Goal: Task Accomplishment & Management: Complete application form

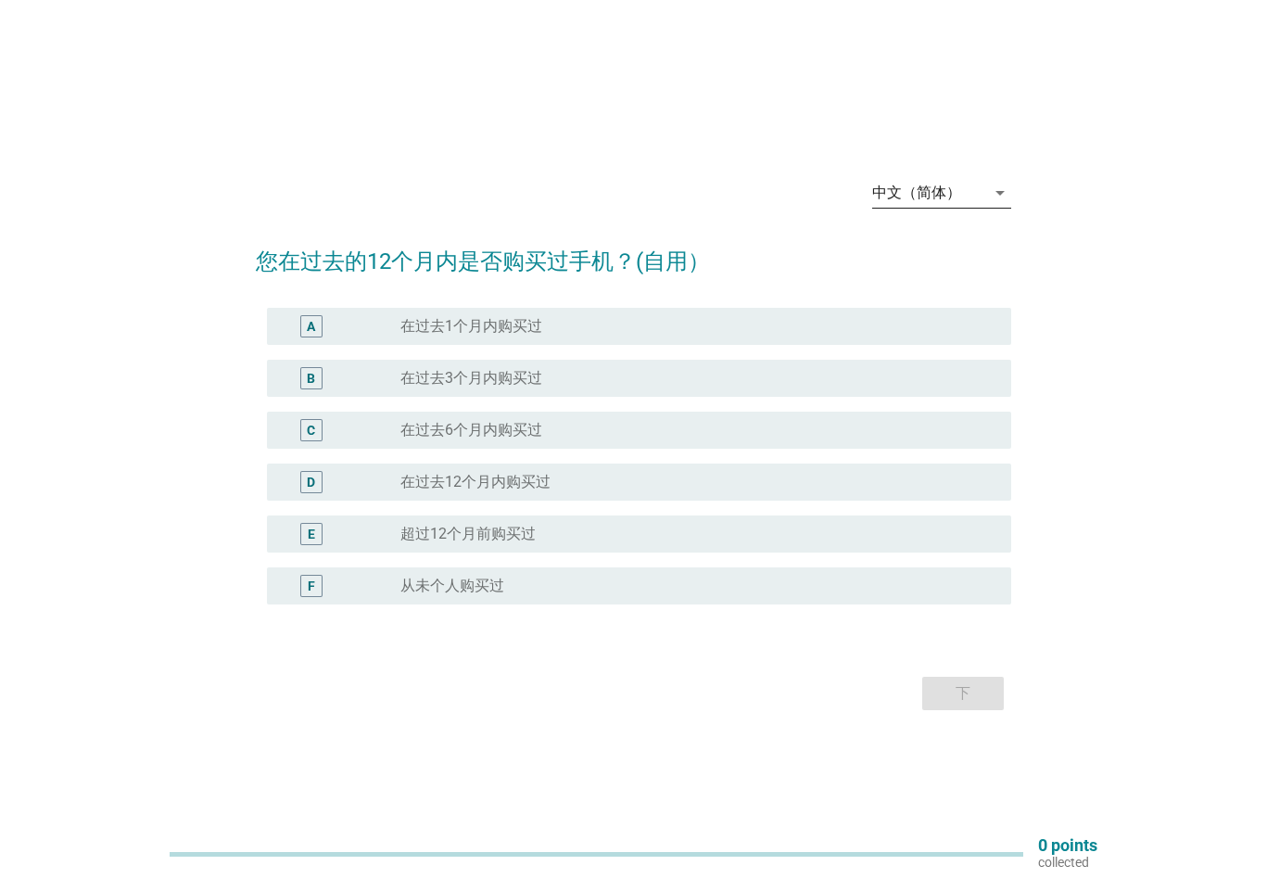
click at [904, 192] on div "中文（简体）" at bounding box center [916, 192] width 89 height 17
click at [781, 247] on h2 "您在过去的12个月内是否购买过手机？(自用）" at bounding box center [633, 252] width 755 height 52
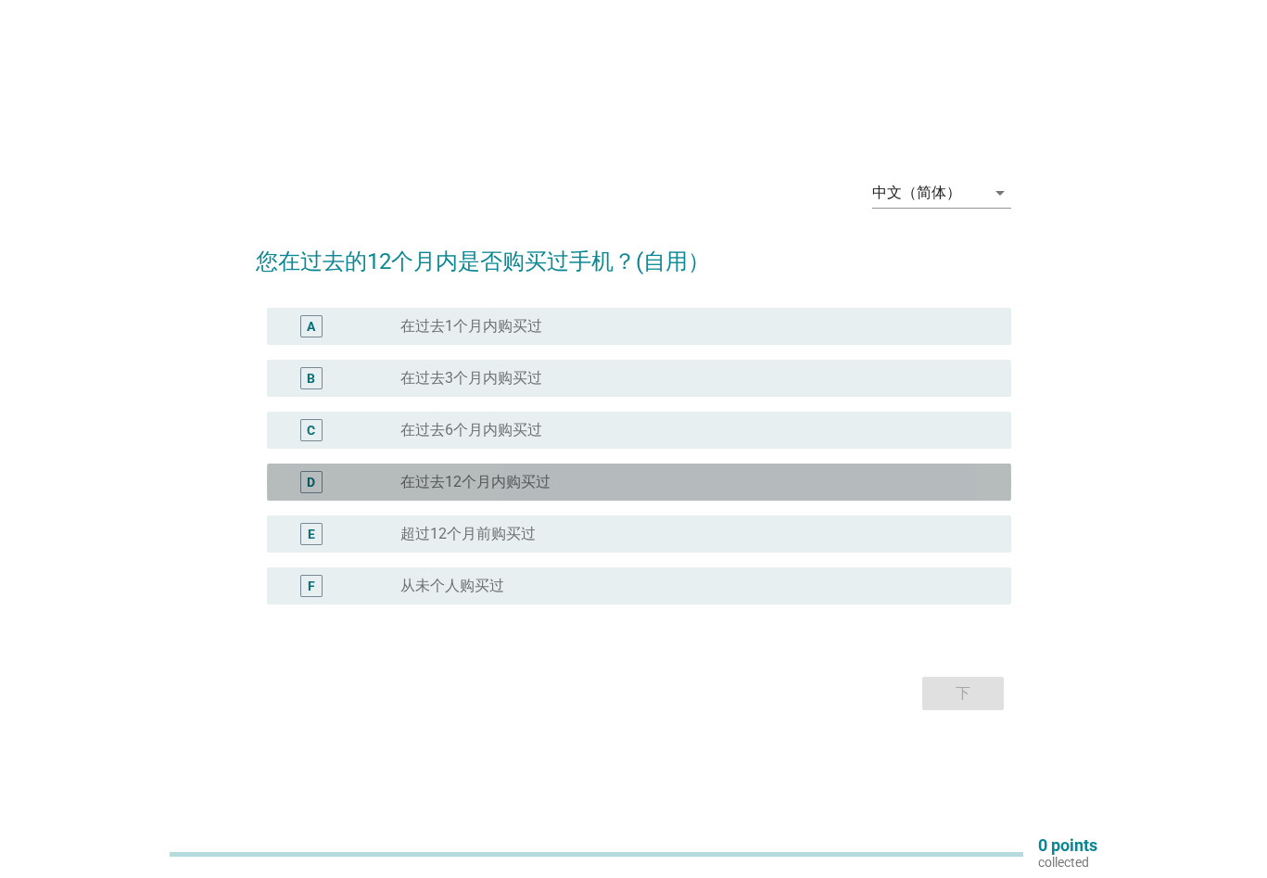
click at [447, 484] on label "在过去12个月内购买过" at bounding box center [475, 482] width 150 height 19
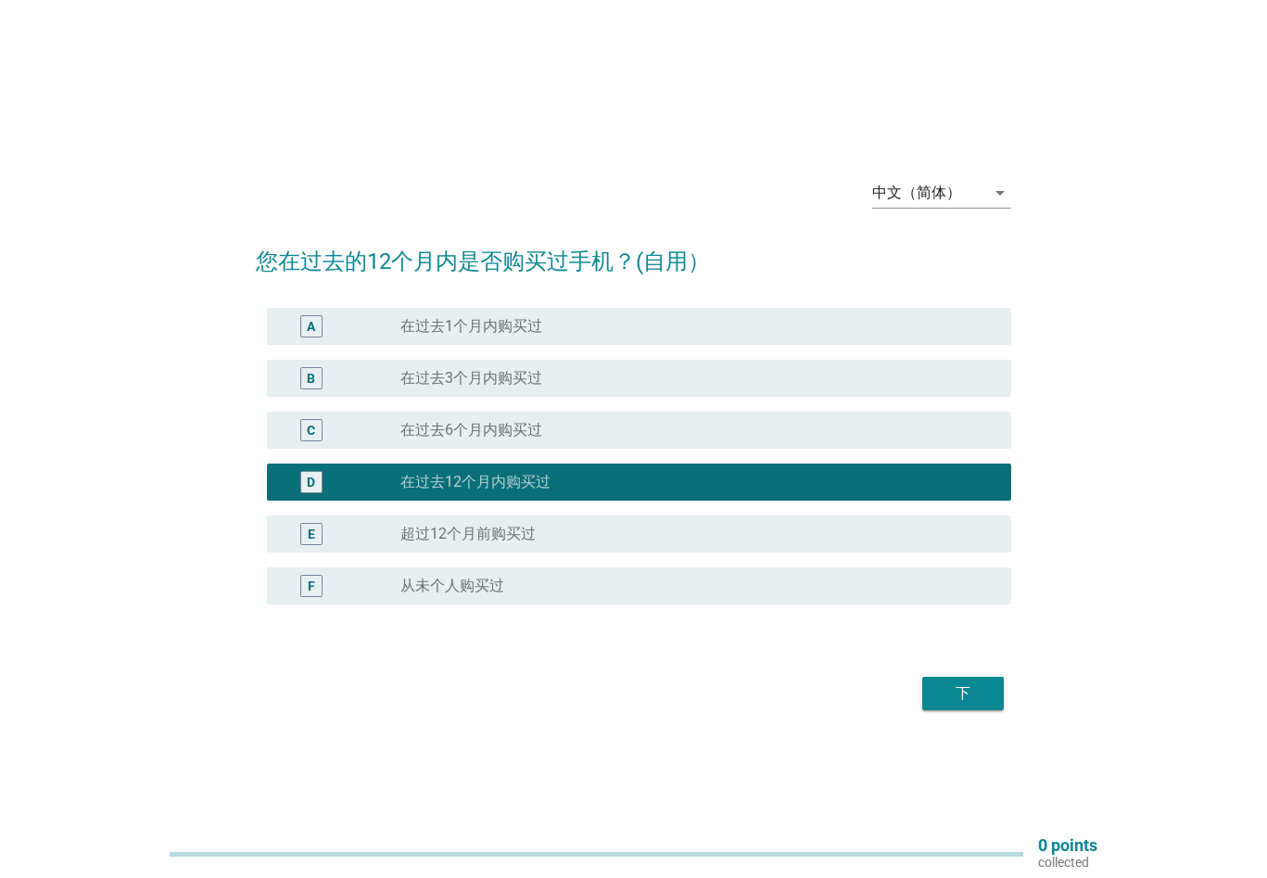
click at [983, 701] on div "下" at bounding box center [963, 693] width 52 height 22
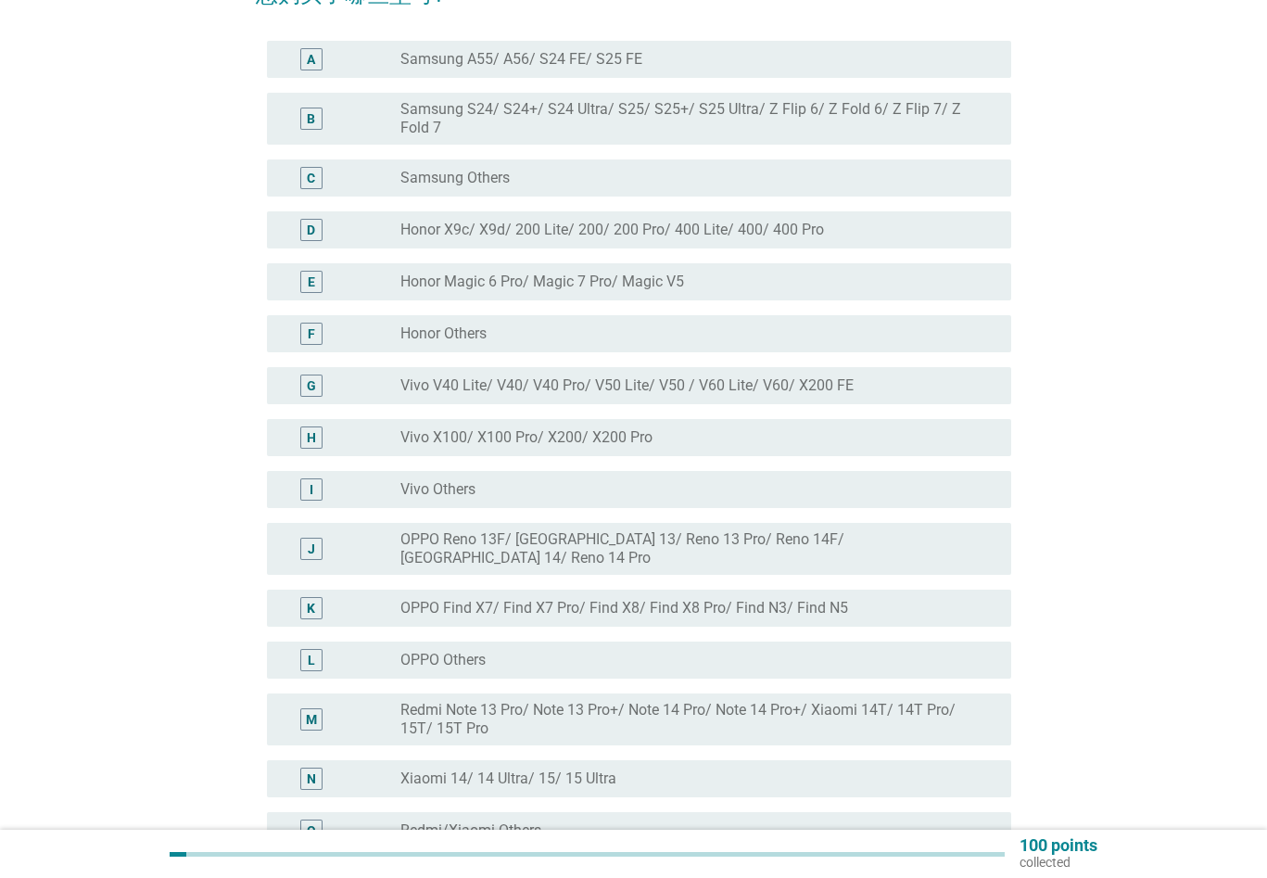
scroll to position [185, 0]
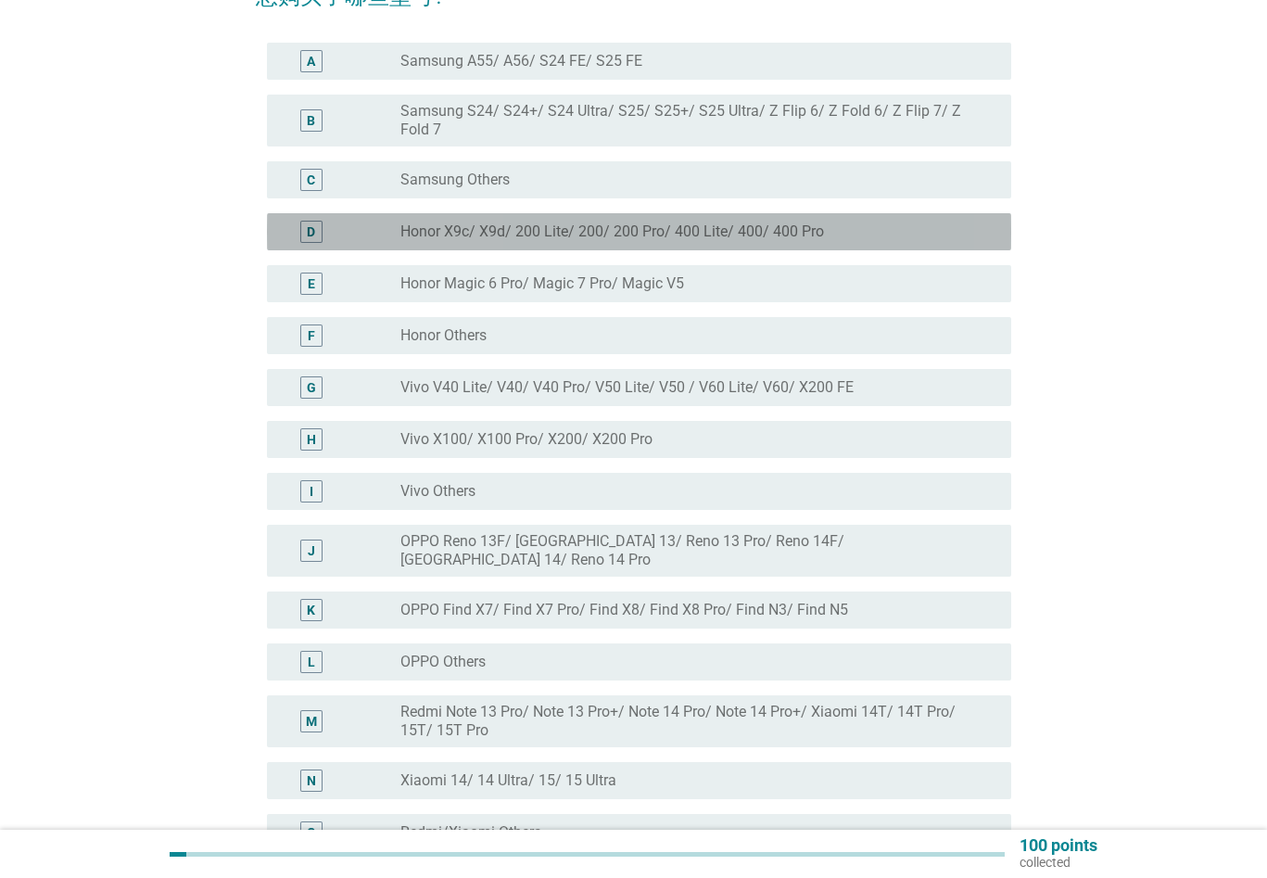
click at [714, 231] on label "Honor X9c/ X9d/ 200 Lite/ 200/ 200 Pro/ 400 Lite/ 400/ 400 Pro" at bounding box center [611, 231] width 423 height 19
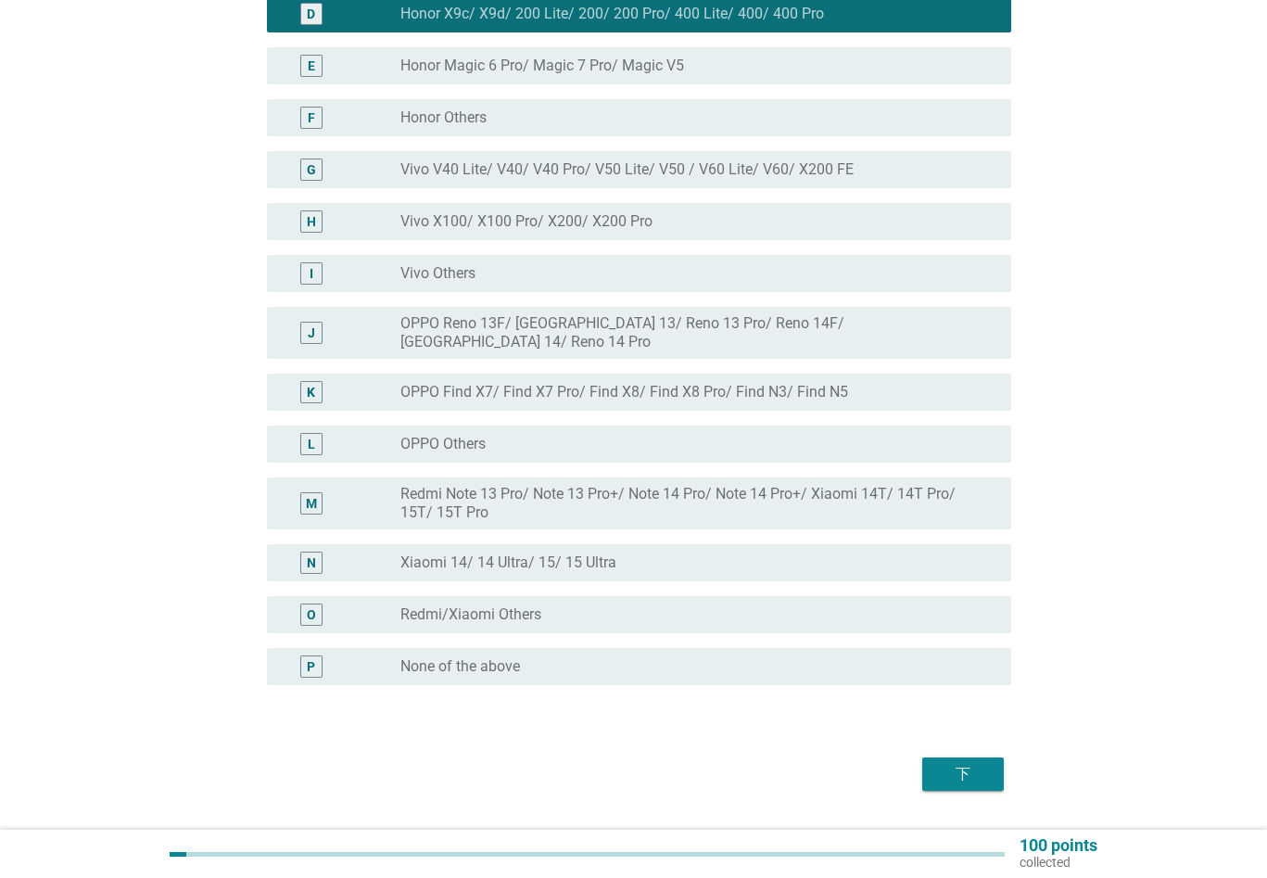
scroll to position [438, 0]
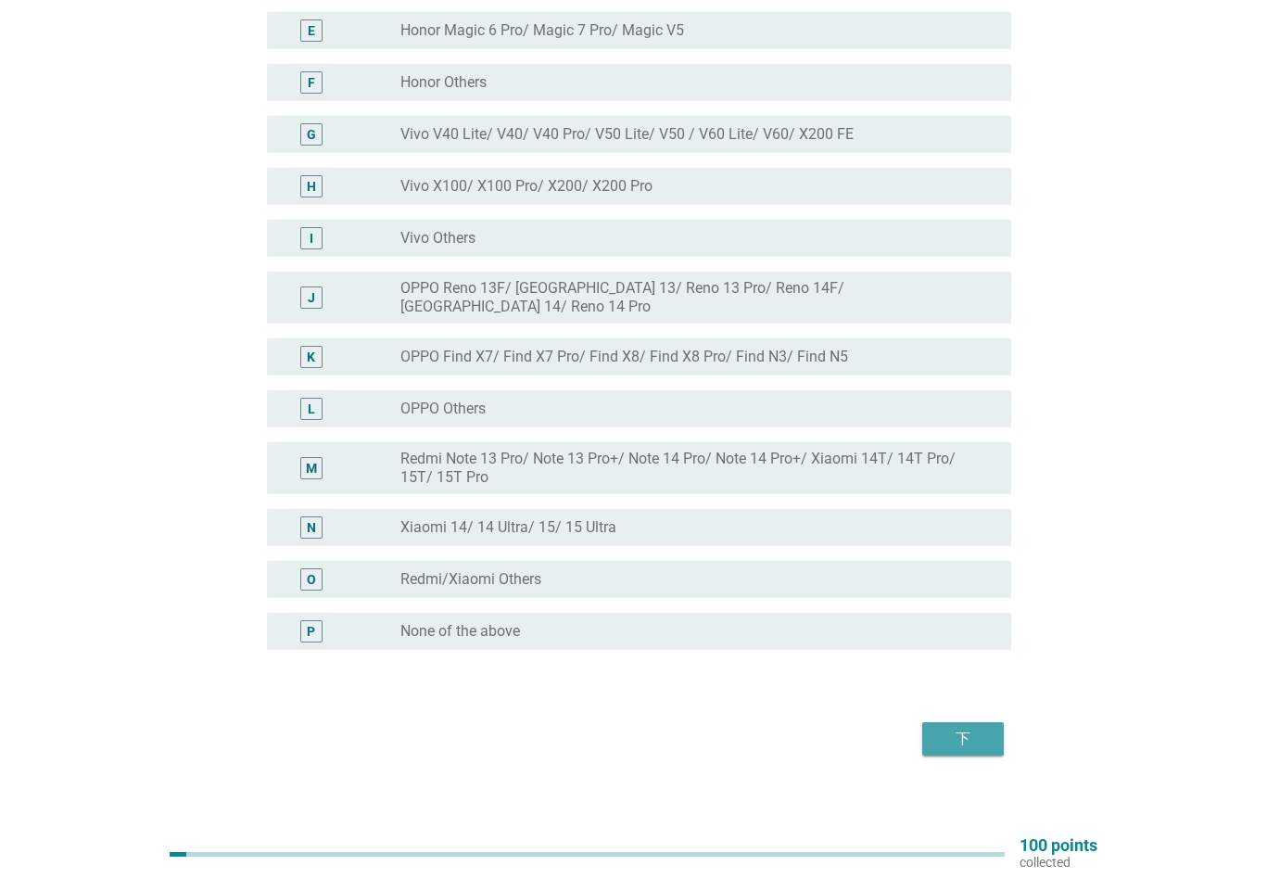
click at [993, 726] on button "下" at bounding box center [963, 738] width 82 height 33
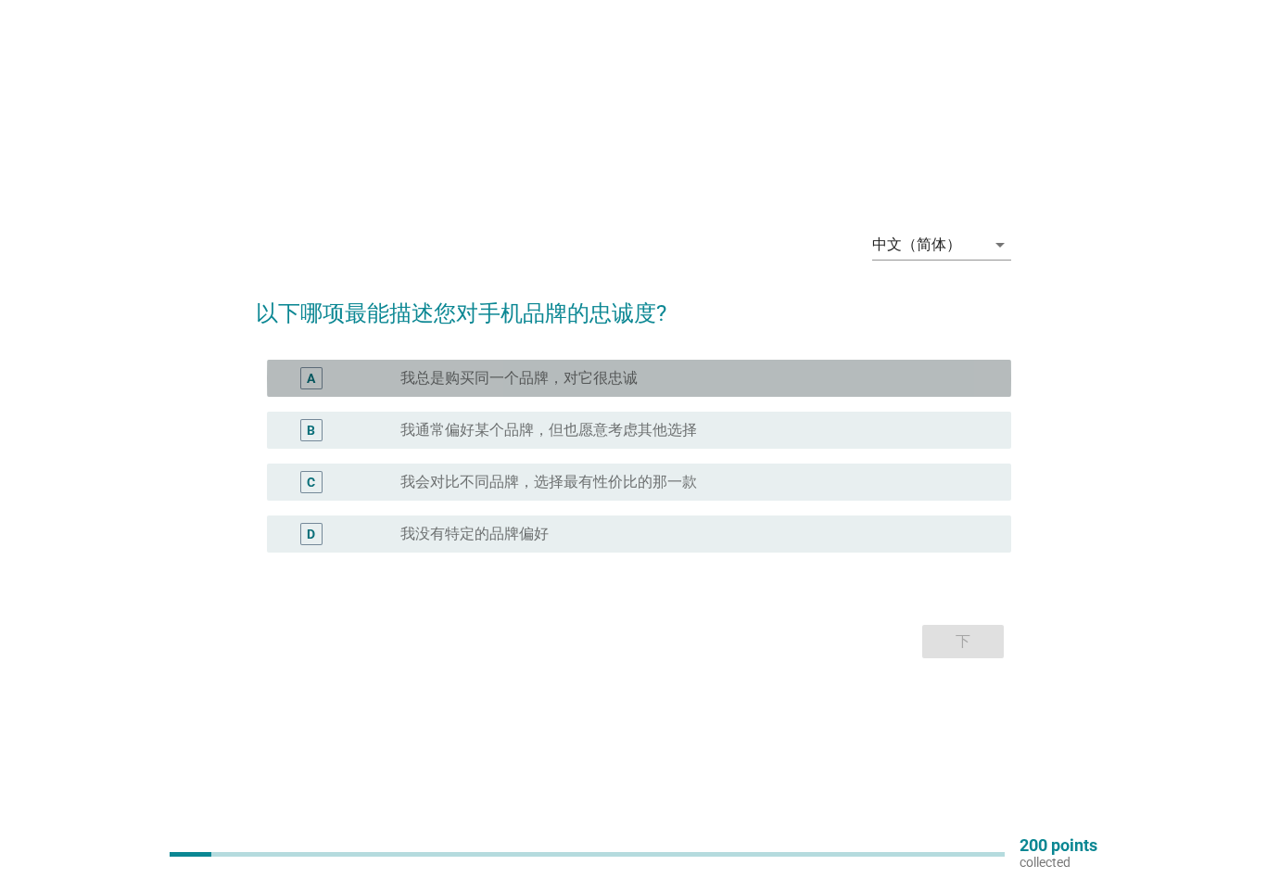
click at [685, 374] on div "radio_button_unchecked 我总是购买同一个品牌，对它很忠诚" at bounding box center [690, 378] width 581 height 19
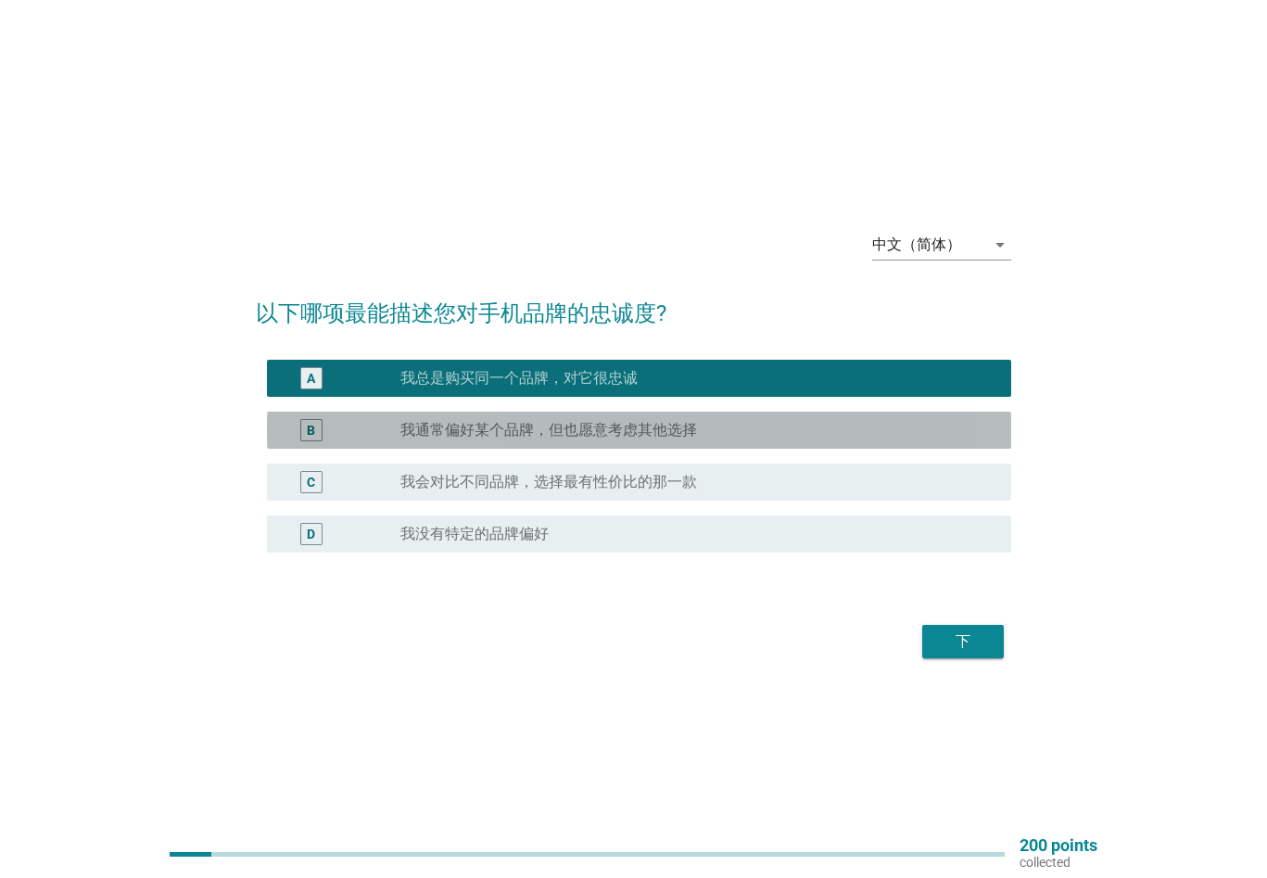
click at [733, 435] on div "radio_button_unchecked 我通常偏好某个品牌，但也愿意考虑其他选择" at bounding box center [690, 430] width 581 height 19
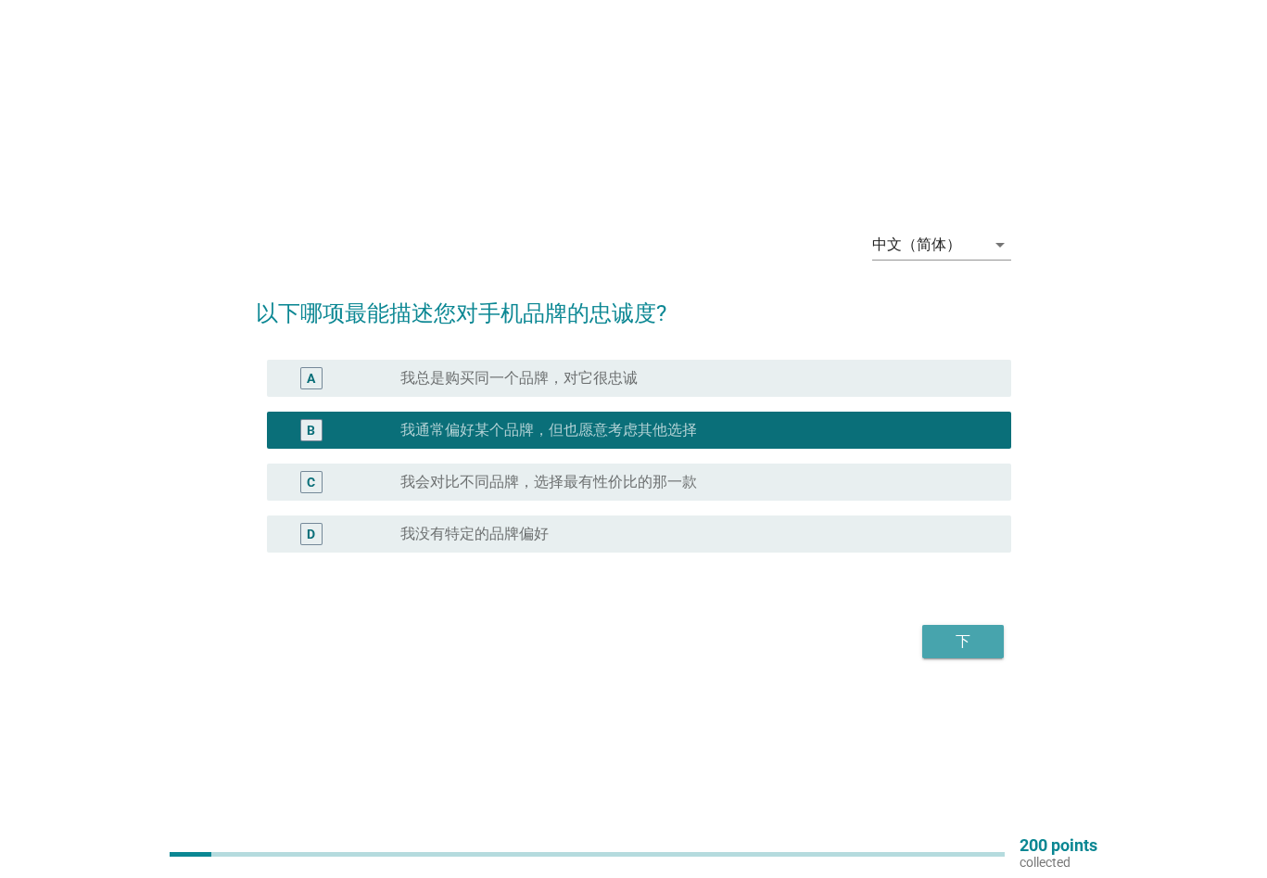
click at [970, 651] on div "下" at bounding box center [963, 641] width 52 height 22
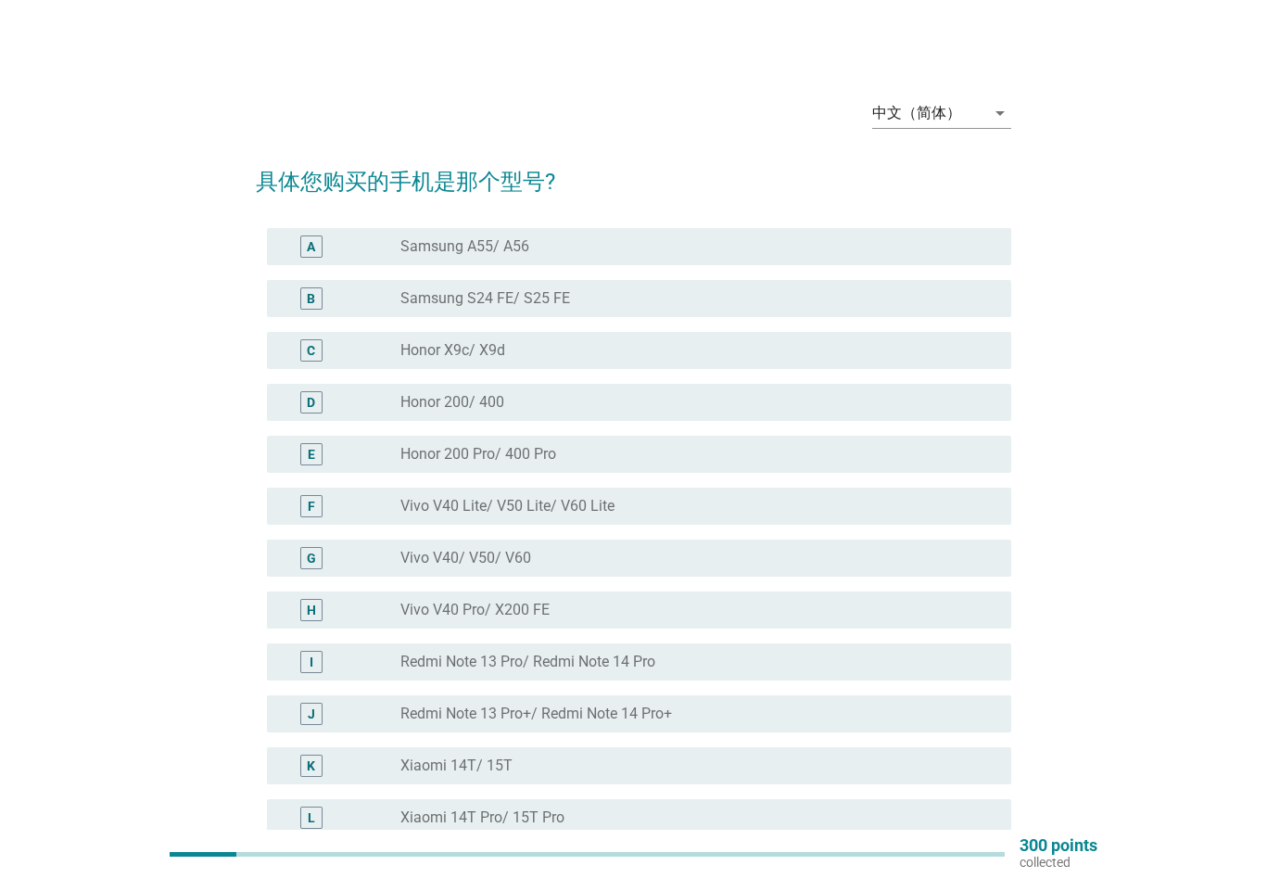
click at [661, 404] on div "radio_button_unchecked Honor 200/ 400" at bounding box center [690, 402] width 581 height 19
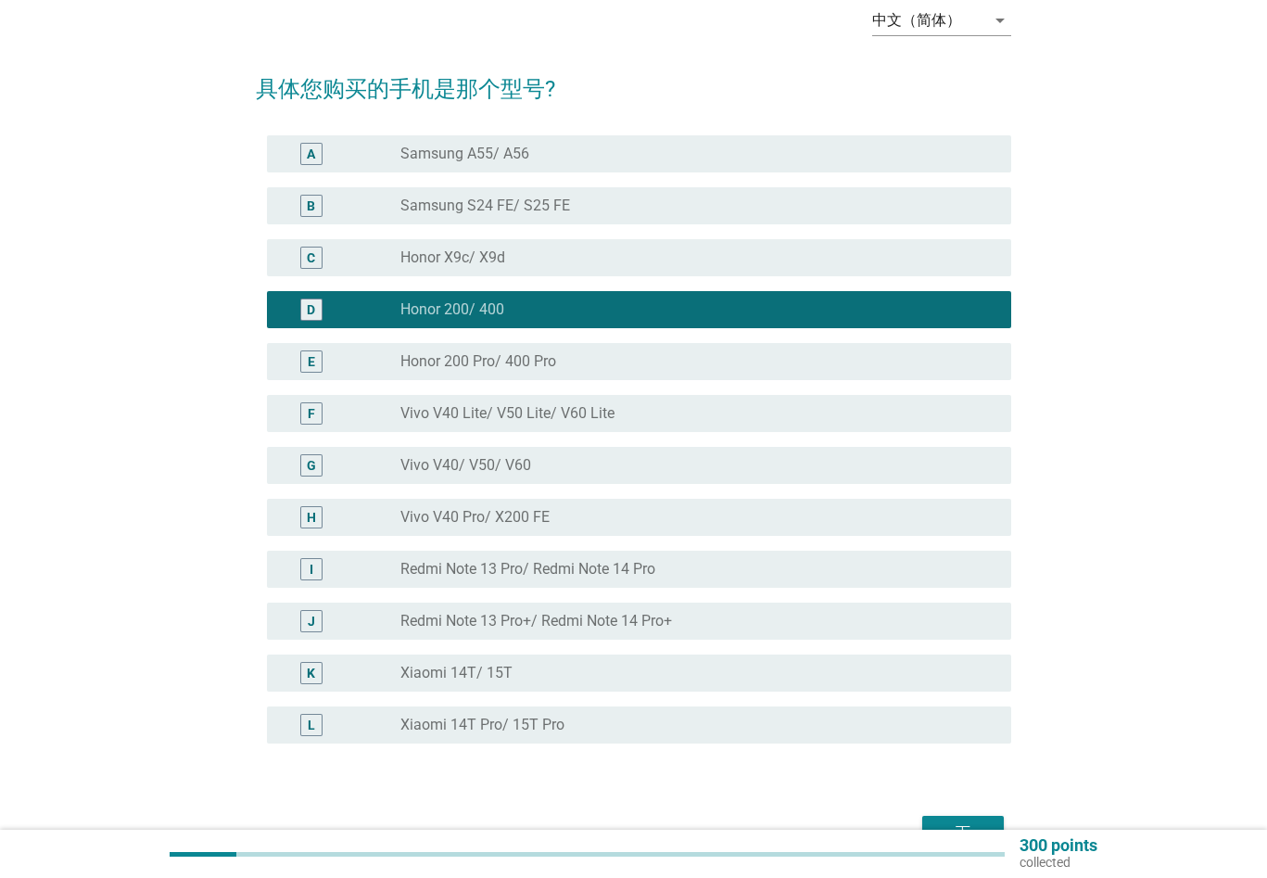
scroll to position [185, 0]
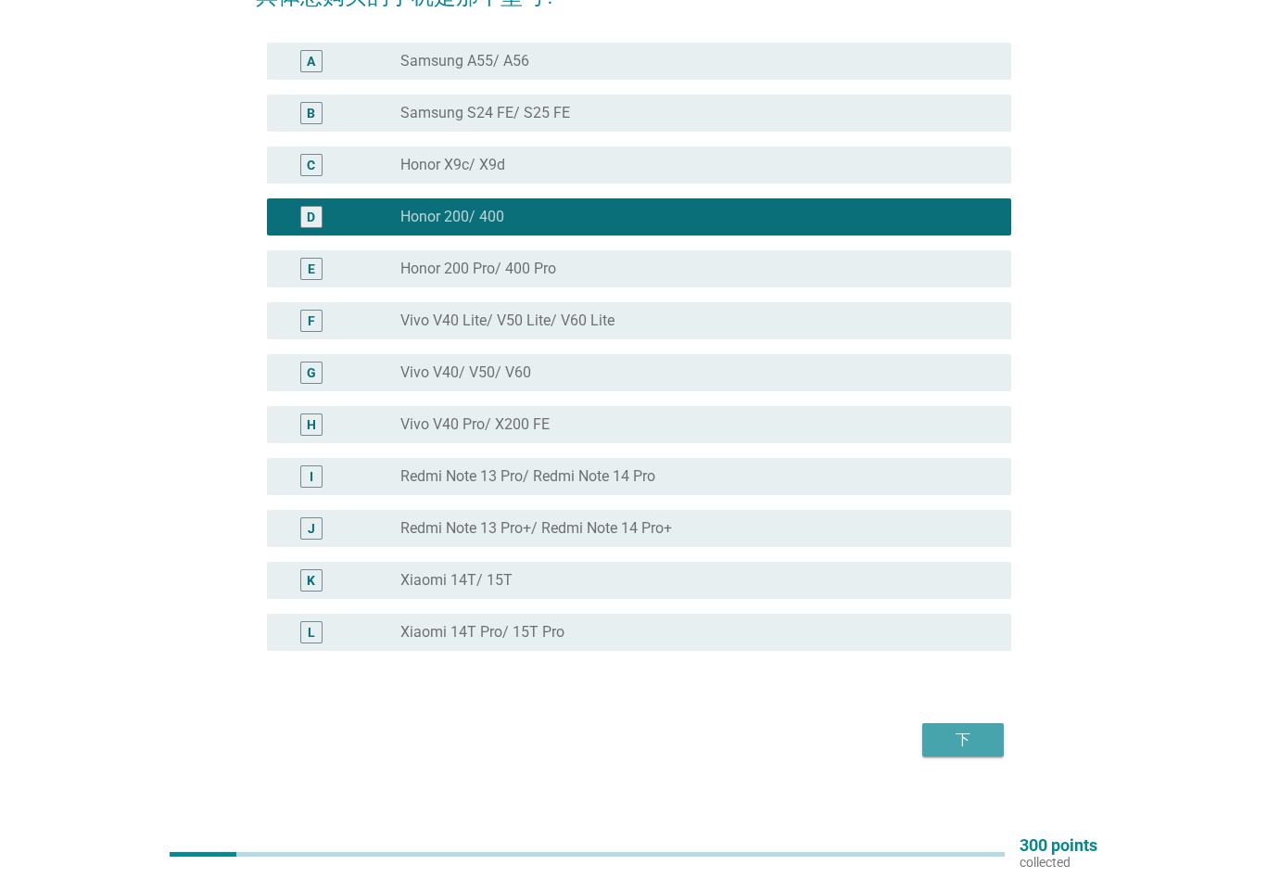
click at [979, 740] on div "下" at bounding box center [963, 739] width 52 height 22
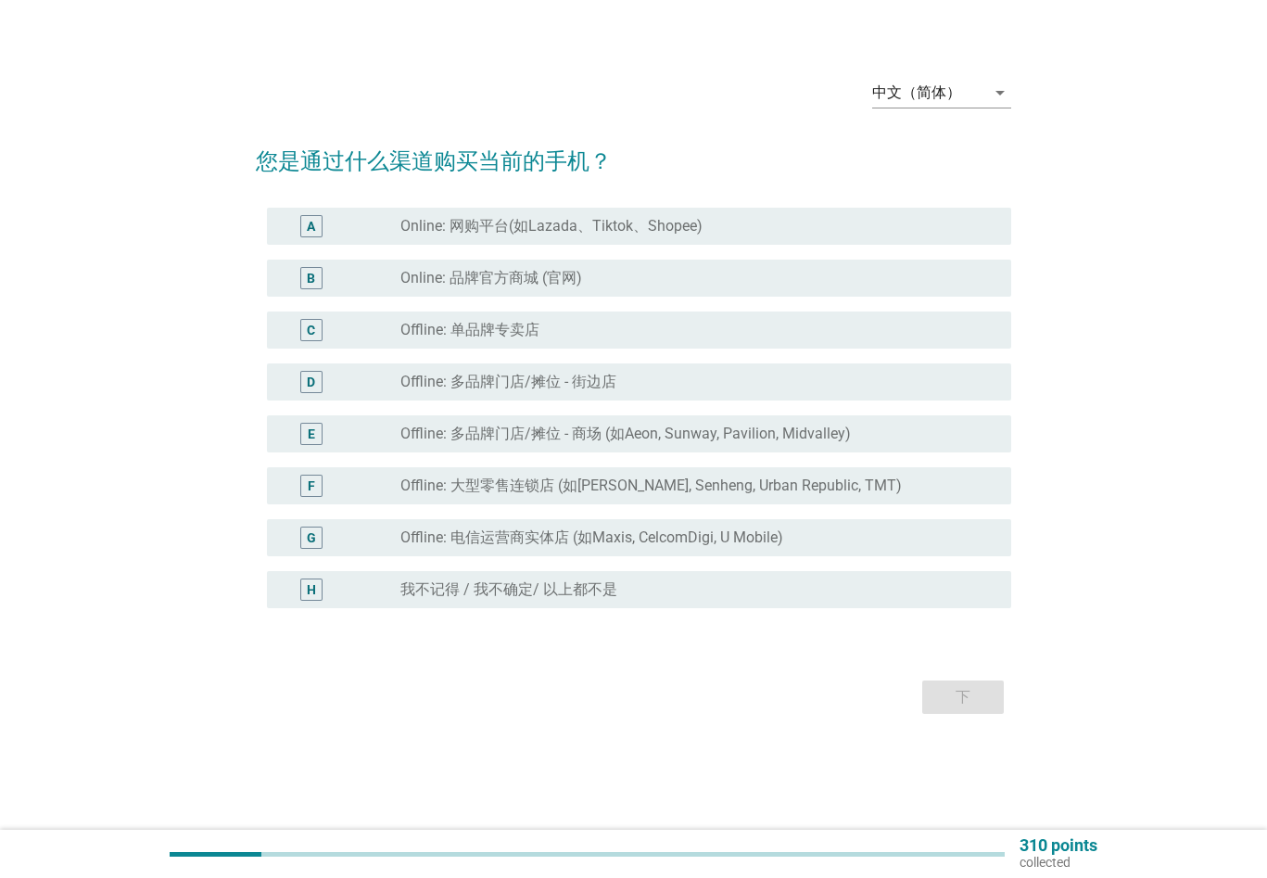
scroll to position [0, 0]
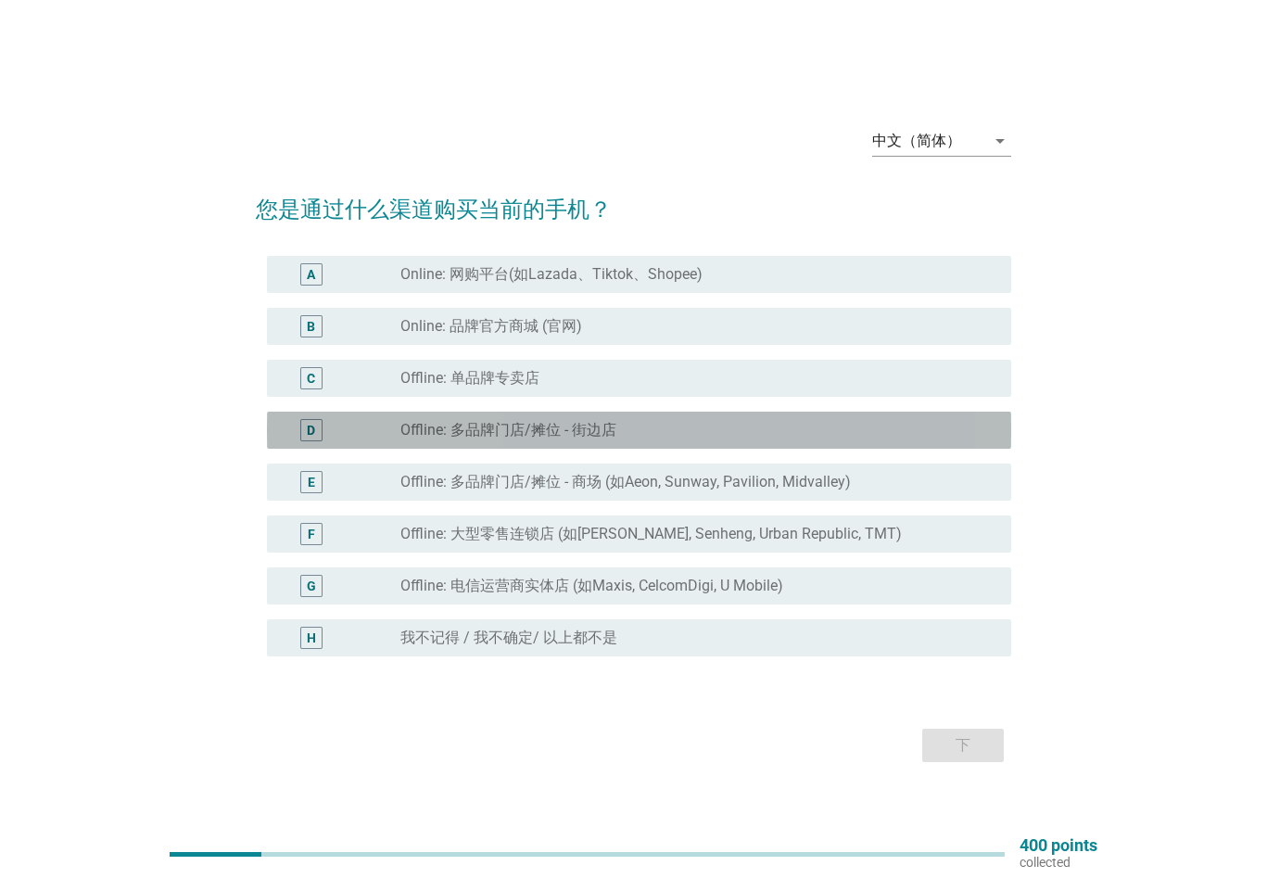
click at [646, 428] on div "radio_button_unchecked Offline: 多品牌门店/摊位 - 街边店" at bounding box center [690, 430] width 581 height 19
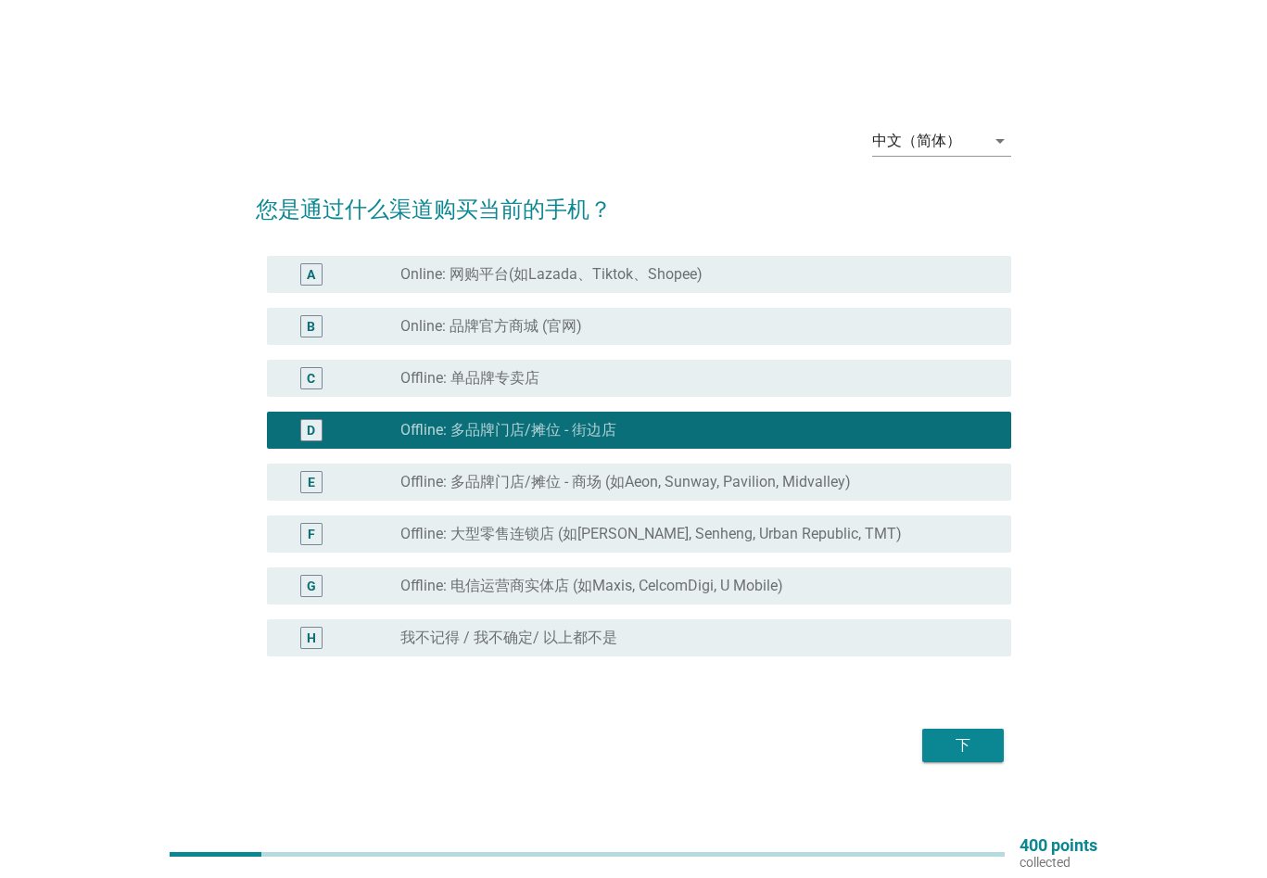
click at [726, 376] on div "radio_button_unchecked Offline: 单品牌专卖店" at bounding box center [690, 378] width 581 height 19
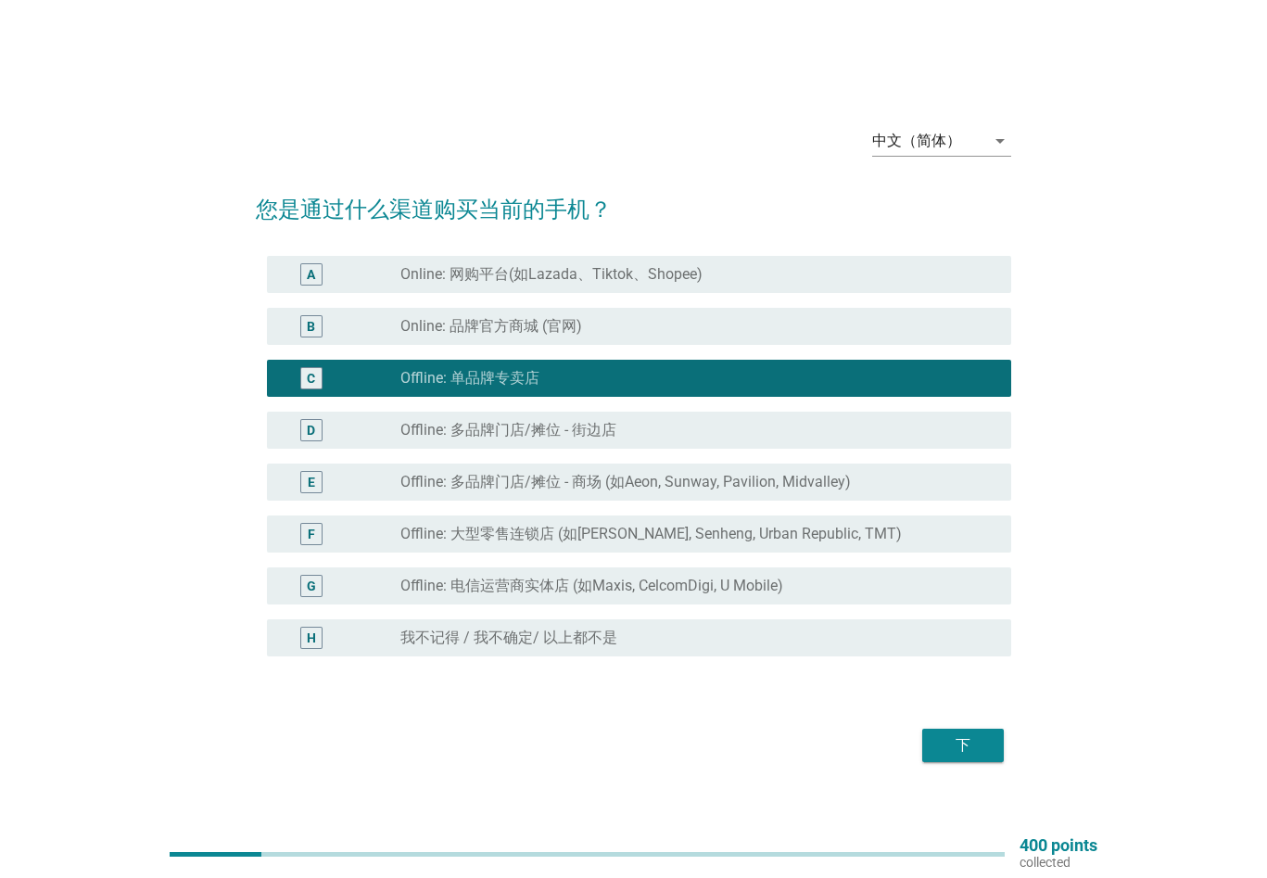
click at [731, 416] on div "D radio_button_unchecked Offline: 多品牌门店/摊位 - 街边店" at bounding box center [639, 429] width 744 height 37
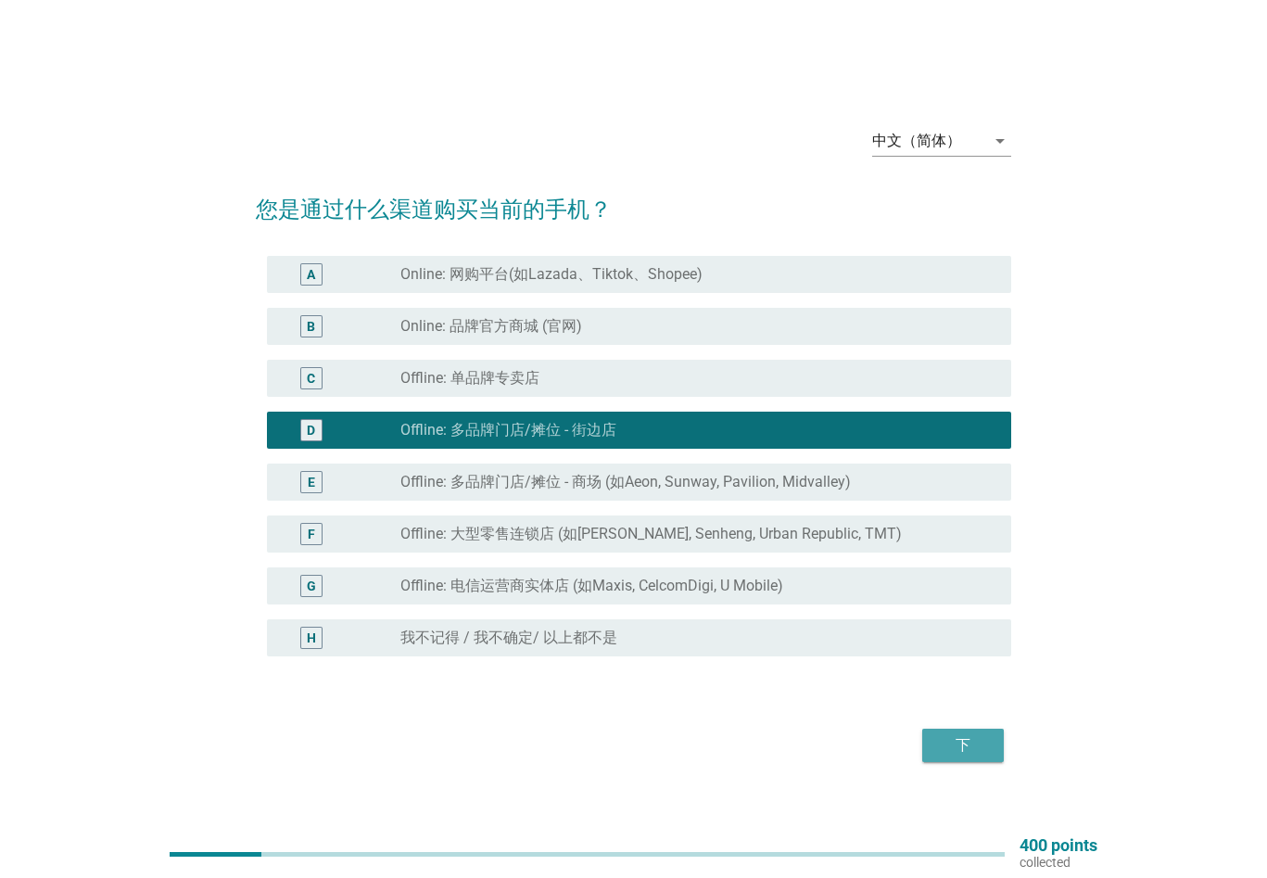
click at [993, 737] on button "下" at bounding box center [963, 744] width 82 height 33
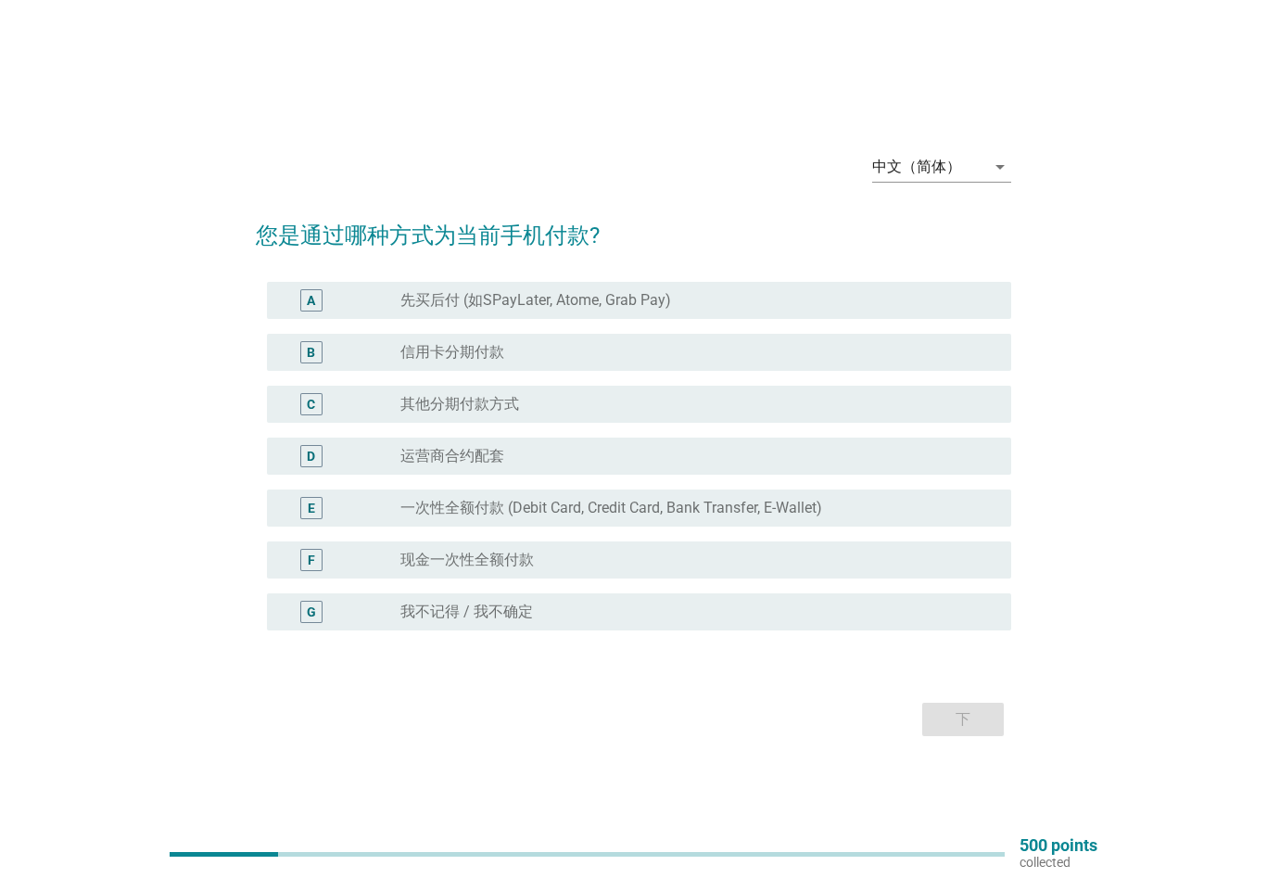
click at [566, 400] on div "radio_button_unchecked 其他分期付款方式" at bounding box center [690, 404] width 581 height 19
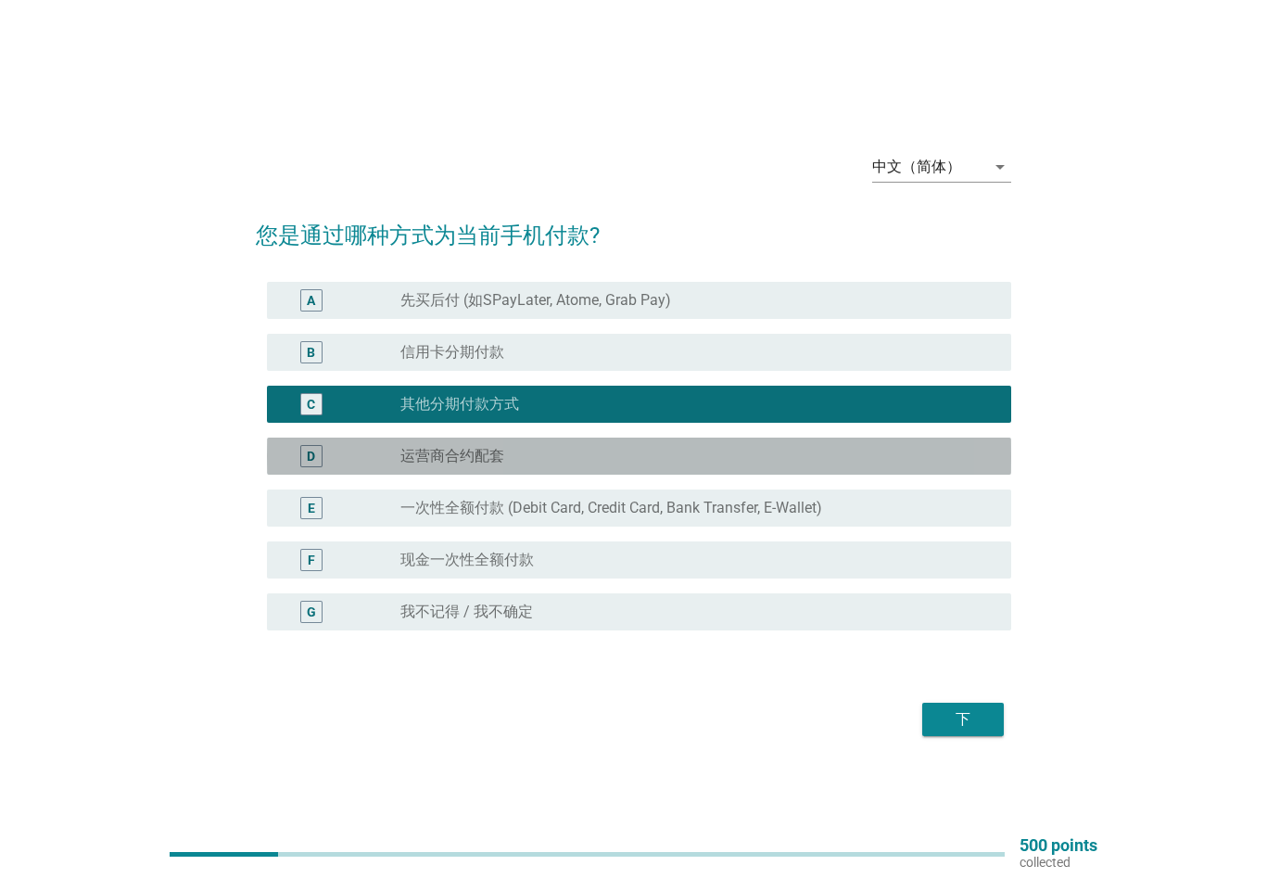
click at [610, 469] on div "D radio_button_unchecked 运营商合约配套" at bounding box center [639, 455] width 744 height 37
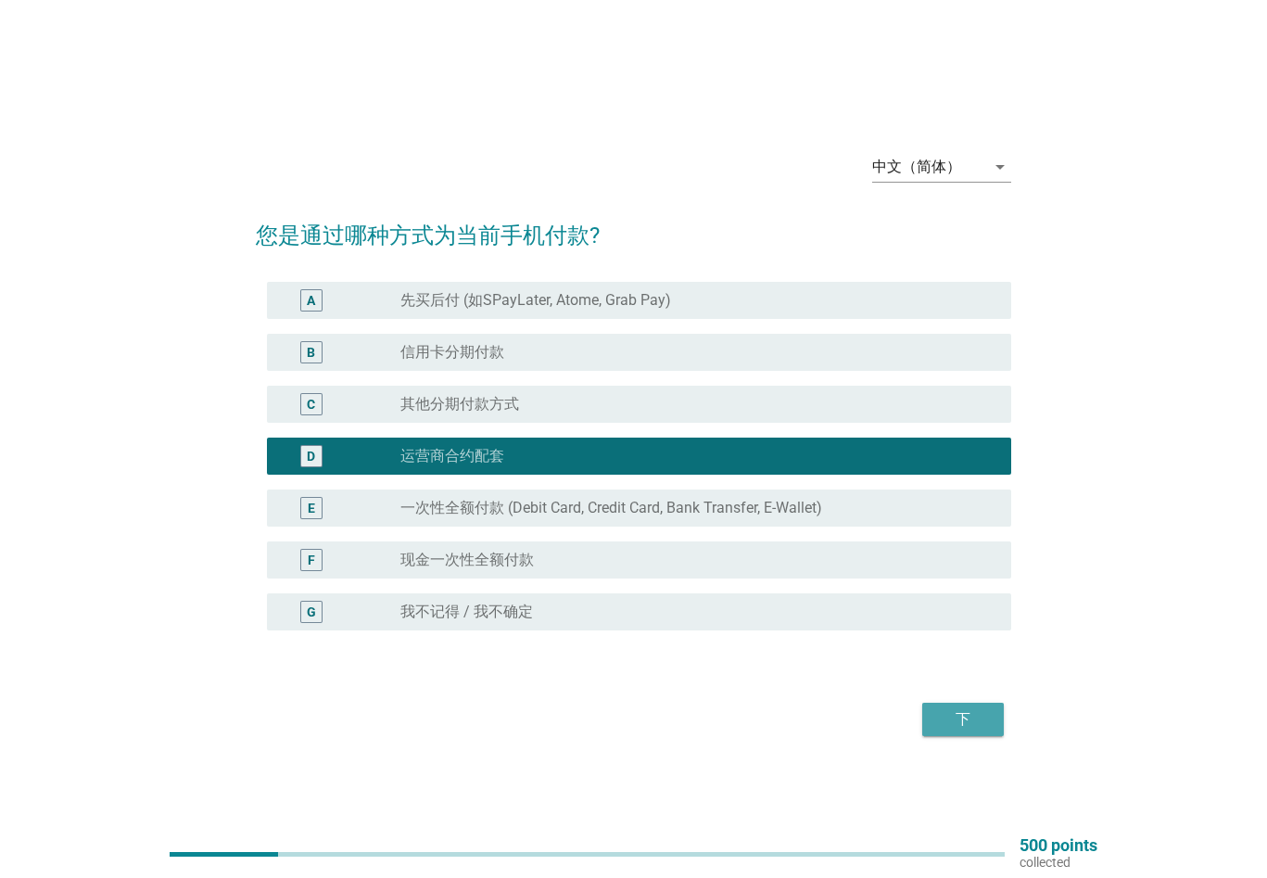
click at [963, 720] on div "下" at bounding box center [963, 719] width 52 height 22
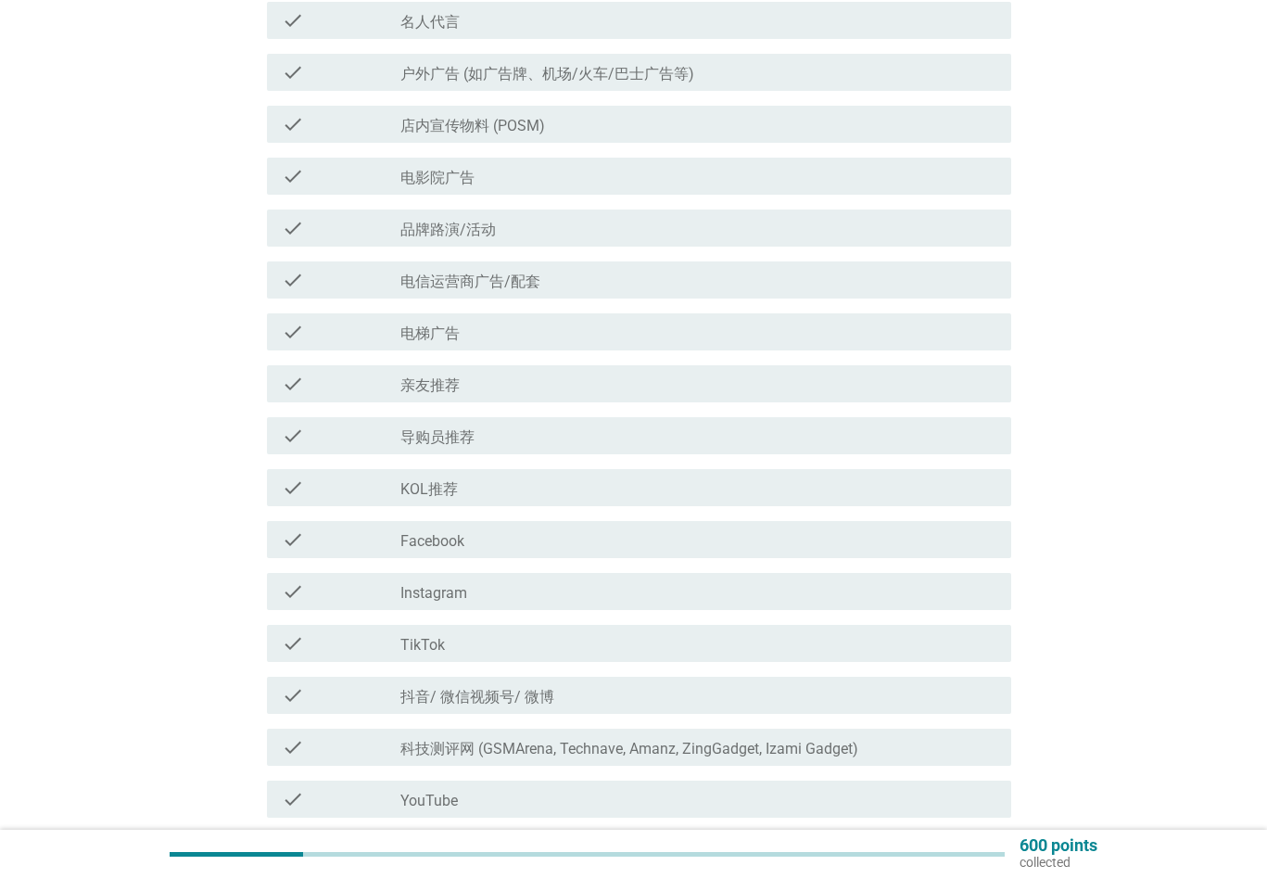
scroll to position [371, 0]
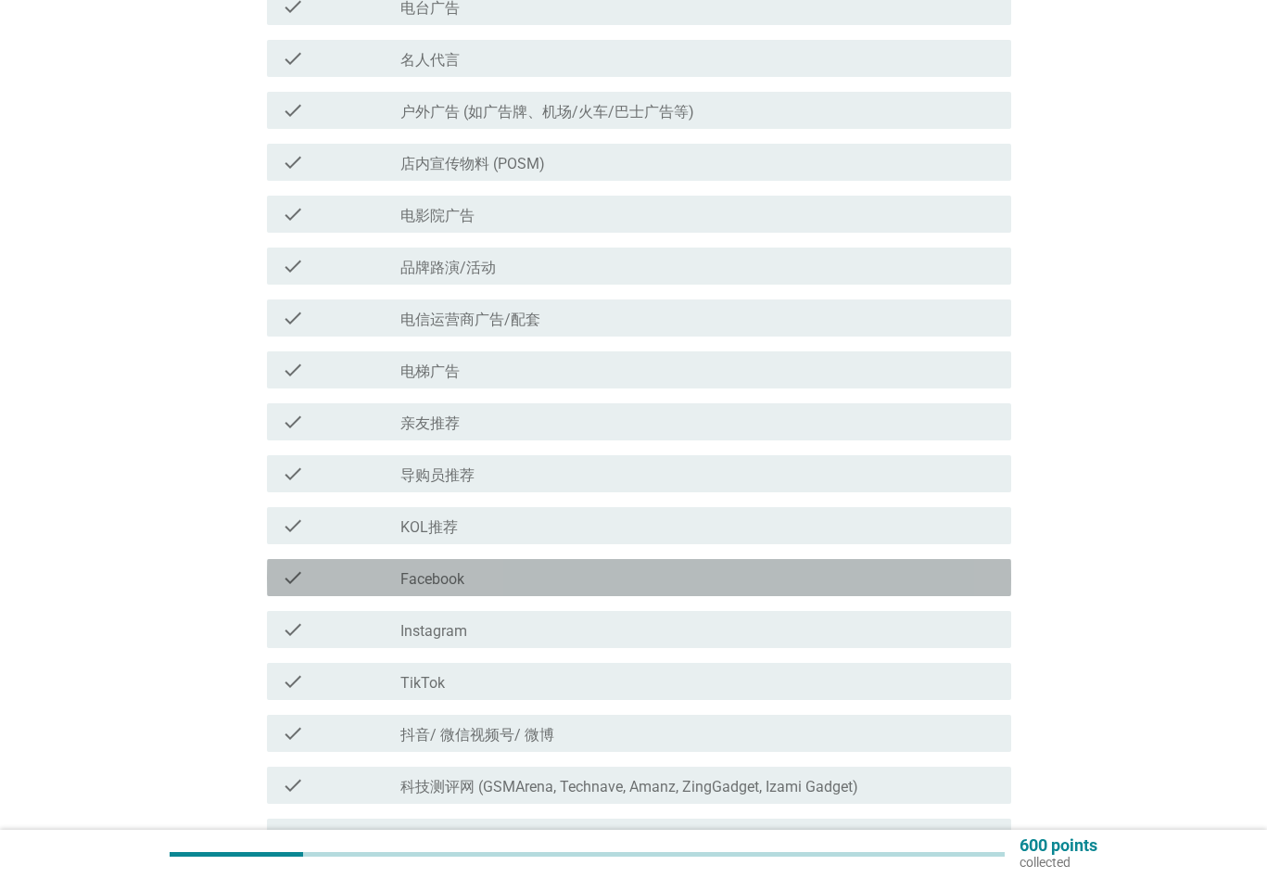
click at [556, 587] on div "check_box_outline_blank Facebook" at bounding box center [698, 577] width 596 height 22
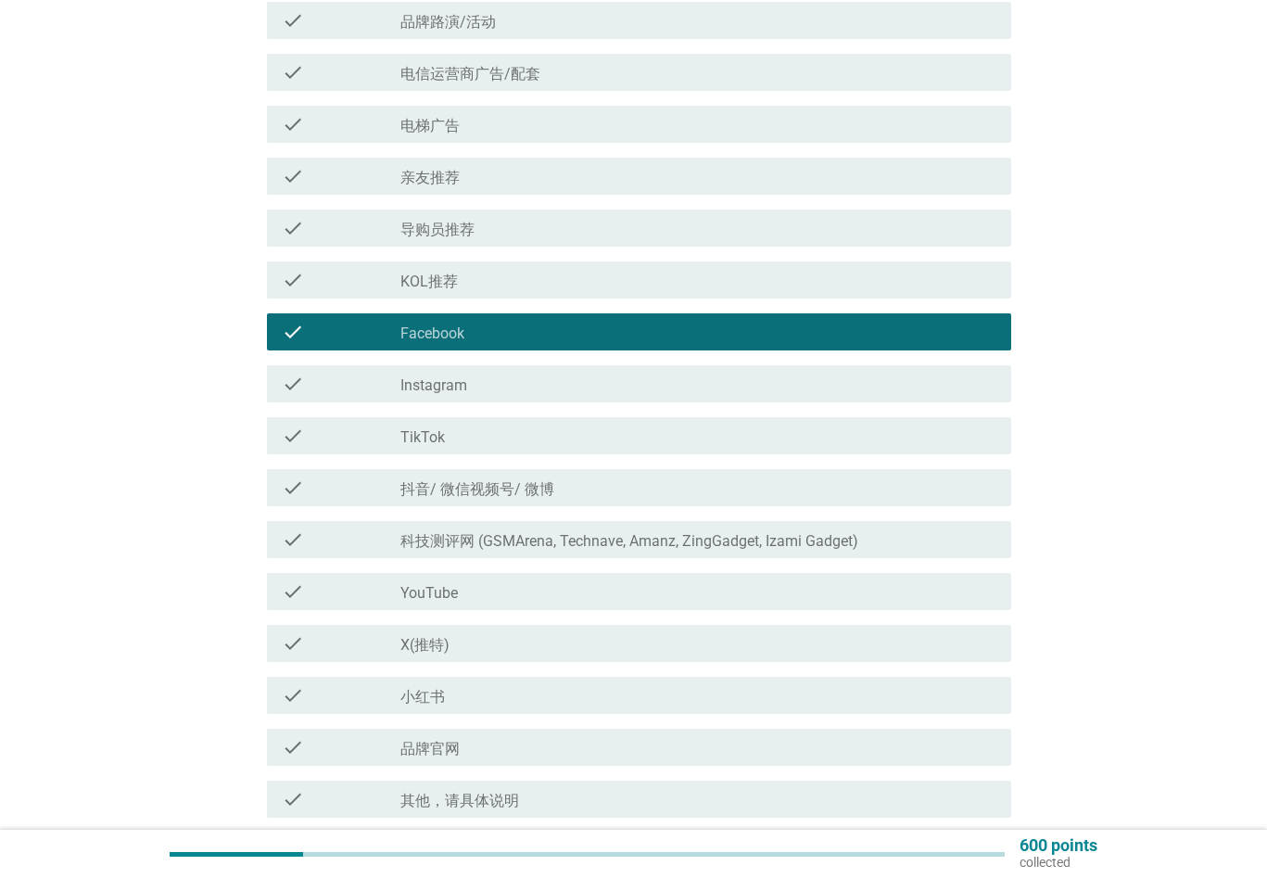
scroll to position [649, 0]
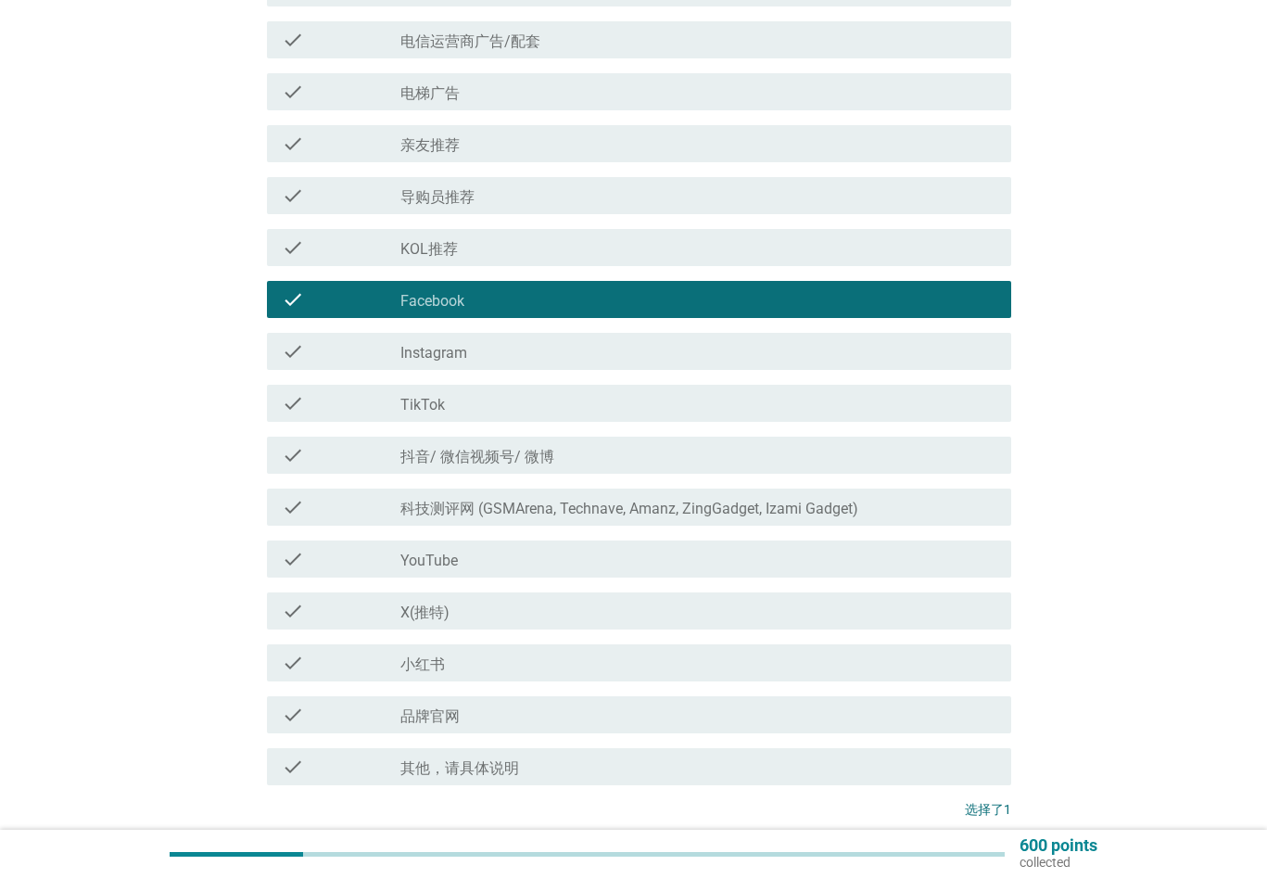
click at [589, 710] on div "check_box_outline_blank 品牌官网" at bounding box center [698, 714] width 596 height 22
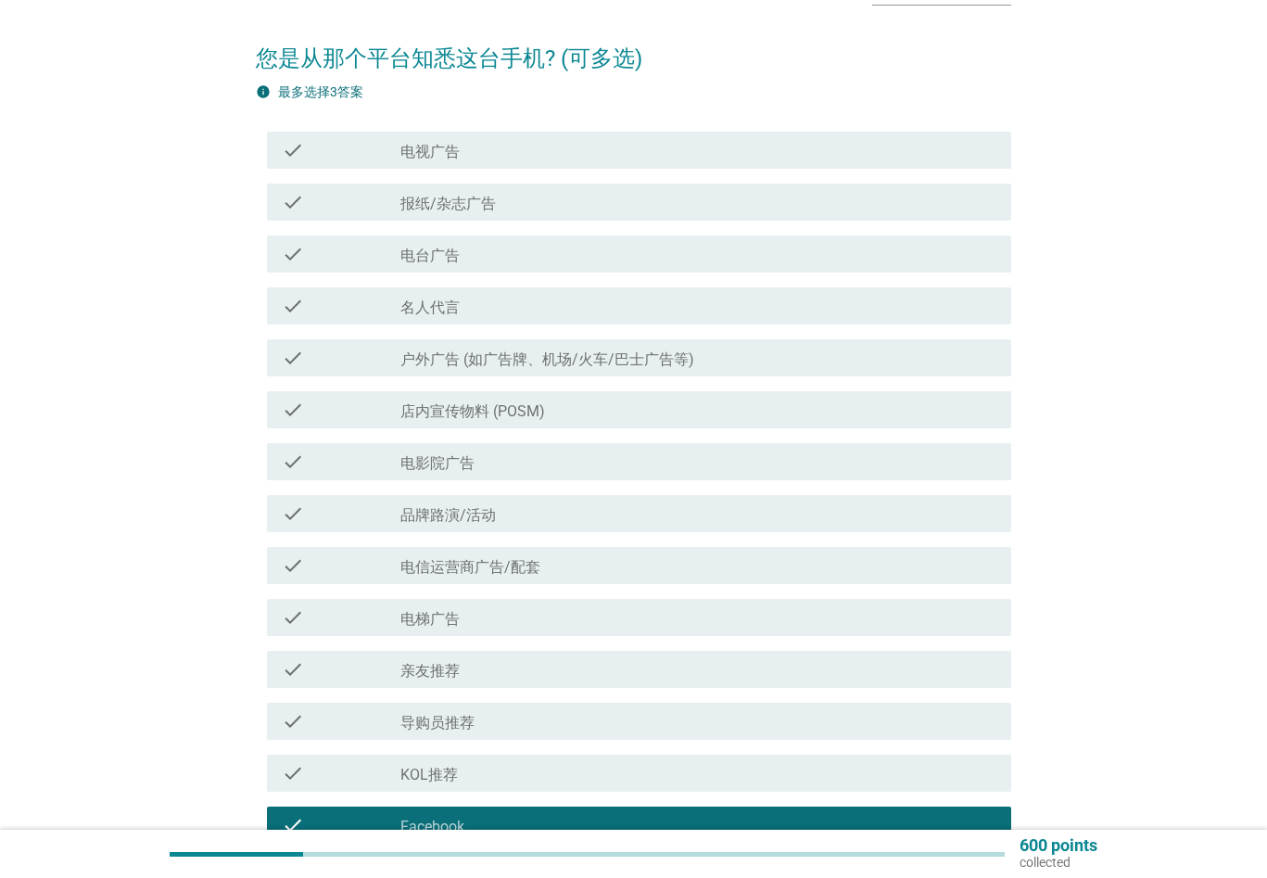
scroll to position [93, 0]
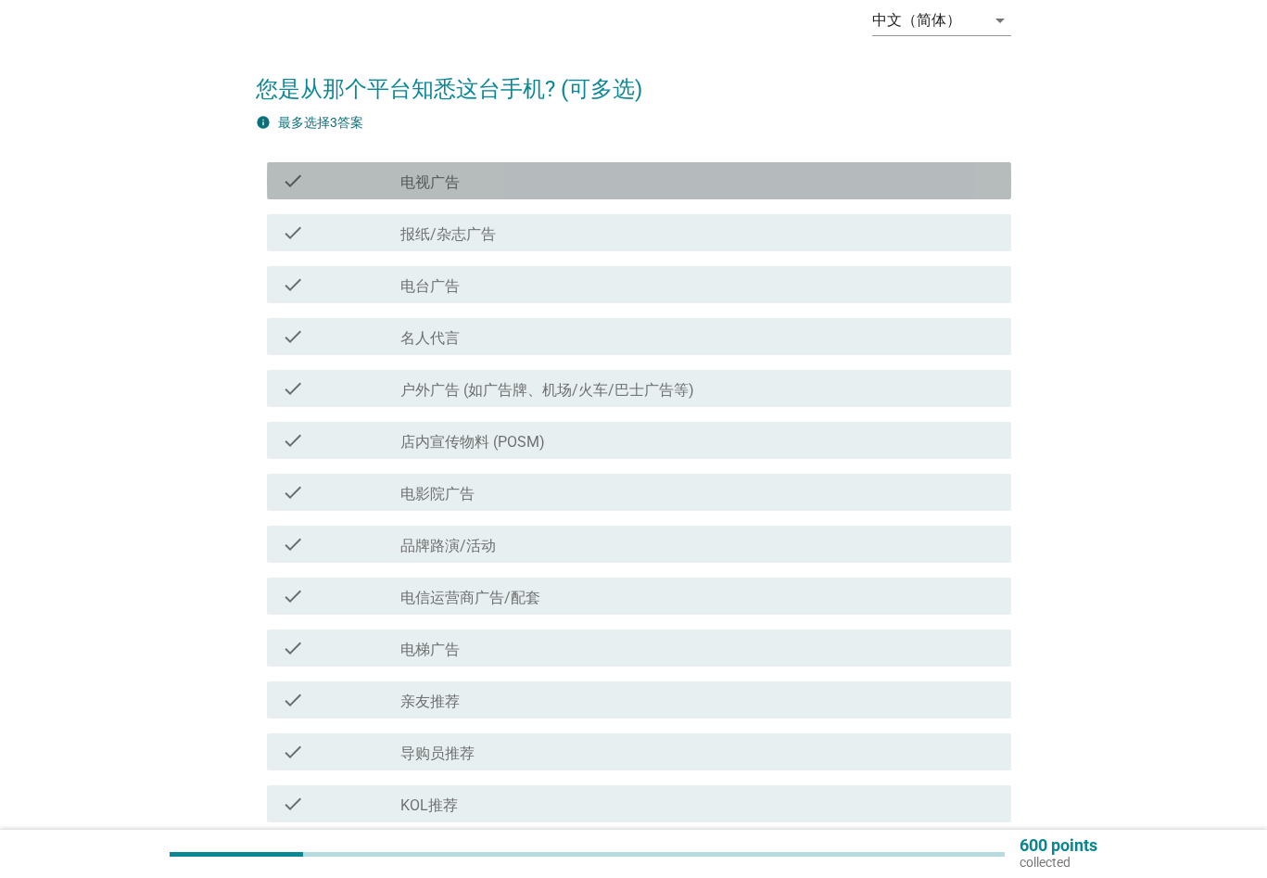
click at [524, 172] on div "check_box_outline_blank 电视广告" at bounding box center [698, 181] width 596 height 22
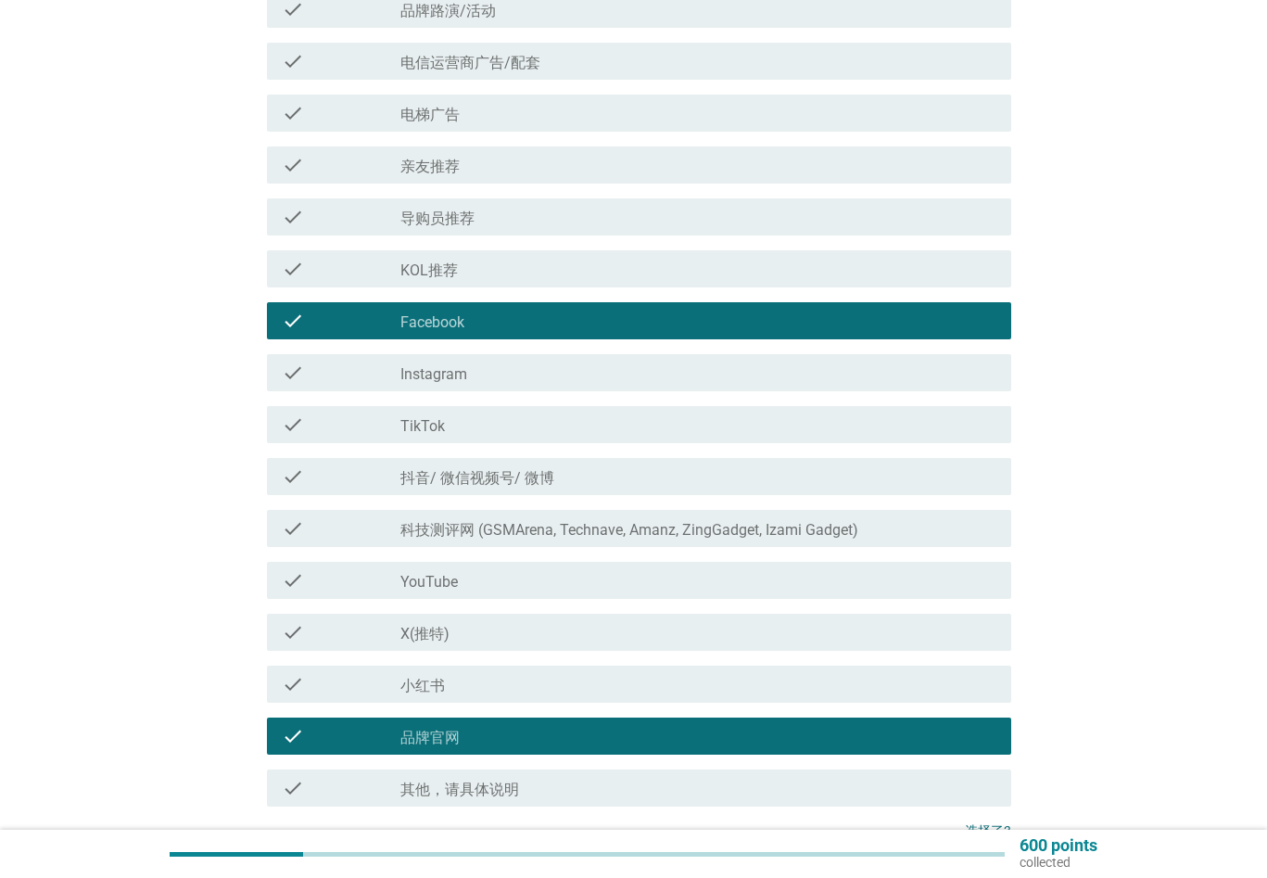
scroll to position [649, 0]
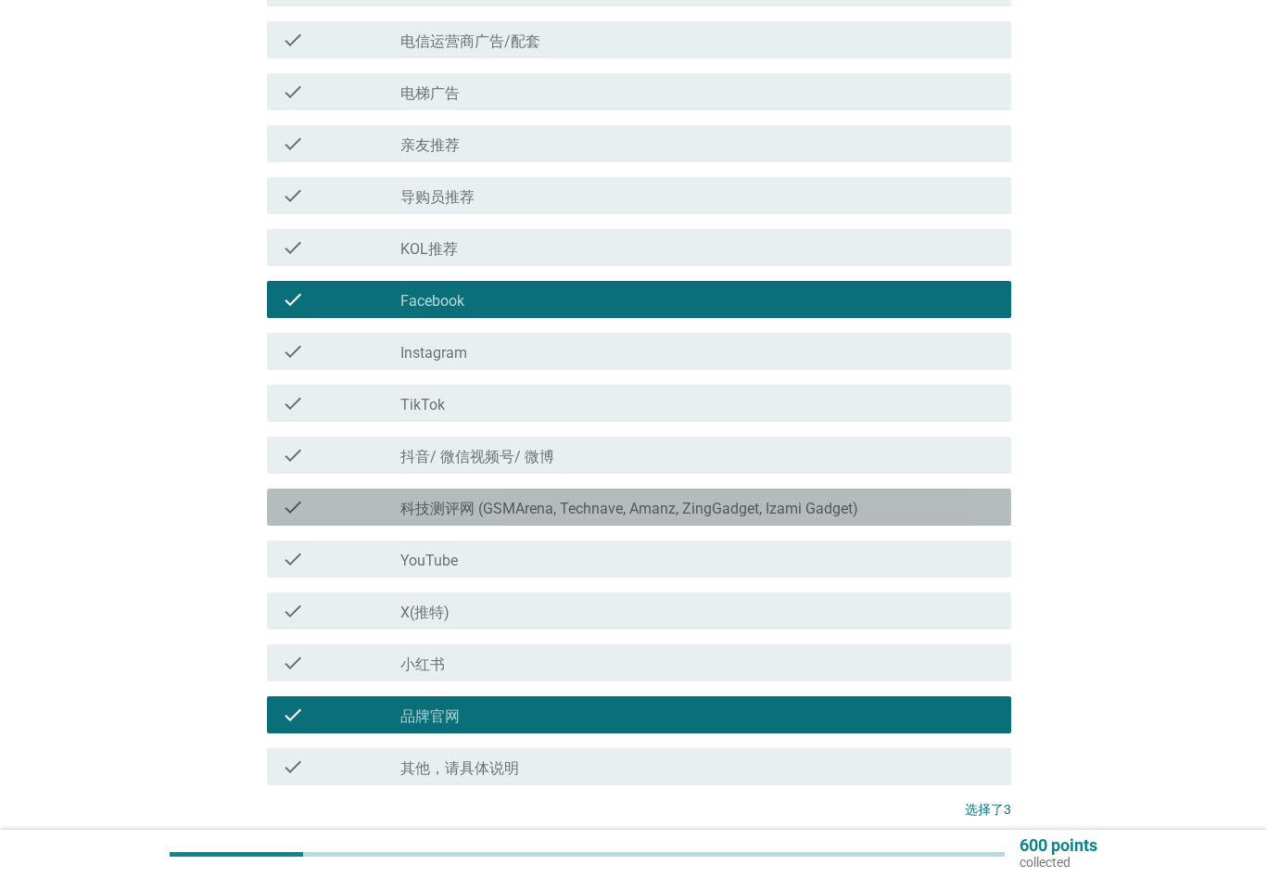
click at [589, 513] on label "科技测评网 (GSMArena, Technave, Amanz, ZingGadget, Izami Gadget)" at bounding box center [629, 508] width 458 height 19
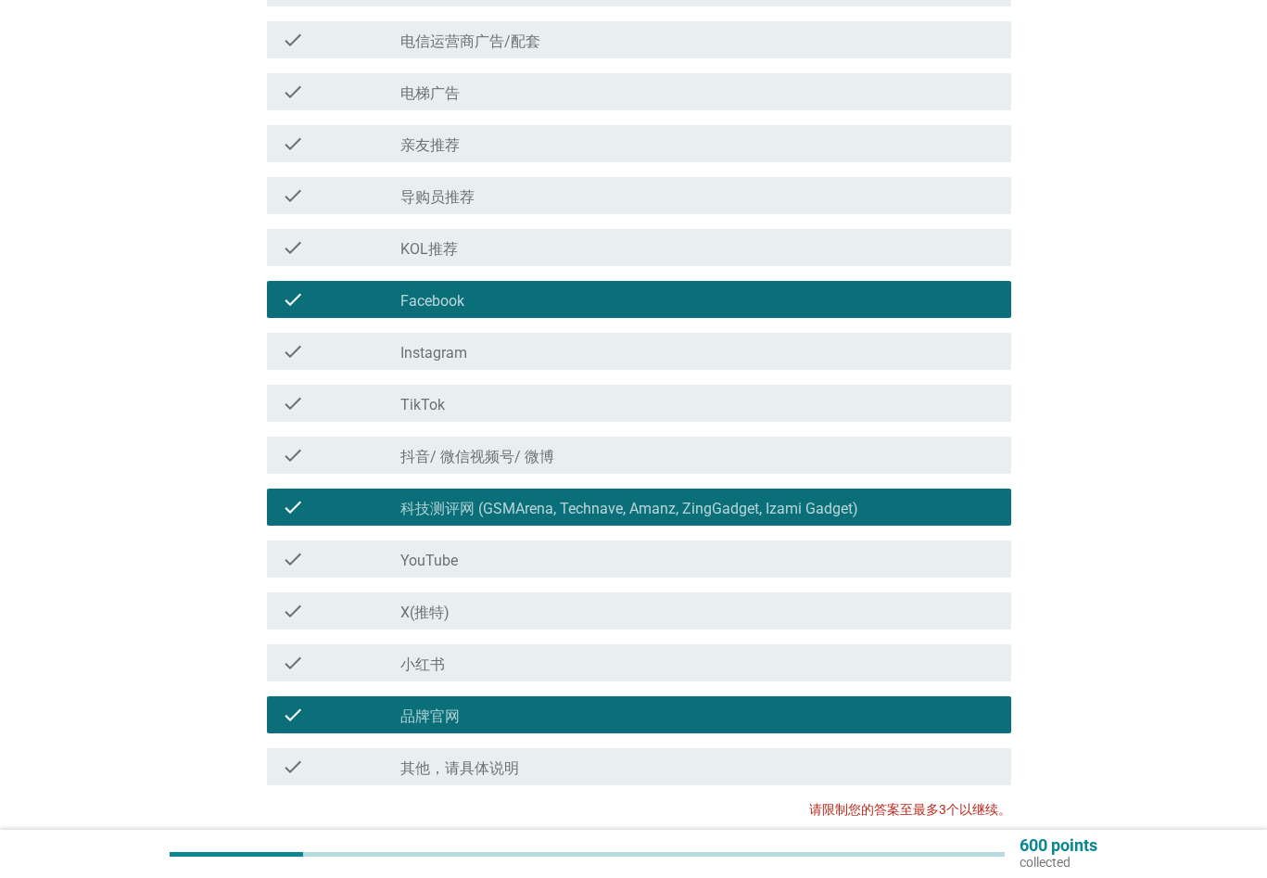
click at [587, 561] on div "check_box_outline_blank YouTube" at bounding box center [698, 559] width 596 height 22
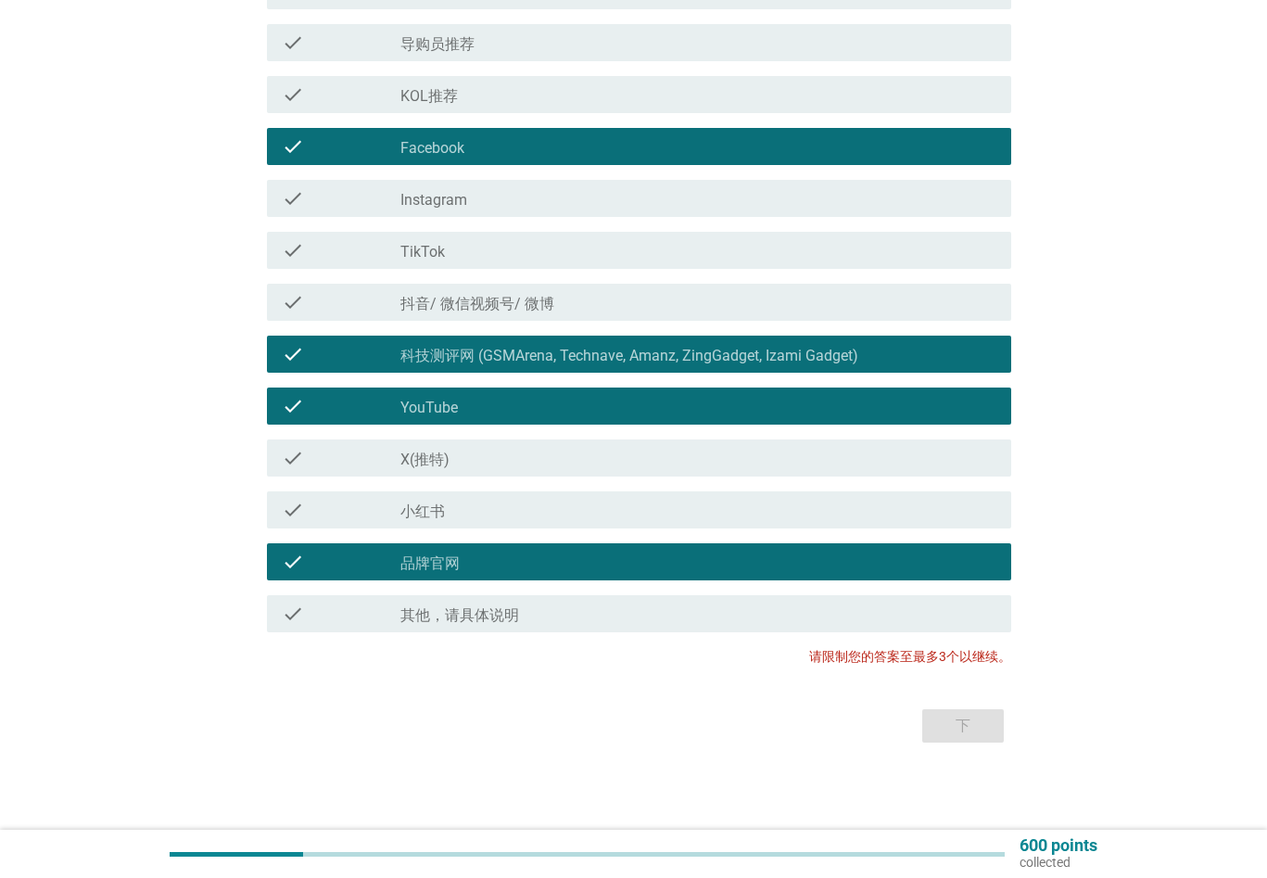
scroll to position [803, 0]
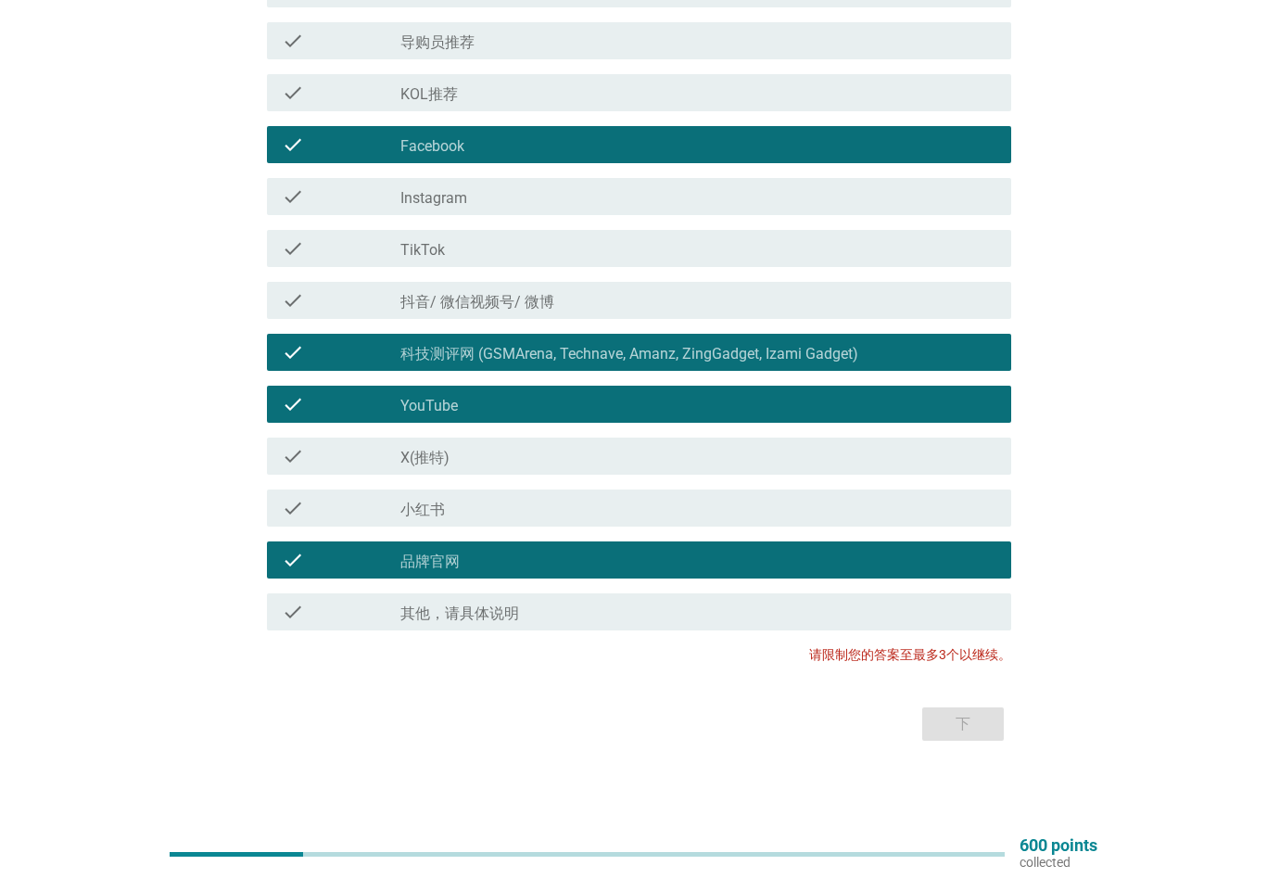
click at [439, 404] on label "YouTube" at bounding box center [428, 406] width 57 height 19
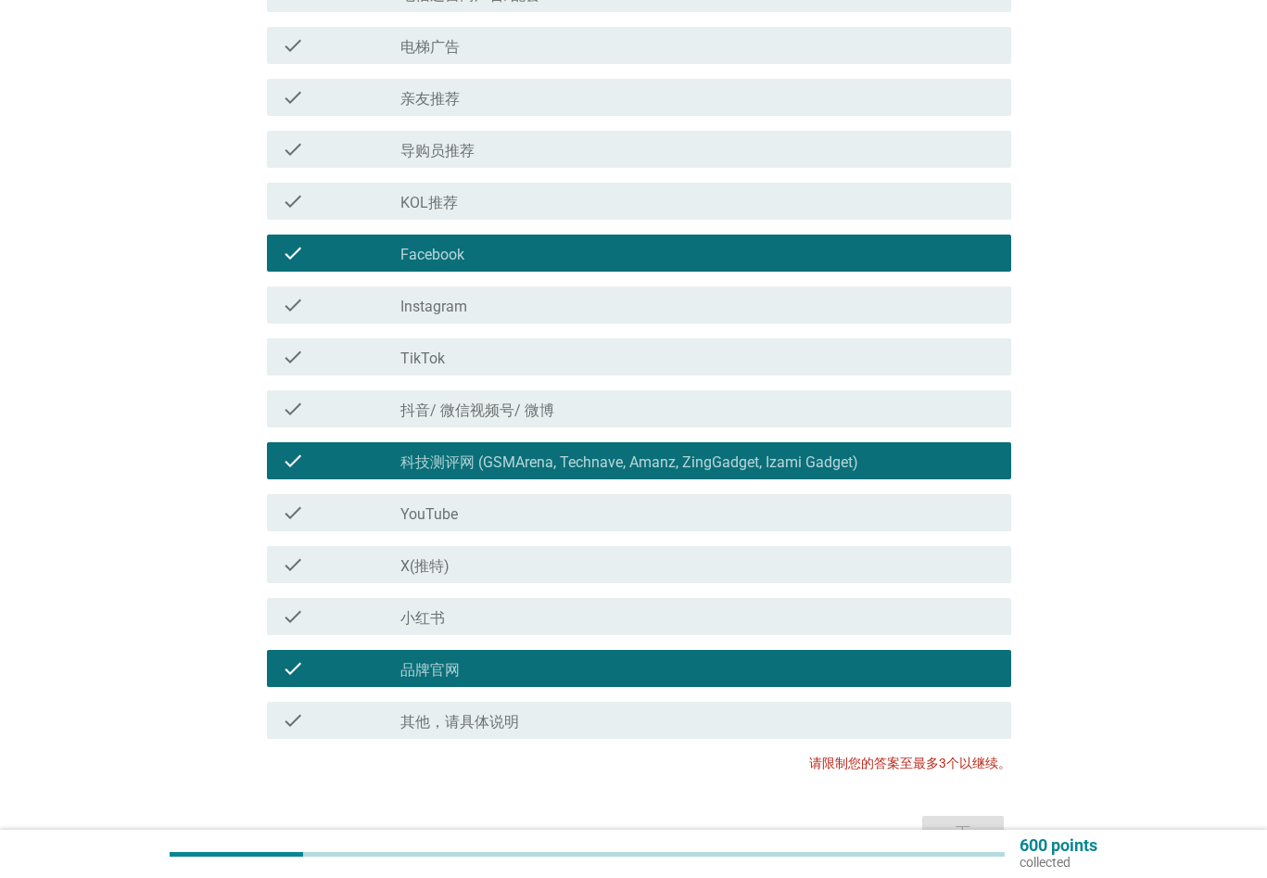
scroll to position [711, 0]
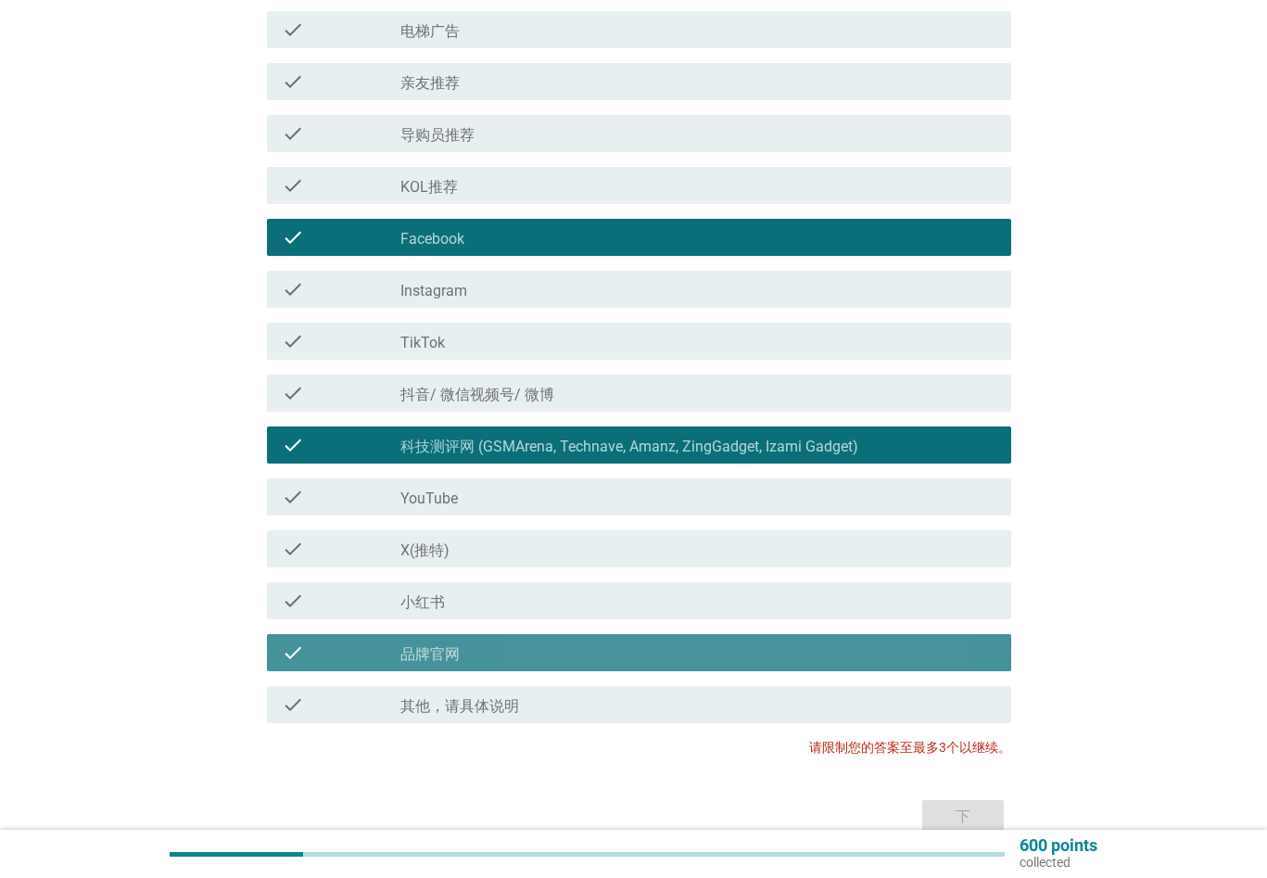
click at [827, 659] on div "check_box_outline_blank 品牌官网" at bounding box center [698, 652] width 596 height 22
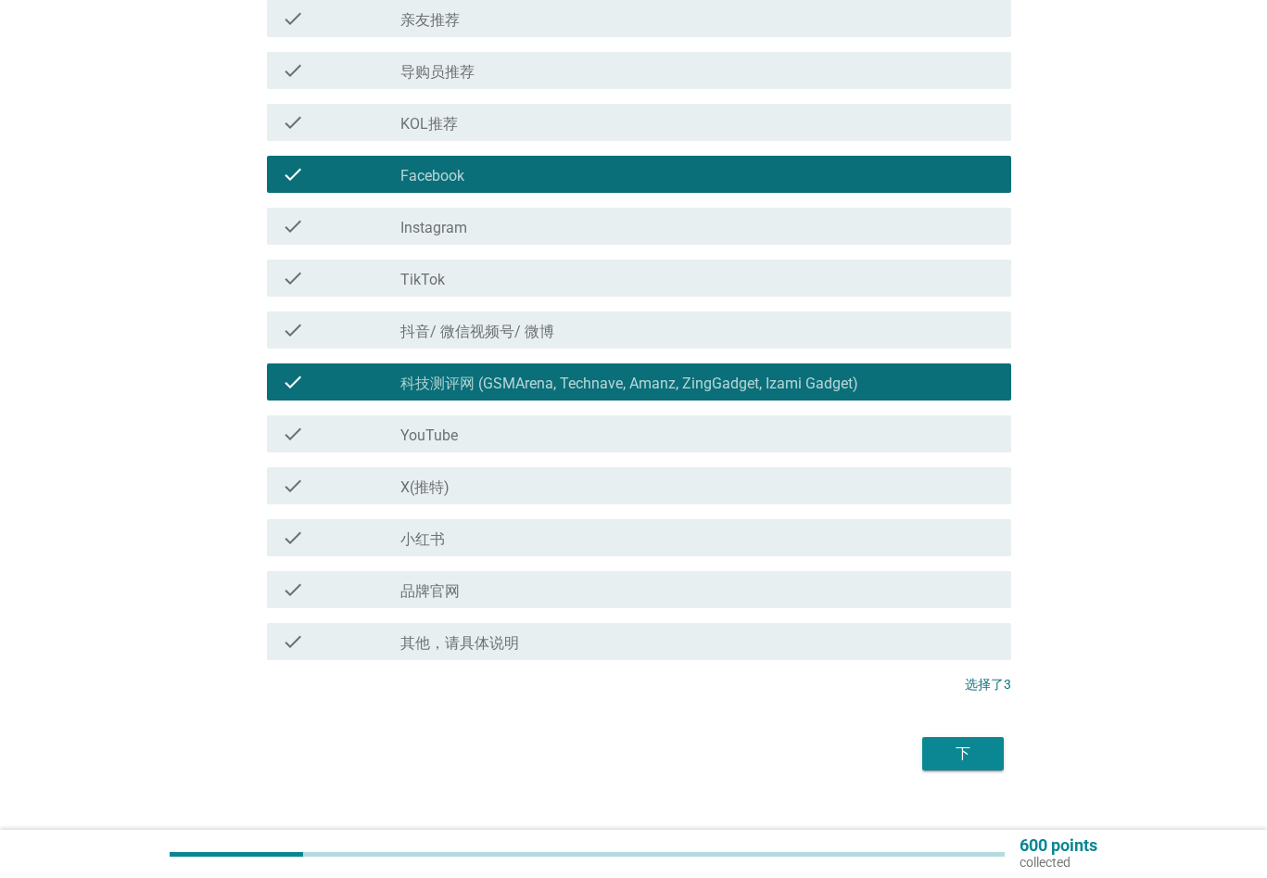
scroll to position [803, 0]
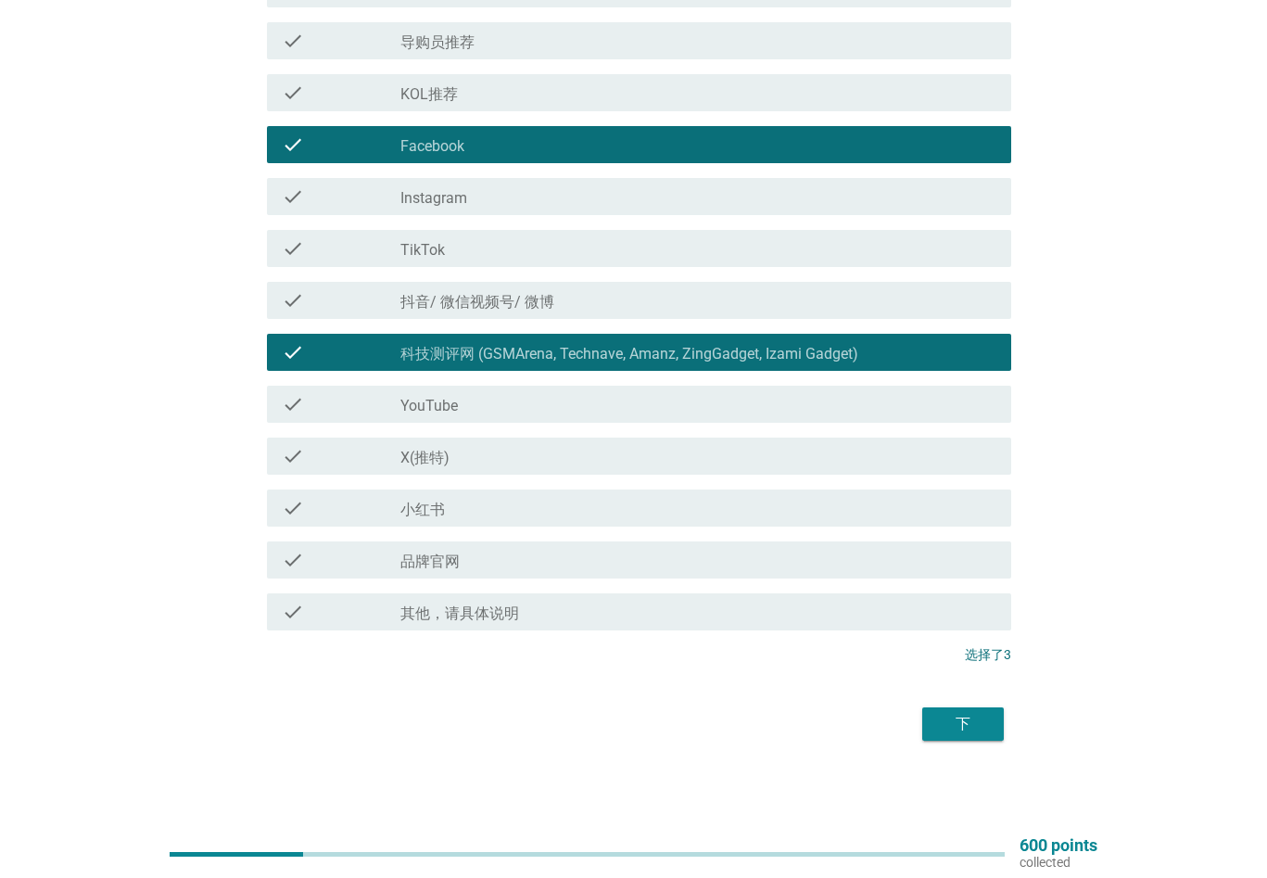
click at [965, 721] on div "下" at bounding box center [963, 724] width 52 height 22
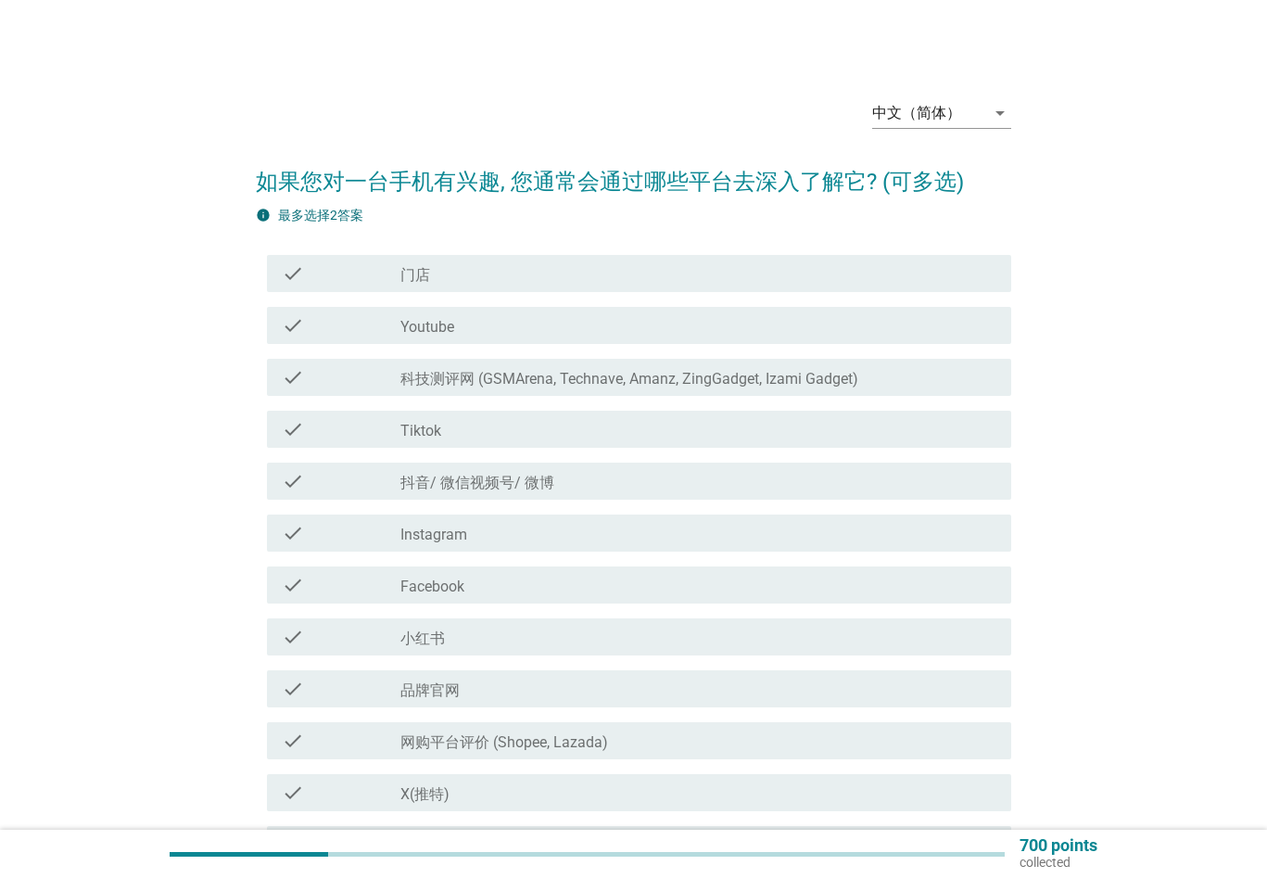
scroll to position [93, 0]
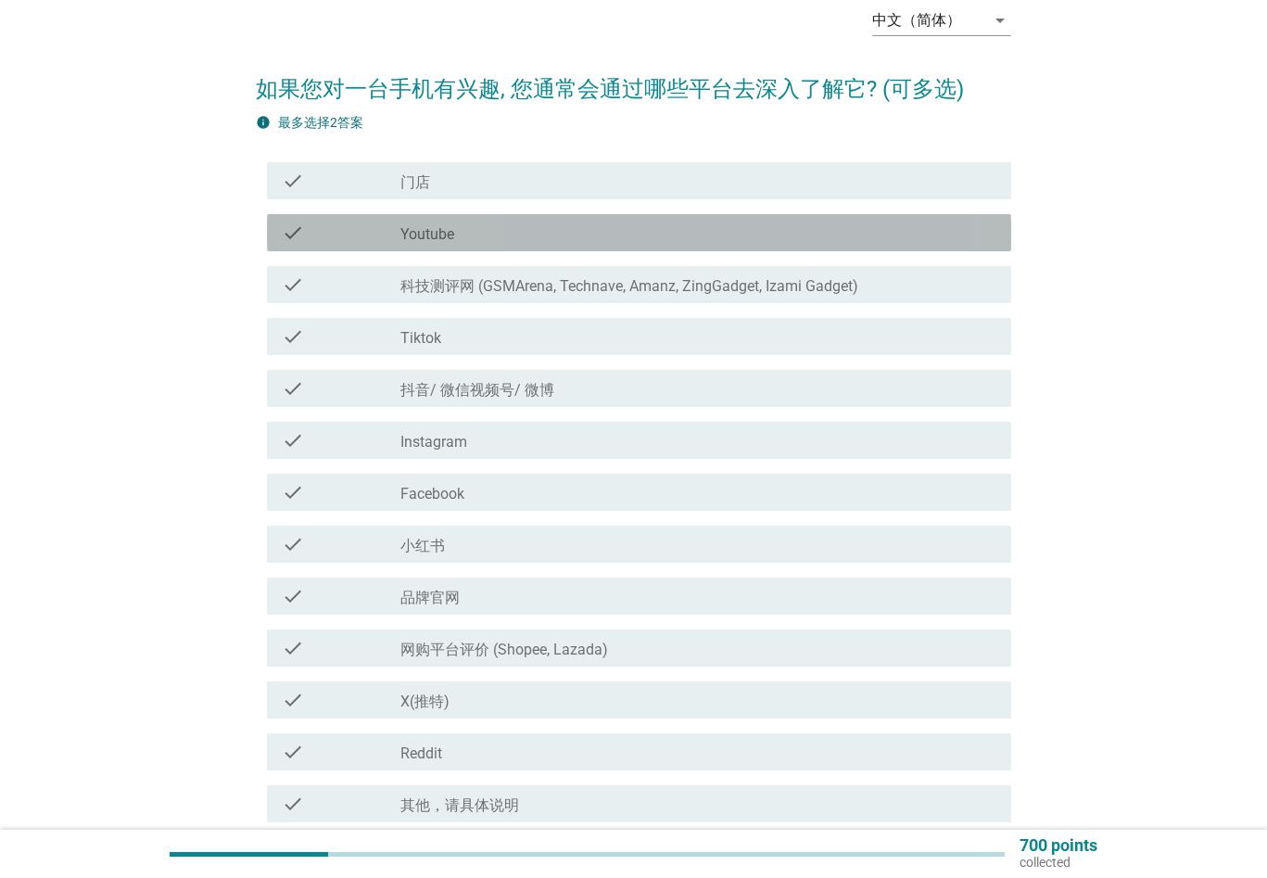
click at [524, 242] on div "check_box_outline_blank Youtube" at bounding box center [698, 232] width 596 height 22
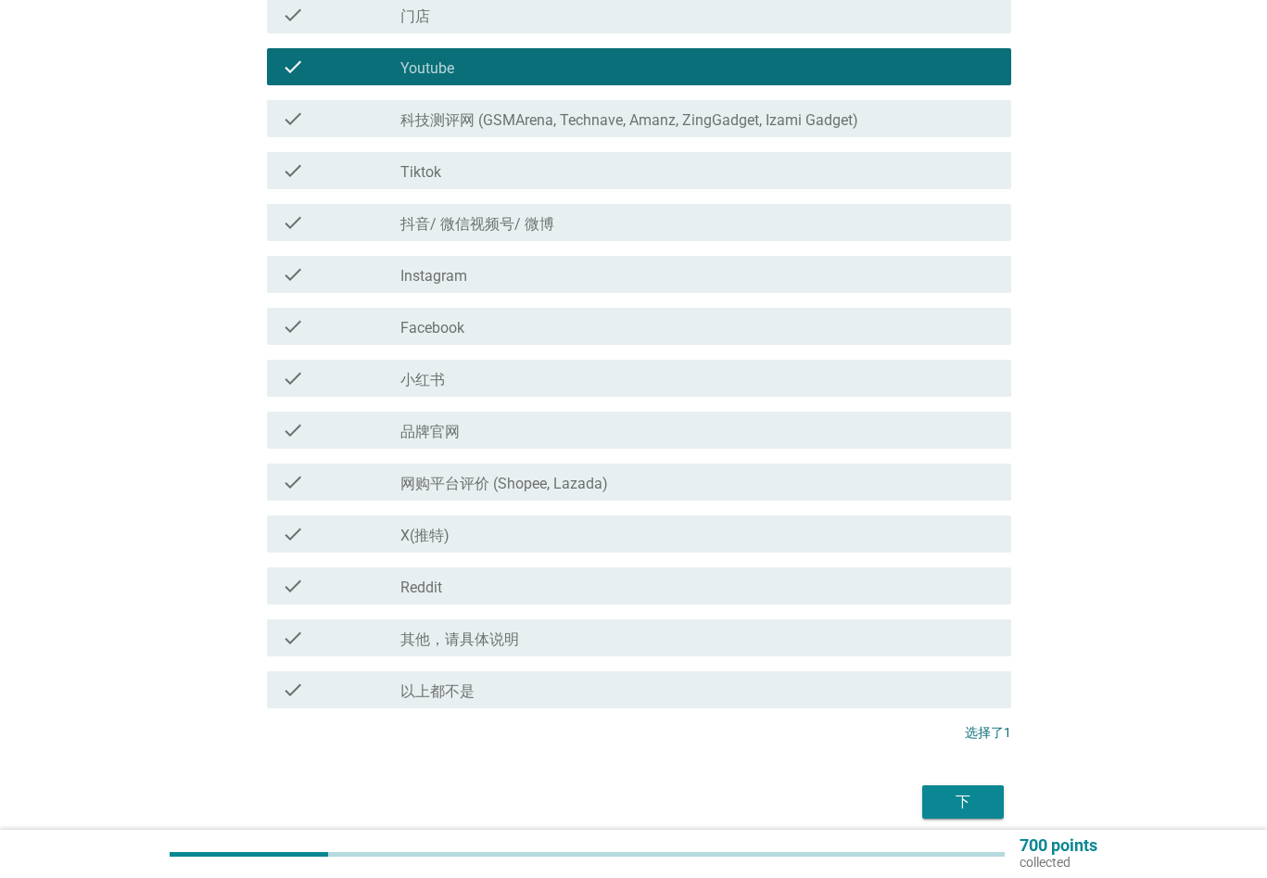
scroll to position [278, 0]
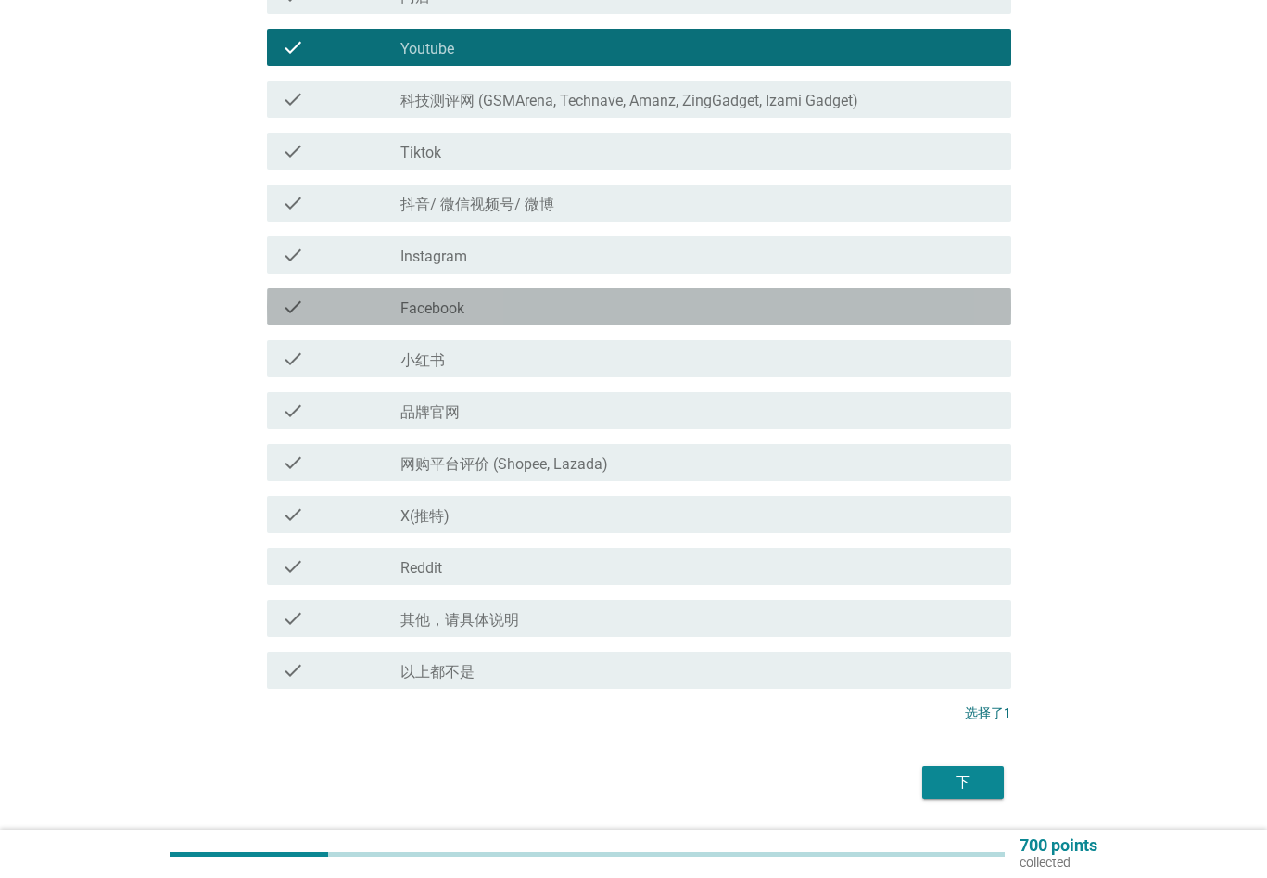
click at [522, 319] on div "check check_box_outline_blank Facebook" at bounding box center [639, 306] width 744 height 37
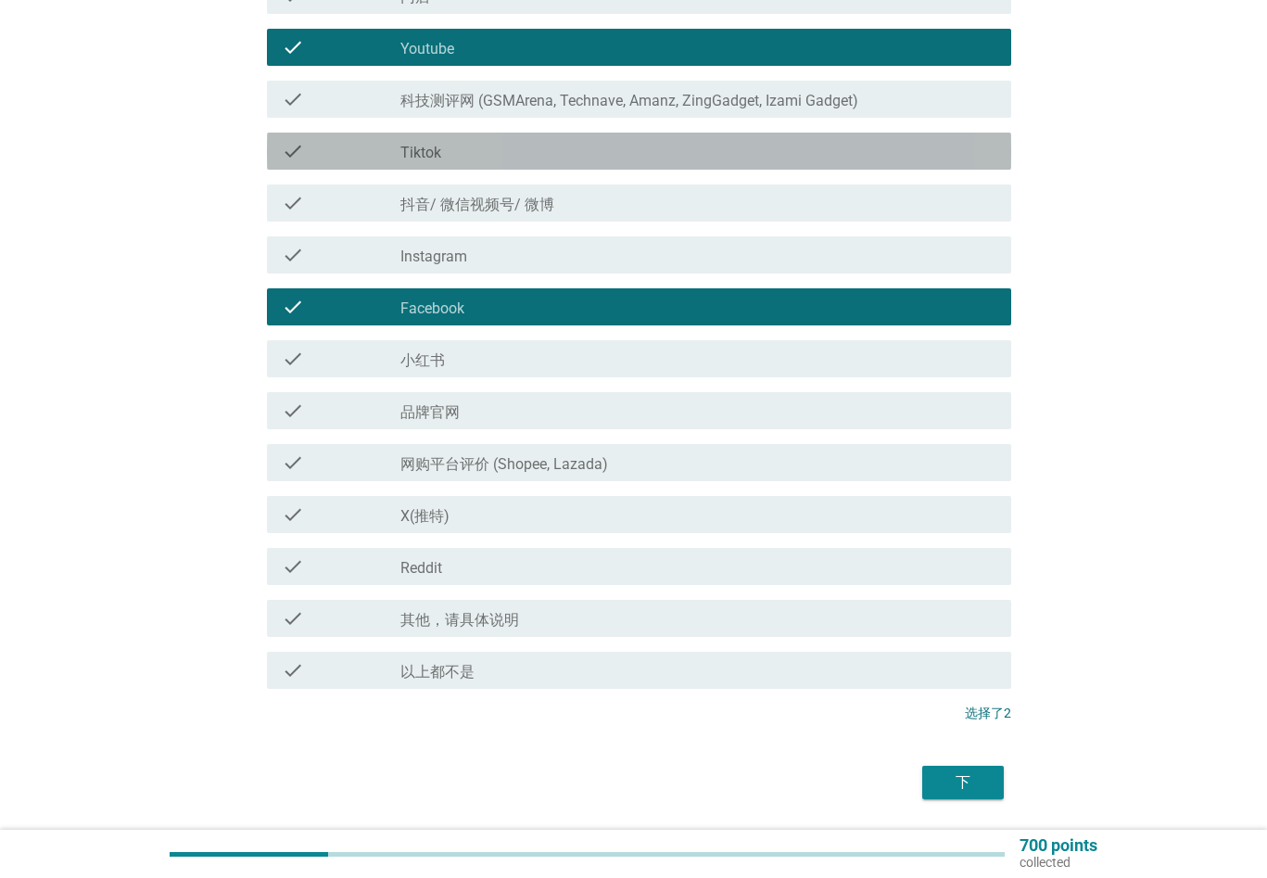
click at [575, 169] on div "check check_box_outline_blank Tiktok" at bounding box center [639, 151] width 744 height 37
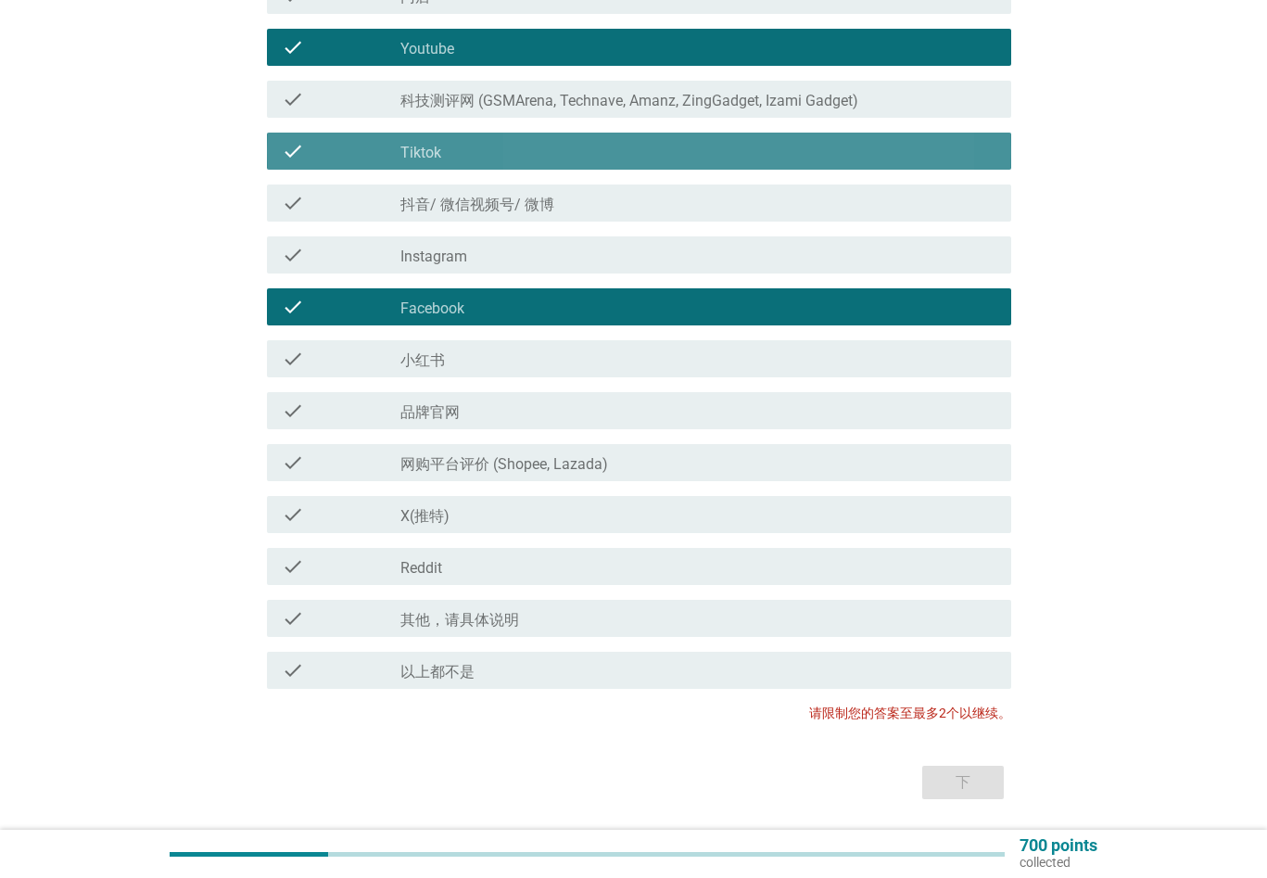
click at [480, 147] on div "check_box_outline_blank Tiktok" at bounding box center [698, 151] width 596 height 22
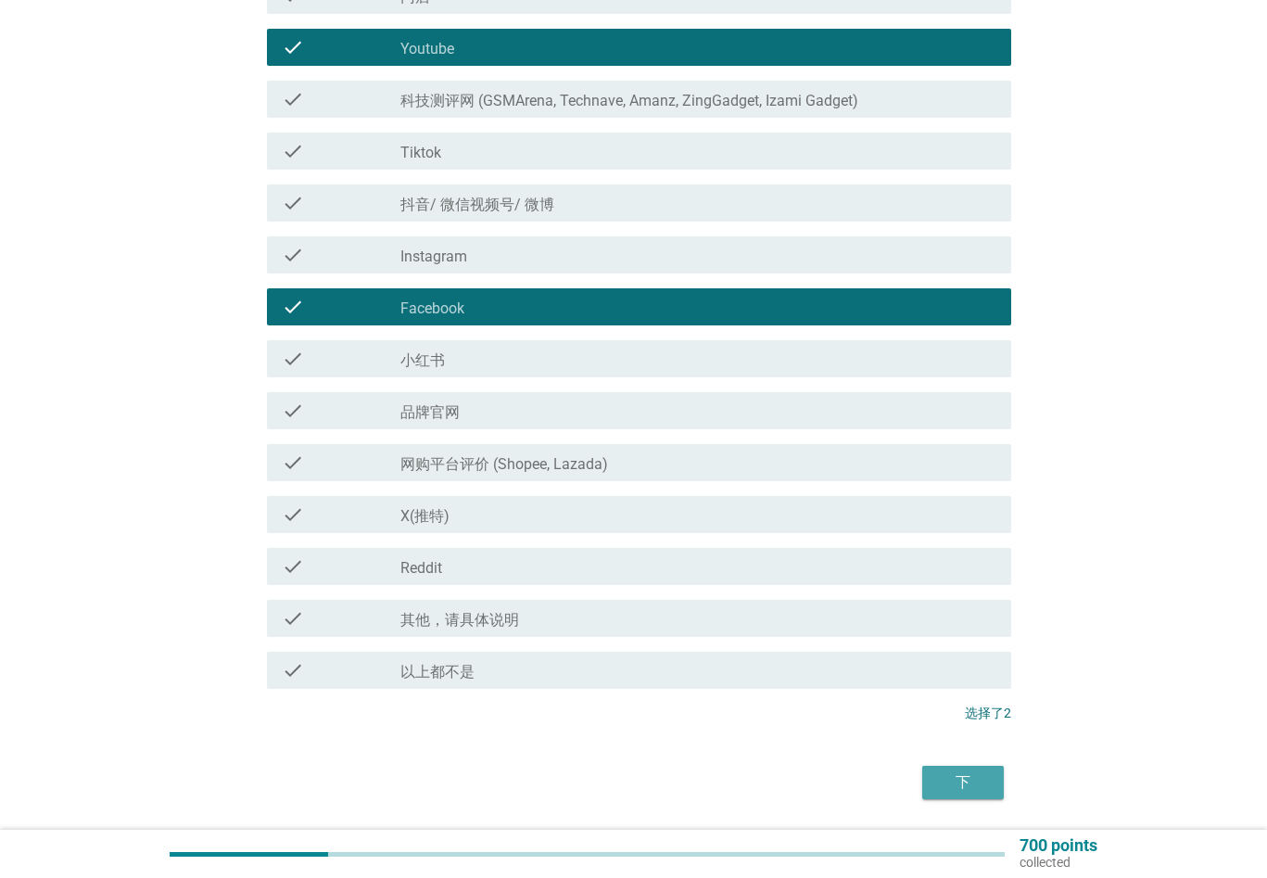
click at [929, 777] on button "下" at bounding box center [963, 781] width 82 height 33
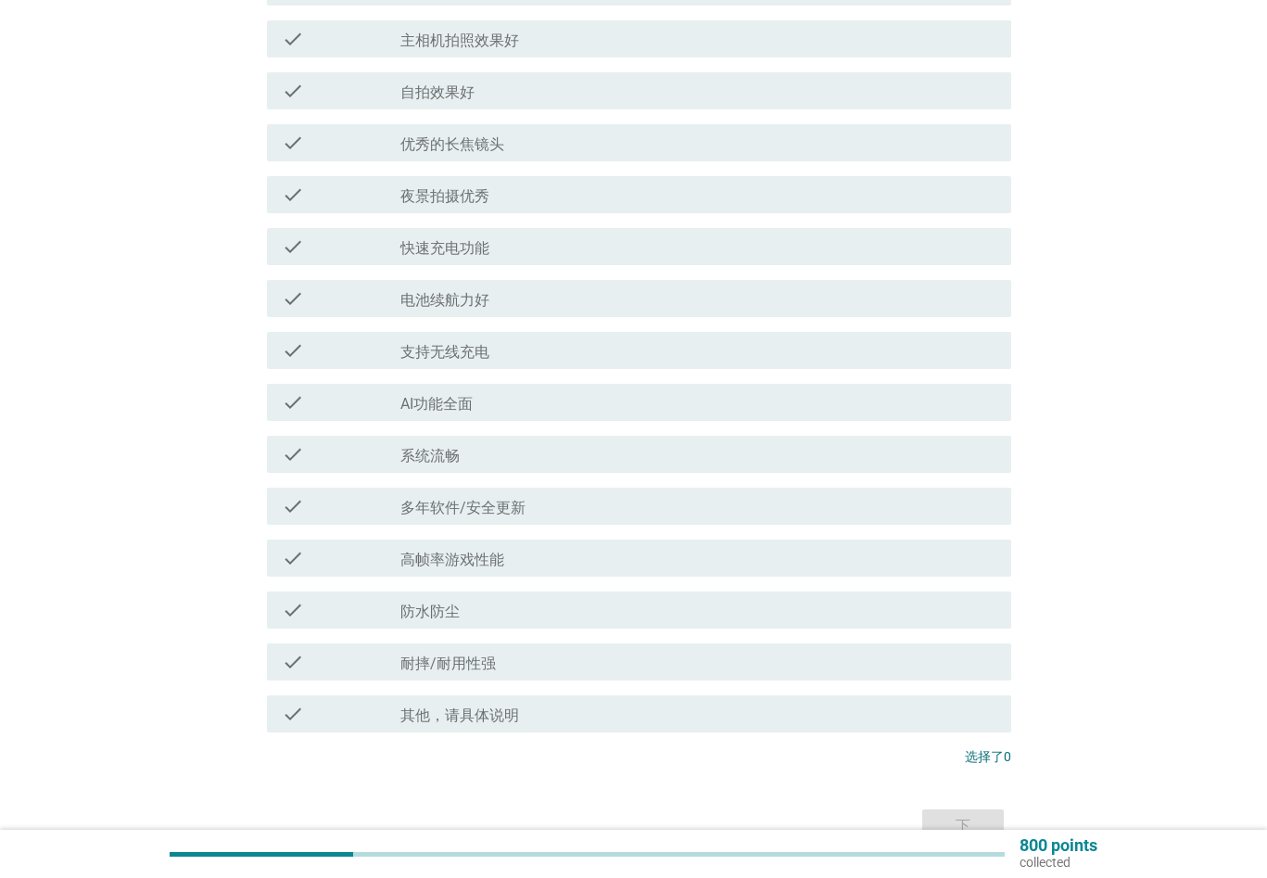
scroll to position [463, 0]
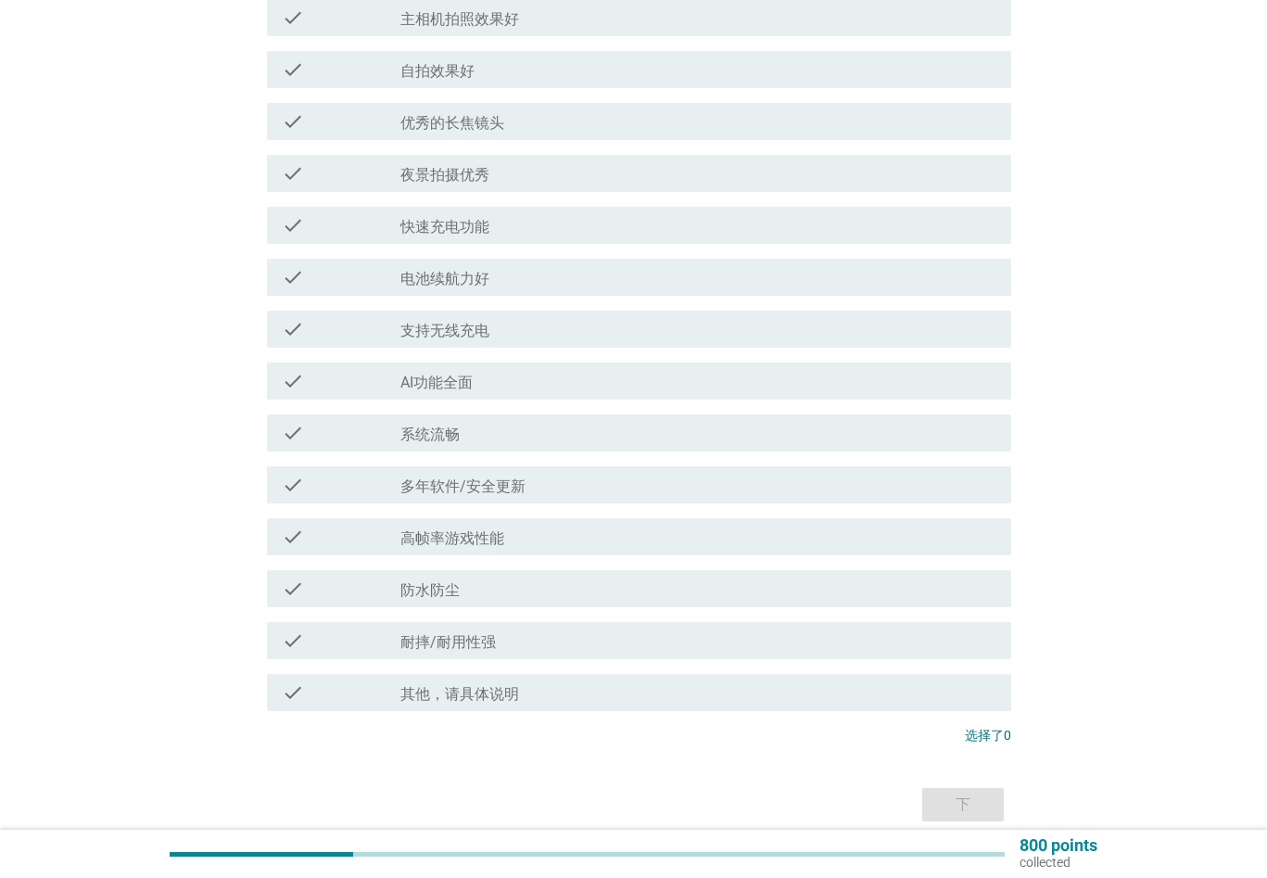
click at [552, 648] on div "check_box_outline_blank 耐摔/耐用性强" at bounding box center [698, 640] width 596 height 22
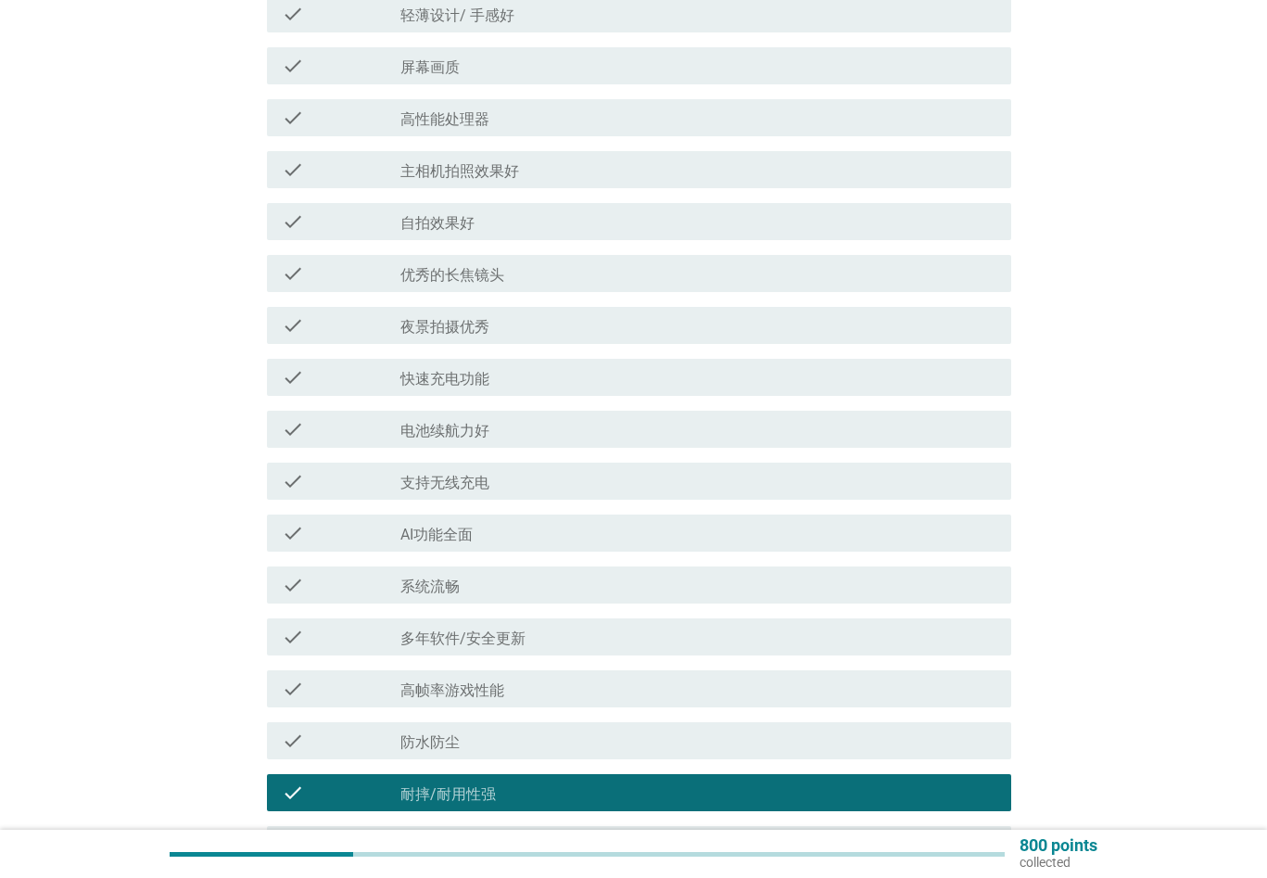
scroll to position [278, 0]
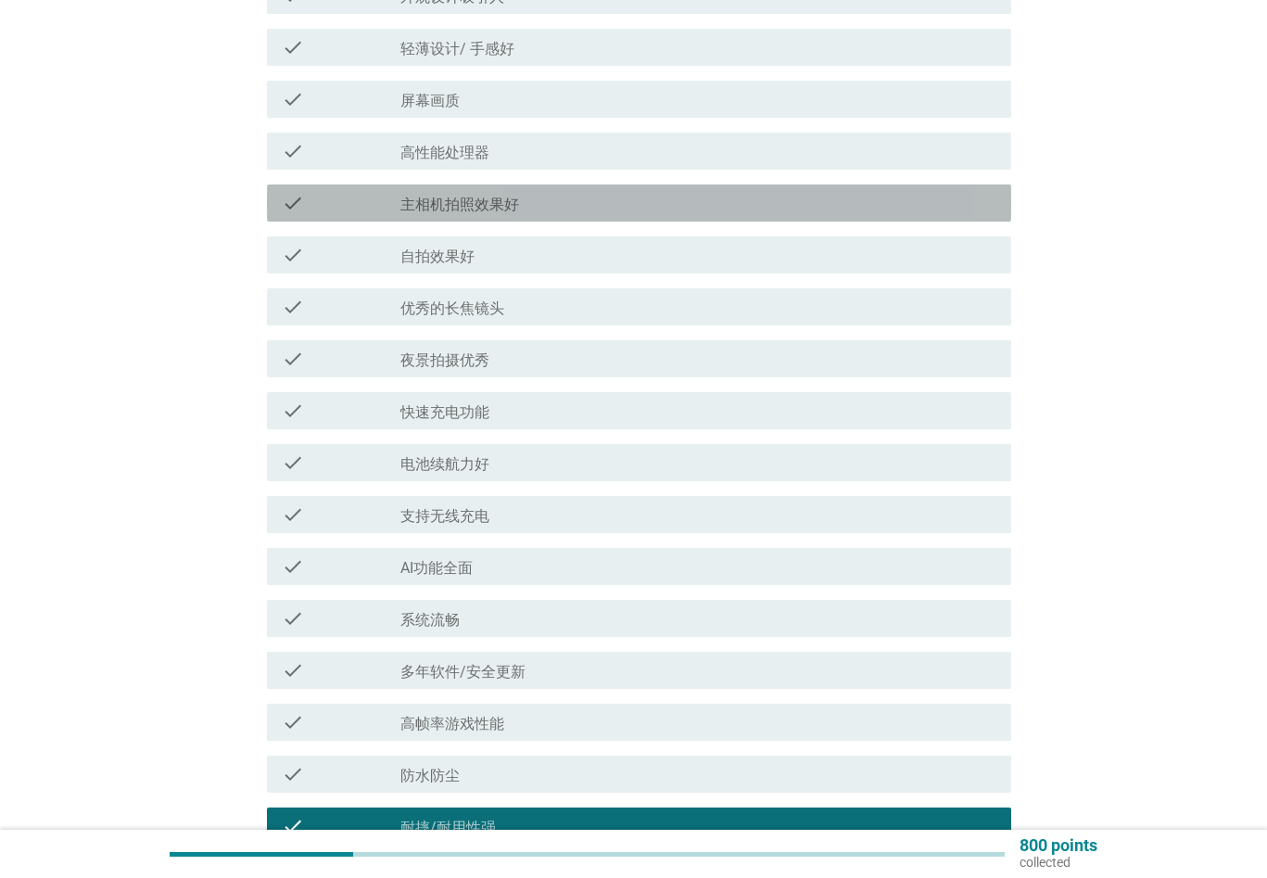
click at [496, 208] on label "主相机拍照效果好" at bounding box center [459, 205] width 119 height 19
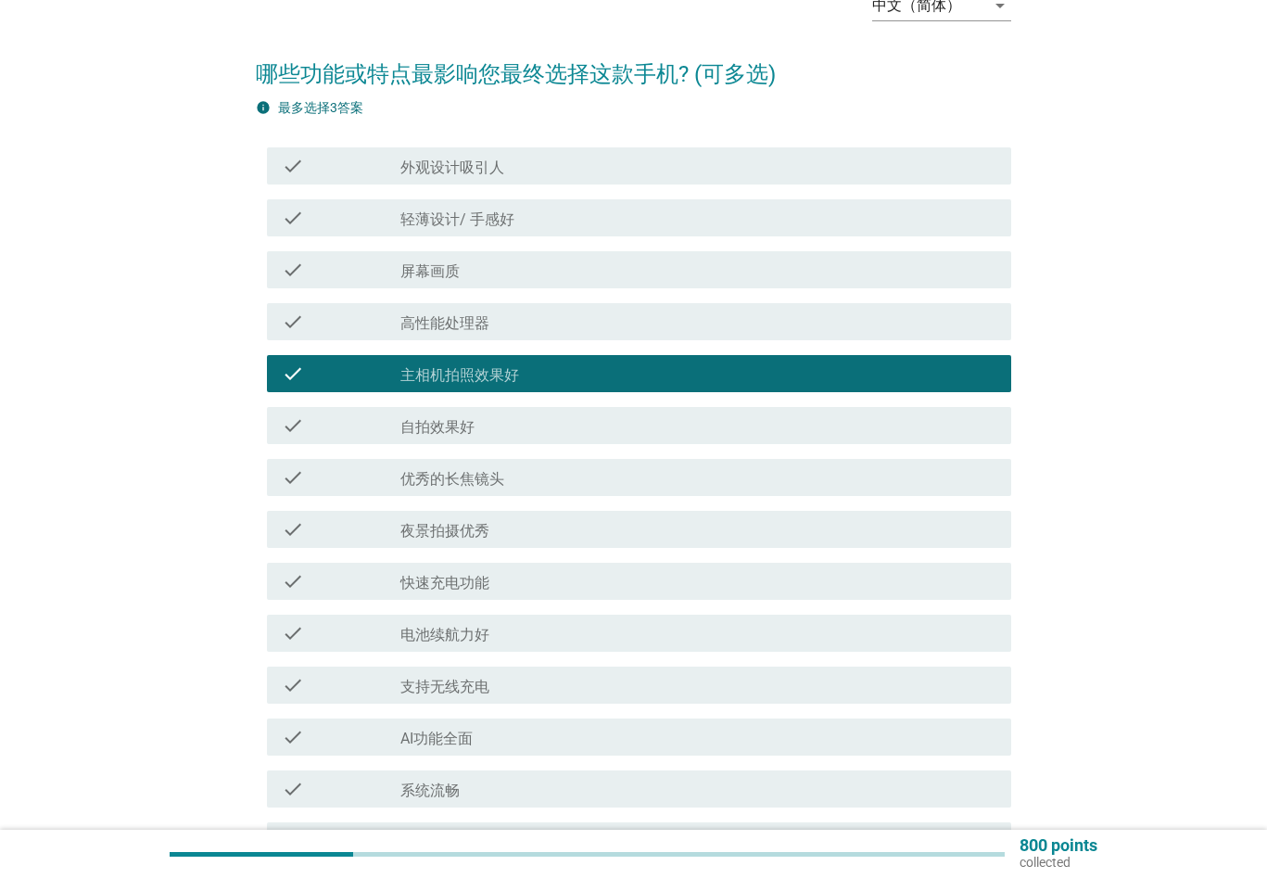
scroll to position [93, 0]
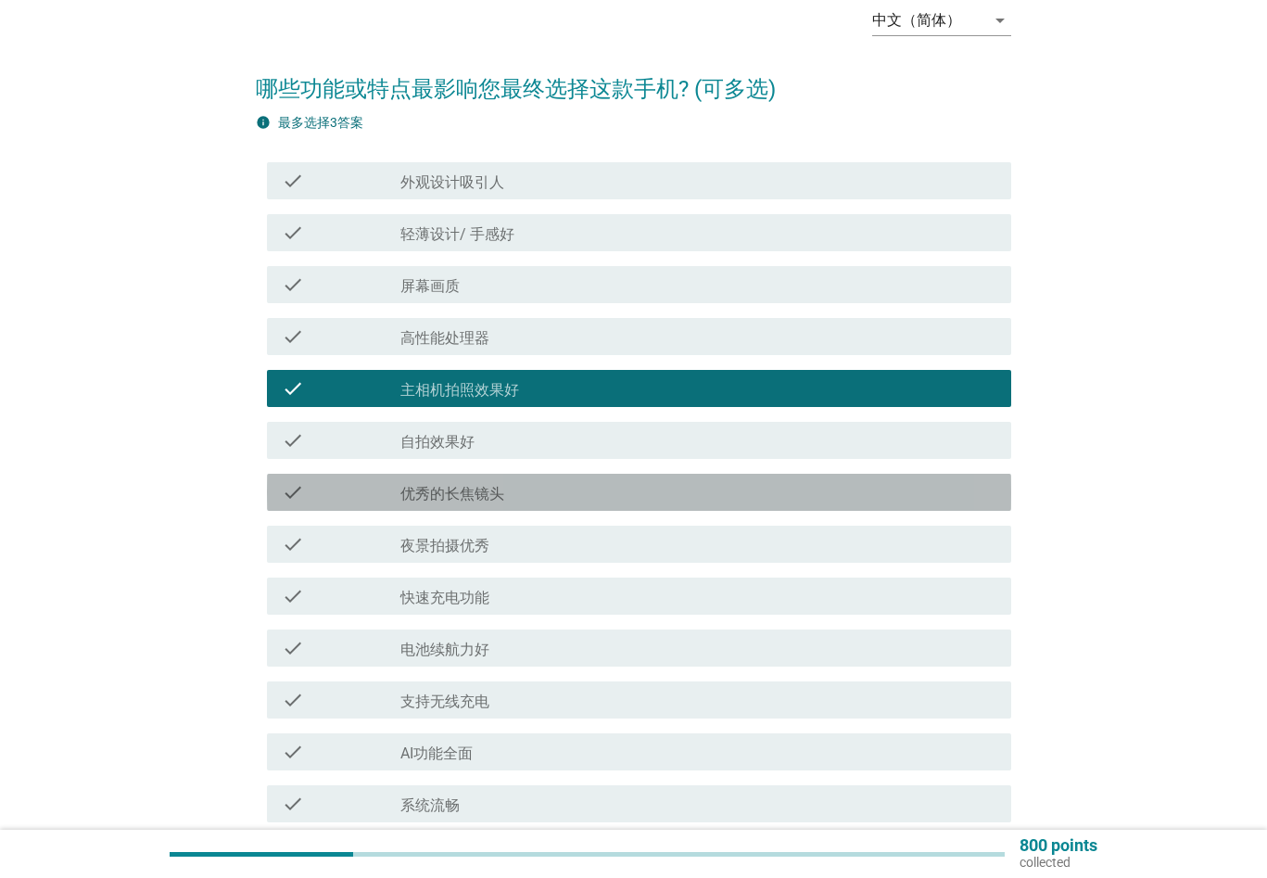
click at [520, 498] on div "check_box_outline_blank 优秀的长焦镜头" at bounding box center [698, 492] width 596 height 22
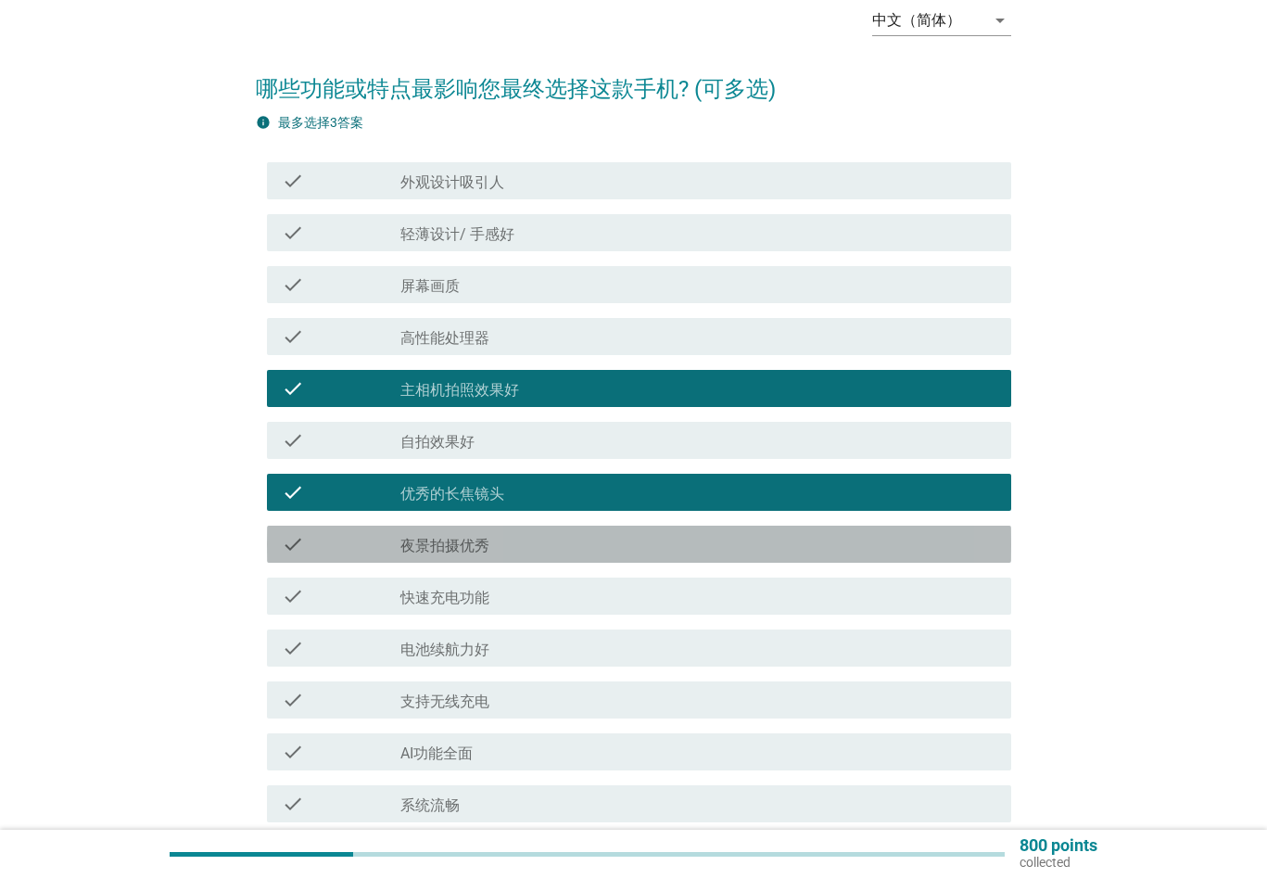
click at [645, 537] on div "check_box_outline_blank 夜景拍摄优秀" at bounding box center [698, 544] width 596 height 22
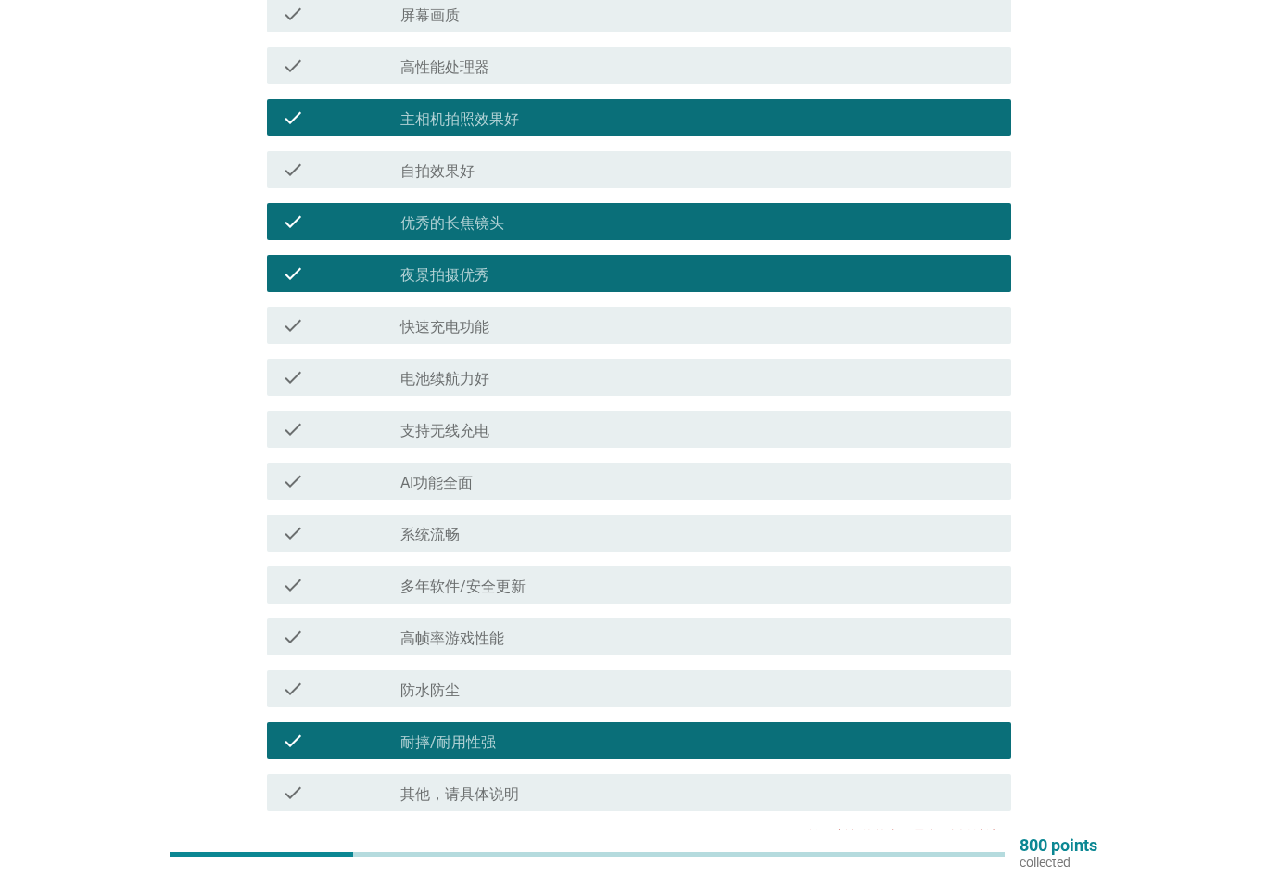
scroll to position [359, 0]
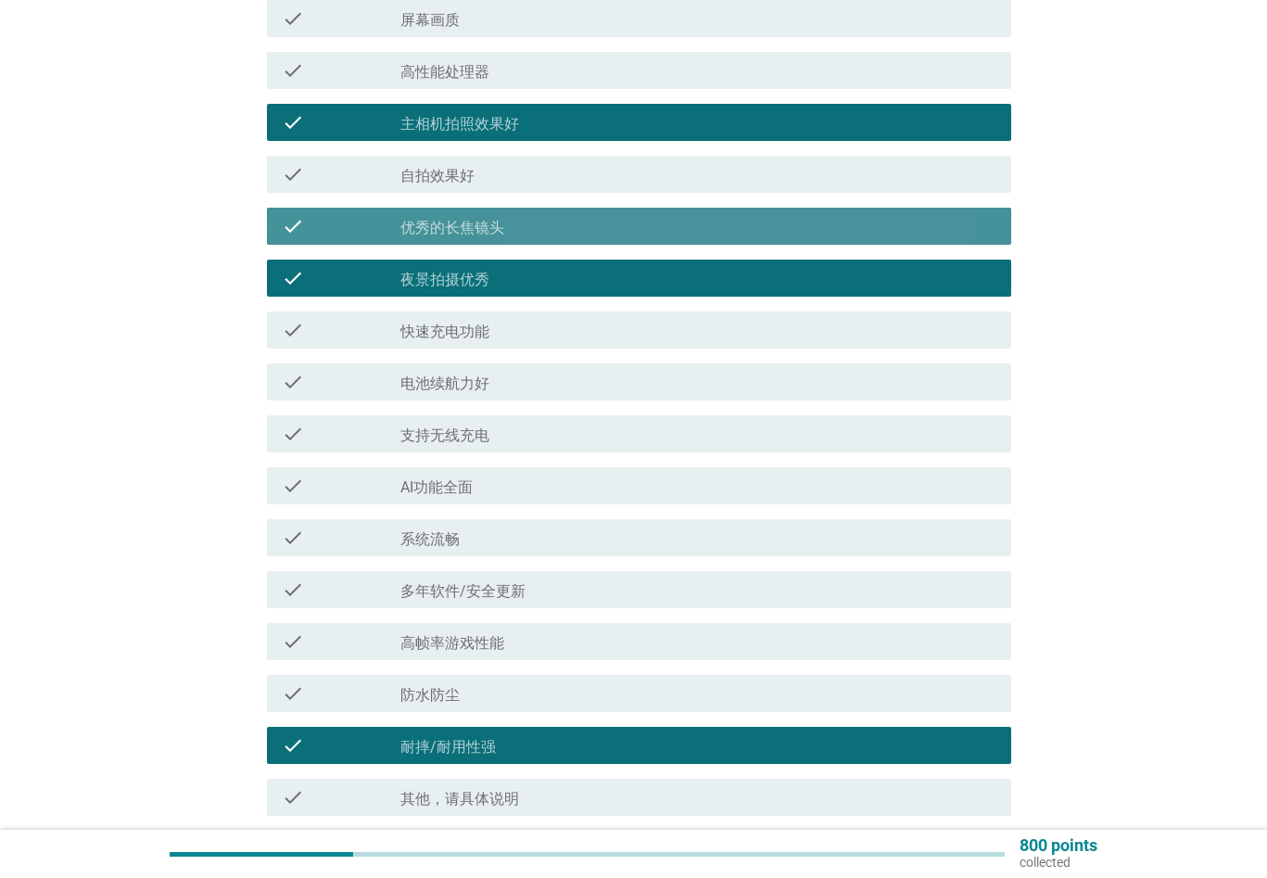
click at [456, 231] on label "优秀的长焦镜头" at bounding box center [452, 228] width 104 height 19
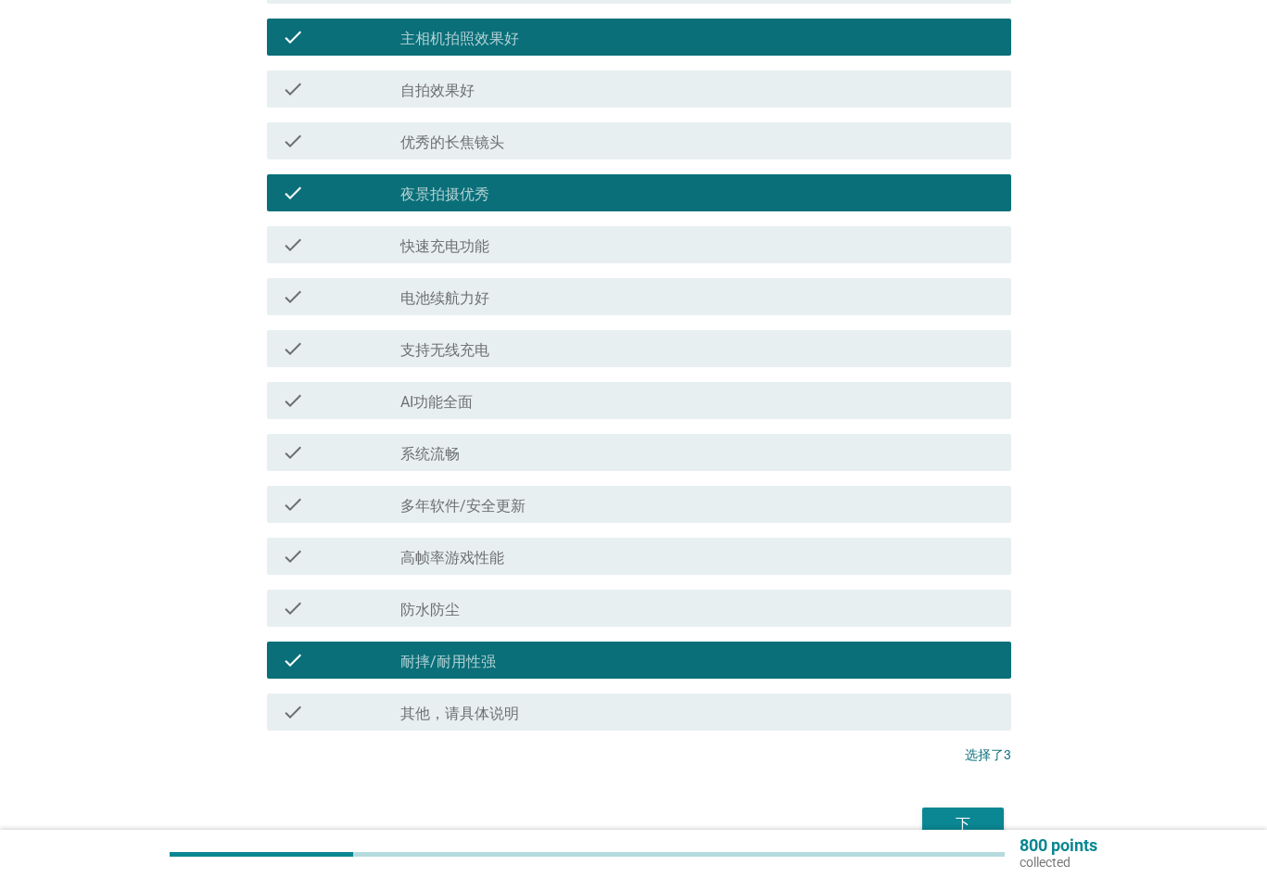
scroll to position [544, 0]
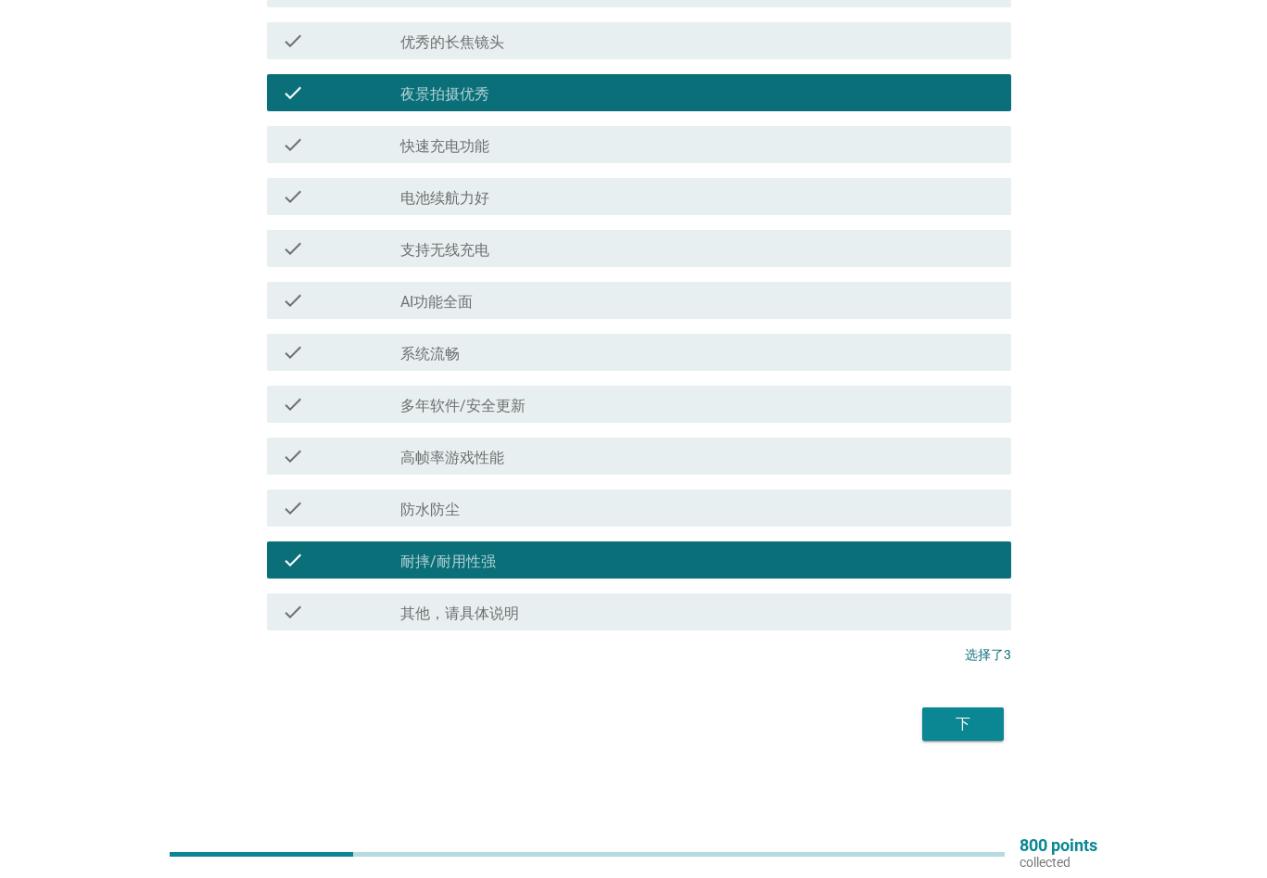
click at [510, 49] on div "check_box 优秀的长焦镜头" at bounding box center [698, 41] width 596 height 22
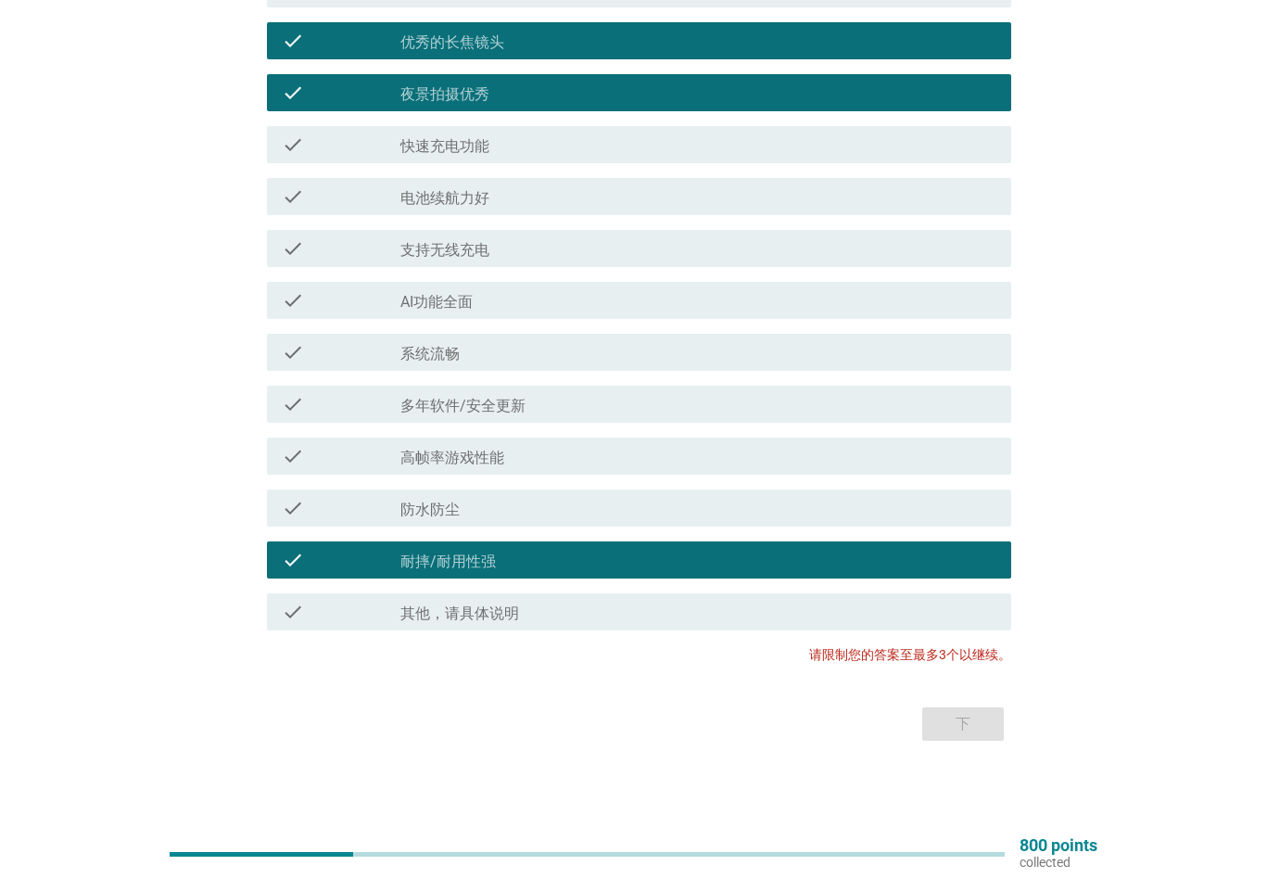
click at [552, 100] on div "check_box_outline_blank 夜景拍摄优秀" at bounding box center [698, 93] width 596 height 22
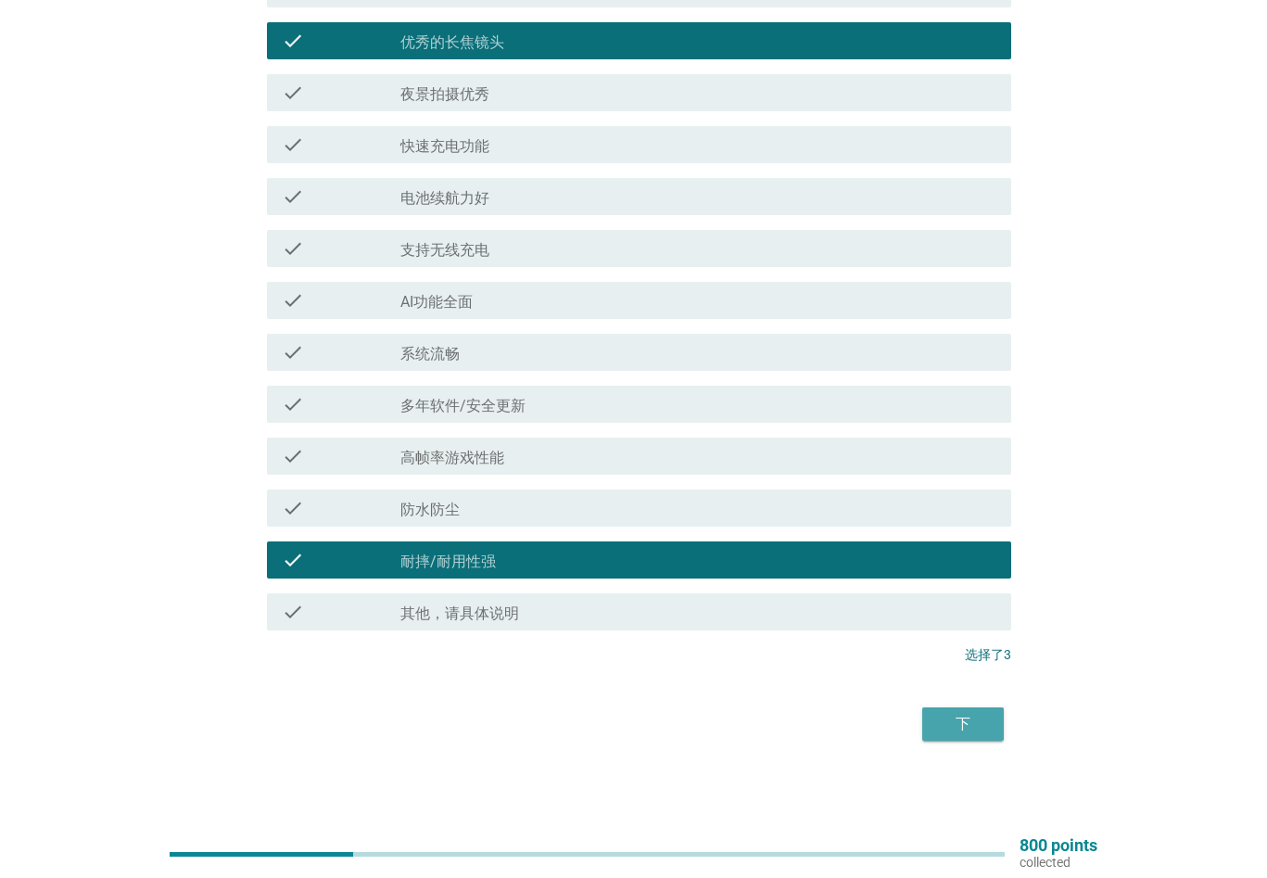
click at [977, 718] on div "下" at bounding box center [963, 724] width 52 height 22
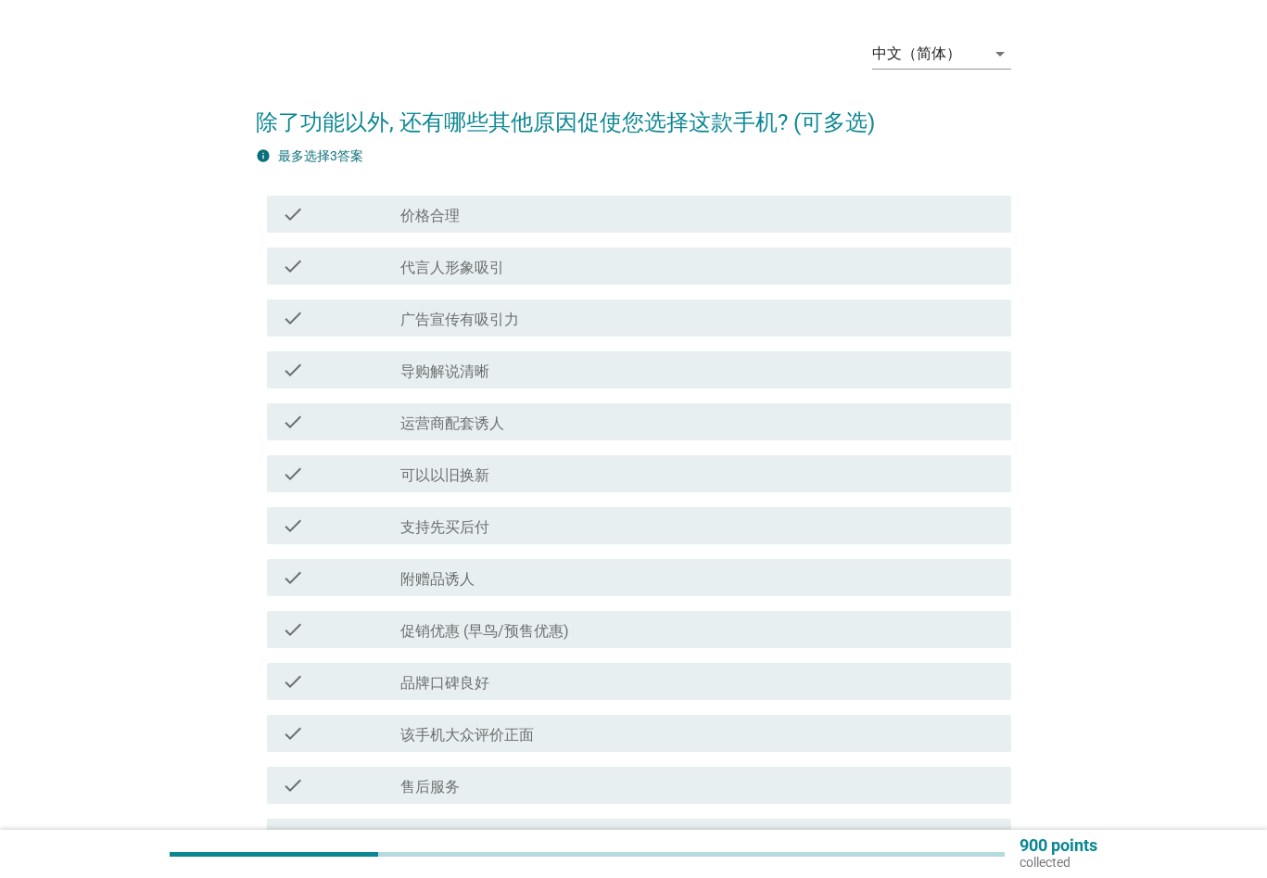
scroll to position [93, 0]
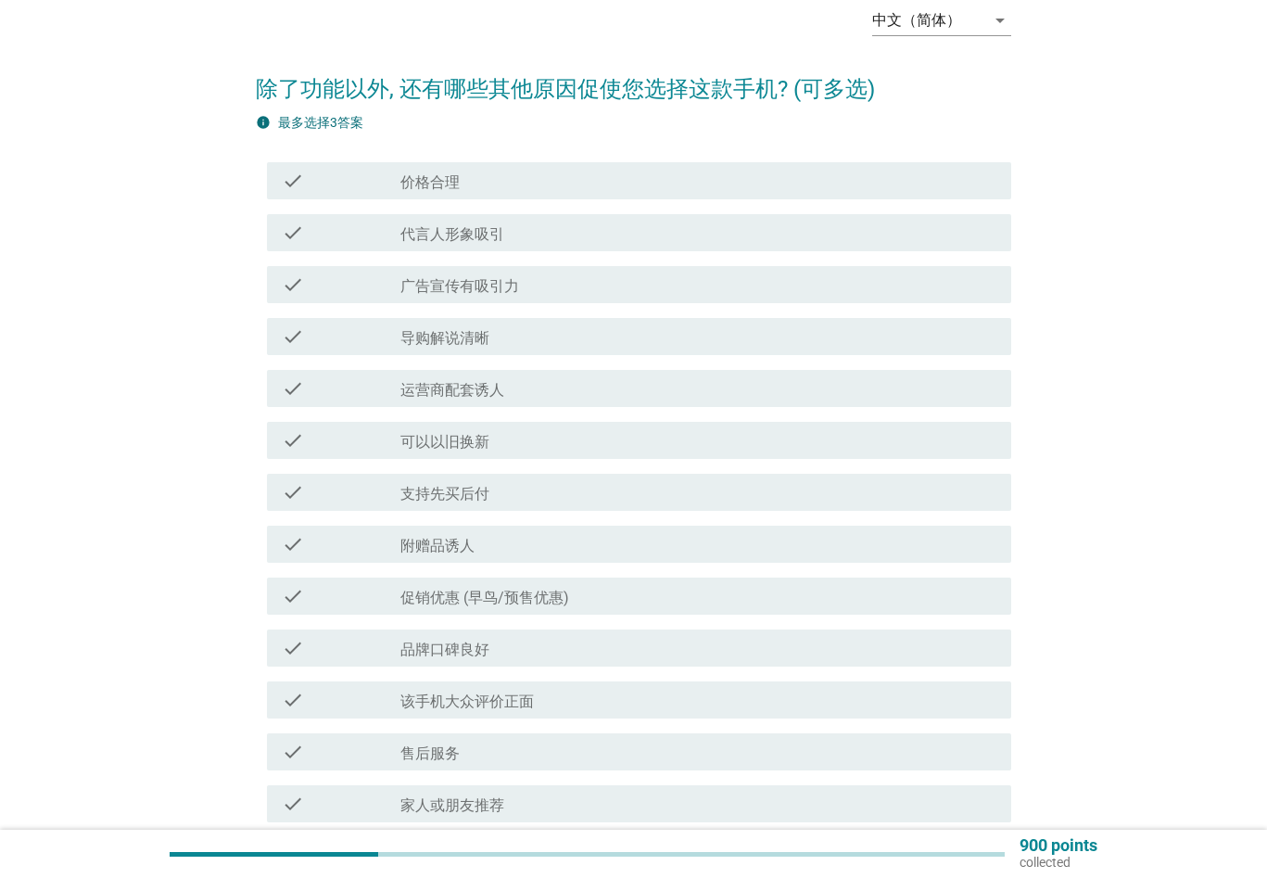
click at [507, 173] on div "check_box_outline_blank 价格合理" at bounding box center [698, 181] width 596 height 22
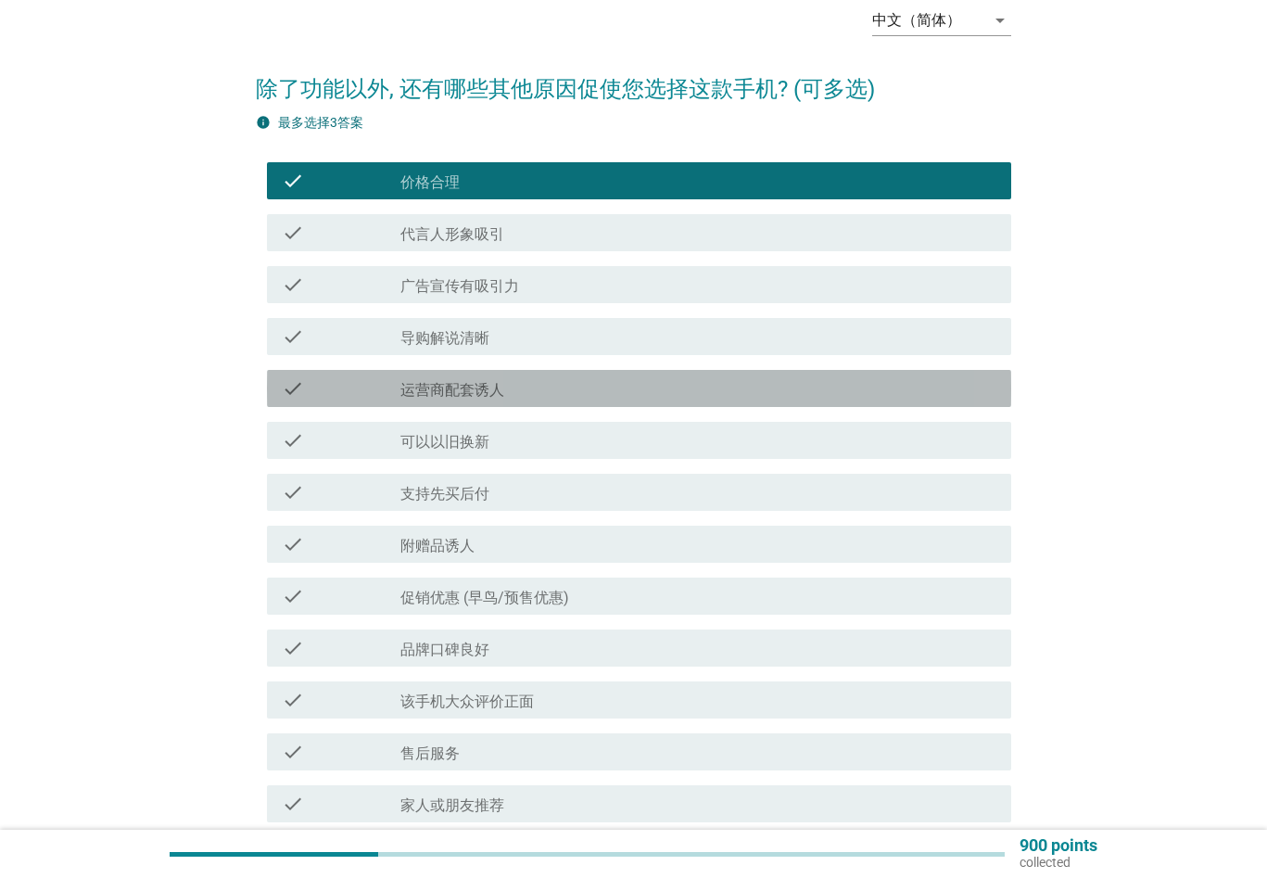
click at [550, 397] on div "check_box_outline_blank 运营商配套诱人" at bounding box center [698, 388] width 596 height 22
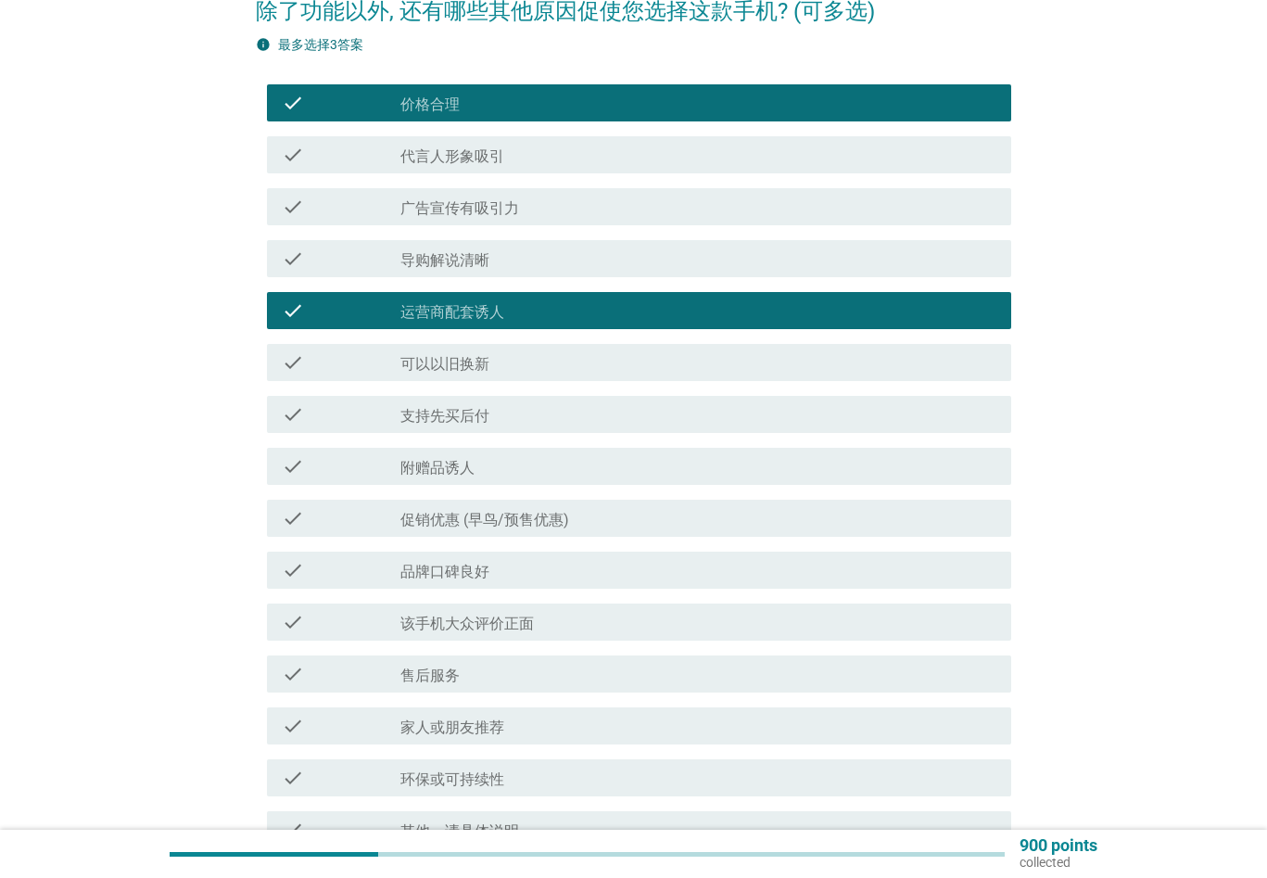
scroll to position [278, 0]
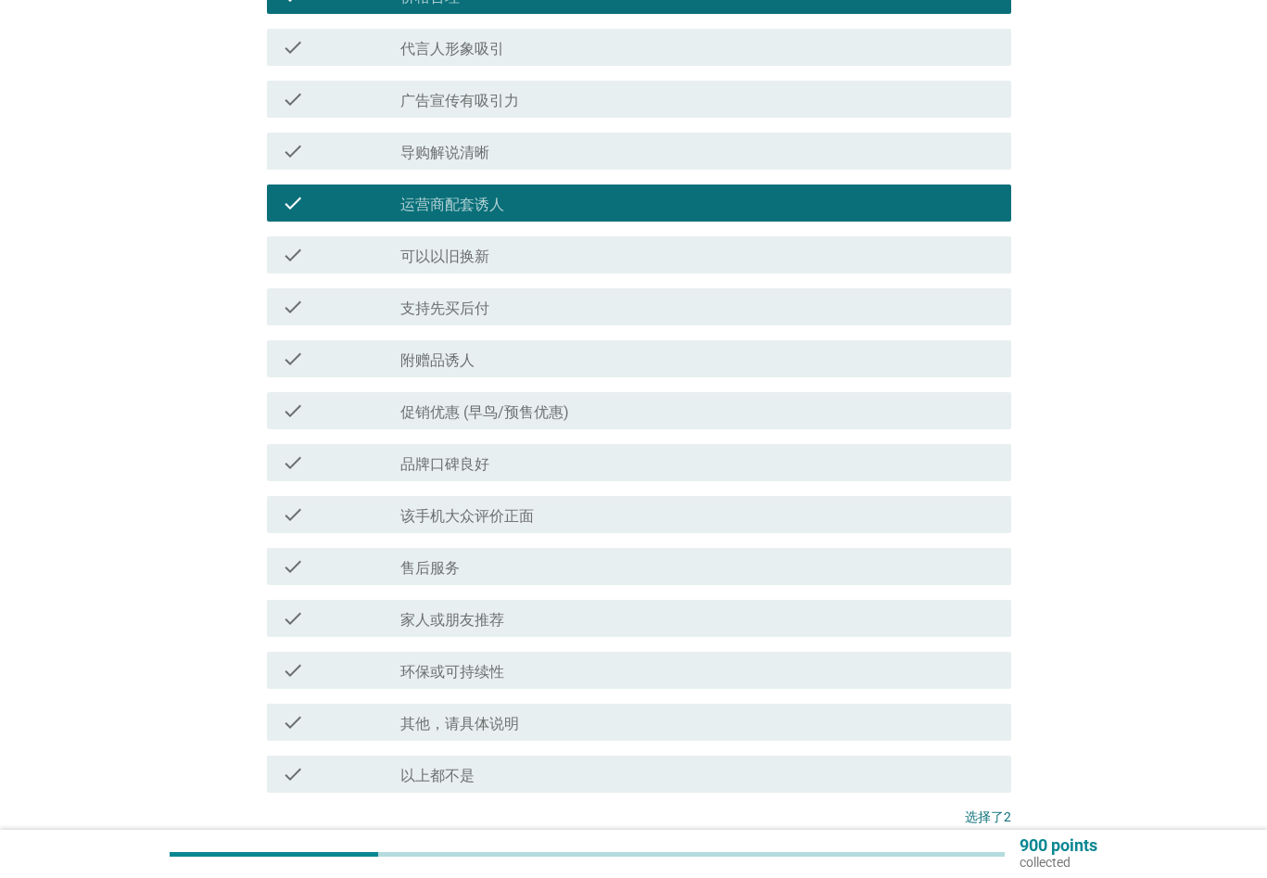
click at [563, 414] on label "促销优惠 (早鸟/预售优惠)" at bounding box center [484, 412] width 169 height 19
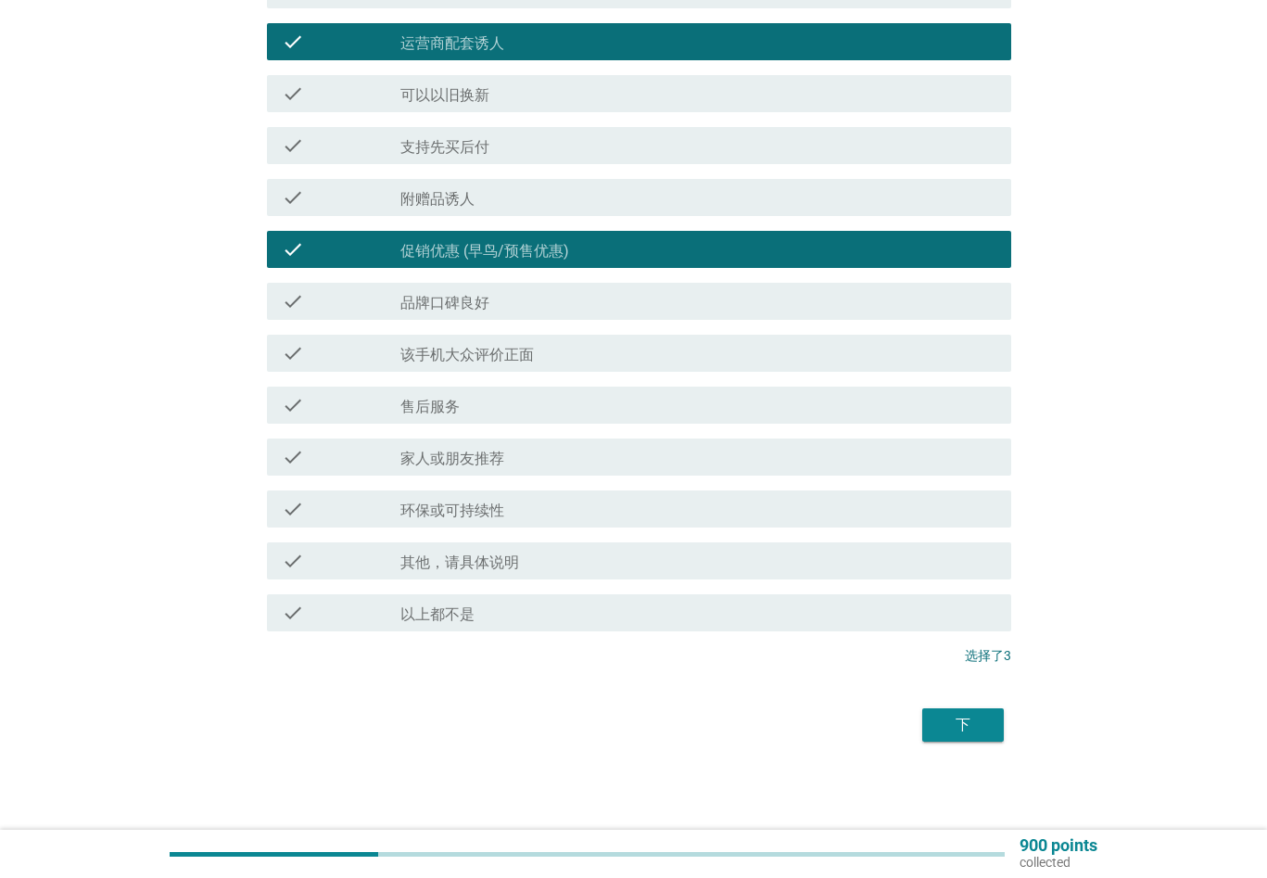
scroll to position [440, 0]
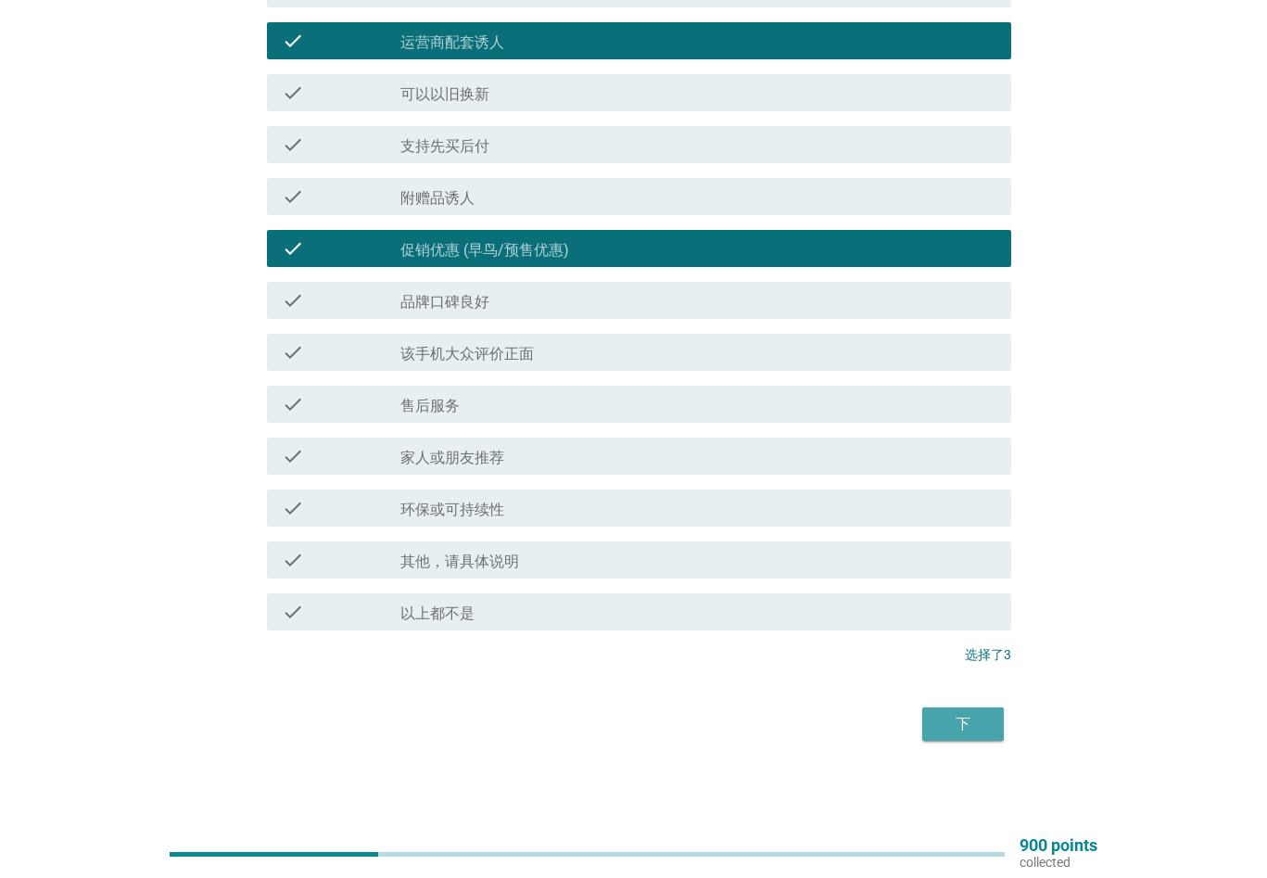
click at [963, 734] on div "下" at bounding box center [963, 724] width 52 height 22
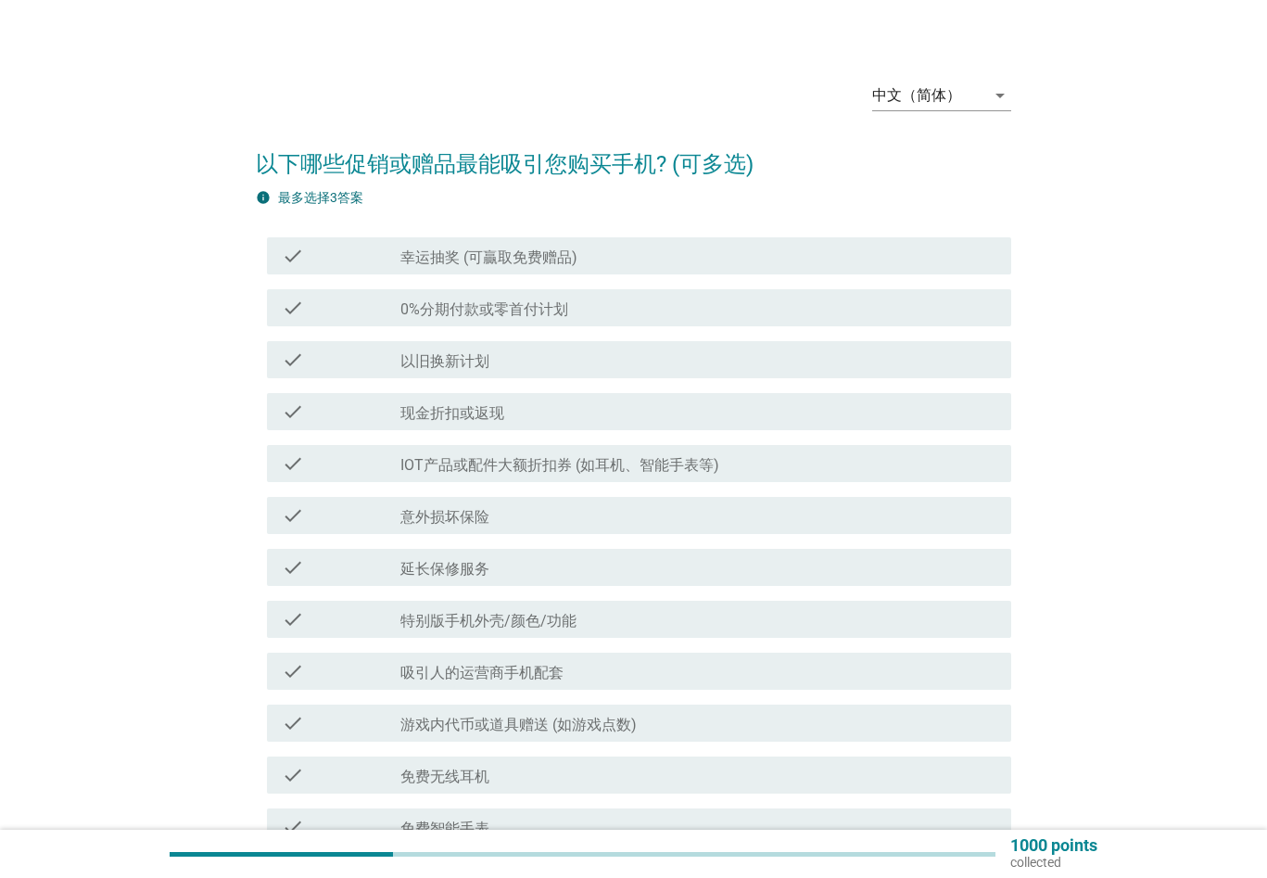
scroll to position [110, 0]
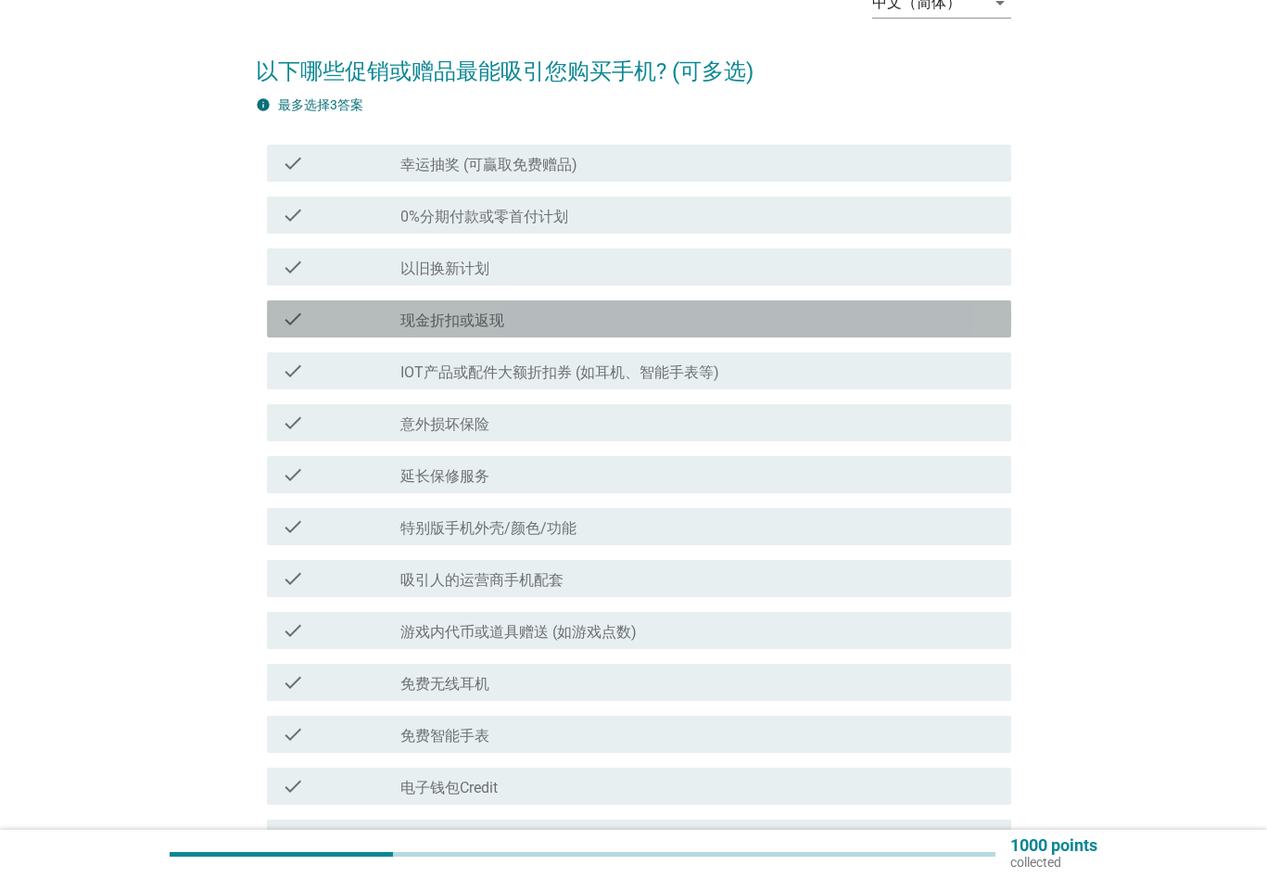
click at [536, 319] on div "check_box_outline_blank 现金折扣或返现" at bounding box center [698, 319] width 596 height 22
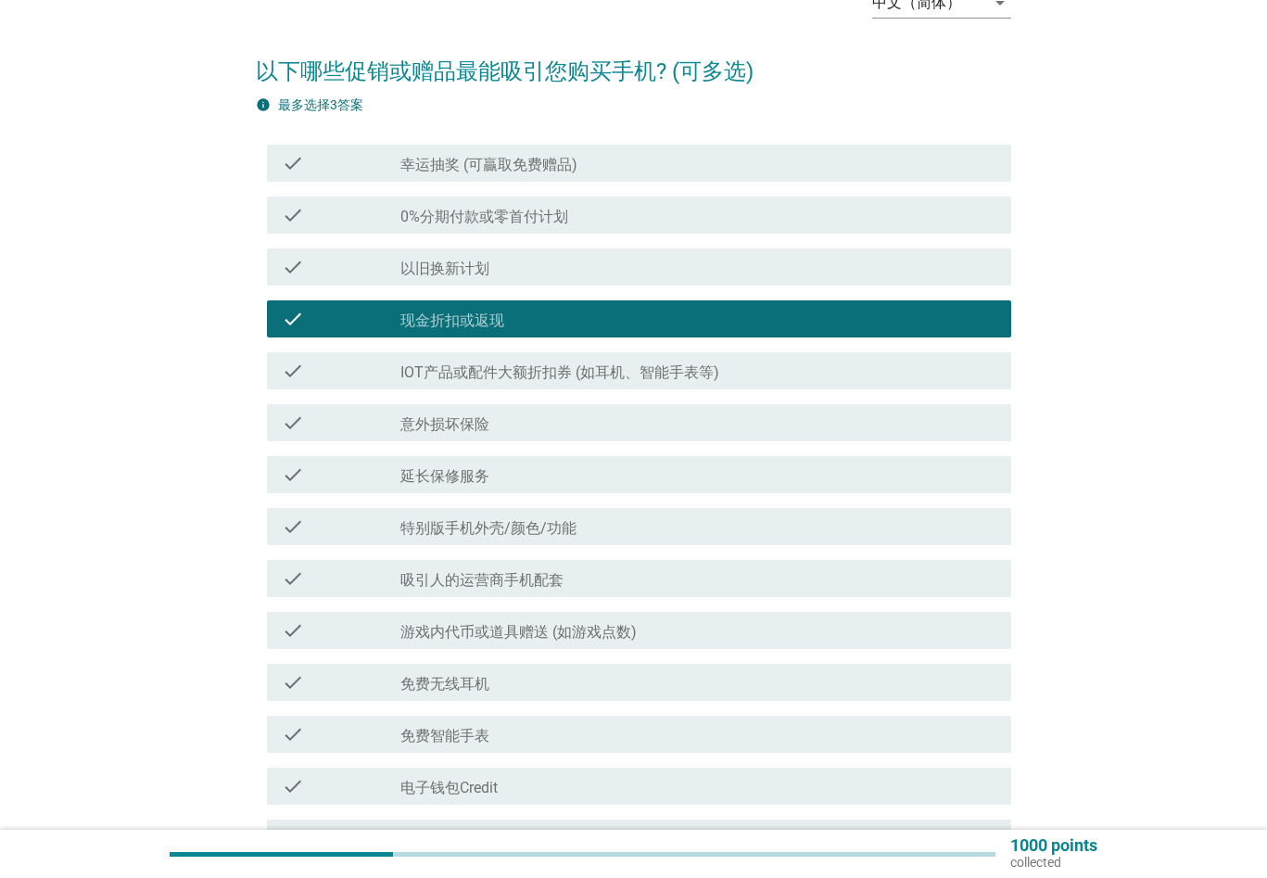
click at [623, 494] on div "check check_box_outline_blank 延长保修服务" at bounding box center [633, 474] width 755 height 52
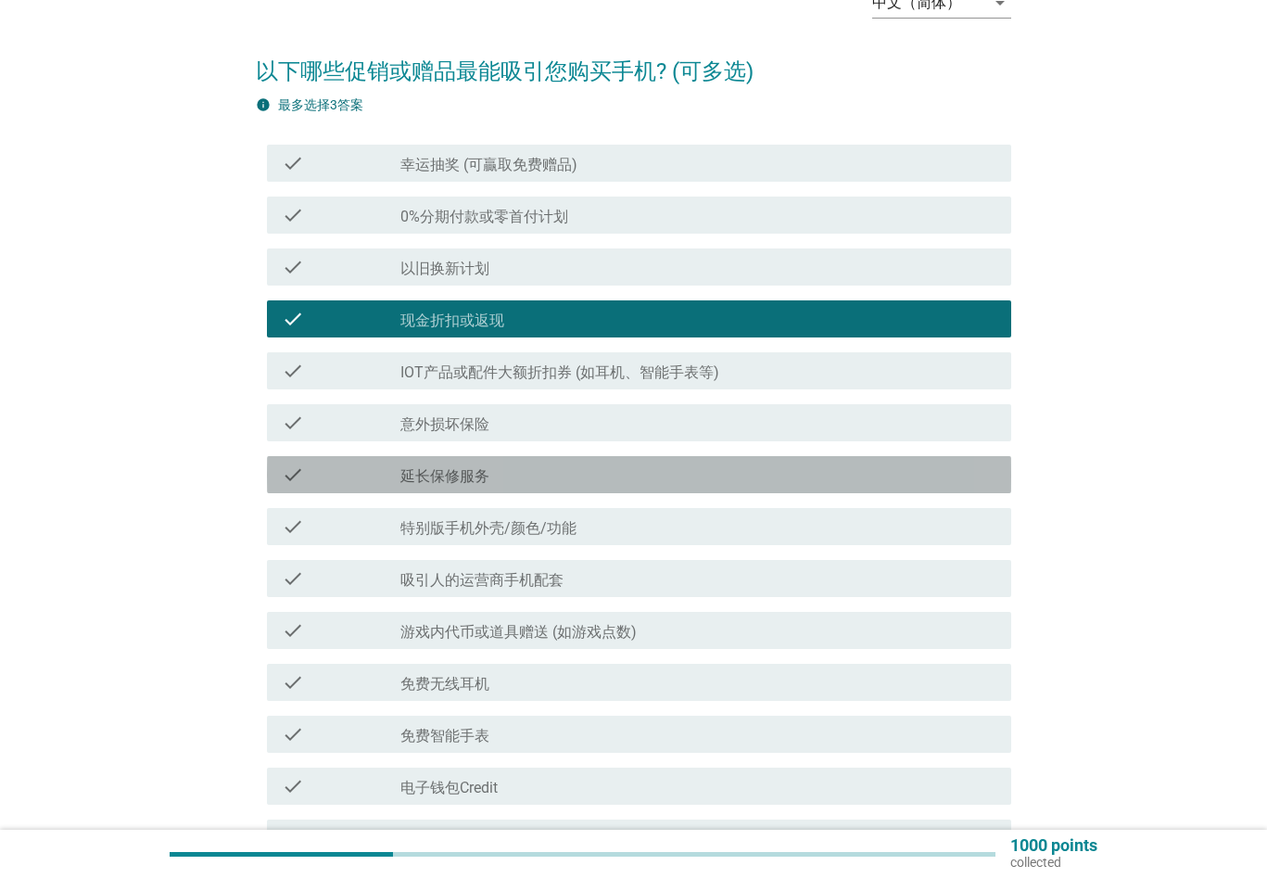
click at [612, 475] on div "check_box_outline_blank 延长保修服务" at bounding box center [698, 474] width 596 height 22
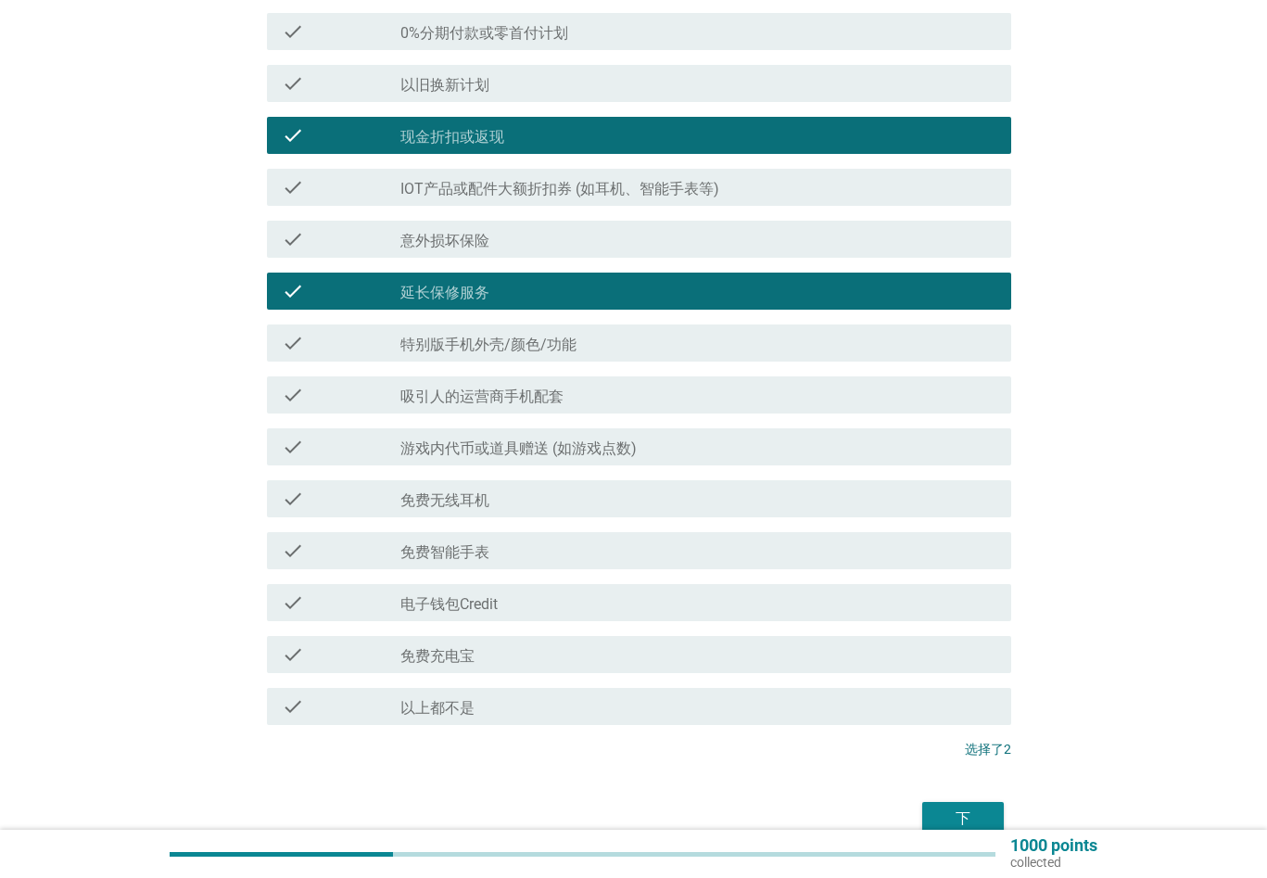
scroll to position [296, 0]
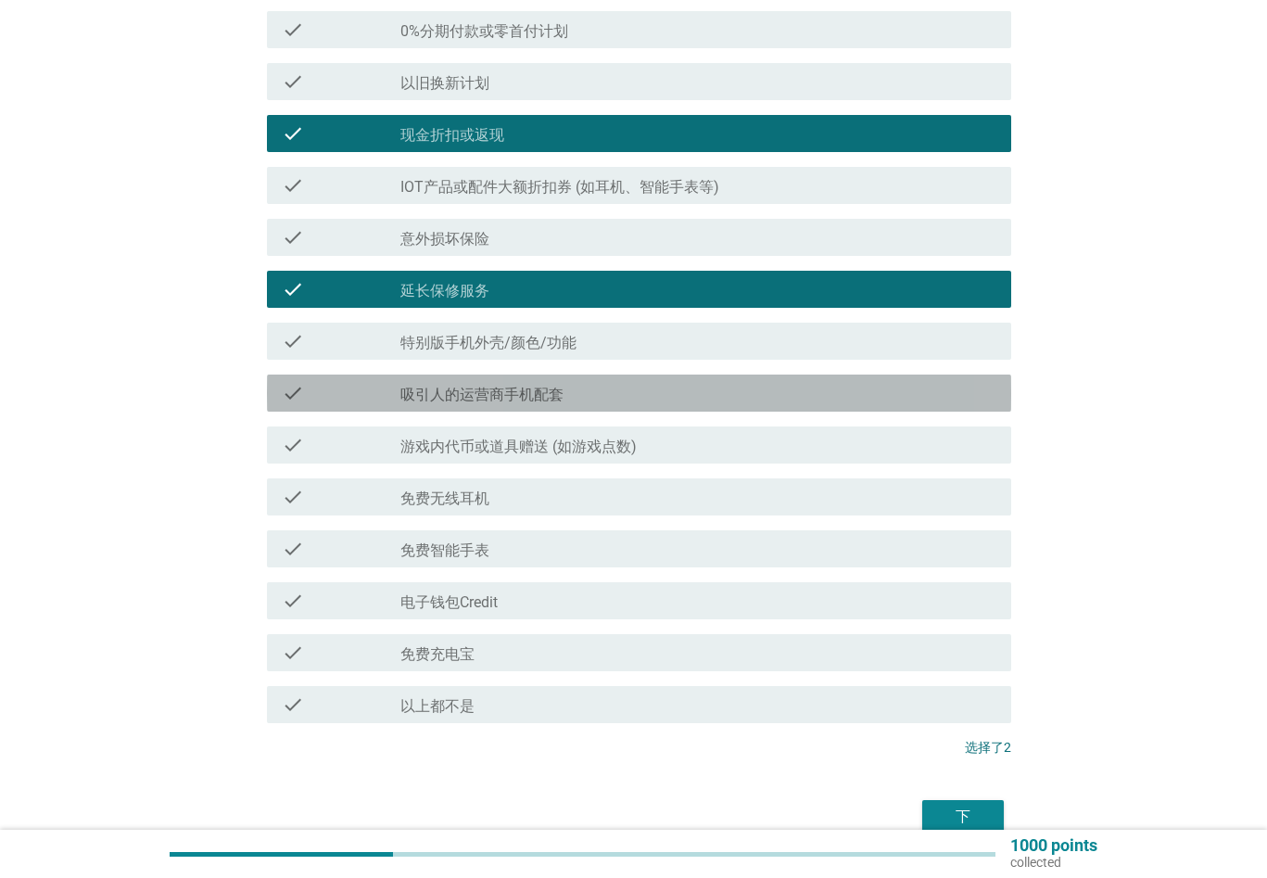
click at [612, 394] on div "check_box_outline_blank 吸引人的运营商手机配套" at bounding box center [698, 393] width 596 height 22
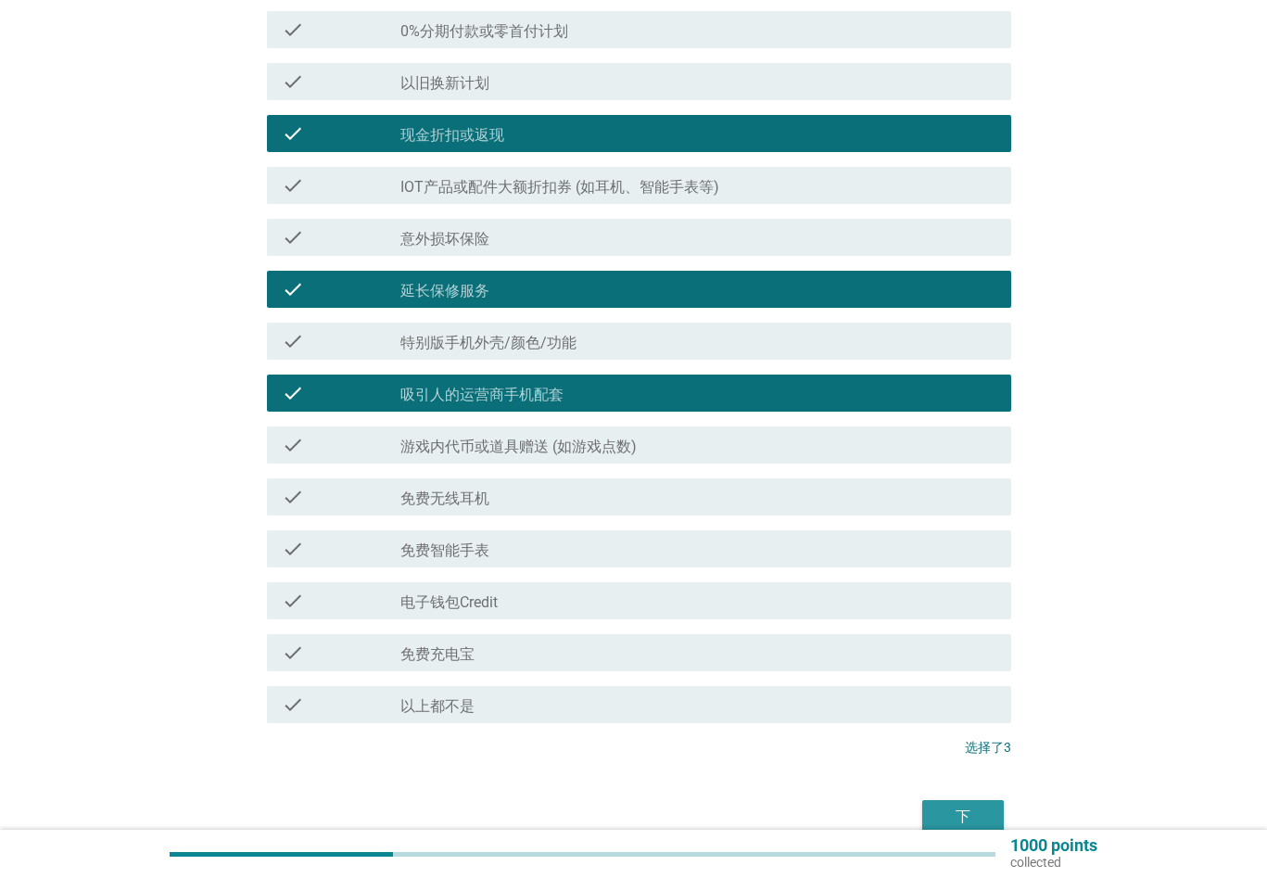
drag, startPoint x: 987, startPoint y: 814, endPoint x: 788, endPoint y: 688, distance: 235.7
click at [840, 701] on form "以下哪些促销或赠品最能吸引您购买手机? (可多选) info 最多选择3答案 check check_box_outline_blank 幸运抽奖 (可贏取免…" at bounding box center [633, 345] width 755 height 988
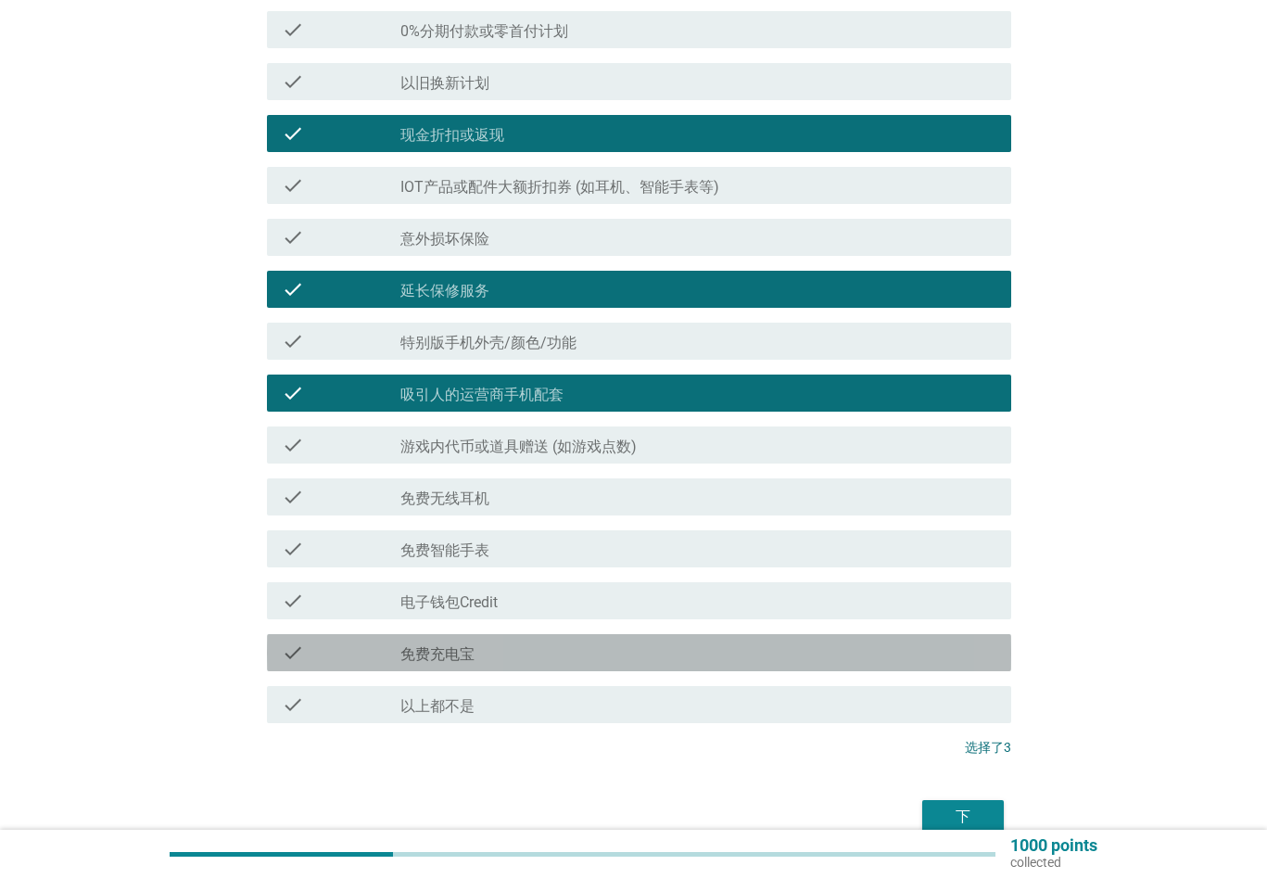
click at [726, 657] on div "check_box_outline_blank 免费充电宝" at bounding box center [698, 652] width 596 height 22
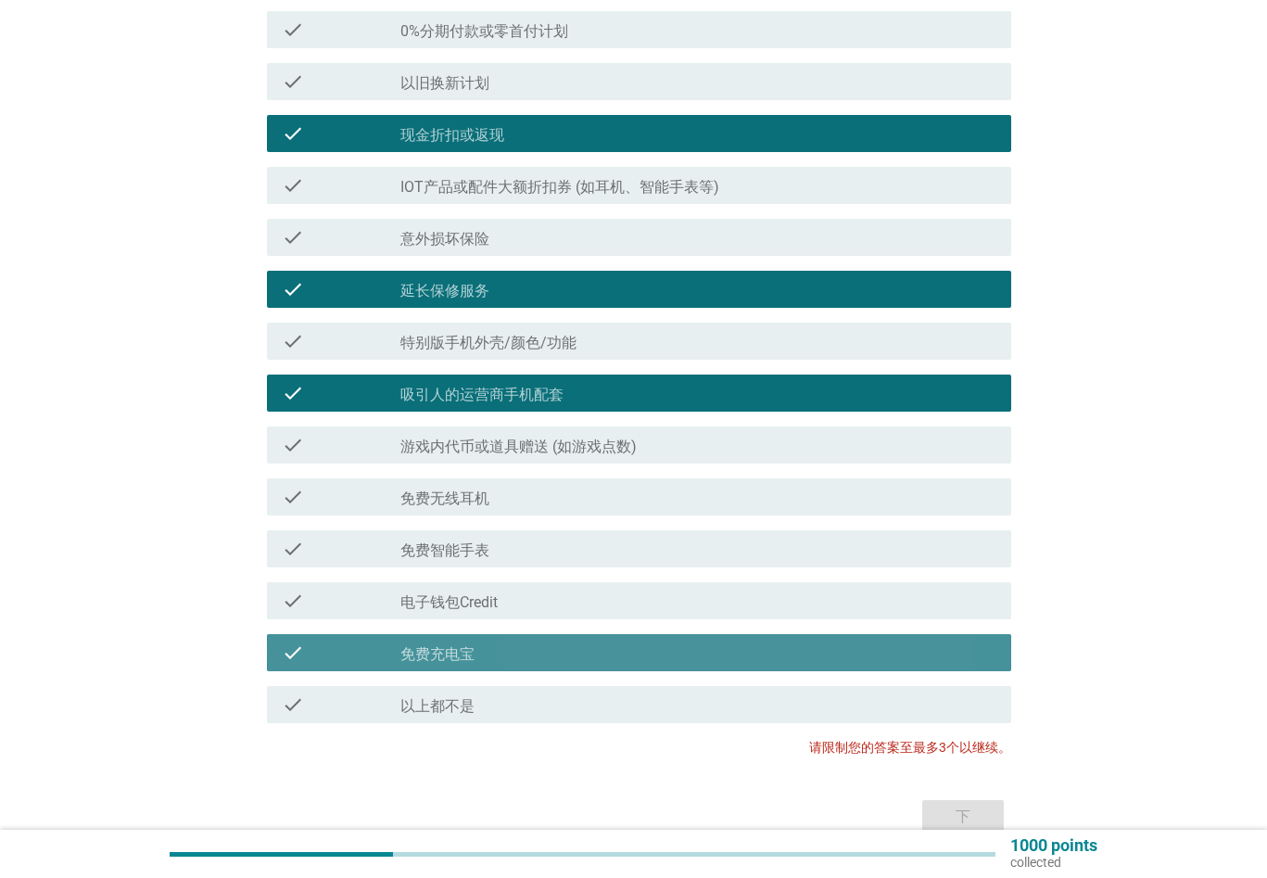
click at [726, 657] on div "check_box_outline_blank 免费充电宝" at bounding box center [698, 652] width 596 height 22
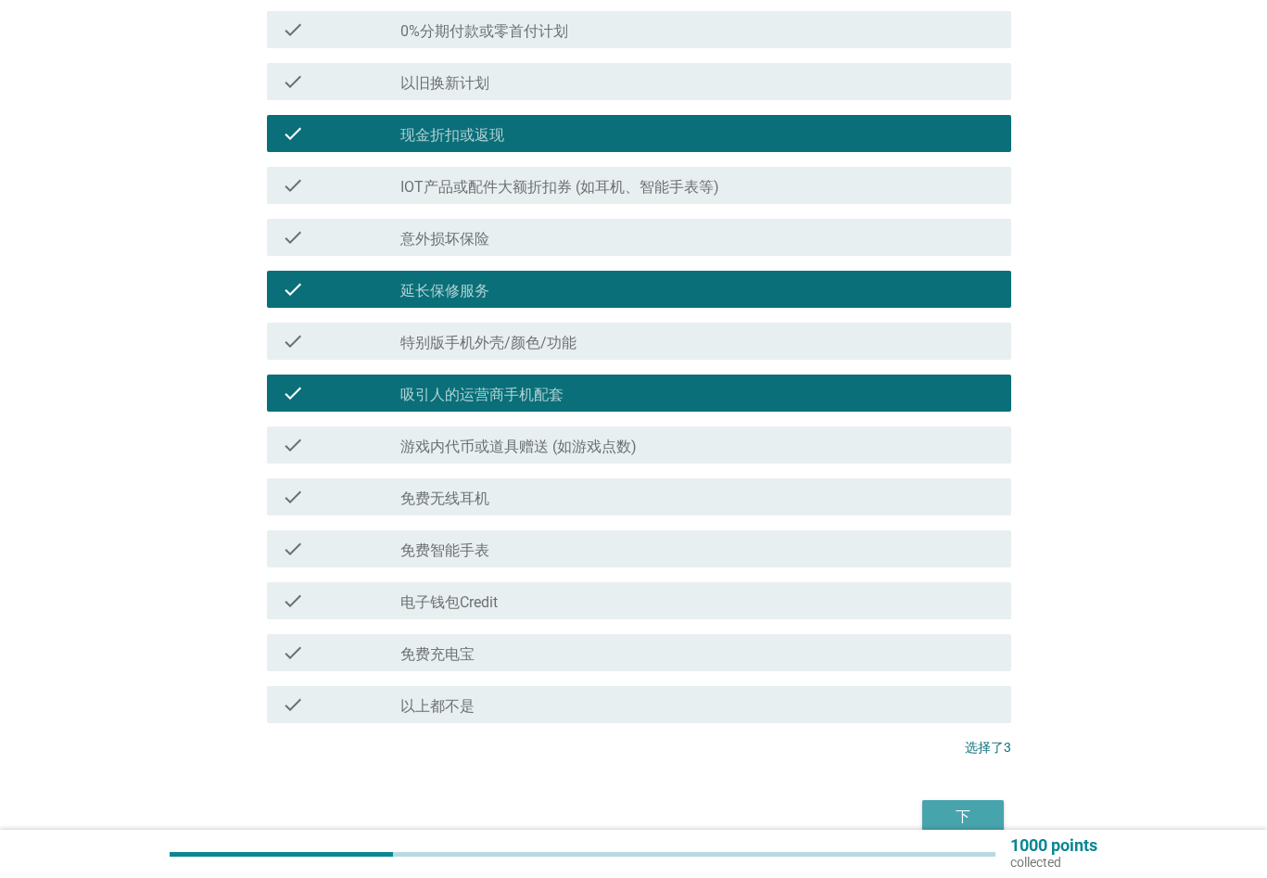
click at [978, 813] on div "下" at bounding box center [963, 816] width 52 height 22
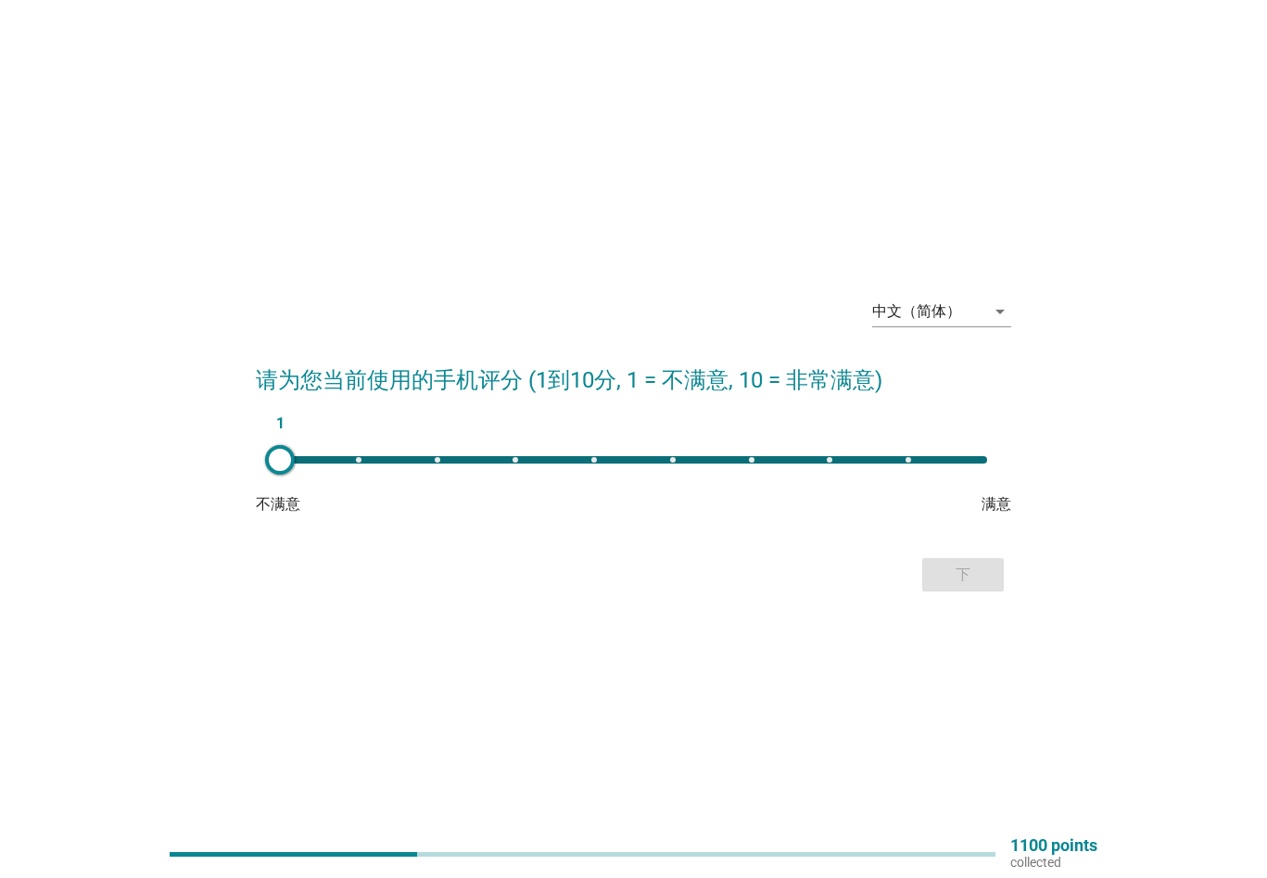
click at [974, 458] on div "1" at bounding box center [633, 459] width 707 height 7
type input "10"
click at [953, 571] on div "下" at bounding box center [963, 574] width 52 height 22
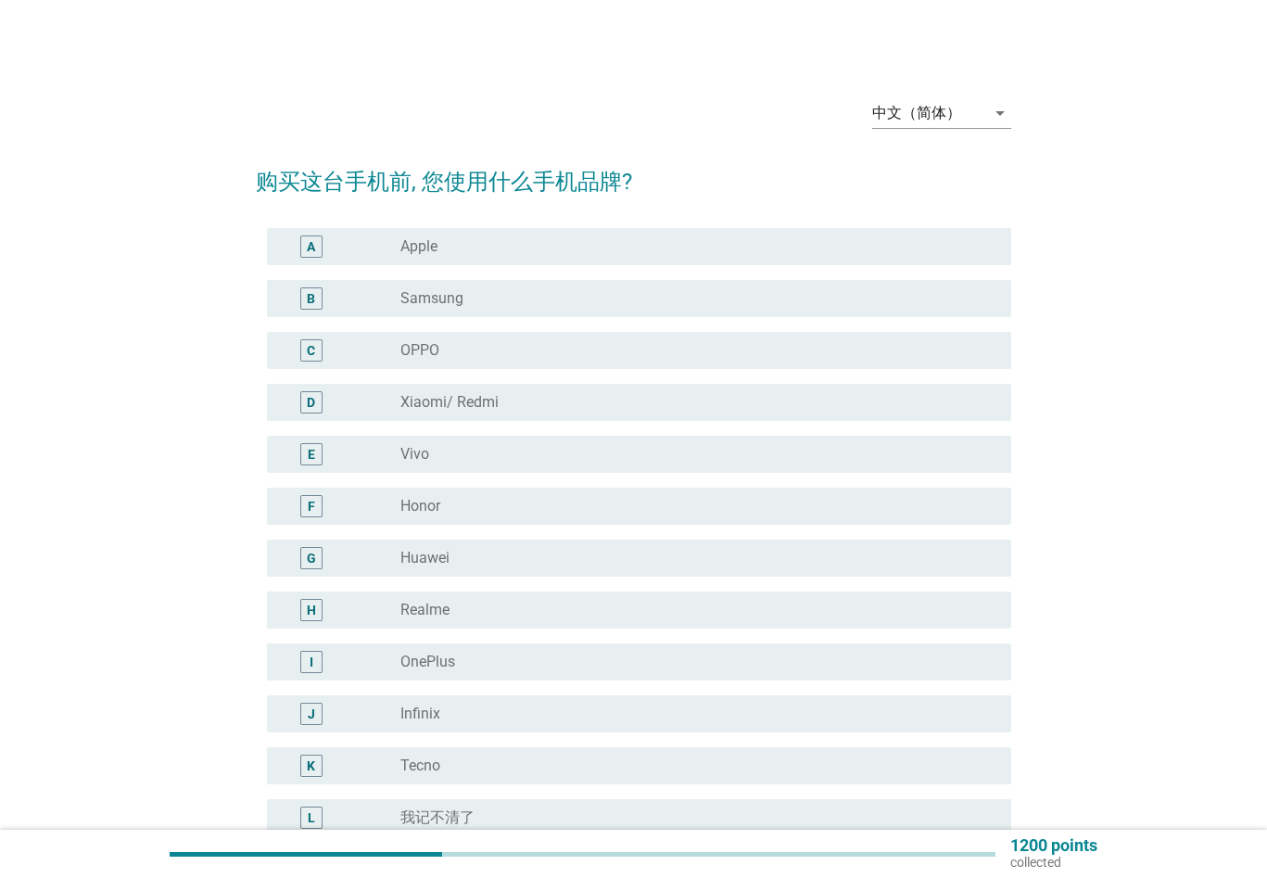
scroll to position [93, 0]
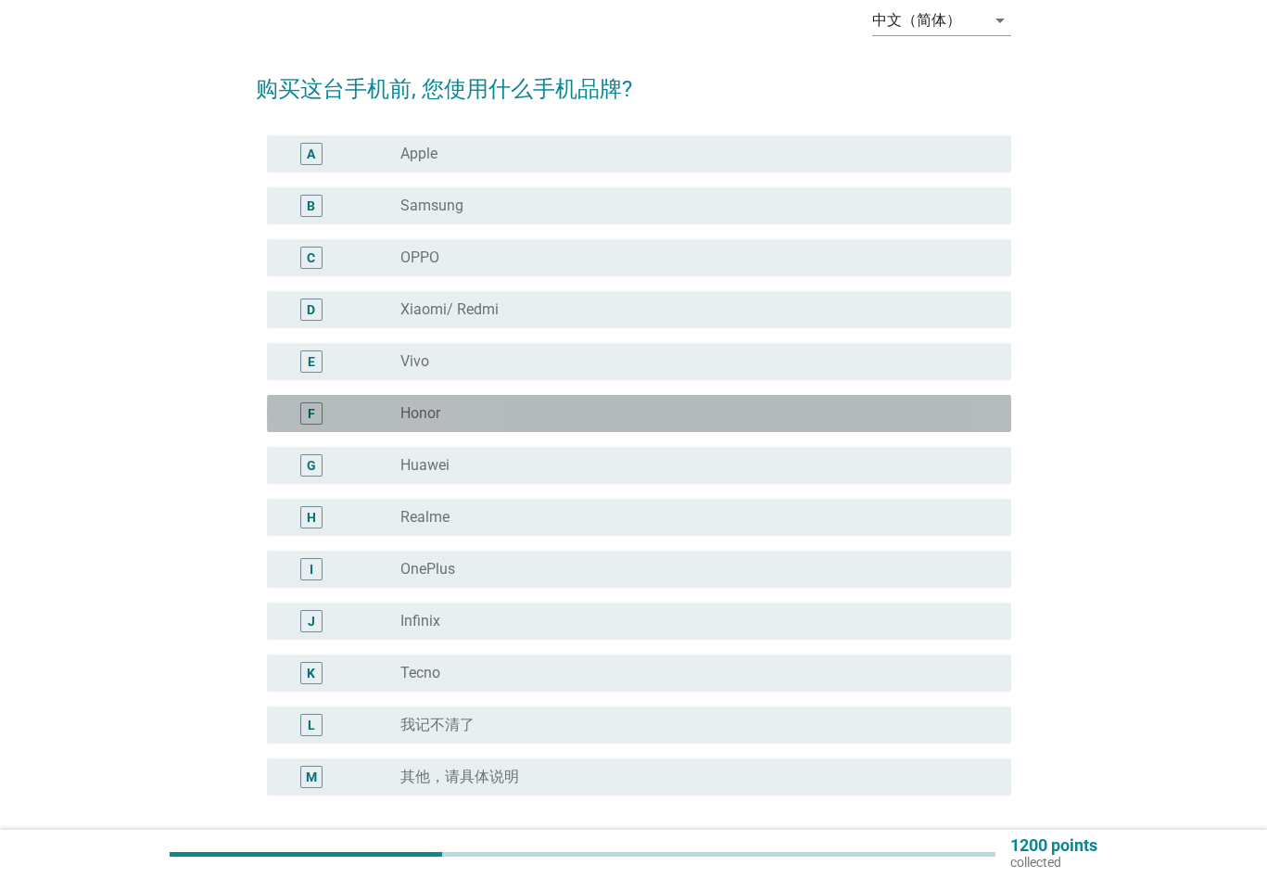
click at [481, 421] on div "radio_button_unchecked Honor" at bounding box center [690, 413] width 581 height 19
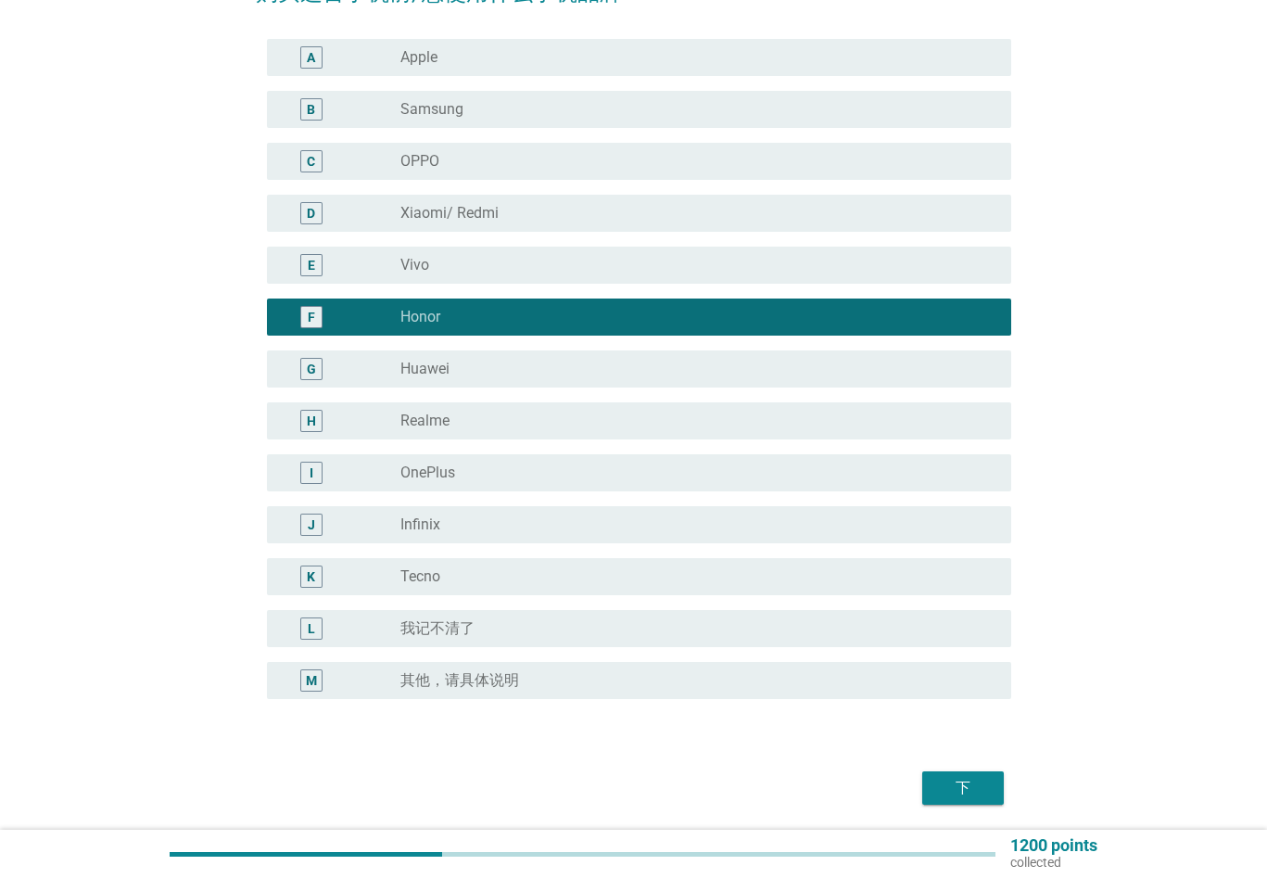
scroll to position [253, 0]
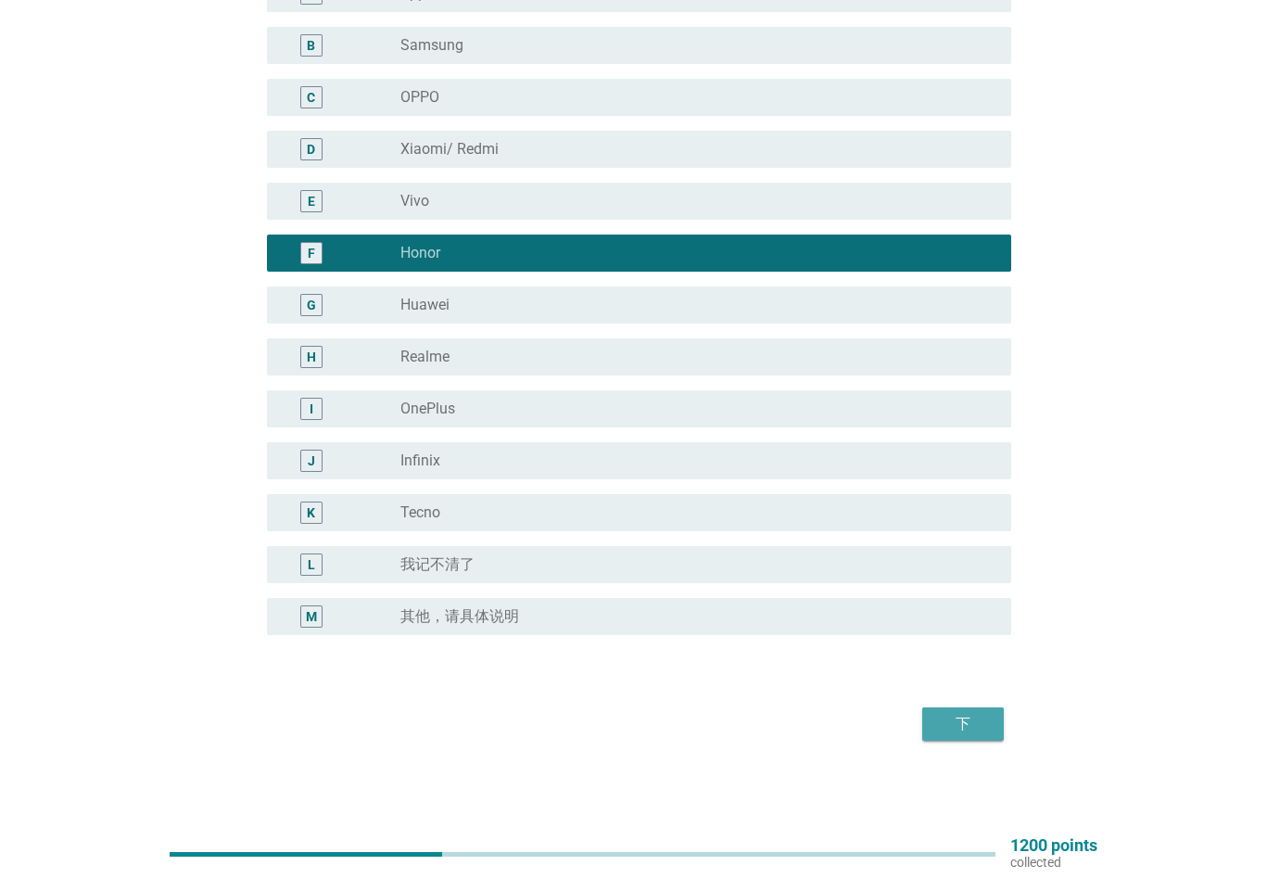
click at [970, 725] on div "下" at bounding box center [963, 724] width 52 height 22
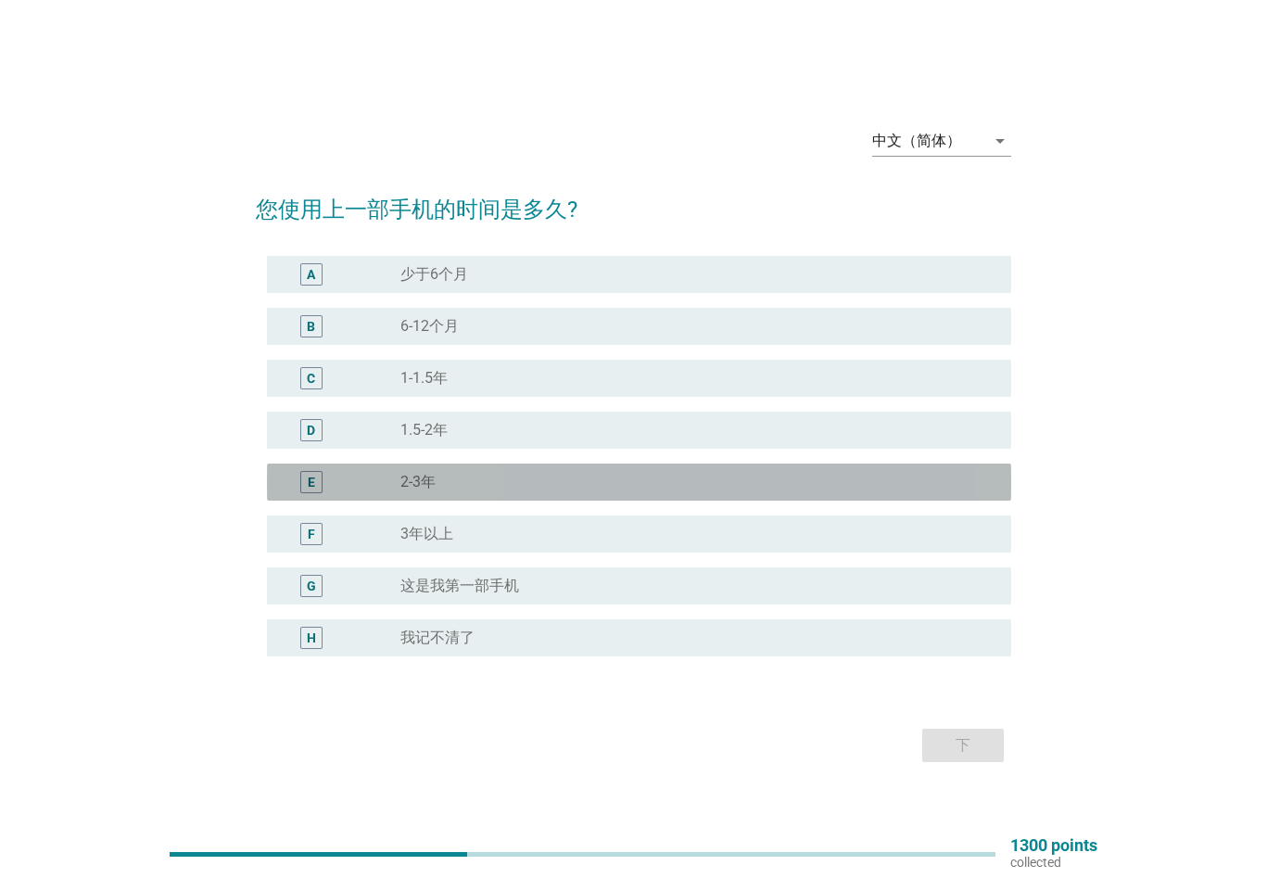
click at [459, 483] on div "radio_button_unchecked 2-3年" at bounding box center [690, 482] width 581 height 19
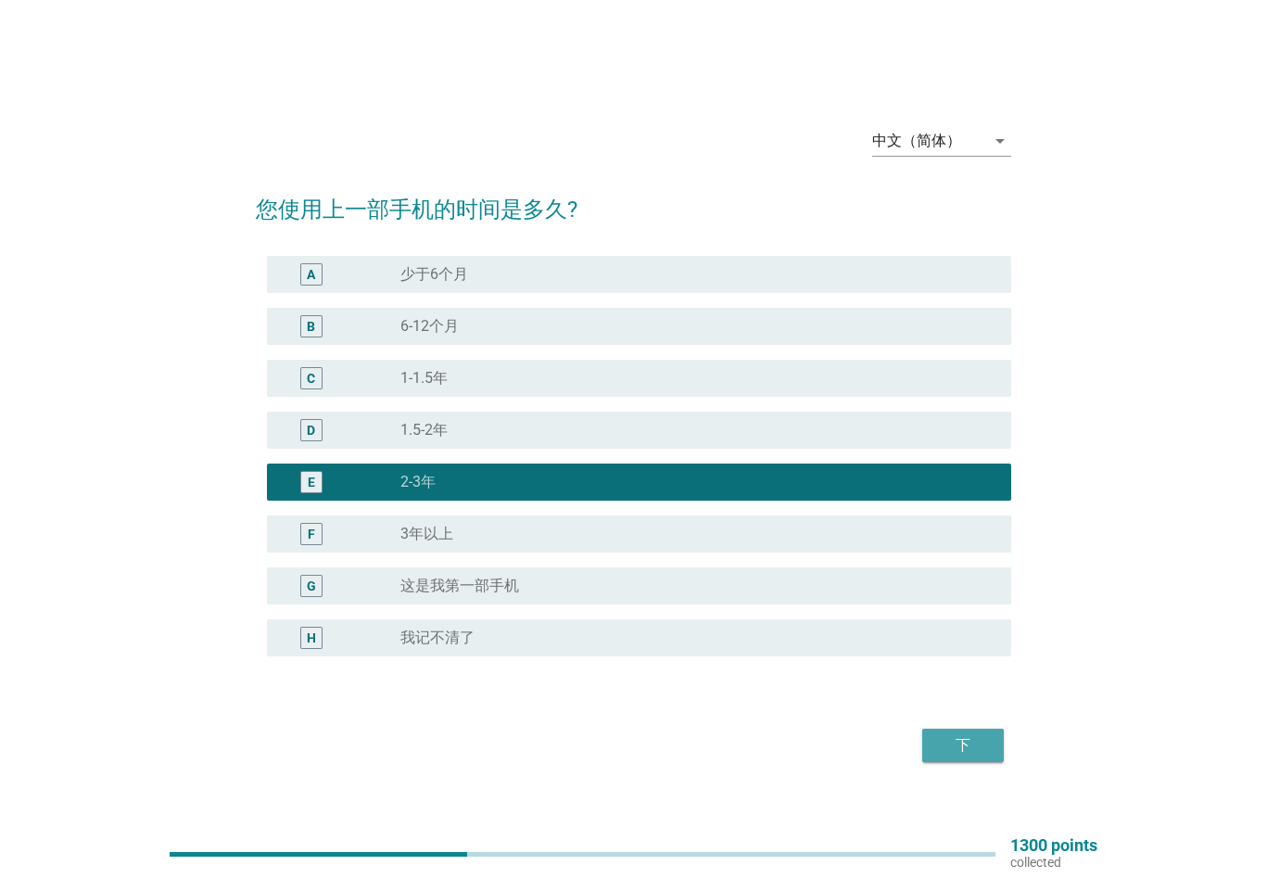
click at [961, 737] on div "下" at bounding box center [963, 745] width 52 height 22
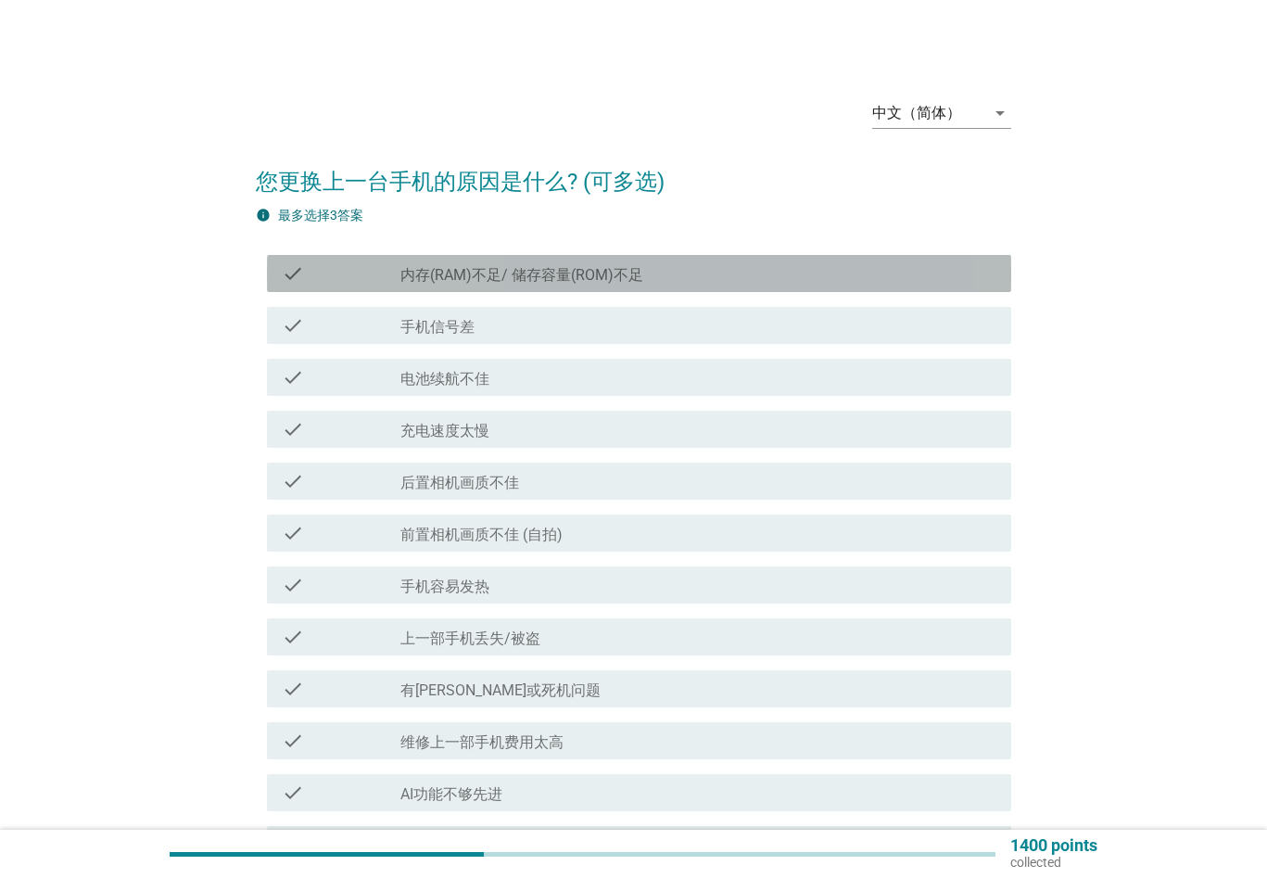
click at [637, 277] on label "内存(RAM)不足/ 储存容量(ROM)不足" at bounding box center [521, 275] width 243 height 19
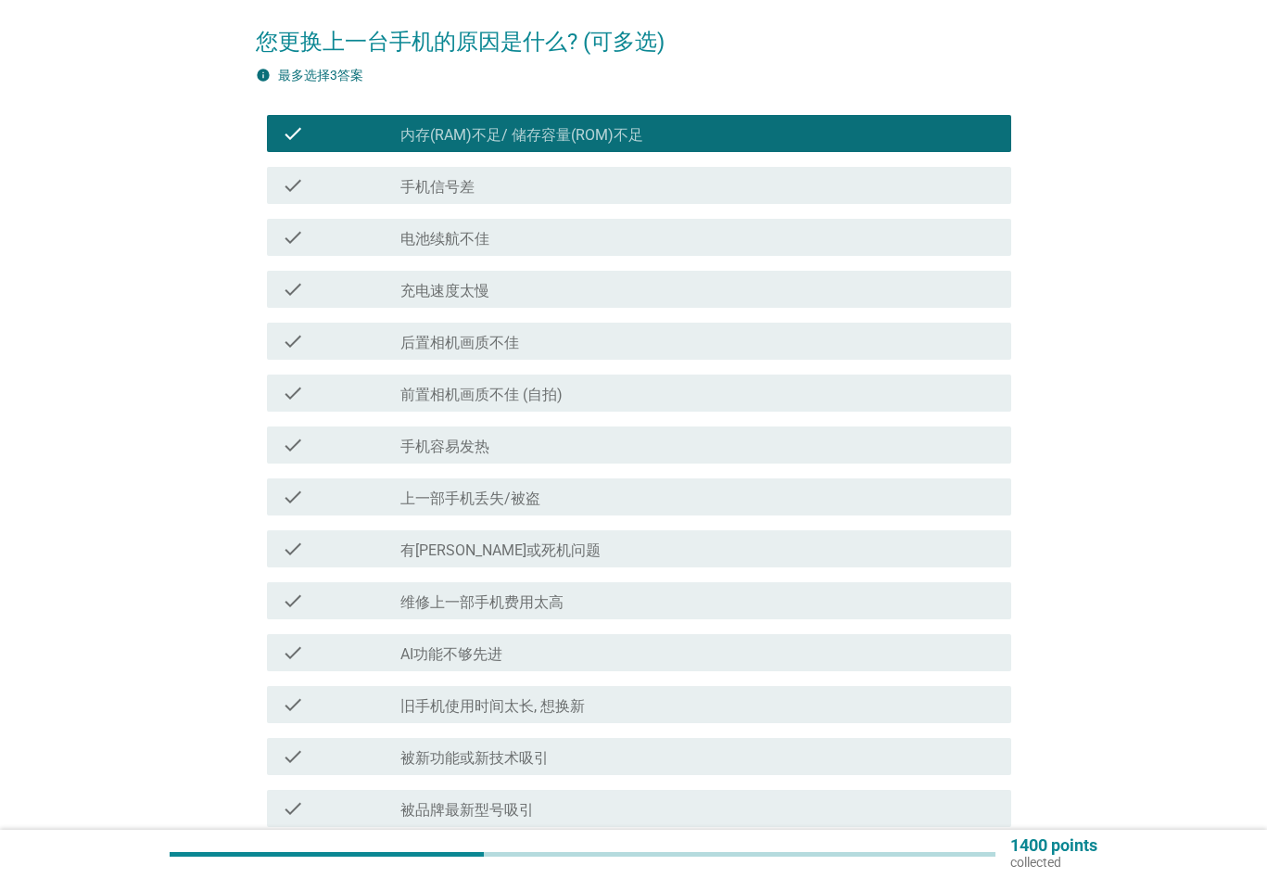
scroll to position [185, 0]
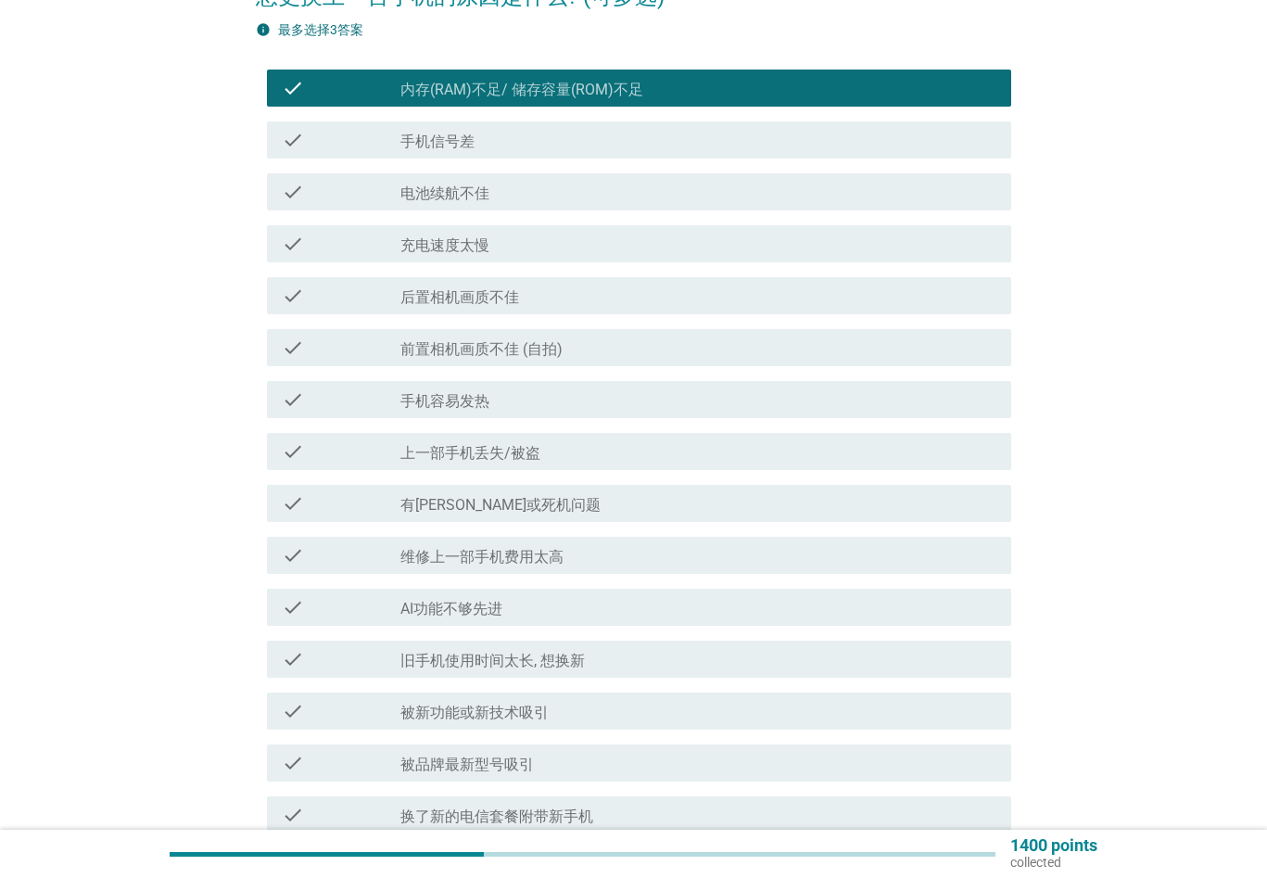
click at [695, 513] on div "check_box_outline_blank 有[PERSON_NAME]或死机问题" at bounding box center [698, 503] width 596 height 22
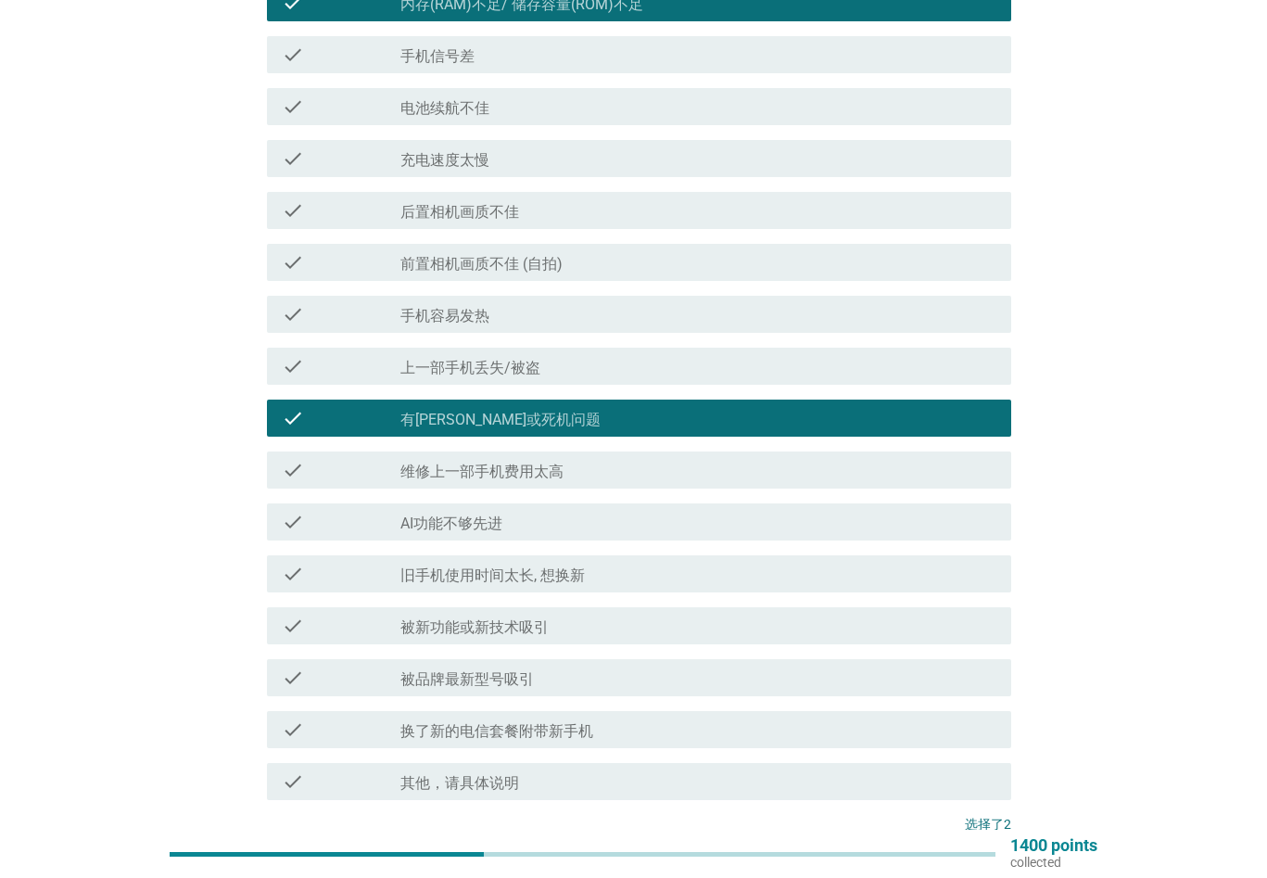
scroll to position [255, 0]
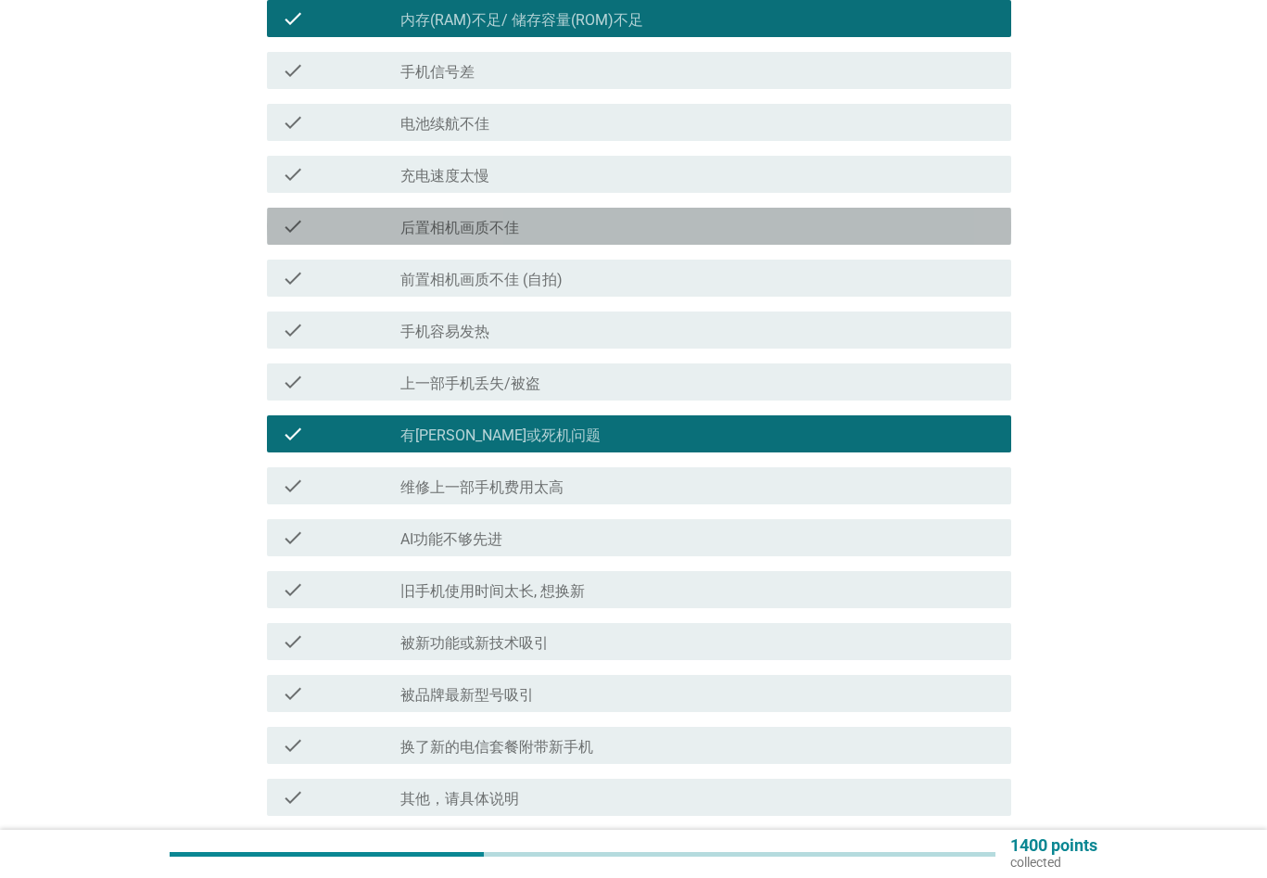
click at [677, 227] on div "check_box_outline_blank 后置相机画质不佳" at bounding box center [698, 226] width 596 height 22
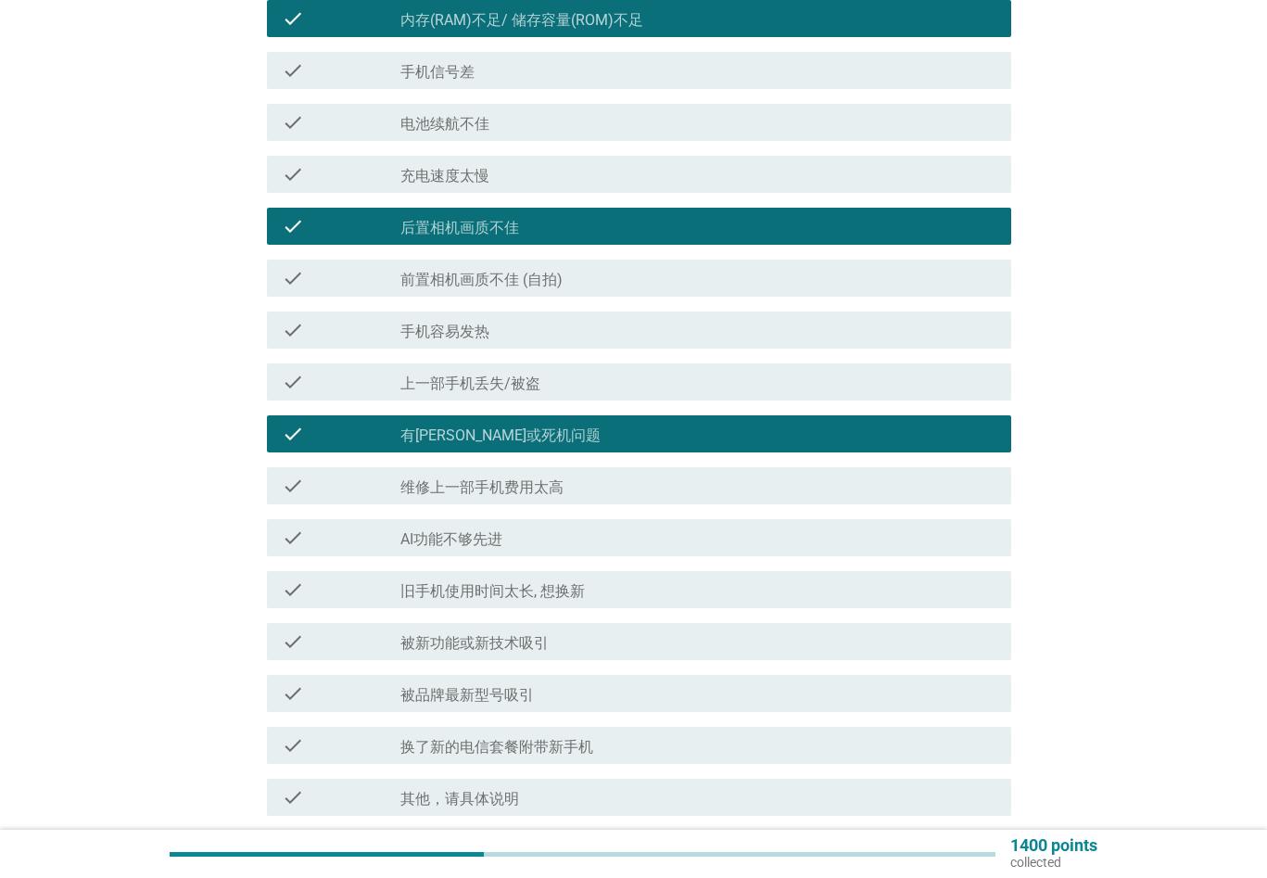
scroll to position [440, 0]
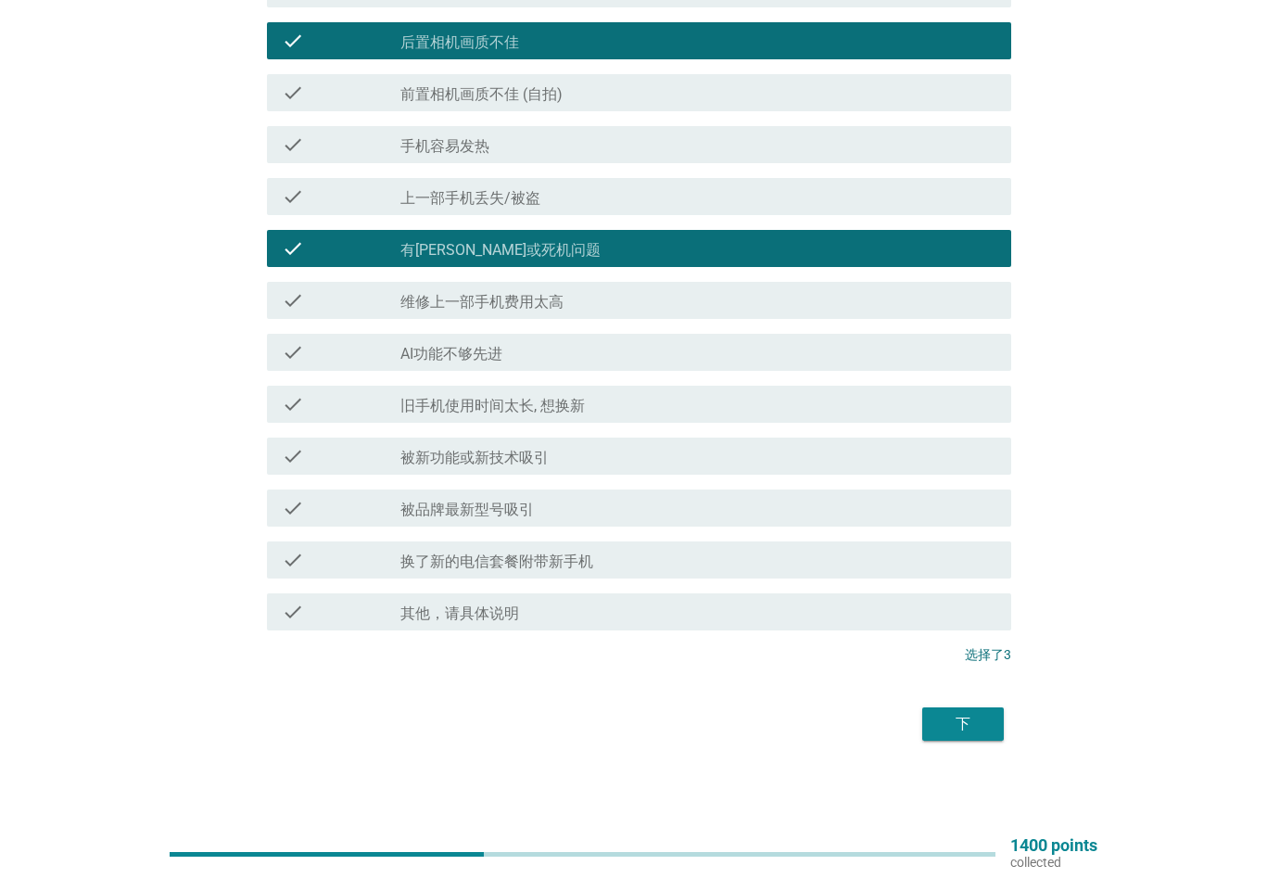
click at [972, 712] on button "下" at bounding box center [963, 723] width 82 height 33
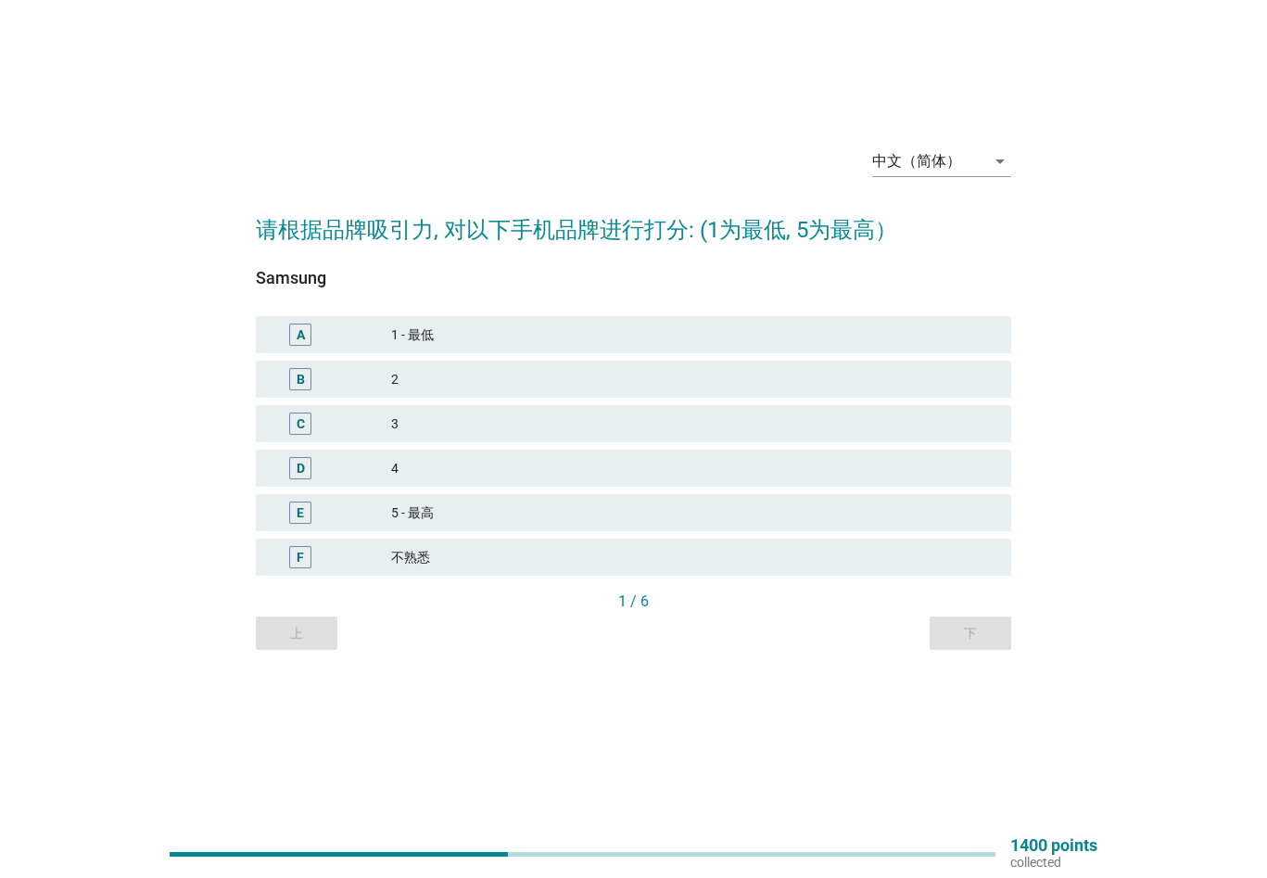
scroll to position [0, 0]
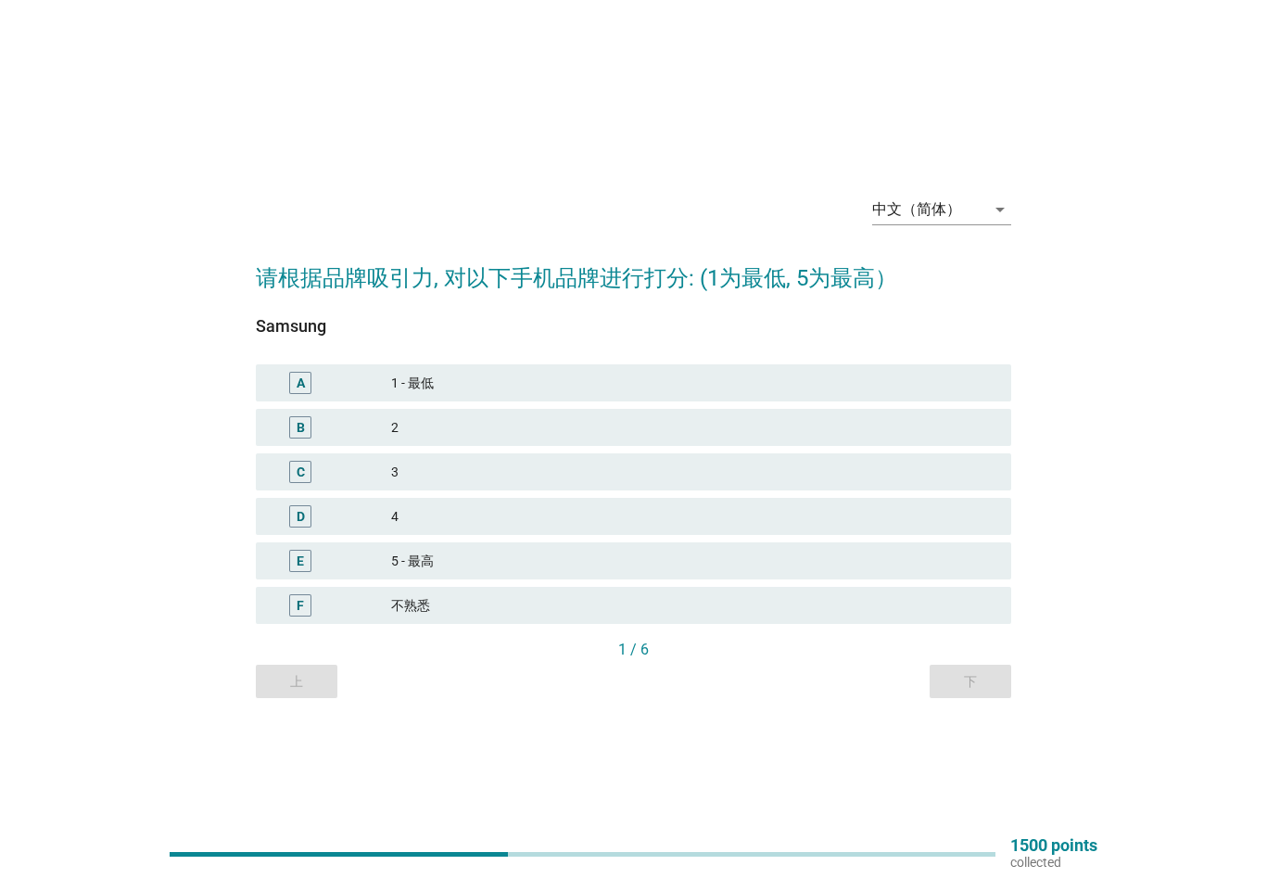
click at [440, 516] on div "4" at bounding box center [693, 516] width 605 height 22
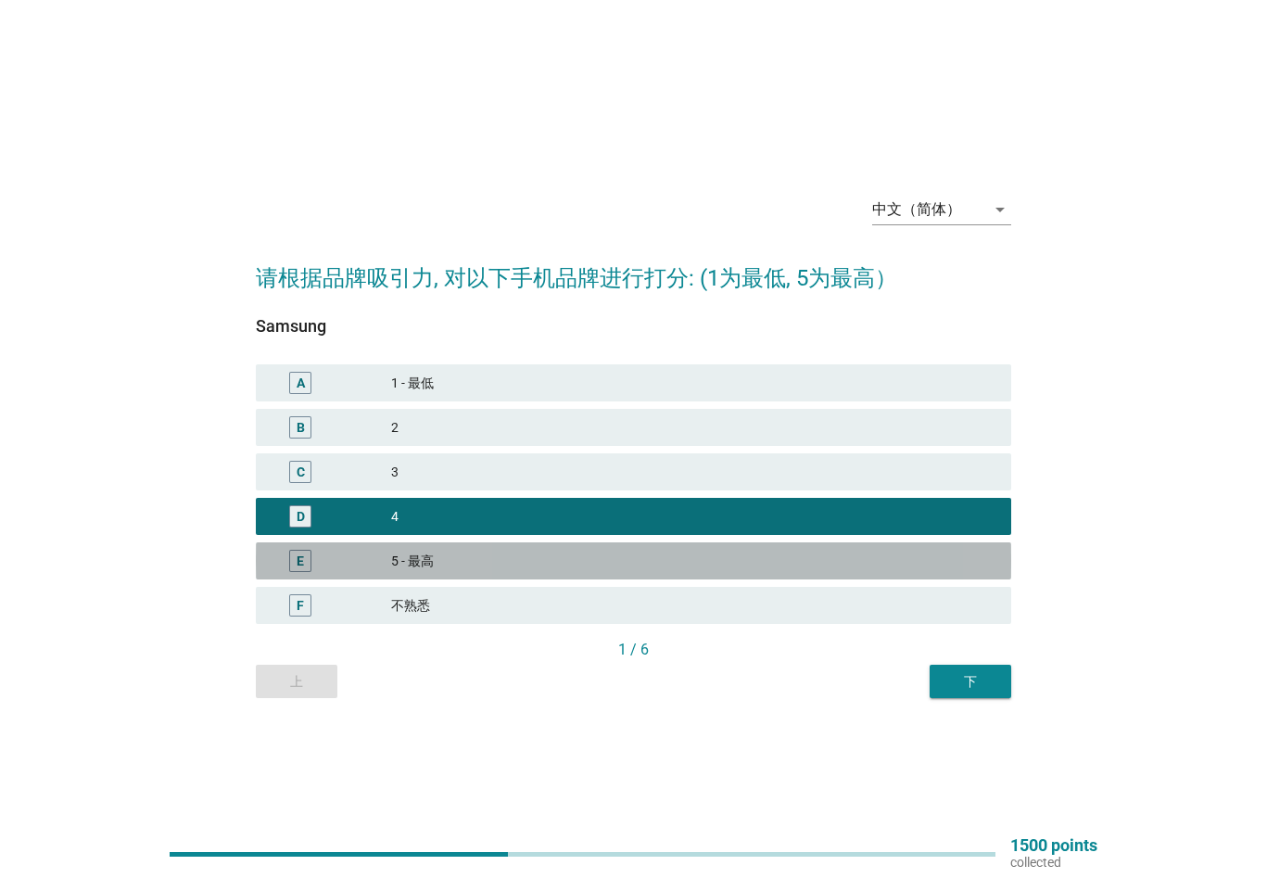
click at [430, 554] on div "5 - 最高" at bounding box center [693, 560] width 605 height 22
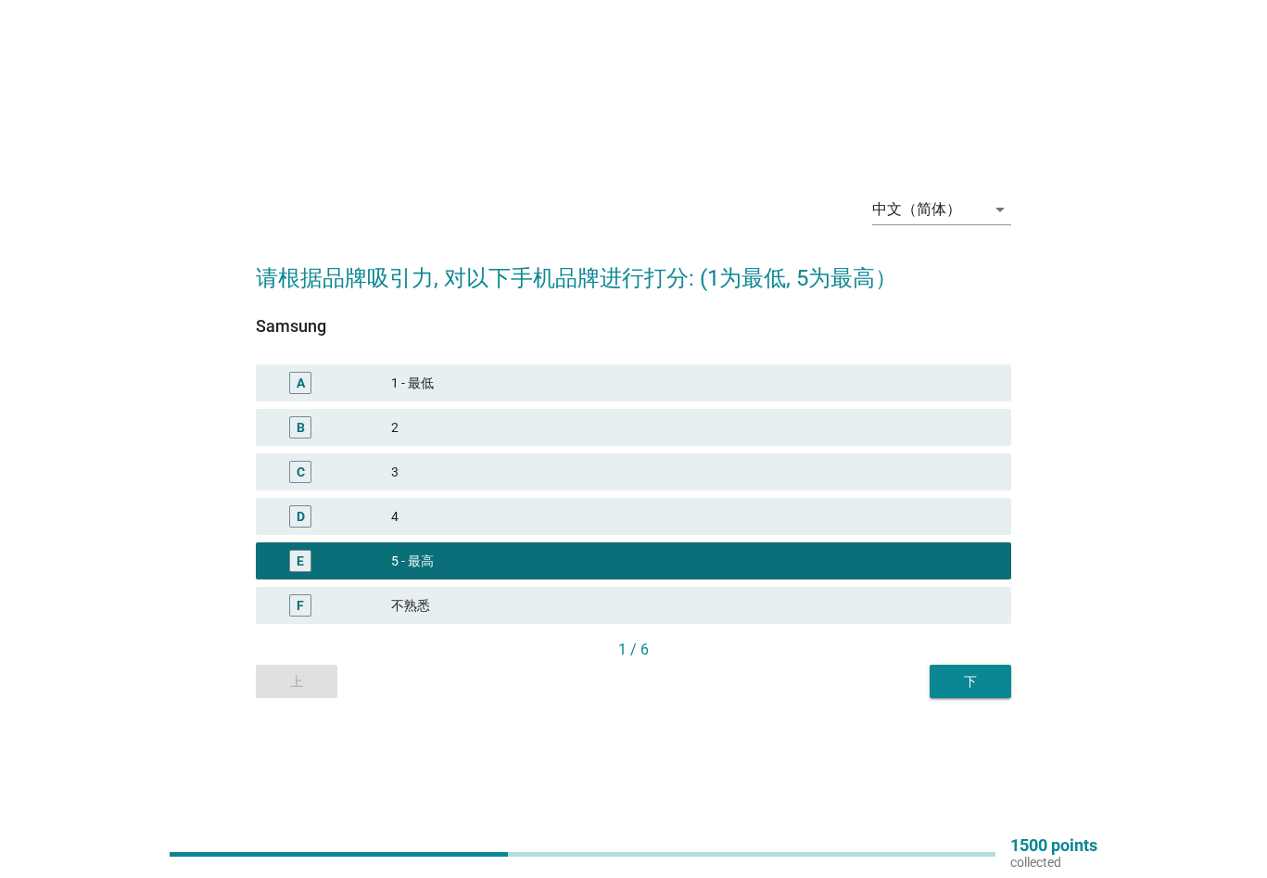
click at [449, 512] on div "4" at bounding box center [693, 516] width 605 height 22
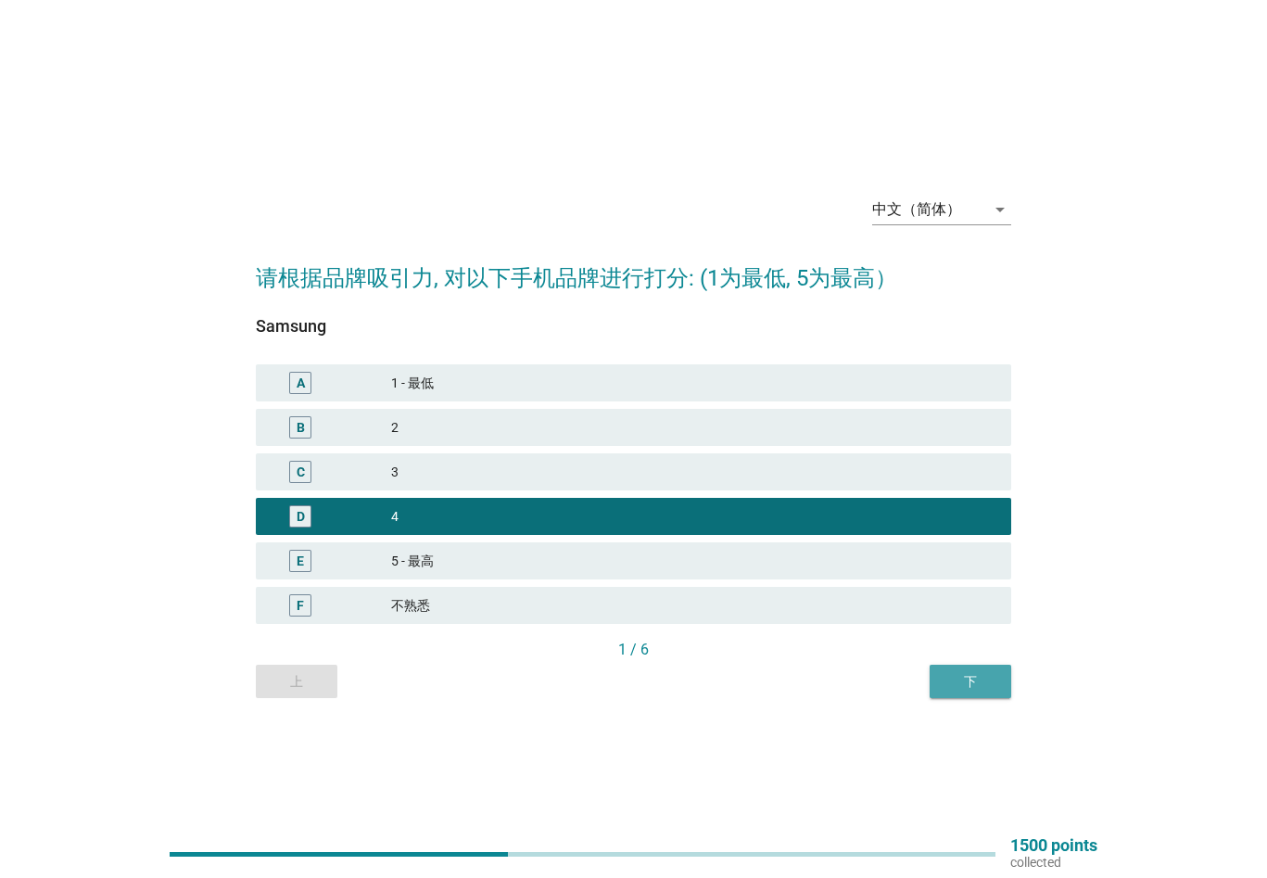
click at [955, 684] on div "下" at bounding box center [970, 681] width 52 height 19
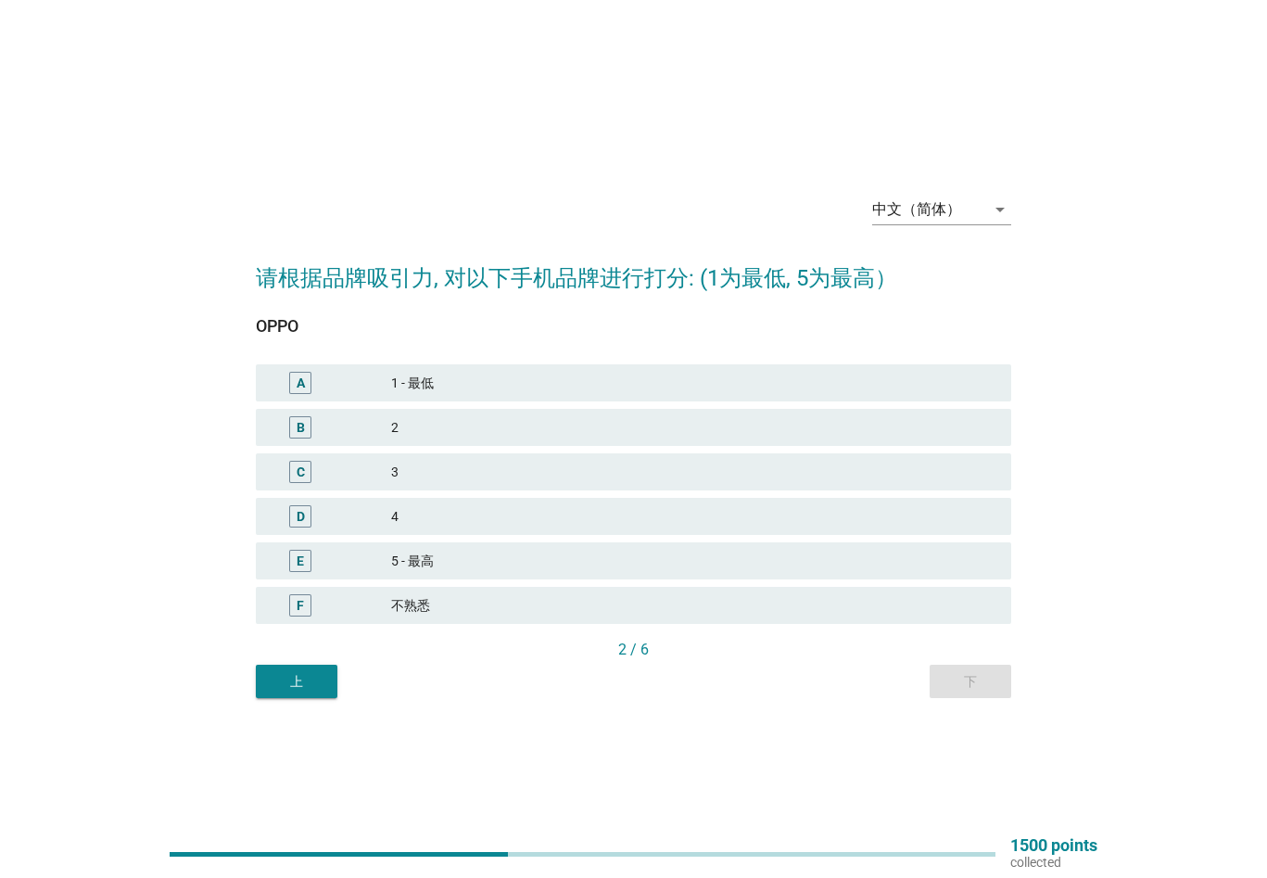
click at [538, 509] on div "4" at bounding box center [693, 516] width 605 height 22
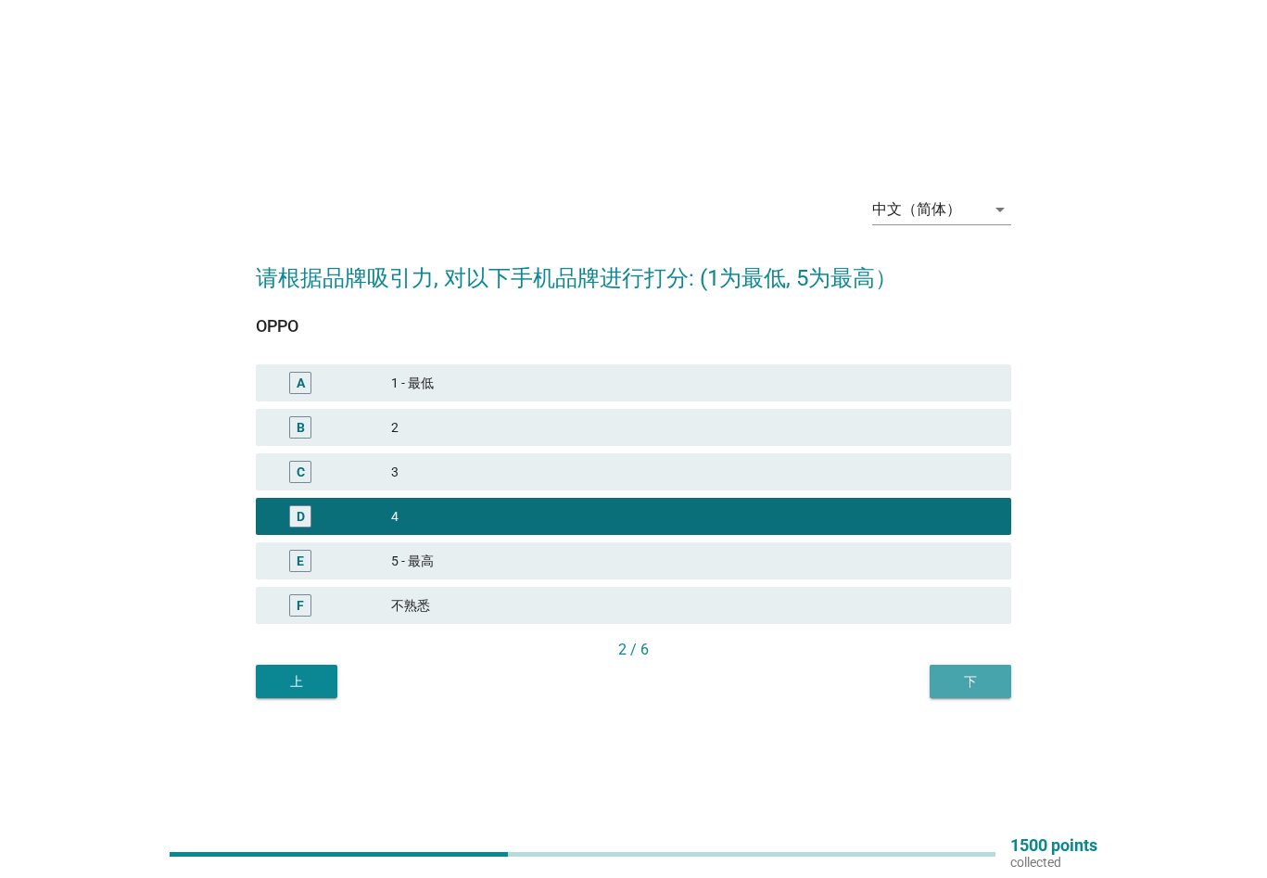
click at [964, 668] on button "下" at bounding box center [970, 680] width 82 height 33
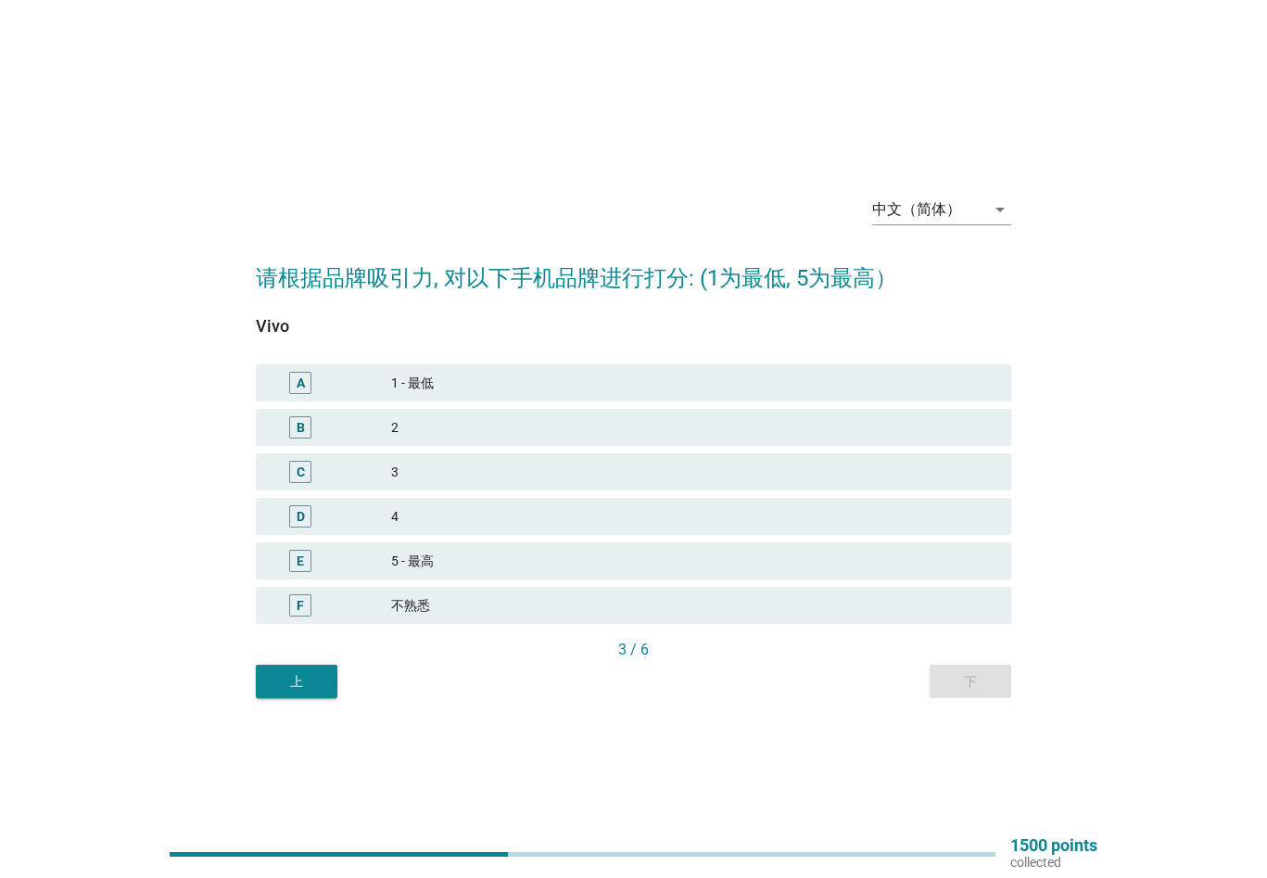
click at [540, 477] on div "3" at bounding box center [693, 472] width 605 height 22
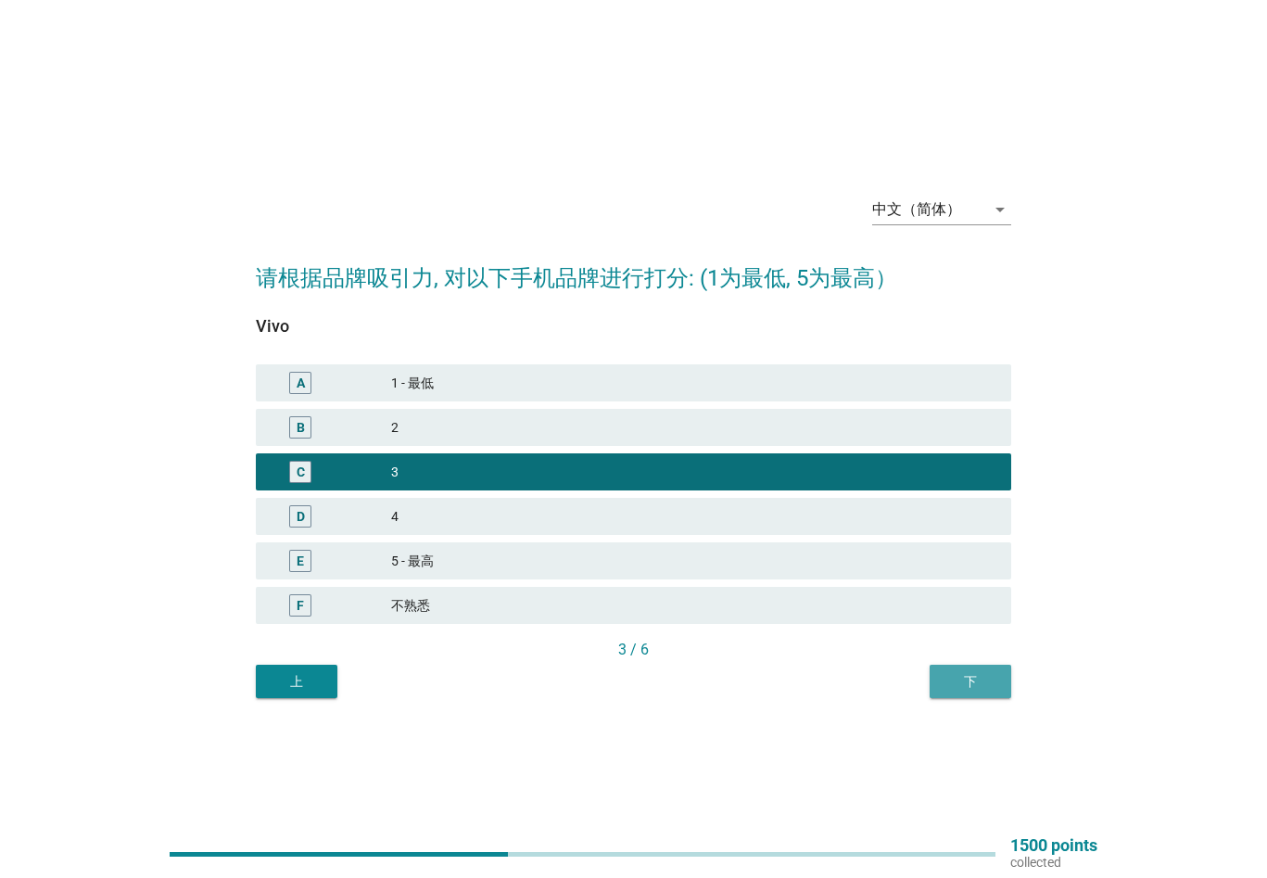
click at [974, 678] on div "下" at bounding box center [970, 681] width 52 height 19
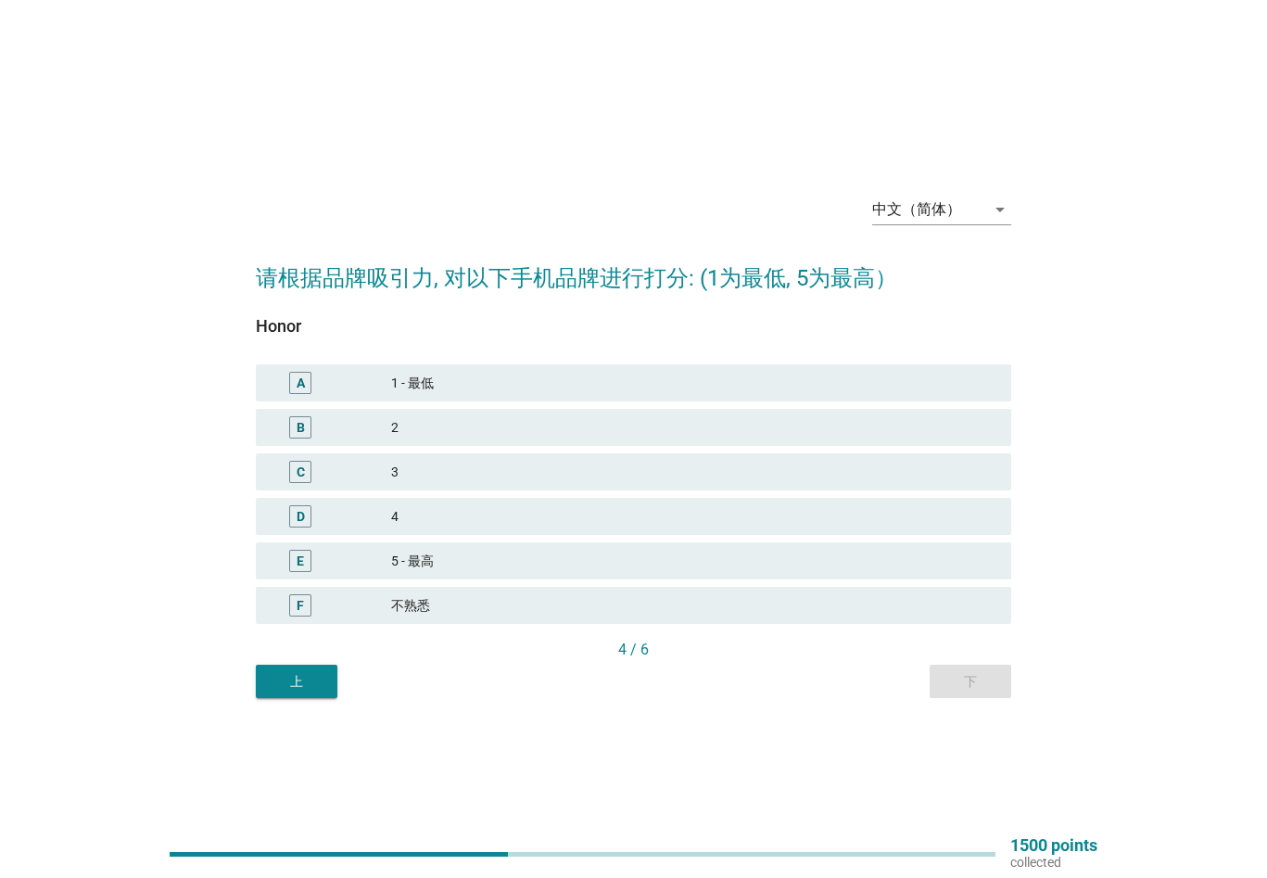
click at [443, 554] on div "5 - 最高" at bounding box center [693, 560] width 605 height 22
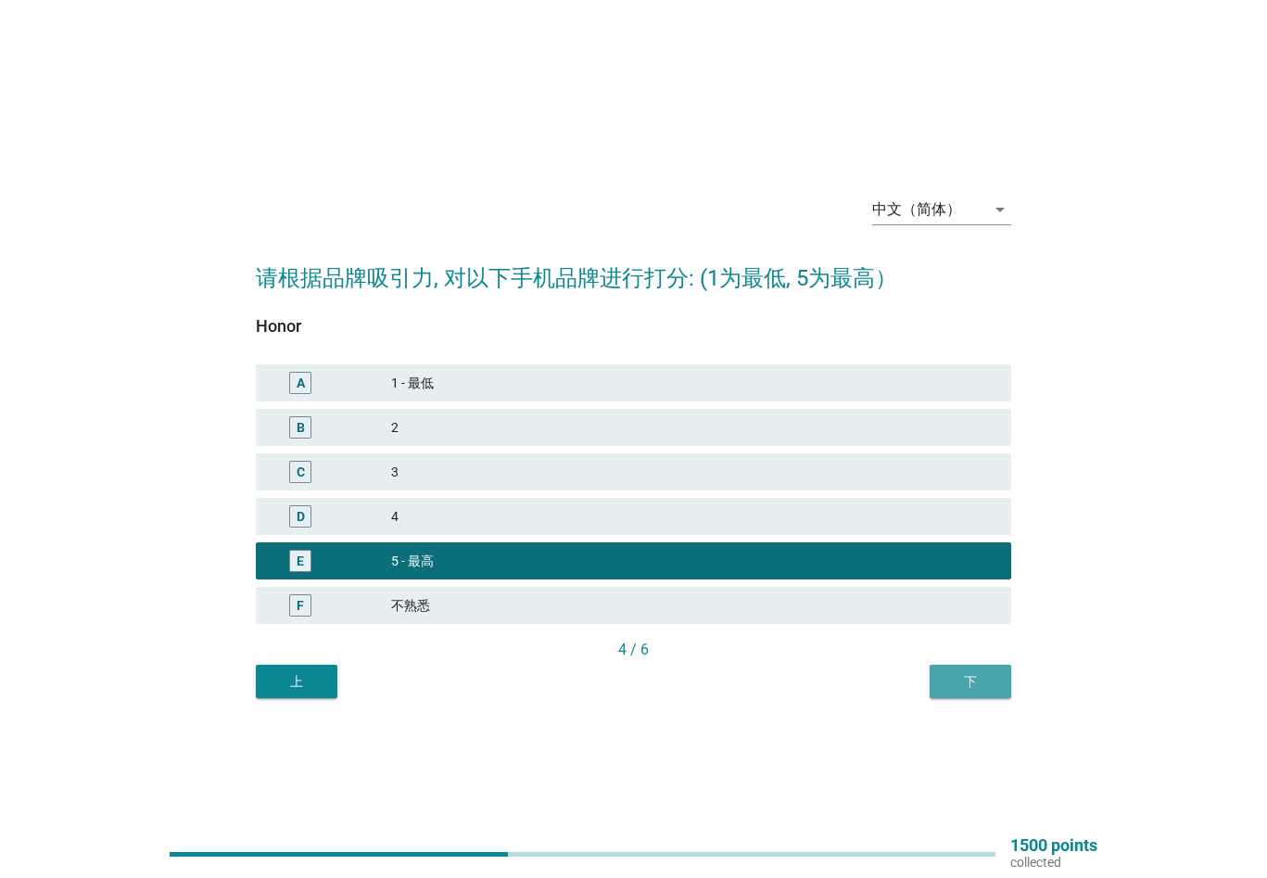
click at [961, 672] on div "下" at bounding box center [970, 681] width 52 height 19
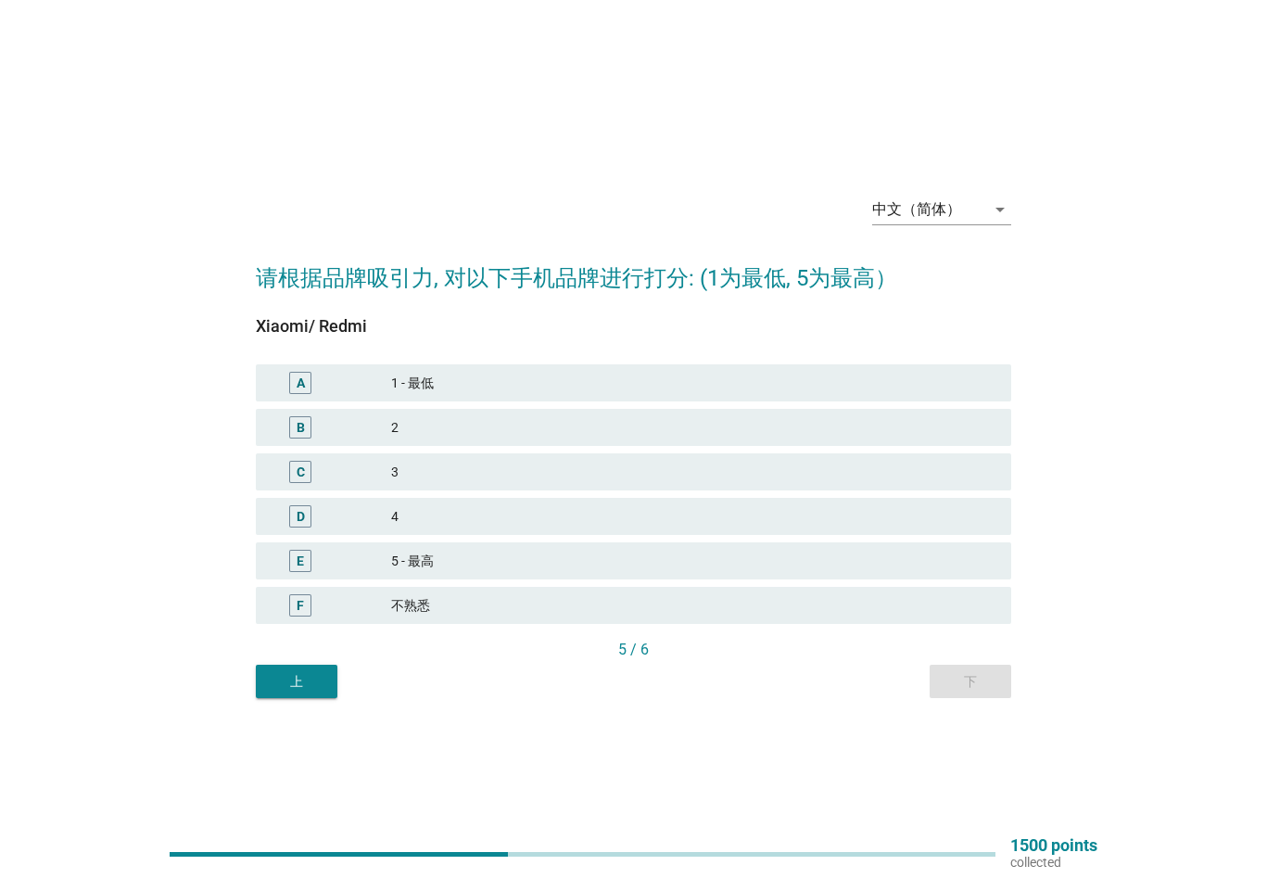
click at [521, 492] on div "C 3" at bounding box center [633, 471] width 763 height 44
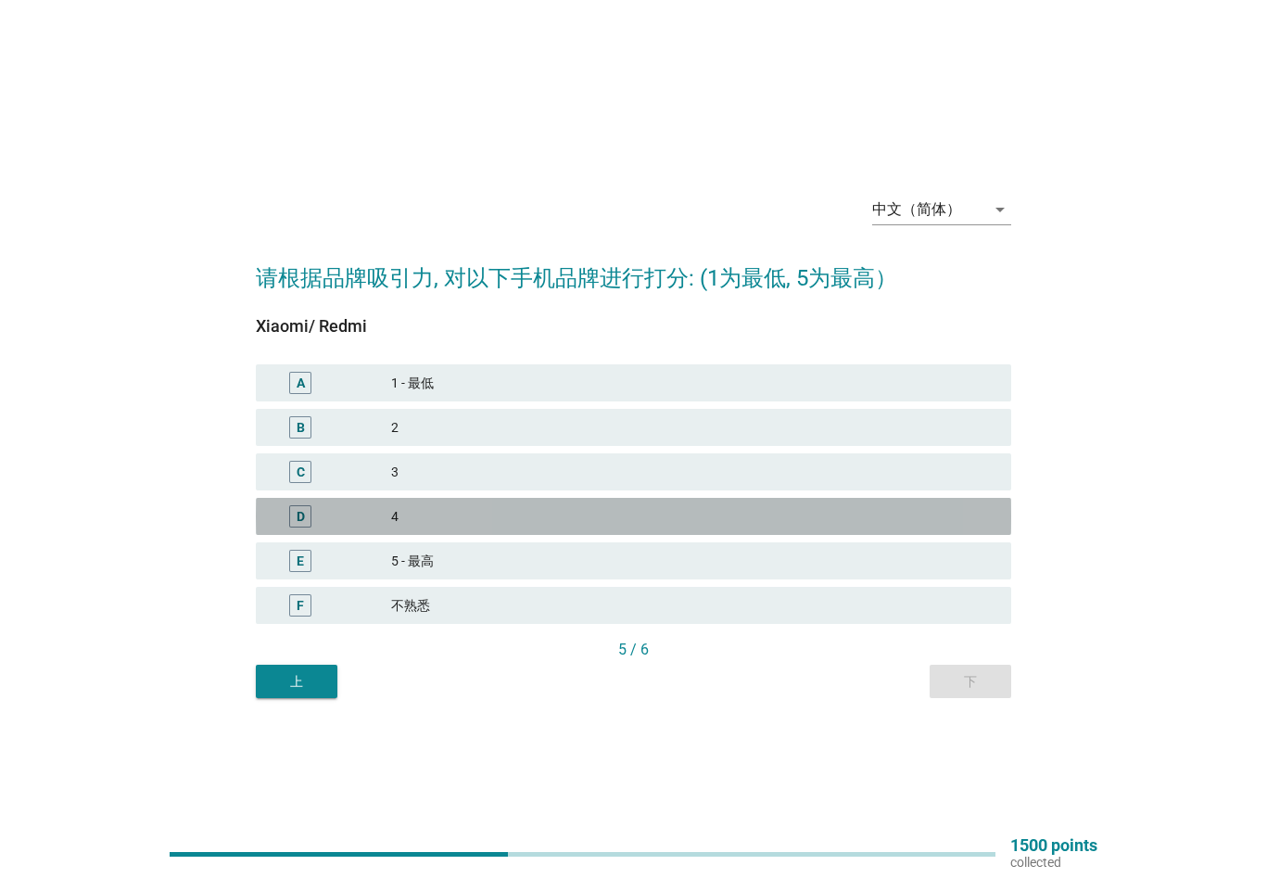
click at [506, 525] on div "4" at bounding box center [693, 516] width 605 height 22
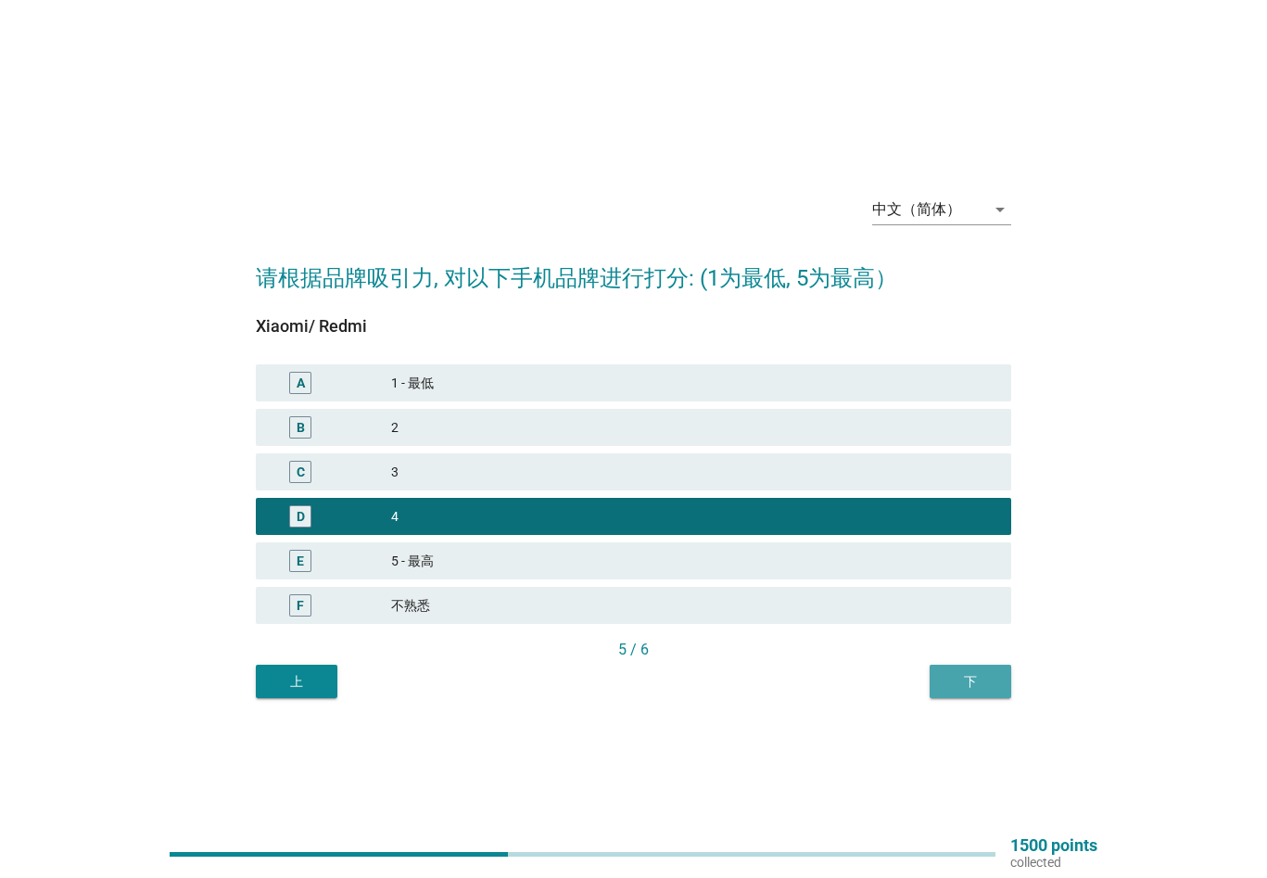
click at [992, 672] on div "下" at bounding box center [970, 681] width 52 height 19
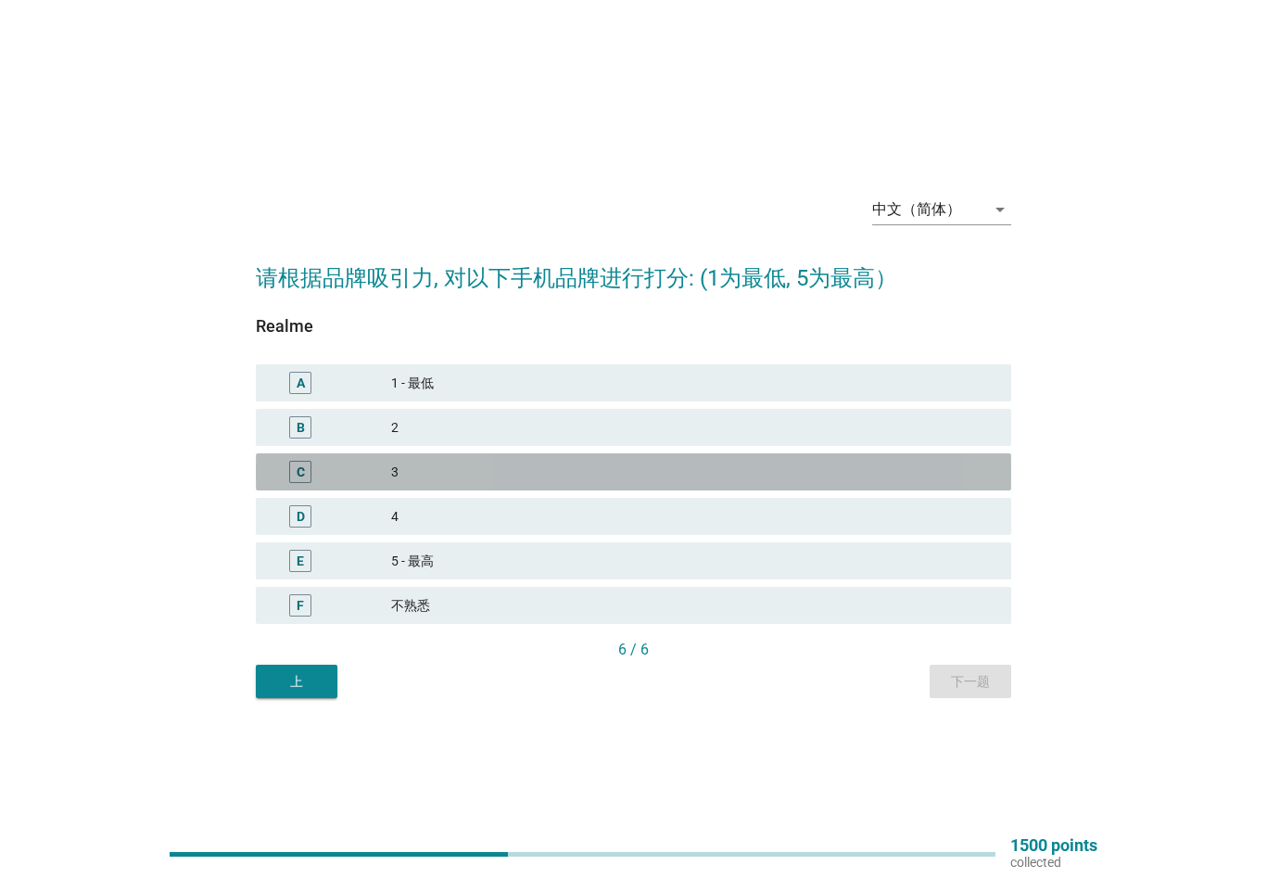
click at [516, 459] on div "C 3" at bounding box center [633, 471] width 755 height 37
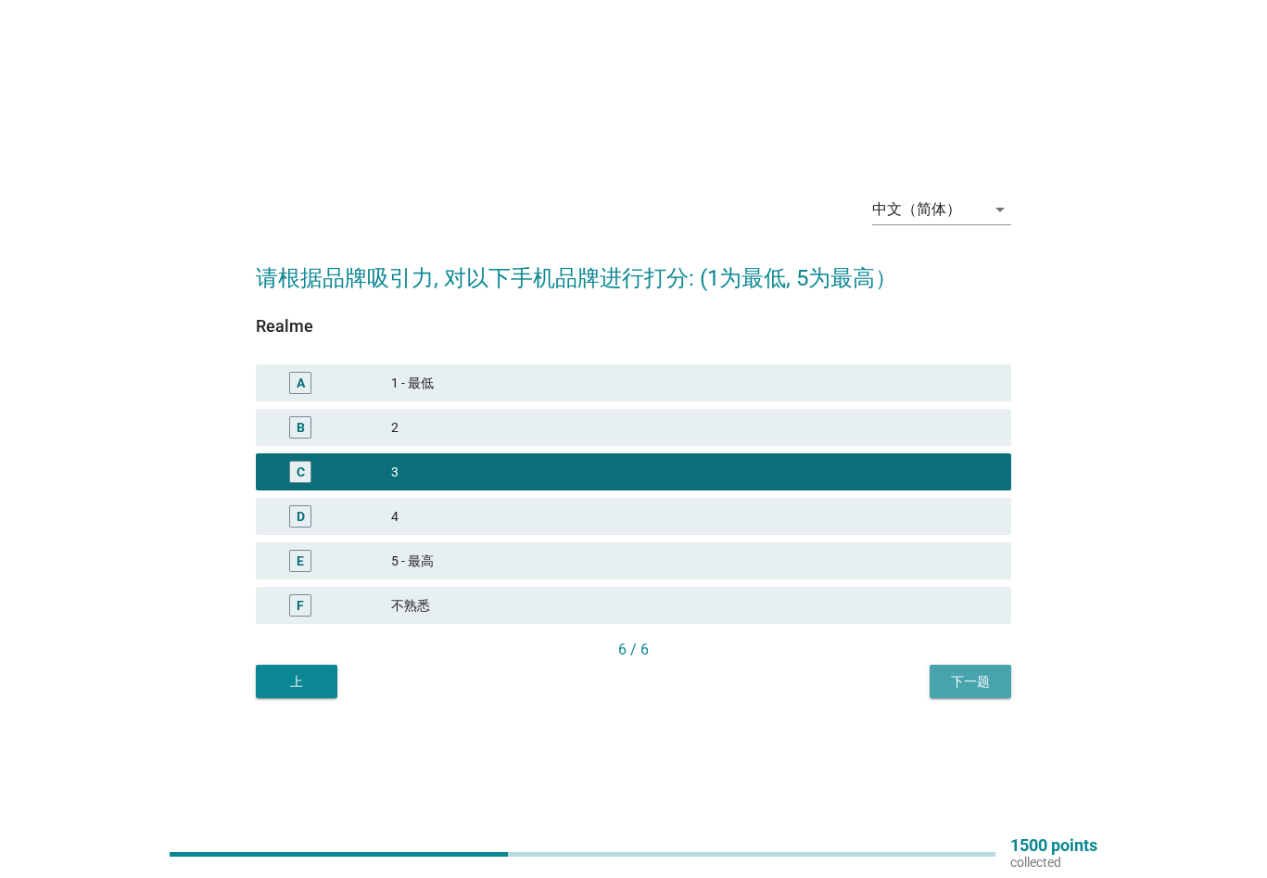
click at [954, 685] on div "下一题" at bounding box center [970, 681] width 52 height 19
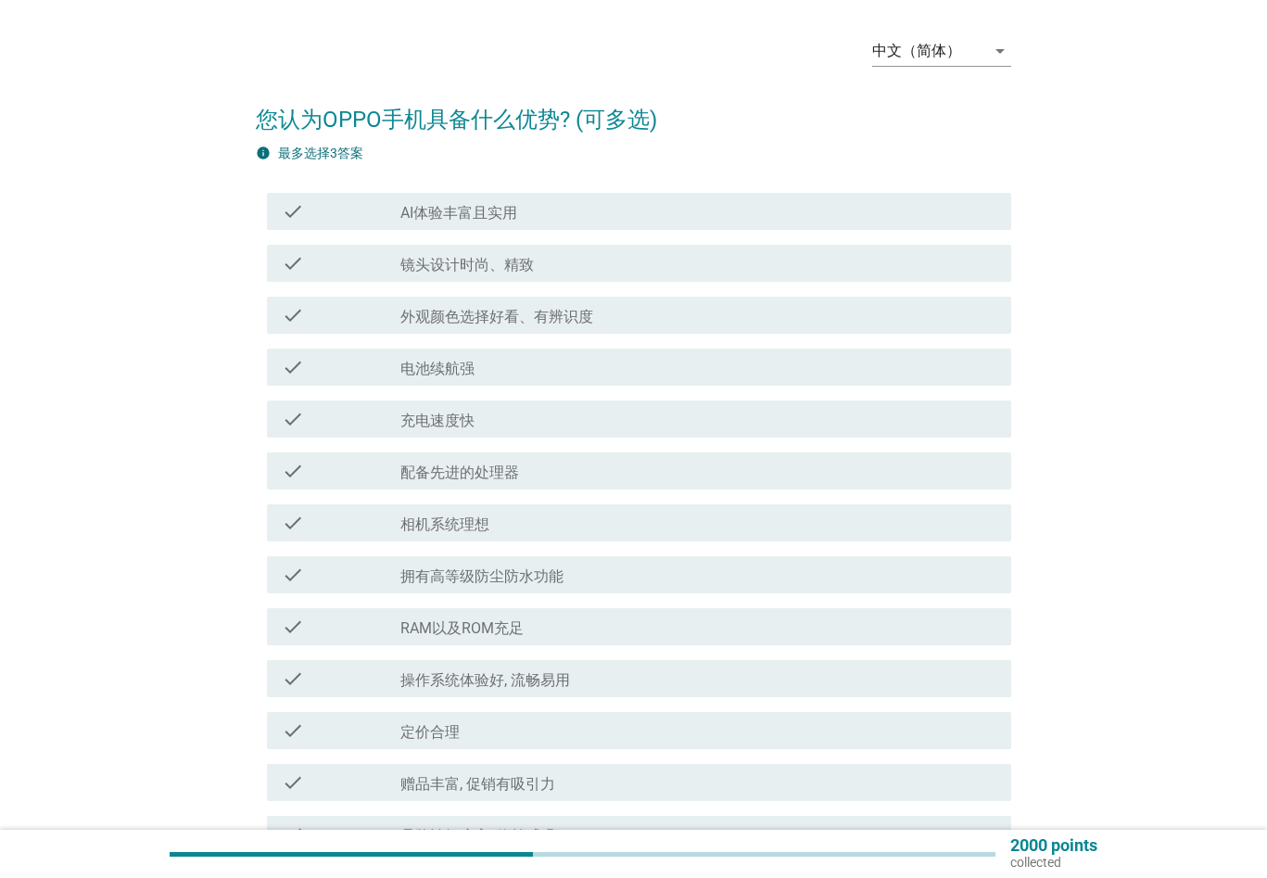
scroll to position [93, 0]
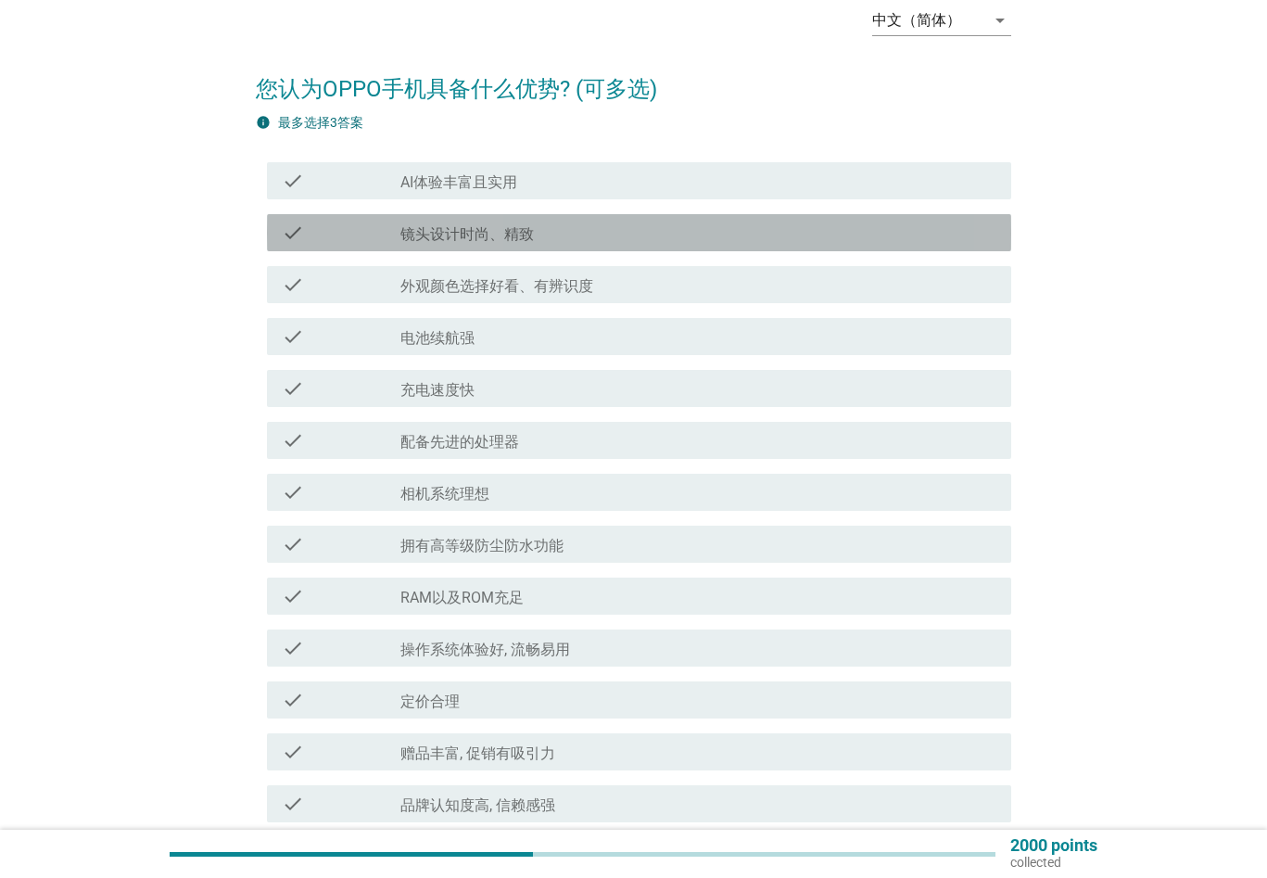
click at [557, 231] on div "check_box_outline_blank 镜头设计时尚、精致" at bounding box center [698, 232] width 596 height 22
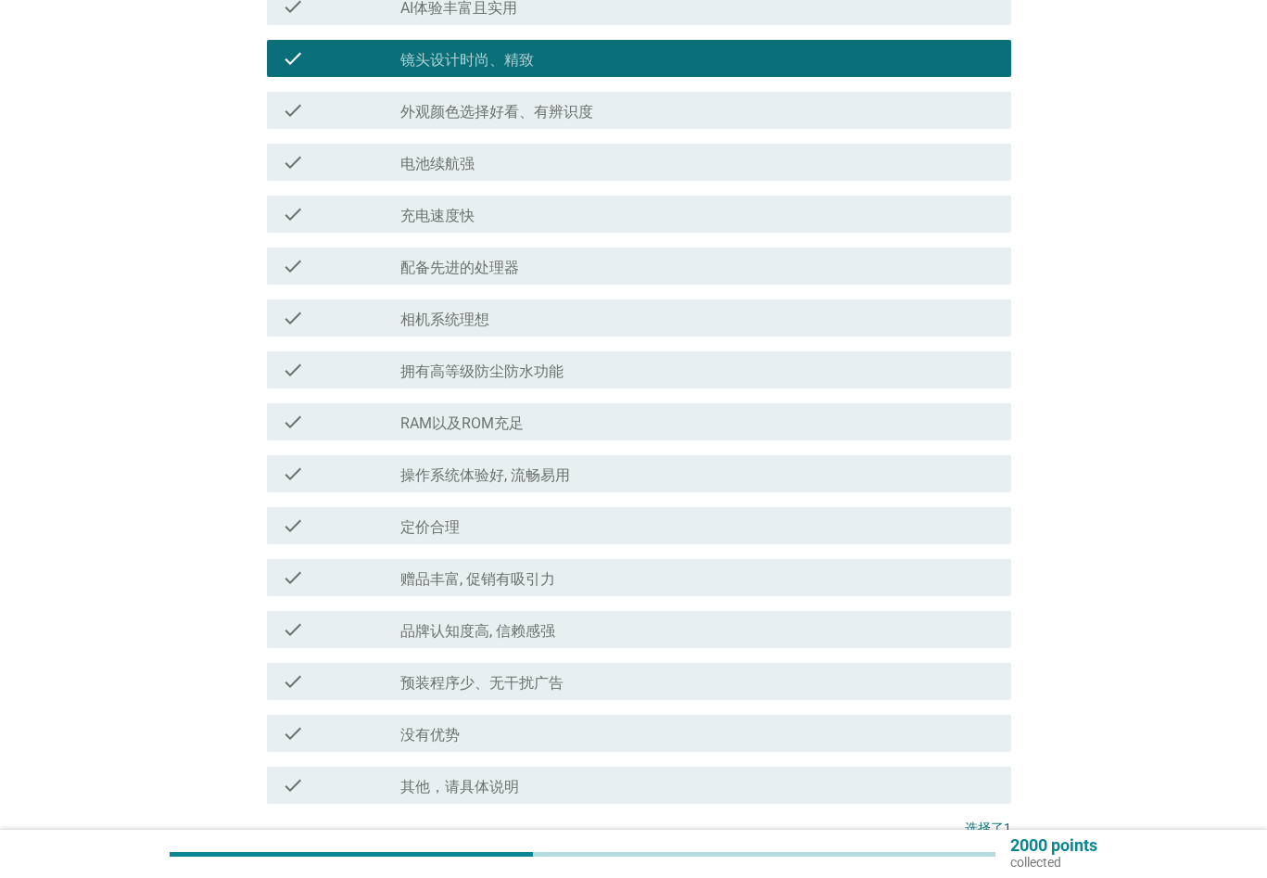
scroll to position [278, 0]
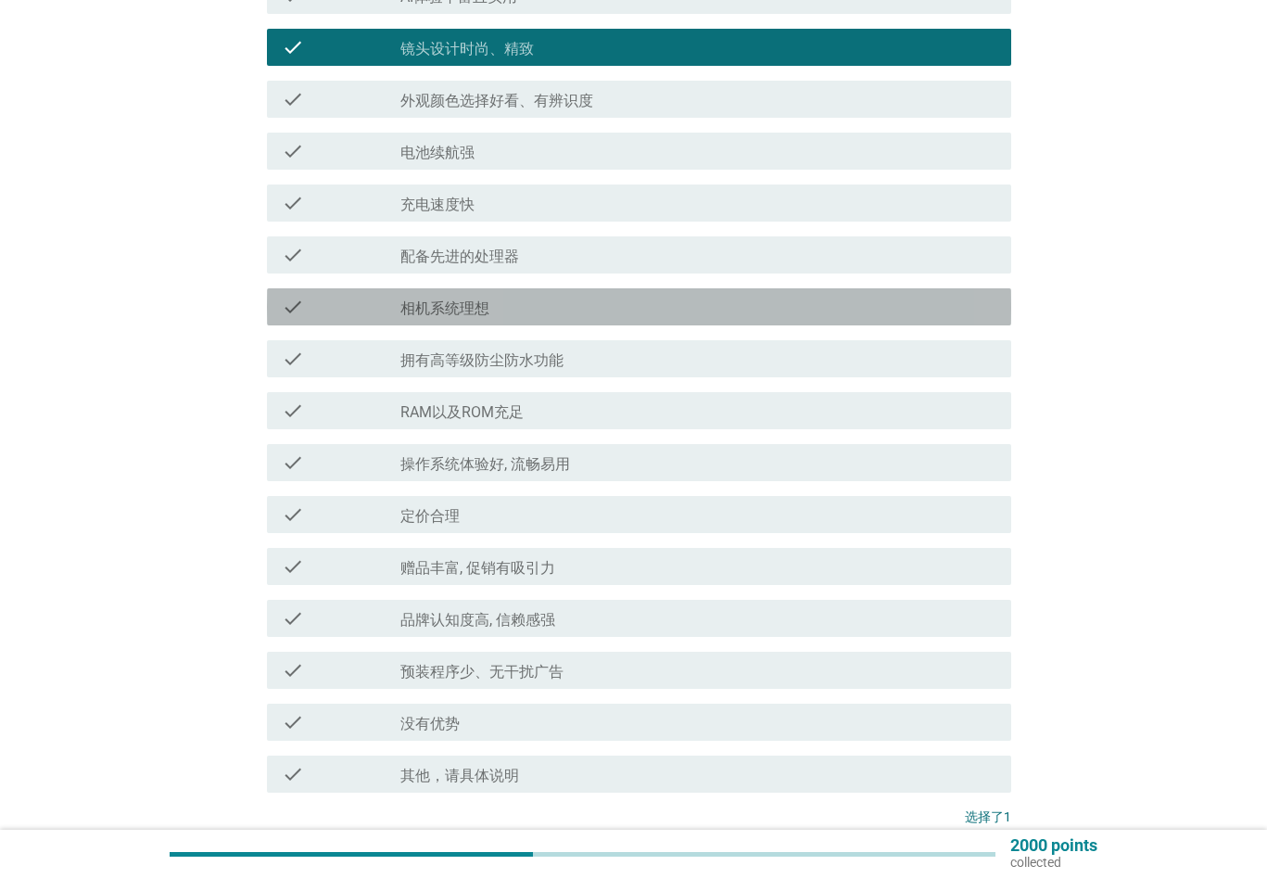
click at [587, 307] on div "check_box_outline_blank 相机系统理想" at bounding box center [698, 307] width 596 height 22
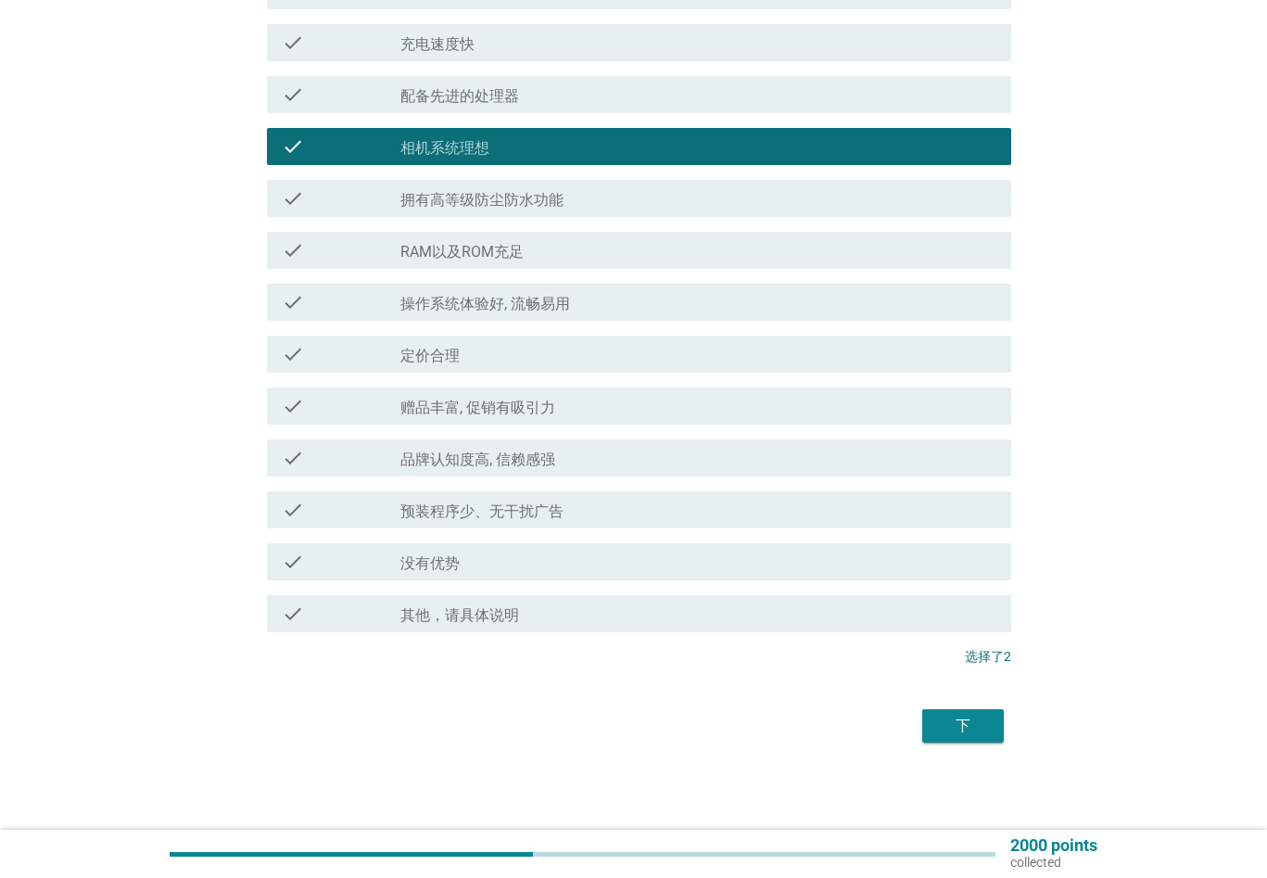
scroll to position [440, 0]
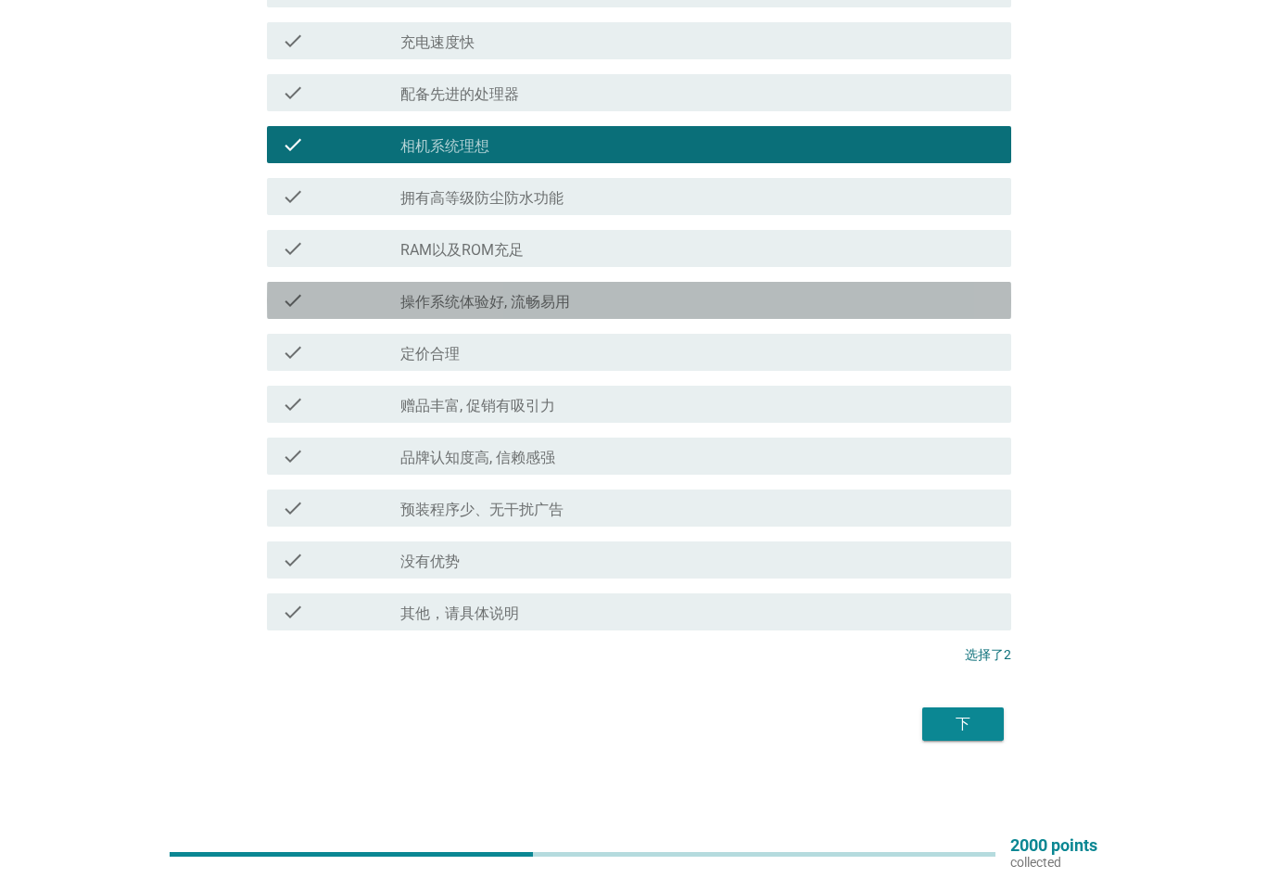
click at [626, 295] on div "check_box_outline_blank 操作系统体验好, 流畅易用" at bounding box center [698, 300] width 596 height 22
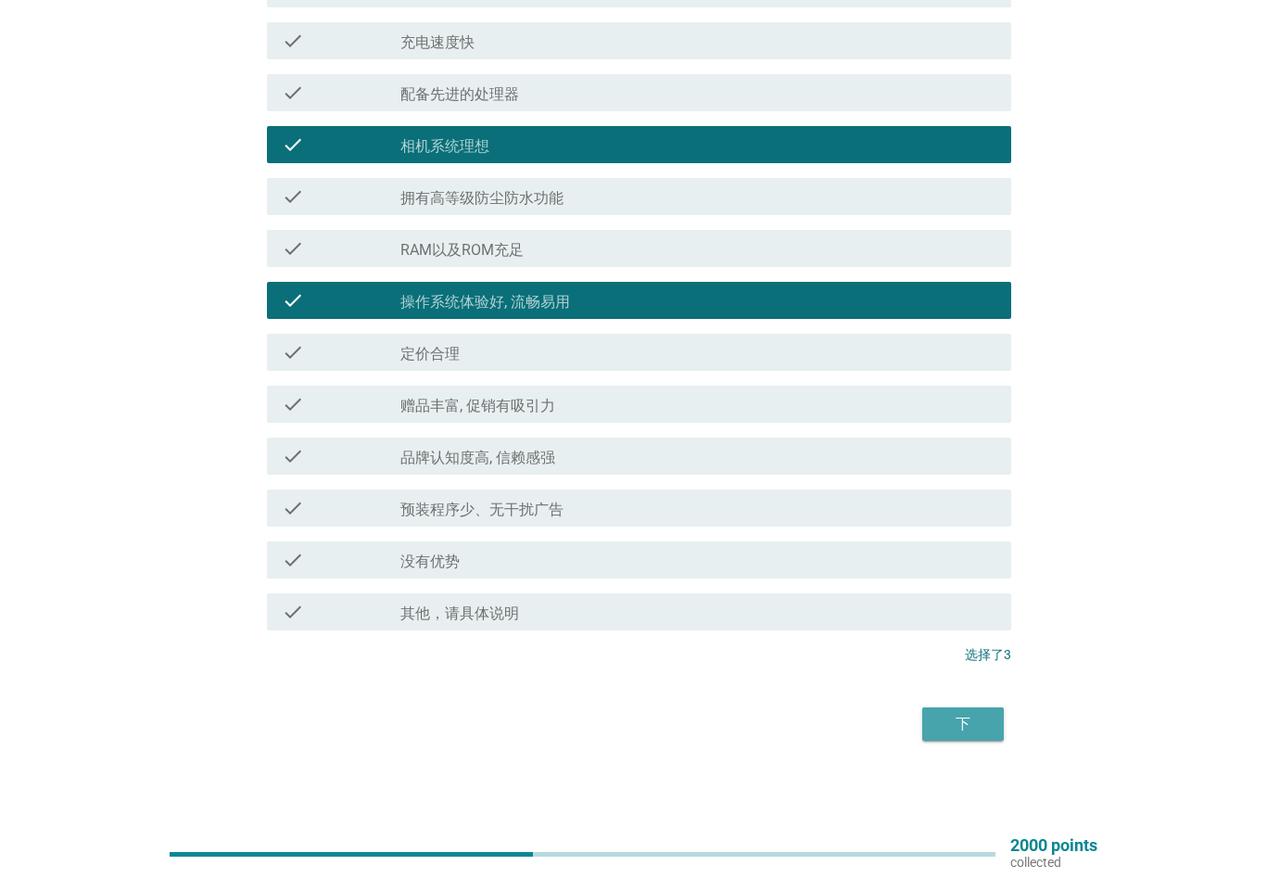
click at [979, 715] on div "下" at bounding box center [963, 724] width 52 height 22
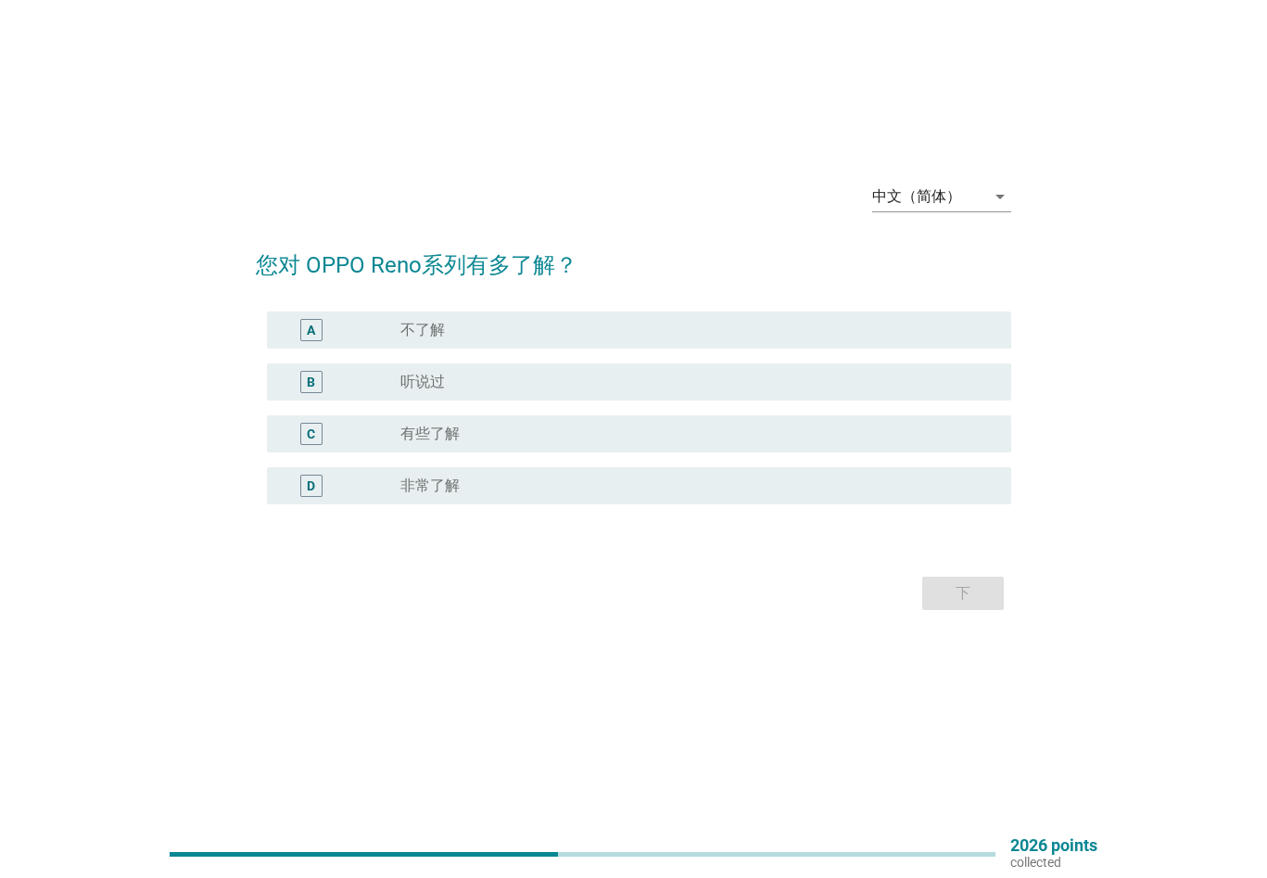
scroll to position [0, 0]
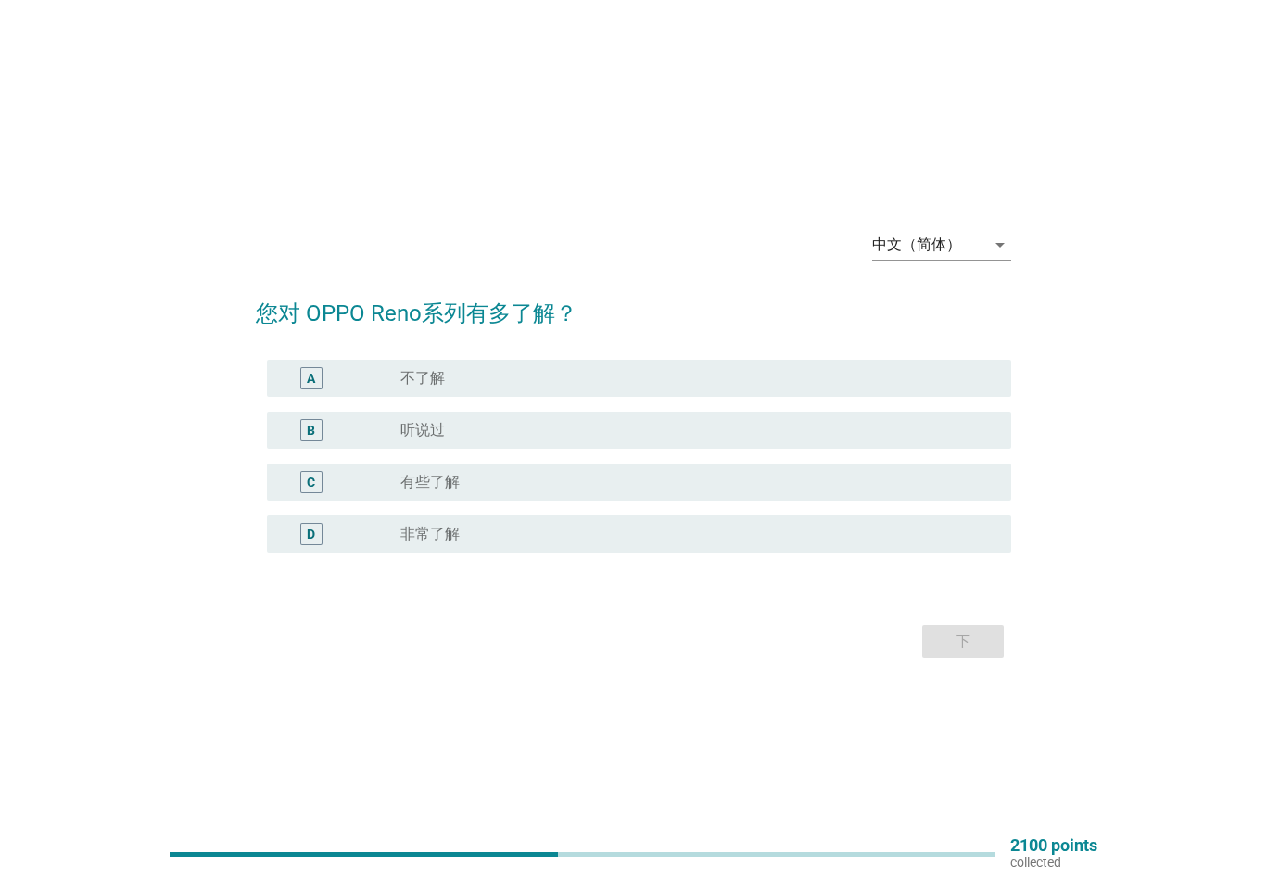
click at [522, 483] on div "radio_button_unchecked 有些了解" at bounding box center [690, 482] width 581 height 19
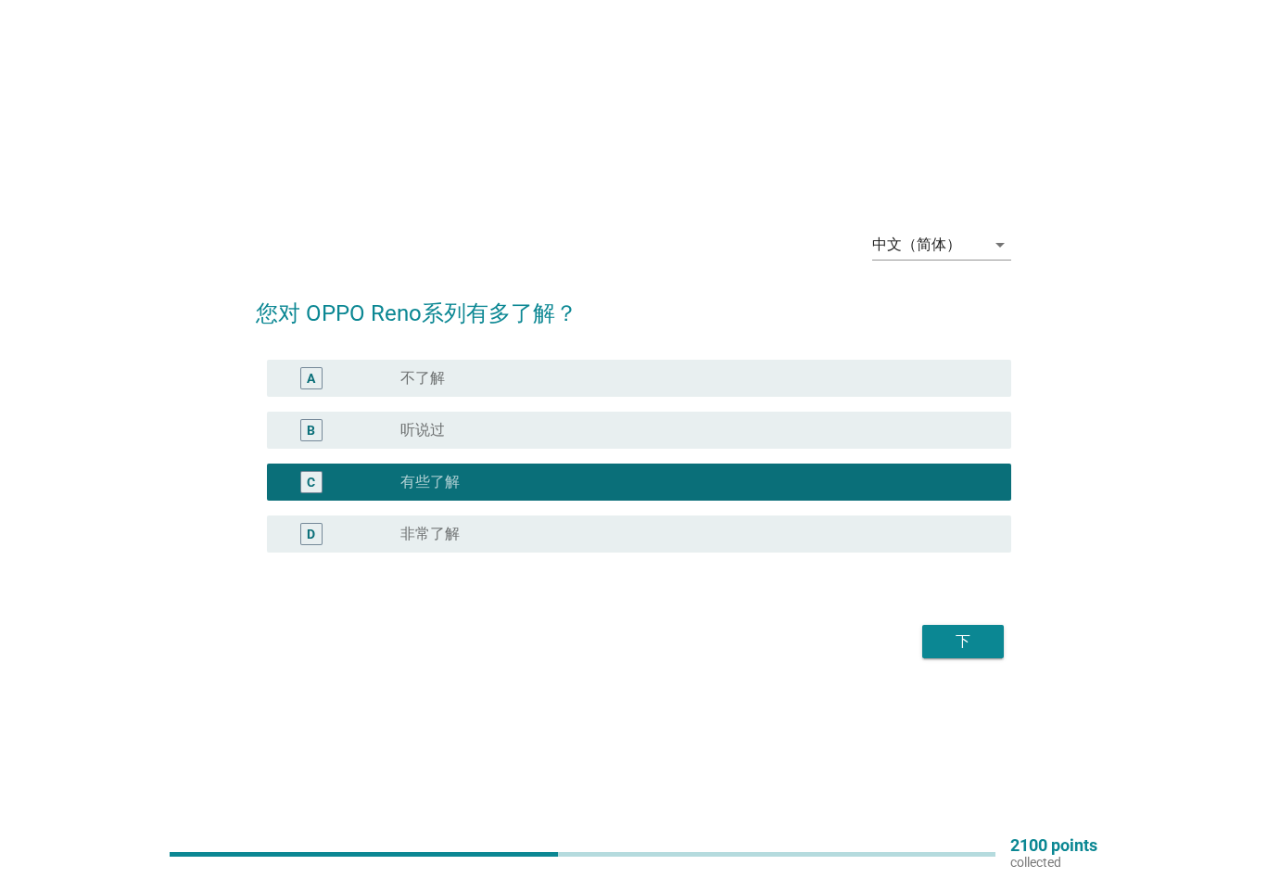
click at [941, 640] on div "下" at bounding box center [963, 641] width 52 height 22
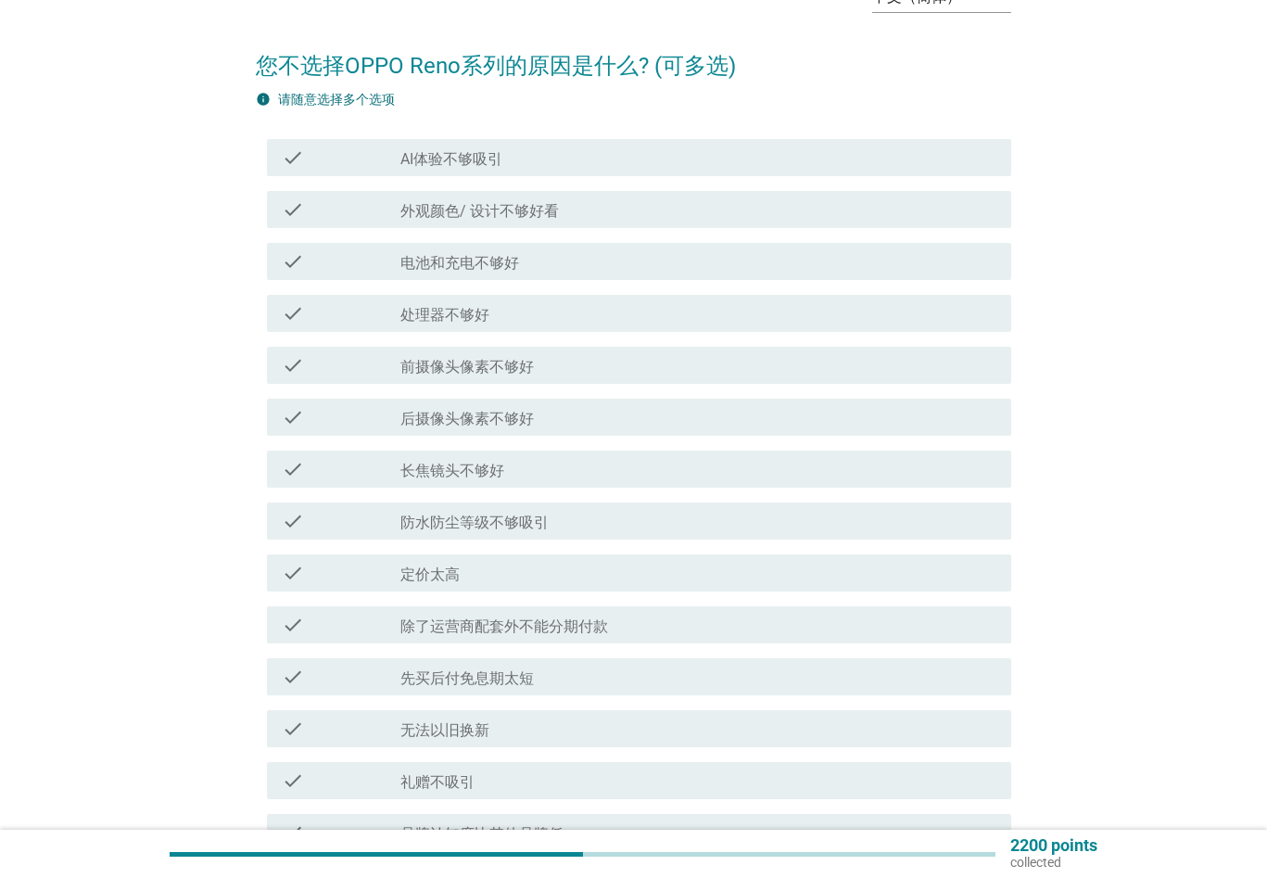
scroll to position [93, 0]
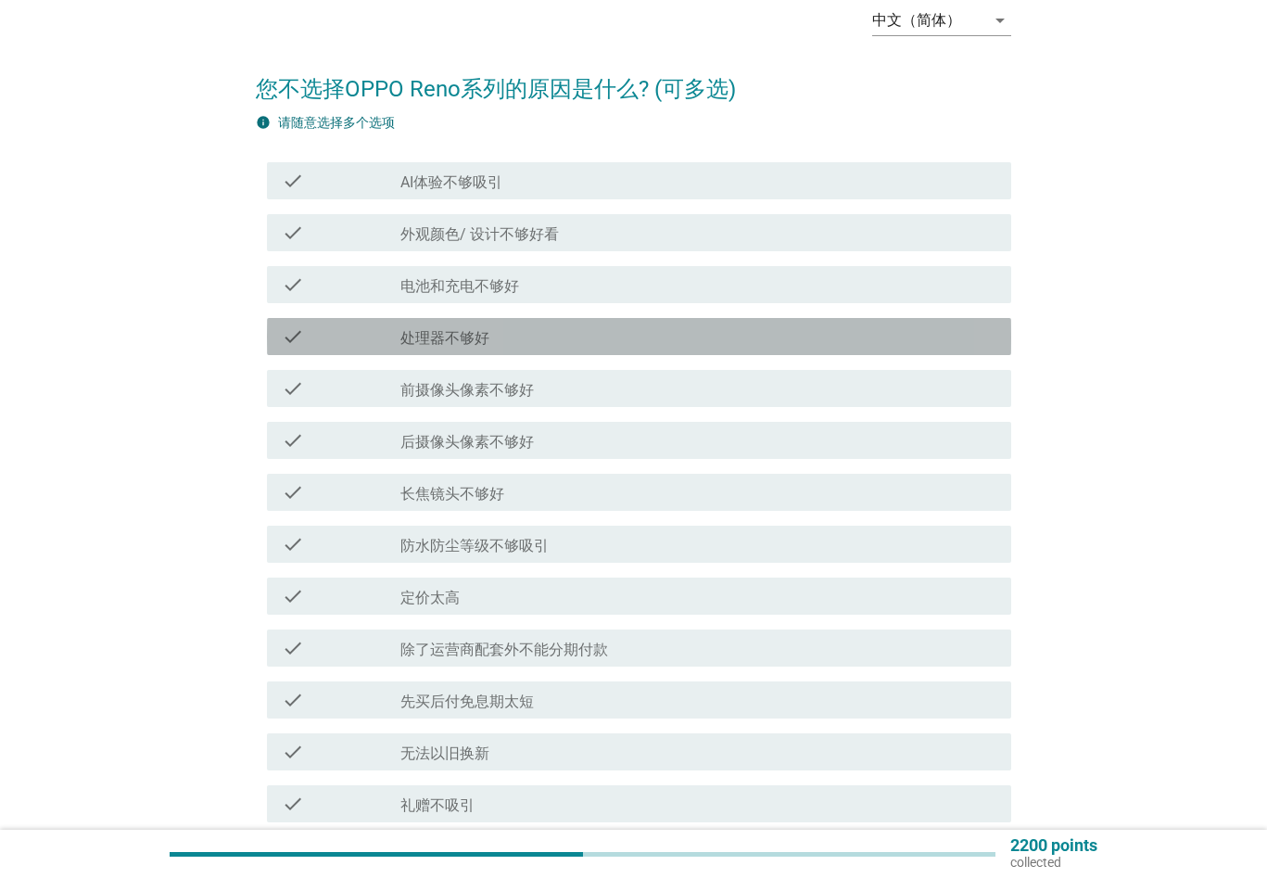
click at [564, 326] on div "check_box_outline_blank 处理器不够好" at bounding box center [698, 336] width 596 height 22
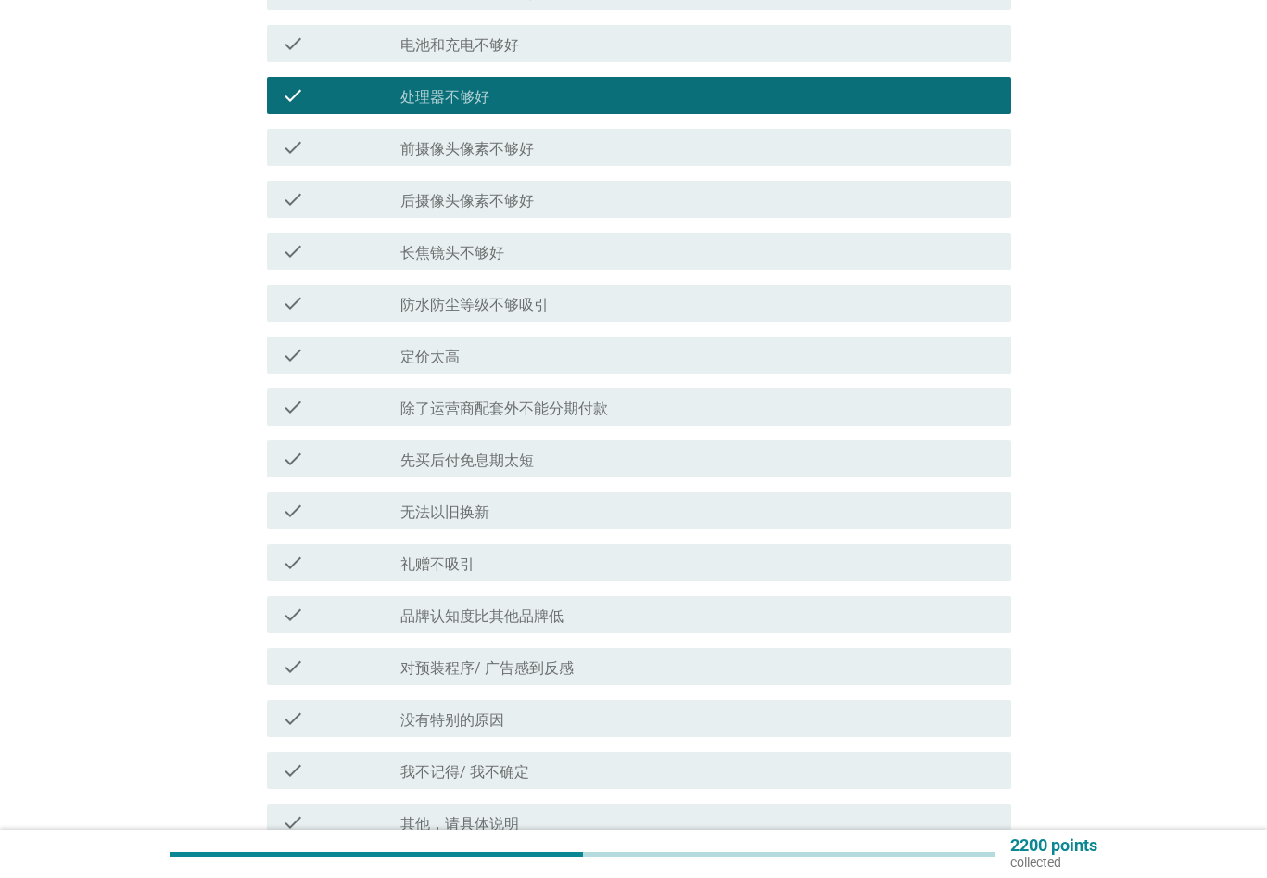
scroll to position [463, 0]
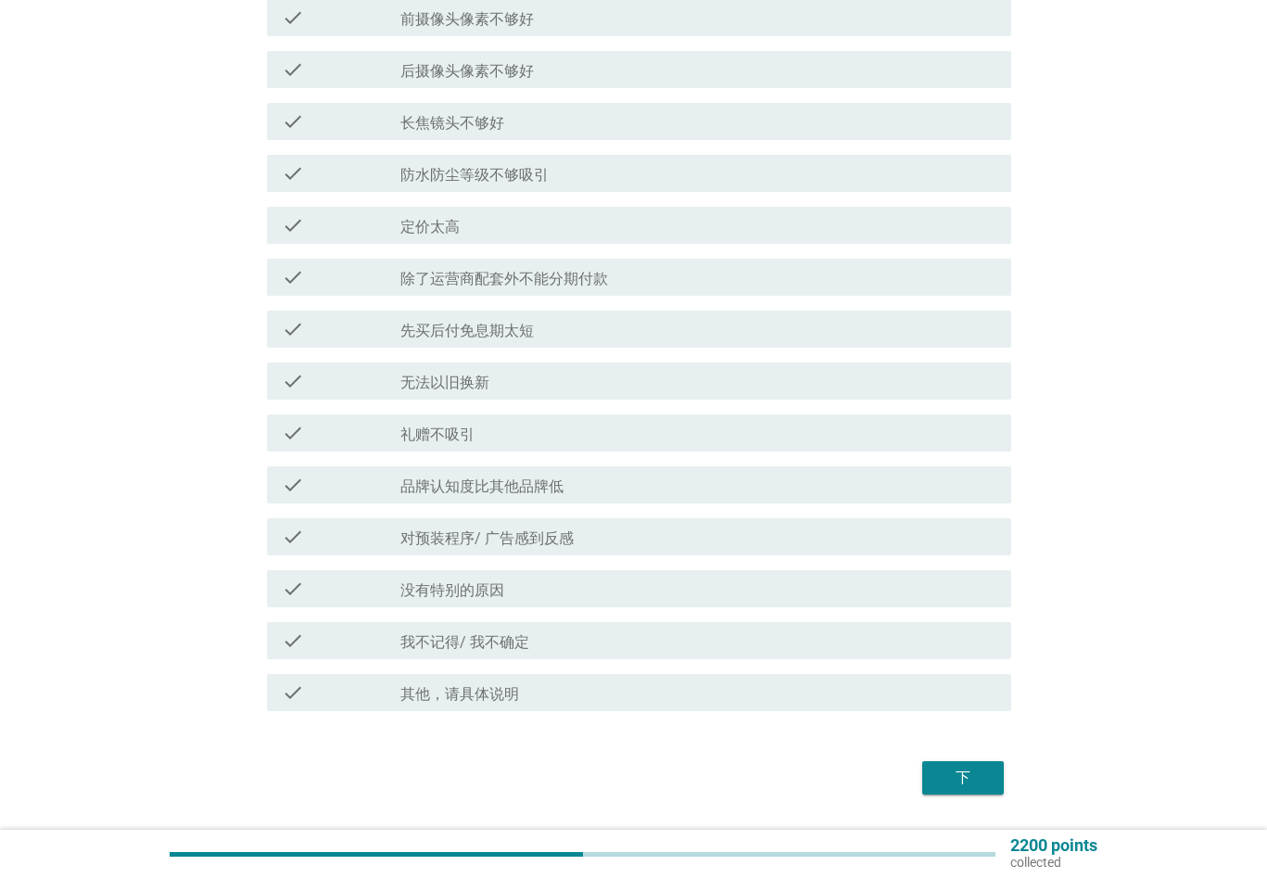
click at [488, 374] on label "无法以旧换新" at bounding box center [444, 382] width 89 height 19
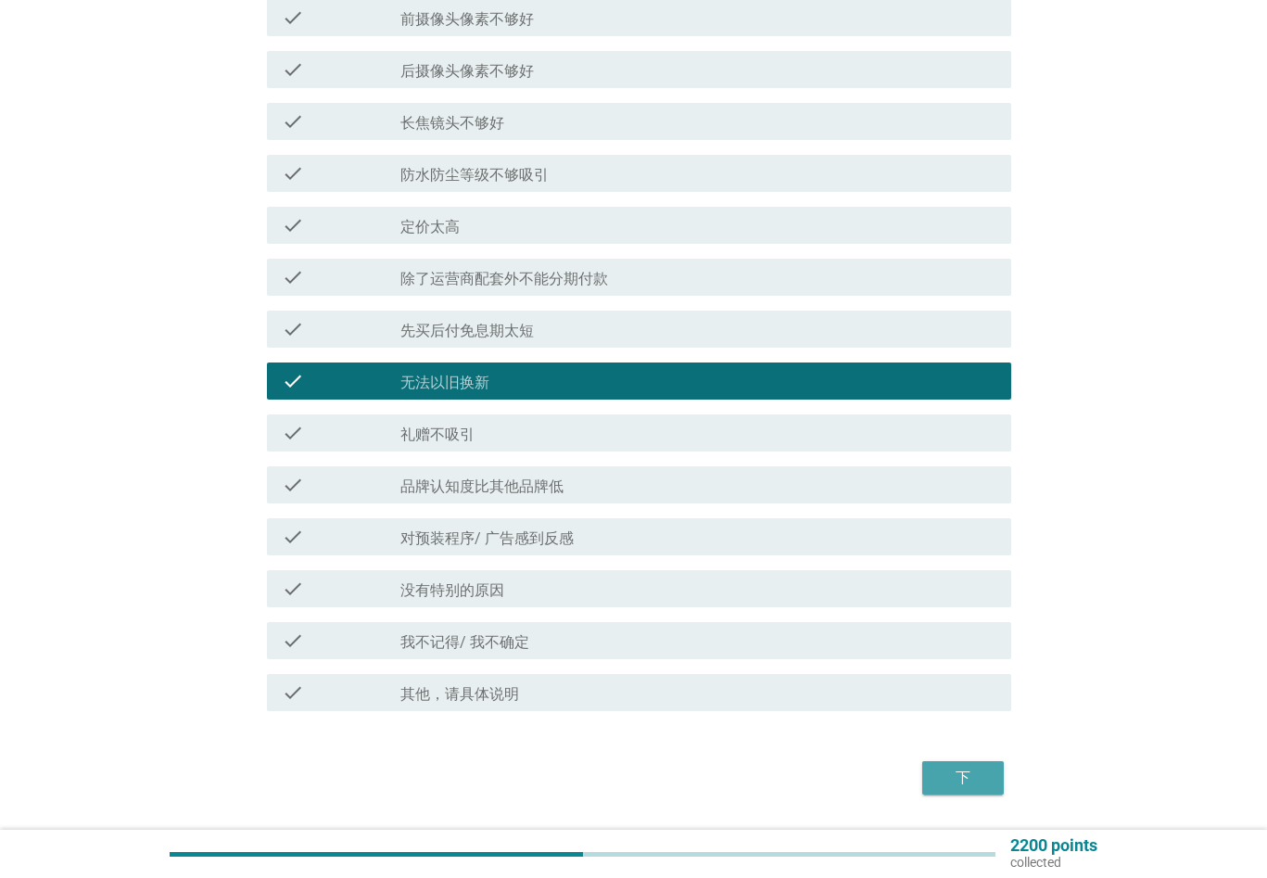
click at [957, 770] on div "下" at bounding box center [963, 777] width 52 height 22
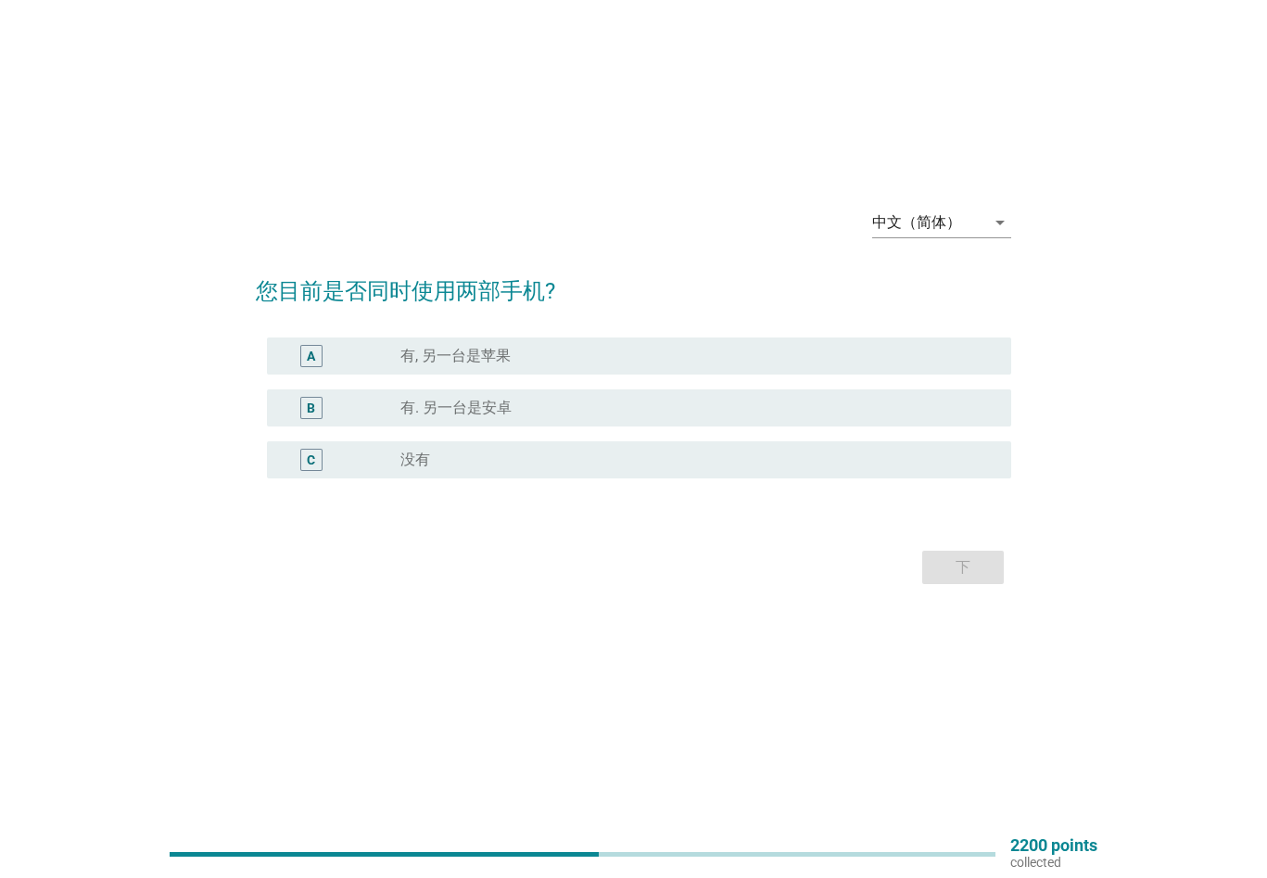
scroll to position [0, 0]
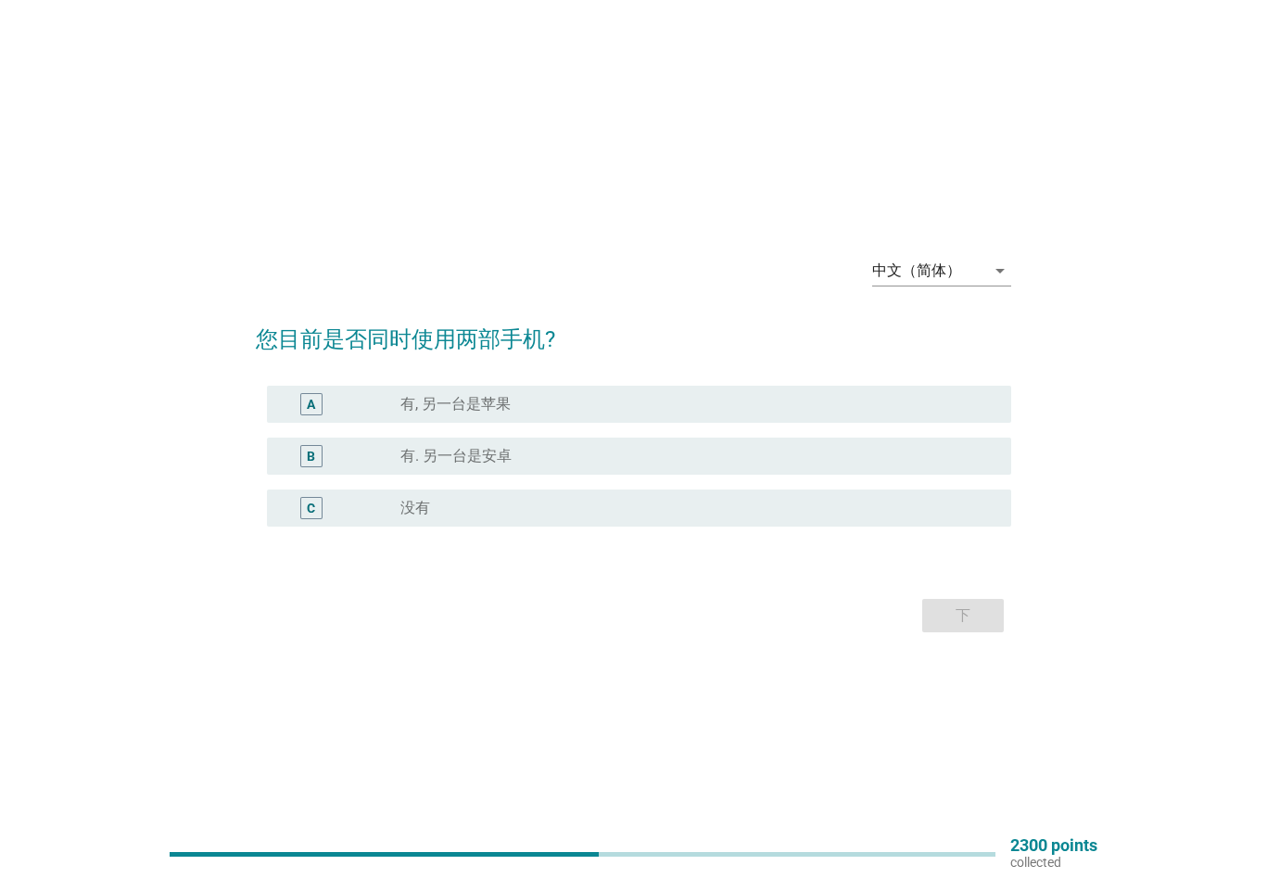
click at [603, 457] on div "radio_button_unchecked 有. 另一台是[PERSON_NAME]" at bounding box center [690, 456] width 581 height 19
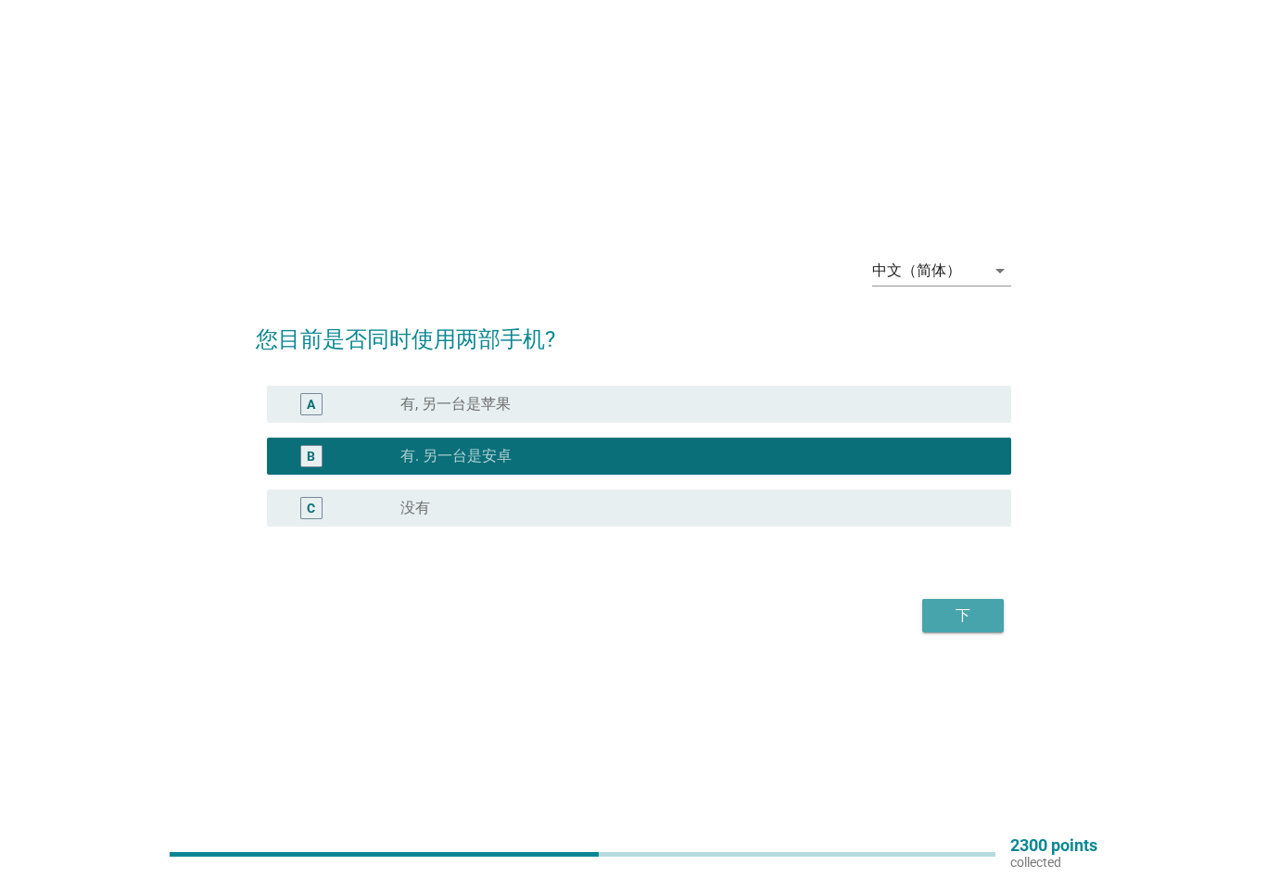
click at [955, 617] on div "下" at bounding box center [963, 615] width 52 height 22
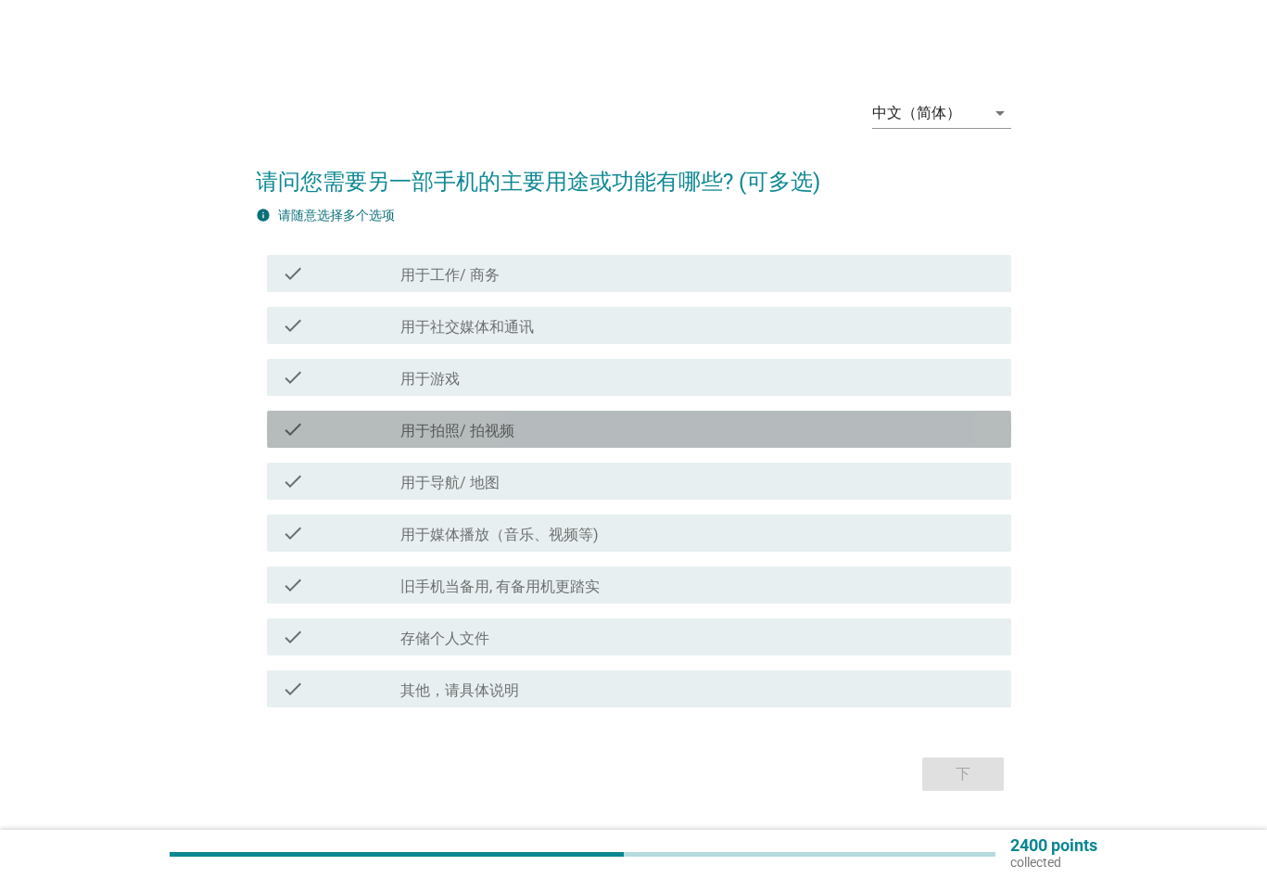
click at [599, 432] on div "check_box_outline_blank 用于拍照/ 拍视频" at bounding box center [698, 429] width 596 height 22
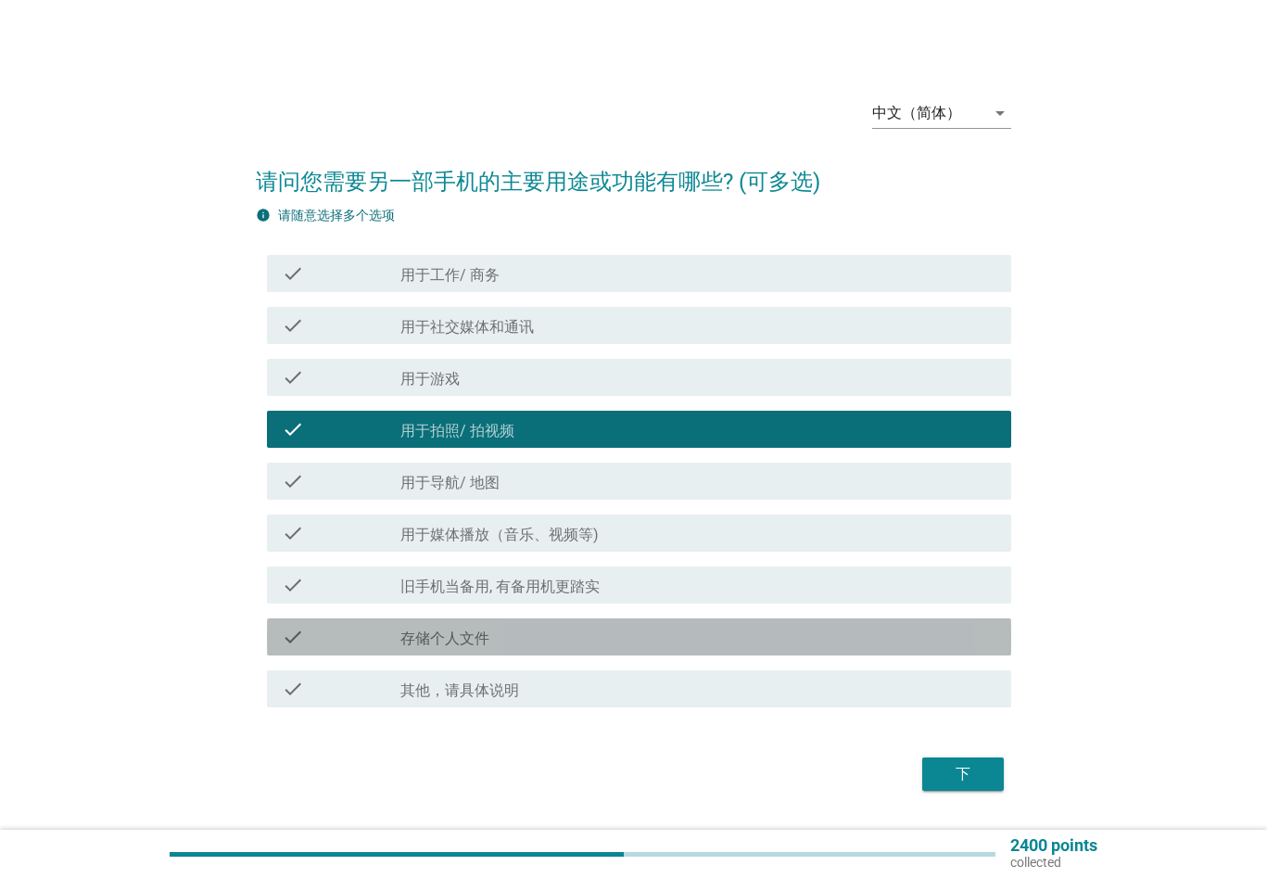
click at [721, 636] on div "check_box_outline_blank 存储个人文件" at bounding box center [698, 636] width 596 height 22
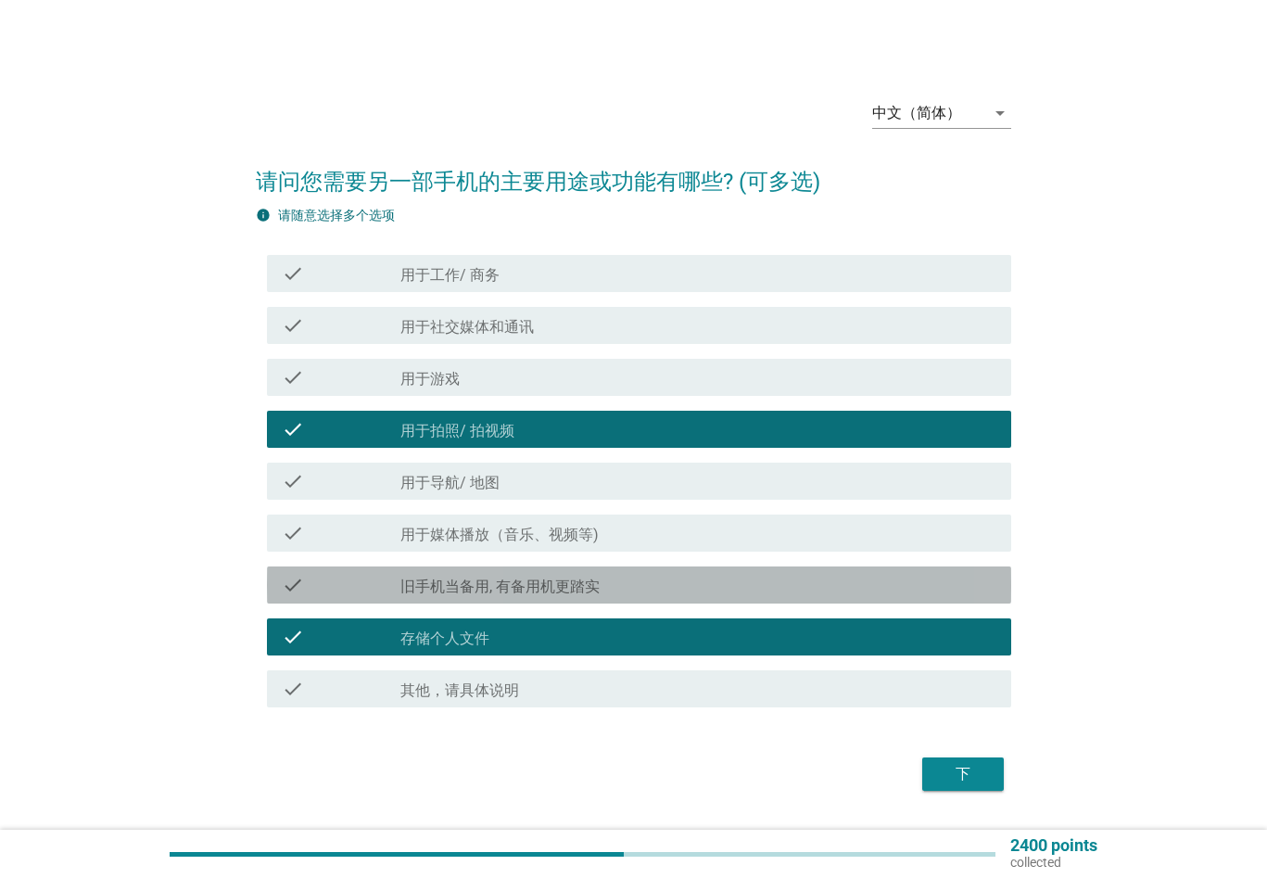
click at [709, 588] on div "check_box_outline_blank 旧手机当备用, 有备用机更踏实" at bounding box center [698, 585] width 596 height 22
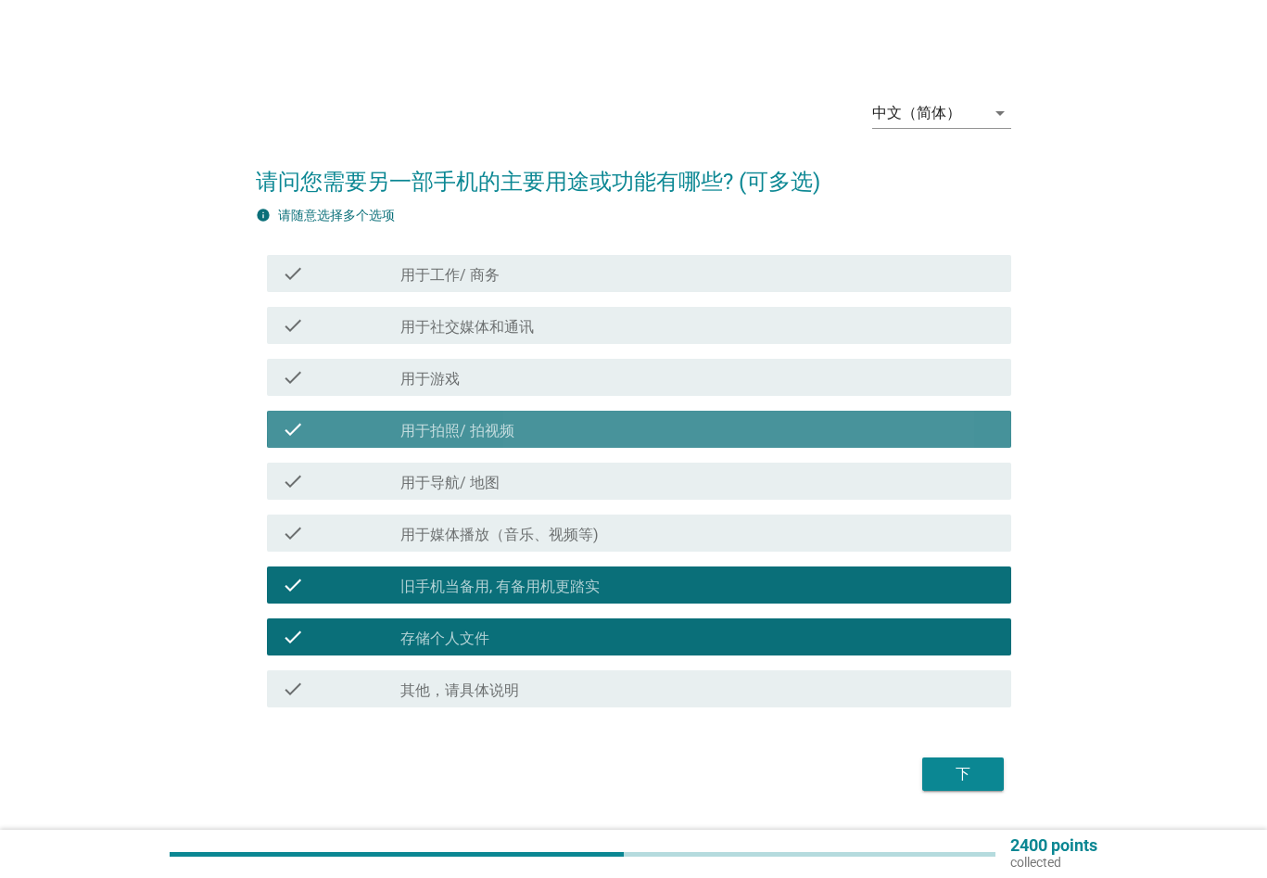
click at [636, 438] on div "check_box_outline_blank 用于拍照/ 拍视频" at bounding box center [698, 429] width 596 height 22
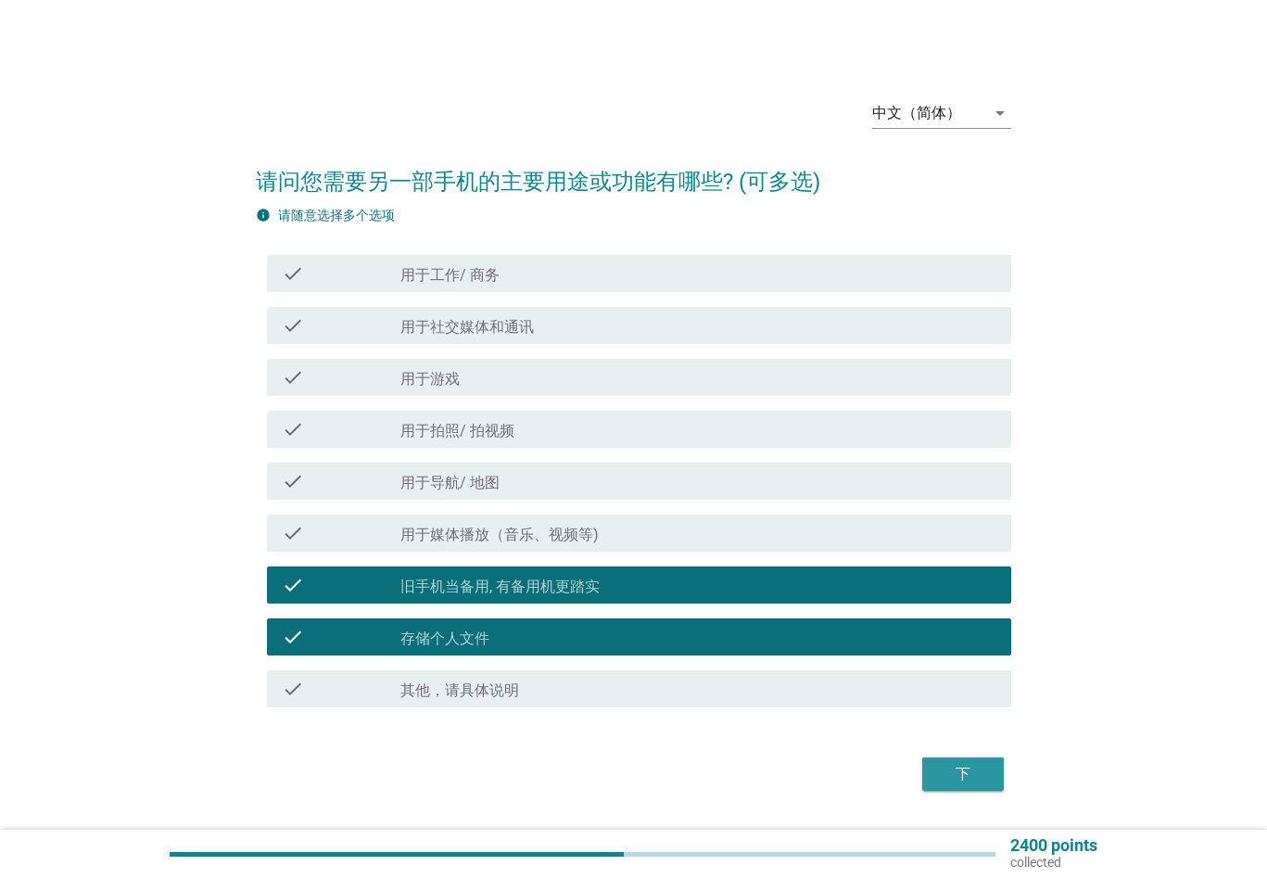
drag, startPoint x: 961, startPoint y: 775, endPoint x: 580, endPoint y: 629, distance: 407.7
click at [618, 670] on form "请问您需要另一部手机的主要用途或功能有哪些? (可多选) info 请随意选择多个选项 check check_box_outline_blank 用于工作/…" at bounding box center [633, 471] width 755 height 650
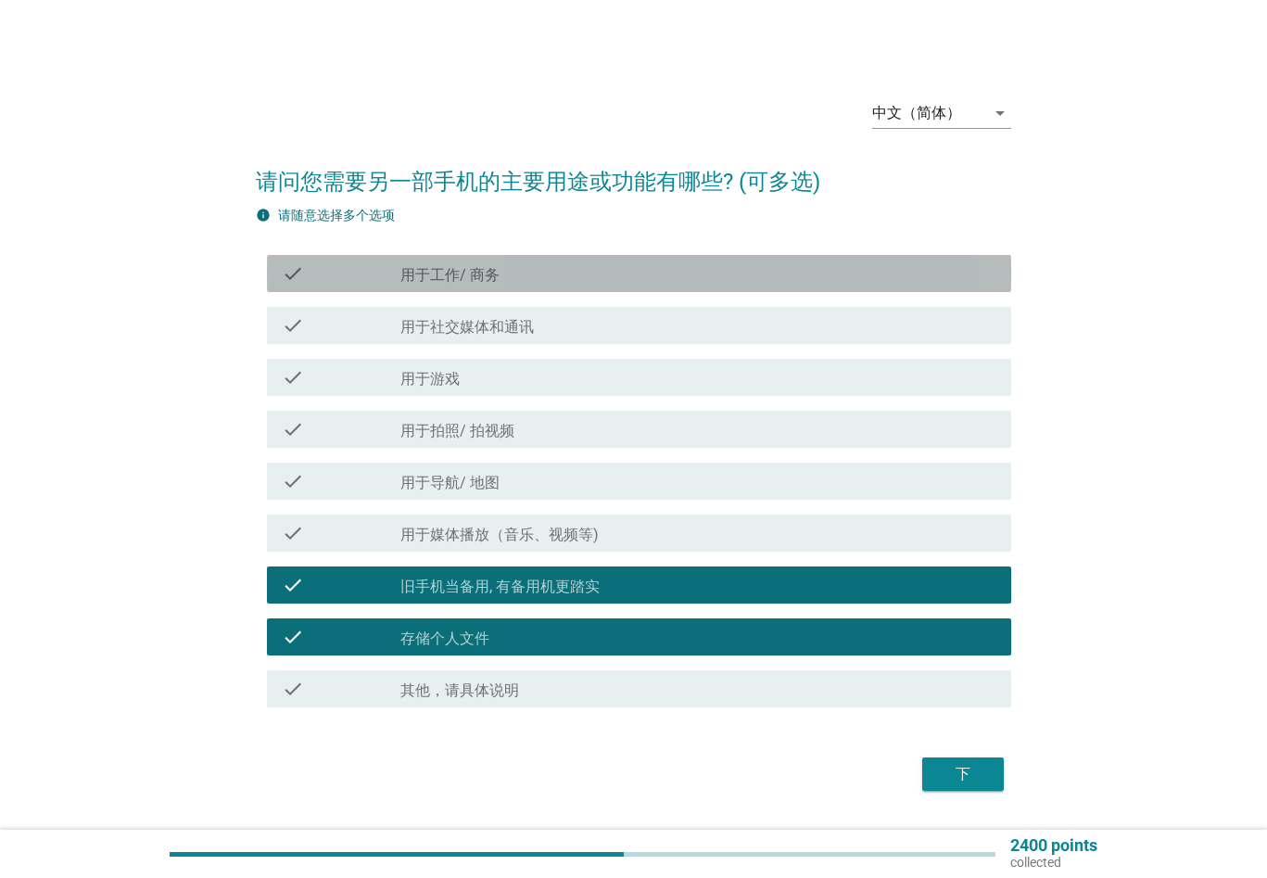
click at [468, 273] on label "用于工作/ 商务" at bounding box center [449, 275] width 99 height 19
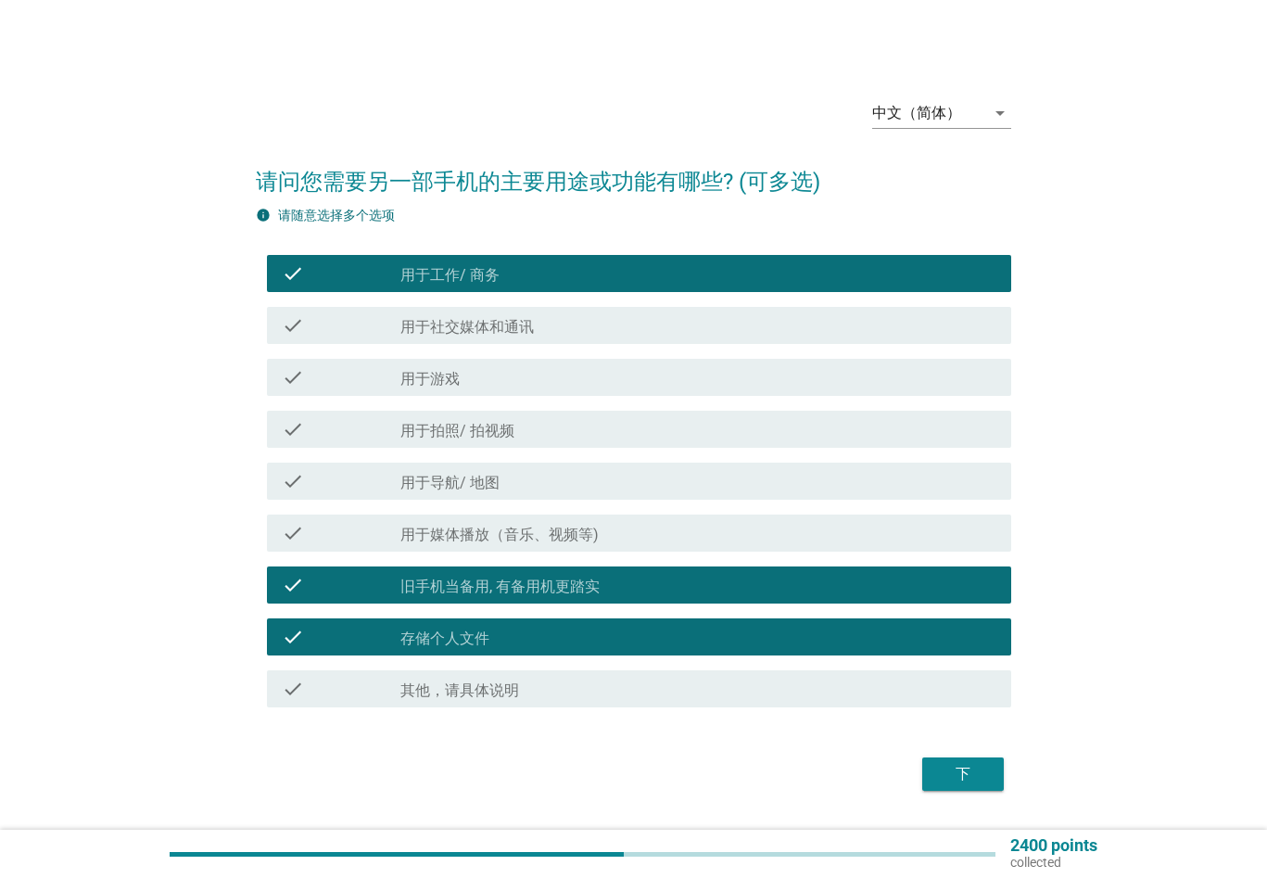
click at [548, 271] on div "check_box 用于工作/ 商务" at bounding box center [698, 273] width 596 height 22
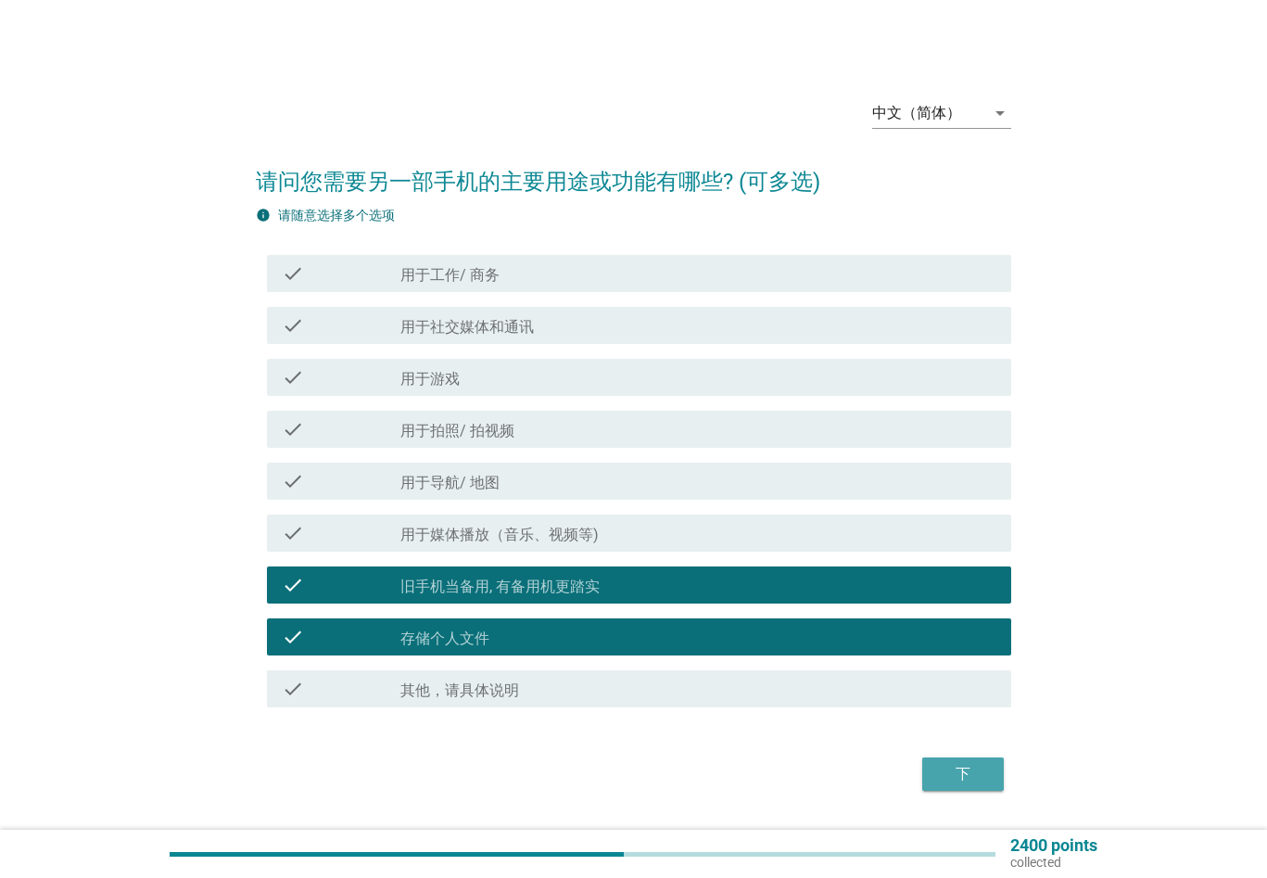
click at [963, 765] on div "下" at bounding box center [963, 774] width 52 height 22
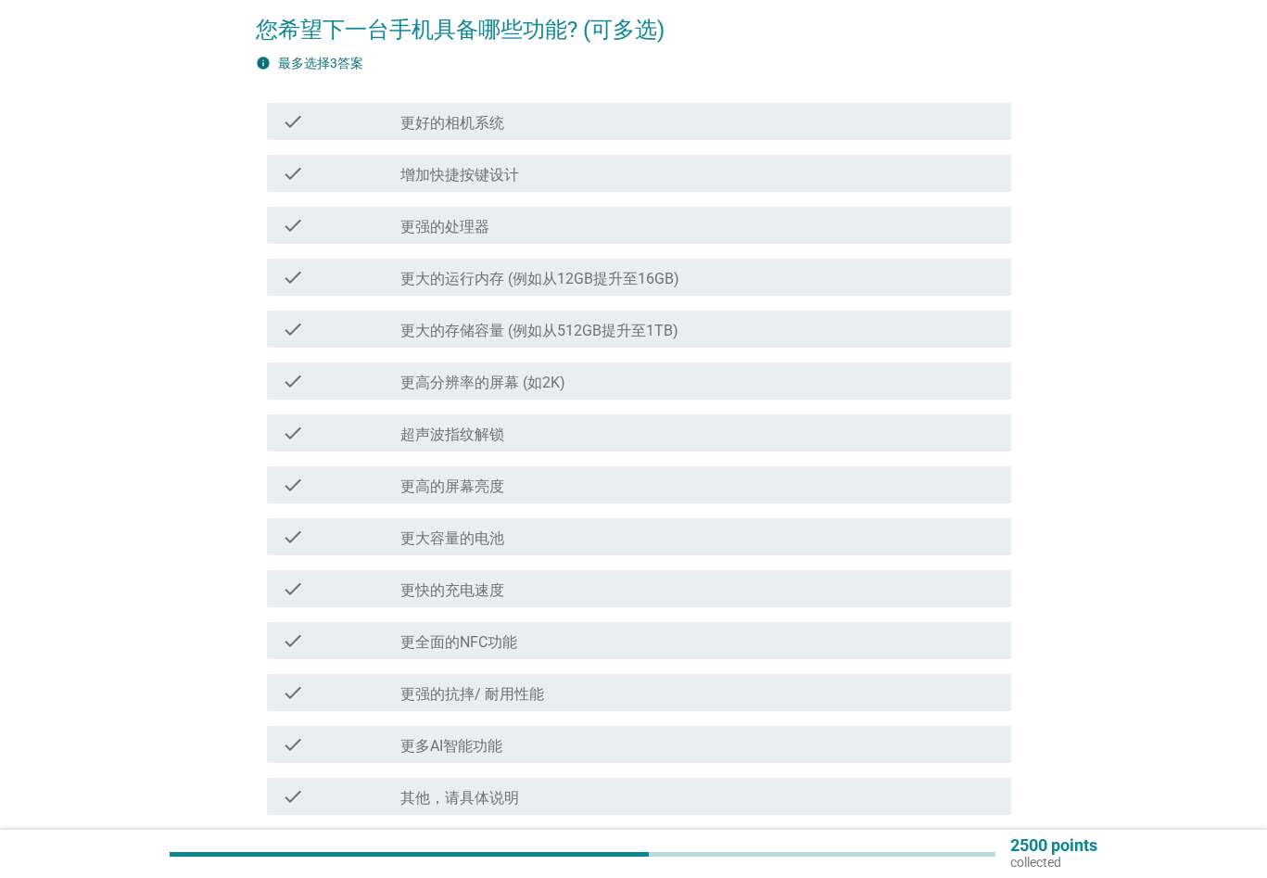
scroll to position [185, 0]
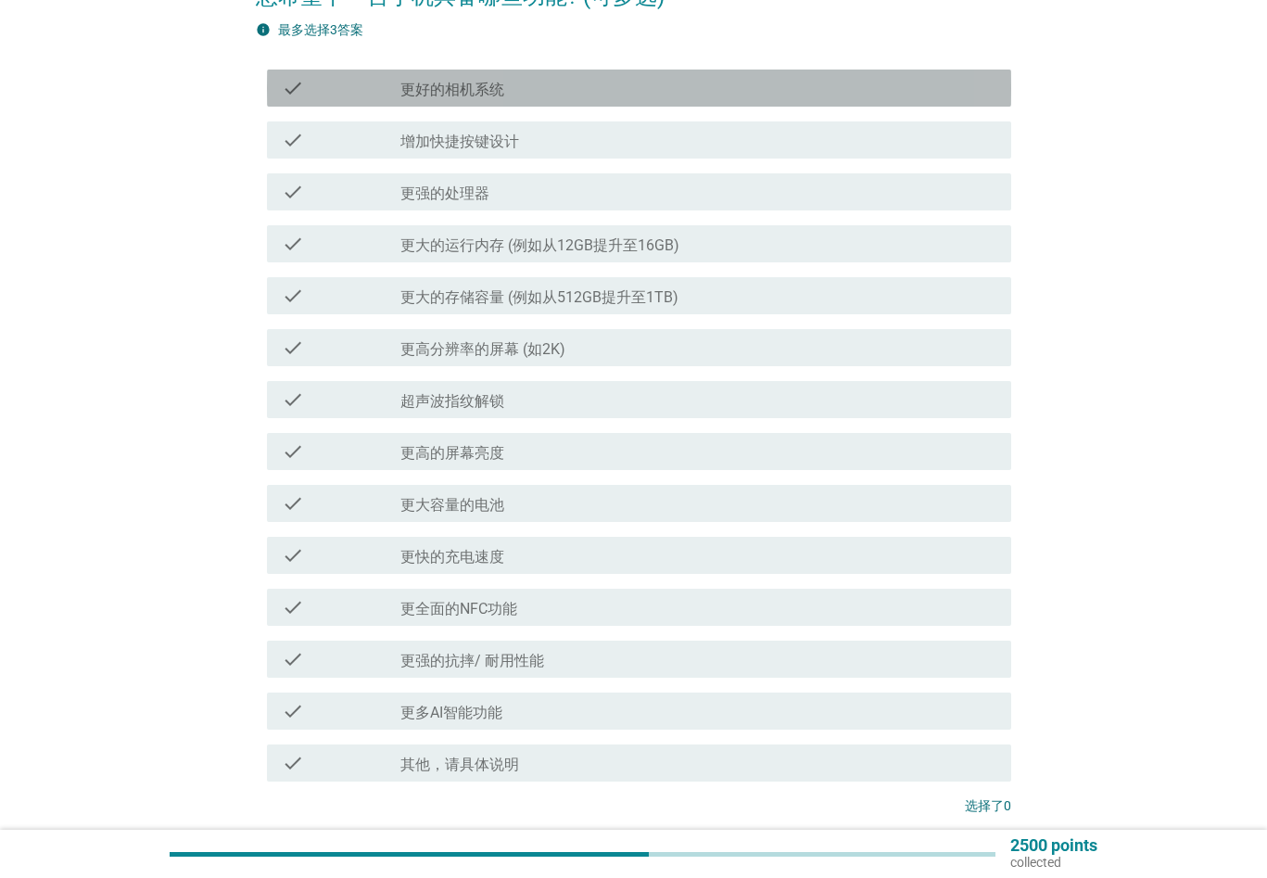
click at [544, 82] on div "check_box_outline_blank 更好的相机系统" at bounding box center [698, 88] width 596 height 22
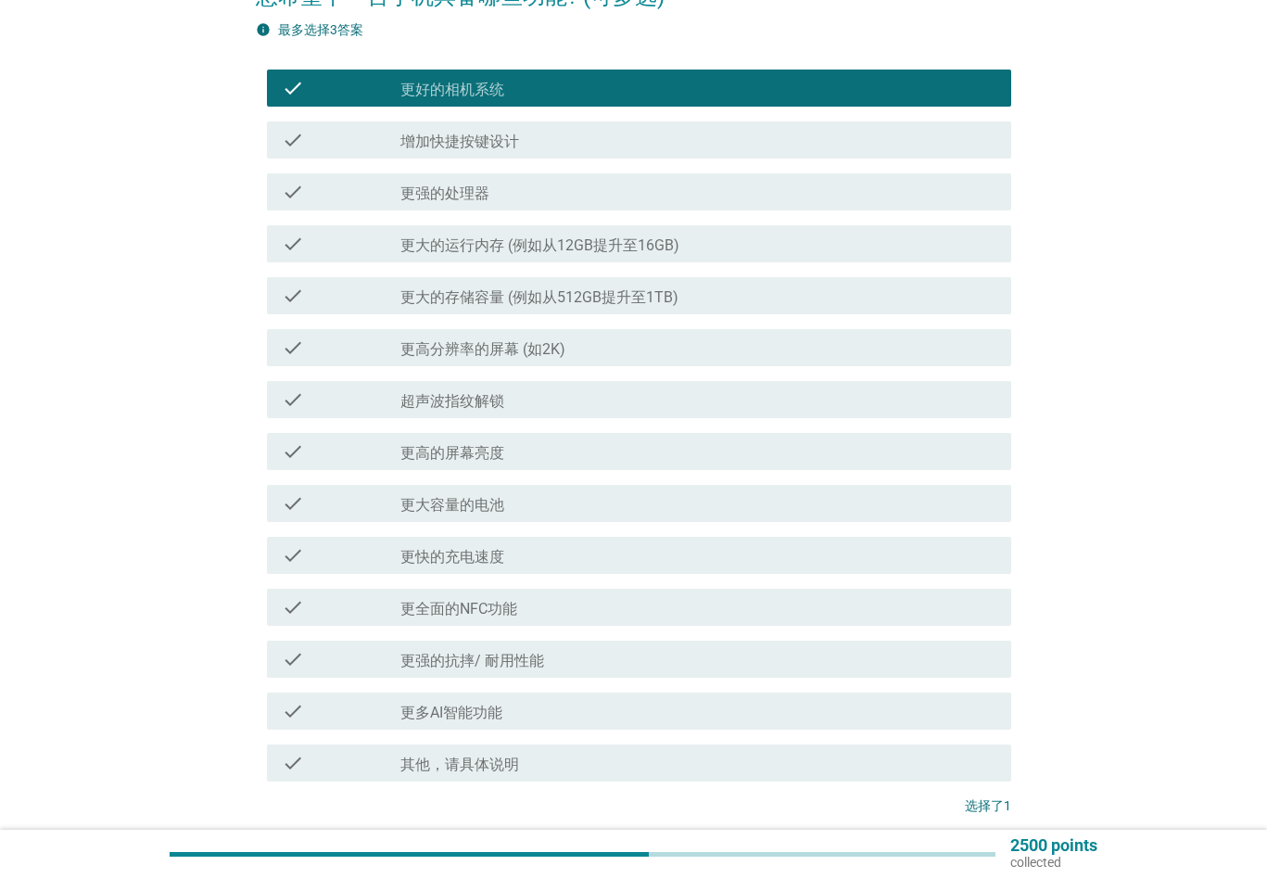
click at [507, 185] on div "check_box_outline_blank 更强的处理器" at bounding box center [698, 192] width 596 height 22
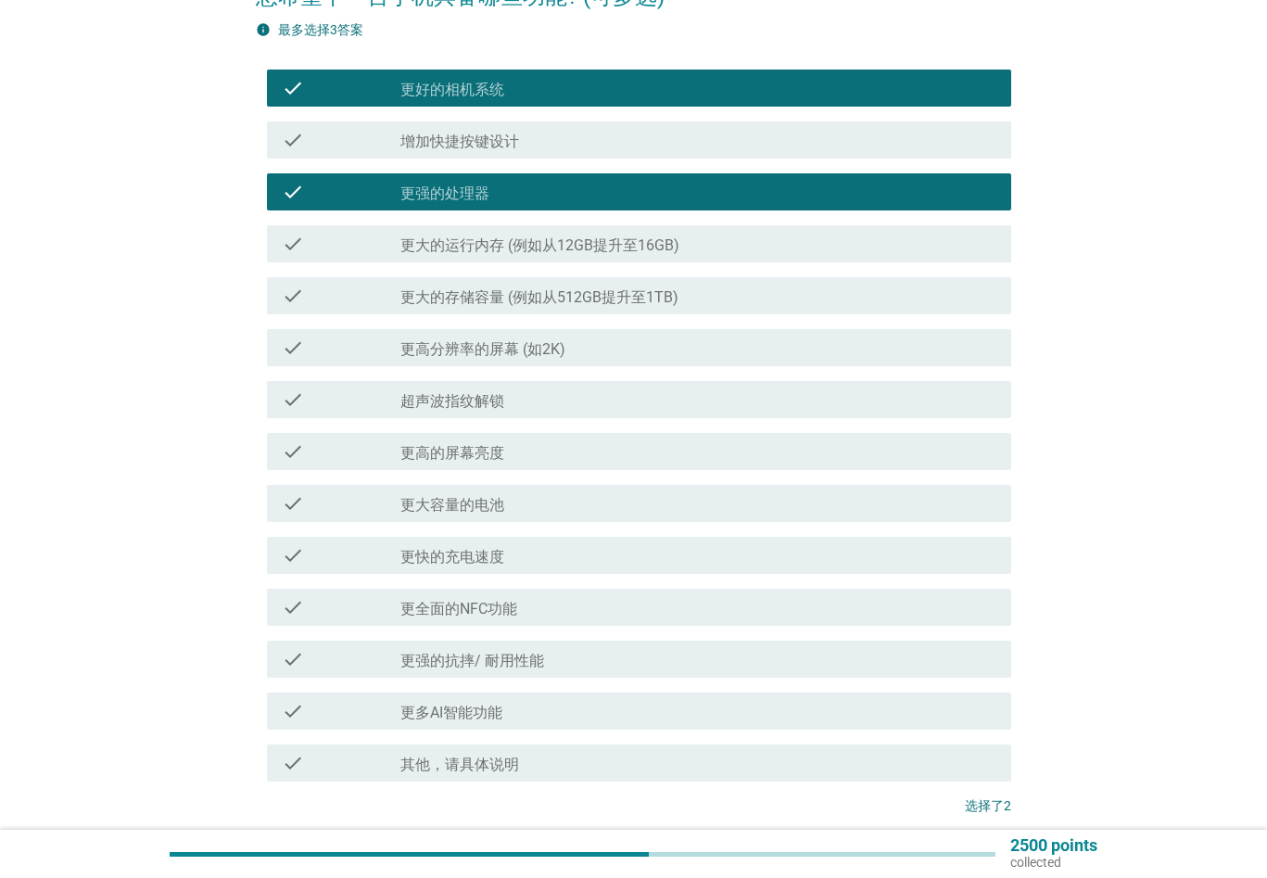
click at [651, 298] on label "更大的存储容量 (例如从512GB提升至1TB)" at bounding box center [539, 297] width 278 height 19
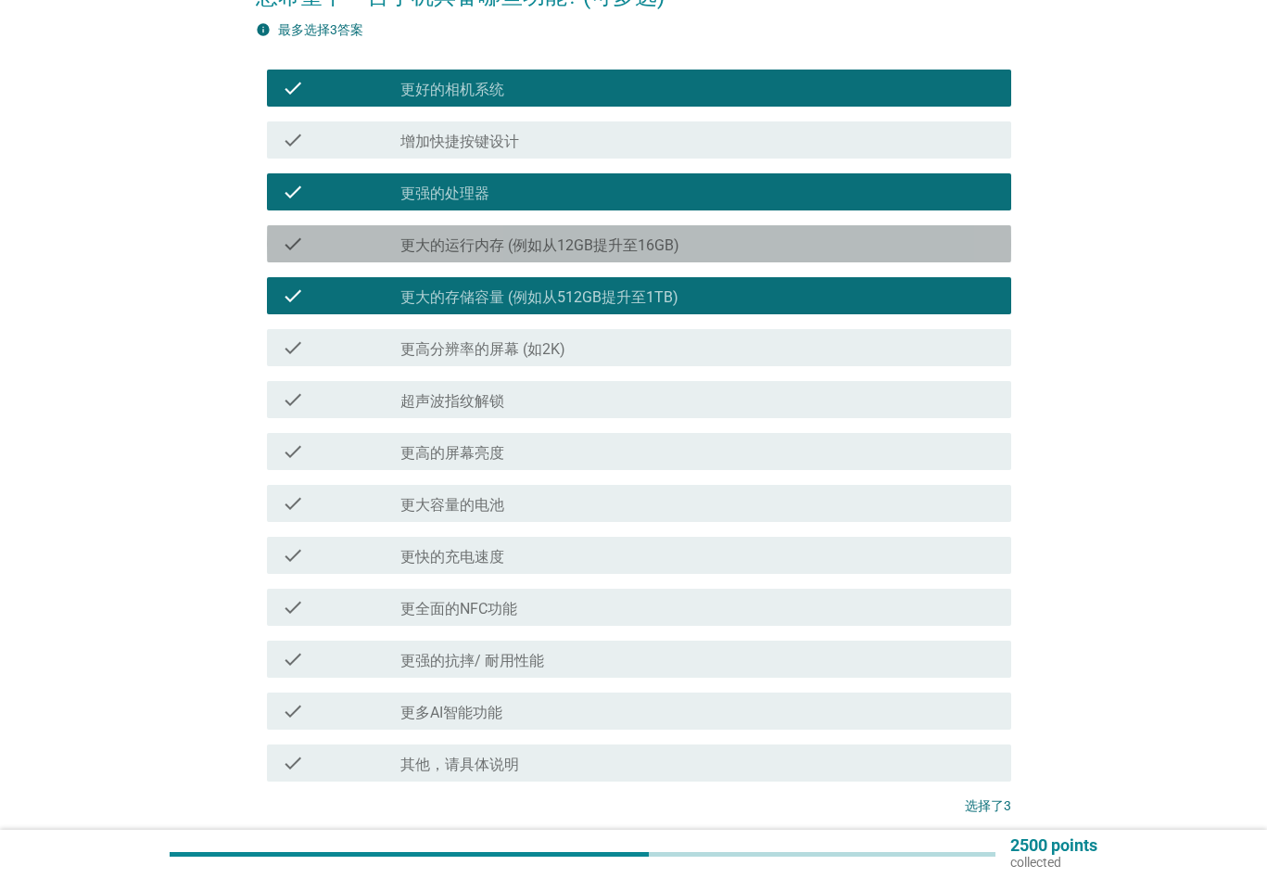
click at [635, 240] on label "更大的运行内存 (例如从12GB提升至16GB)" at bounding box center [539, 245] width 279 height 19
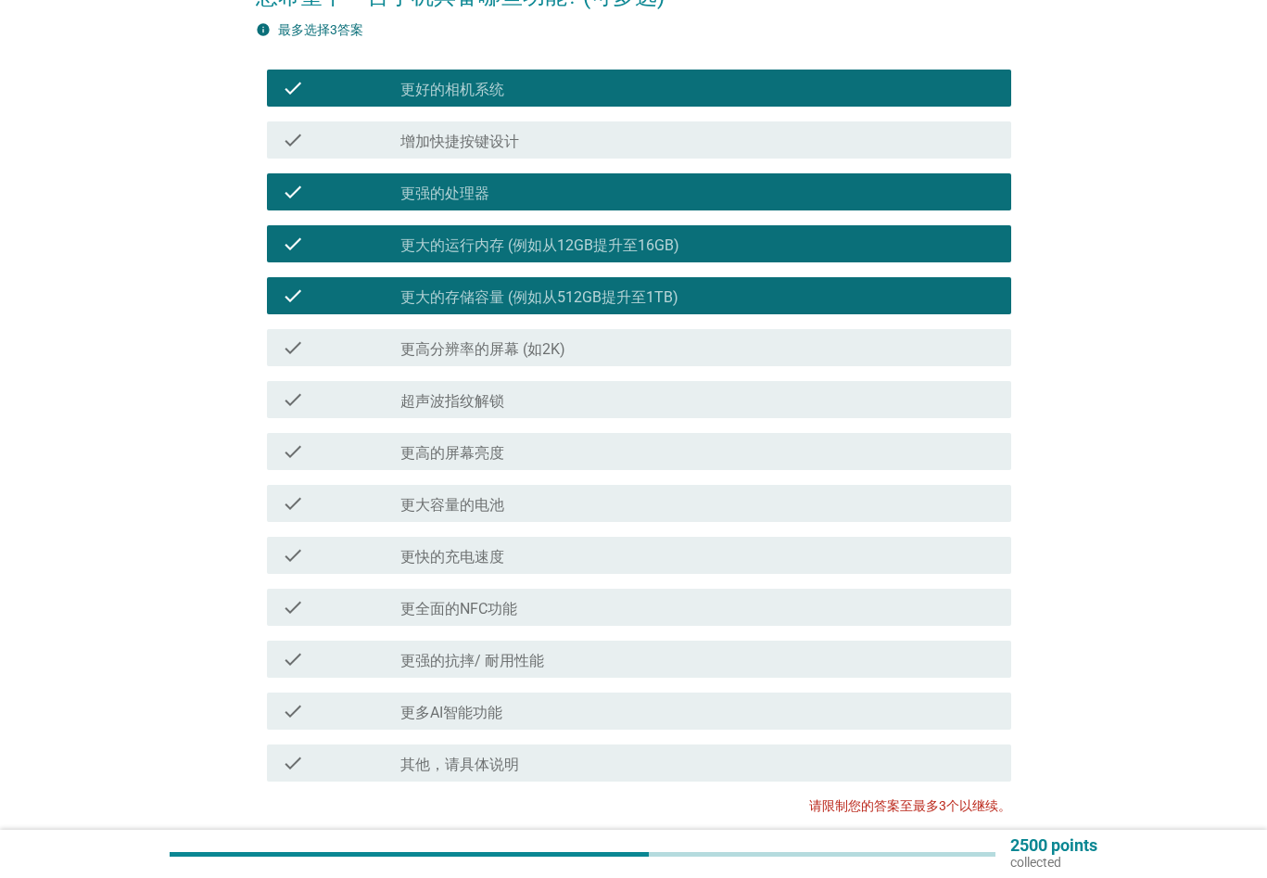
click at [510, 193] on div "check_box_outline_blank 更强的处理器" at bounding box center [698, 192] width 596 height 22
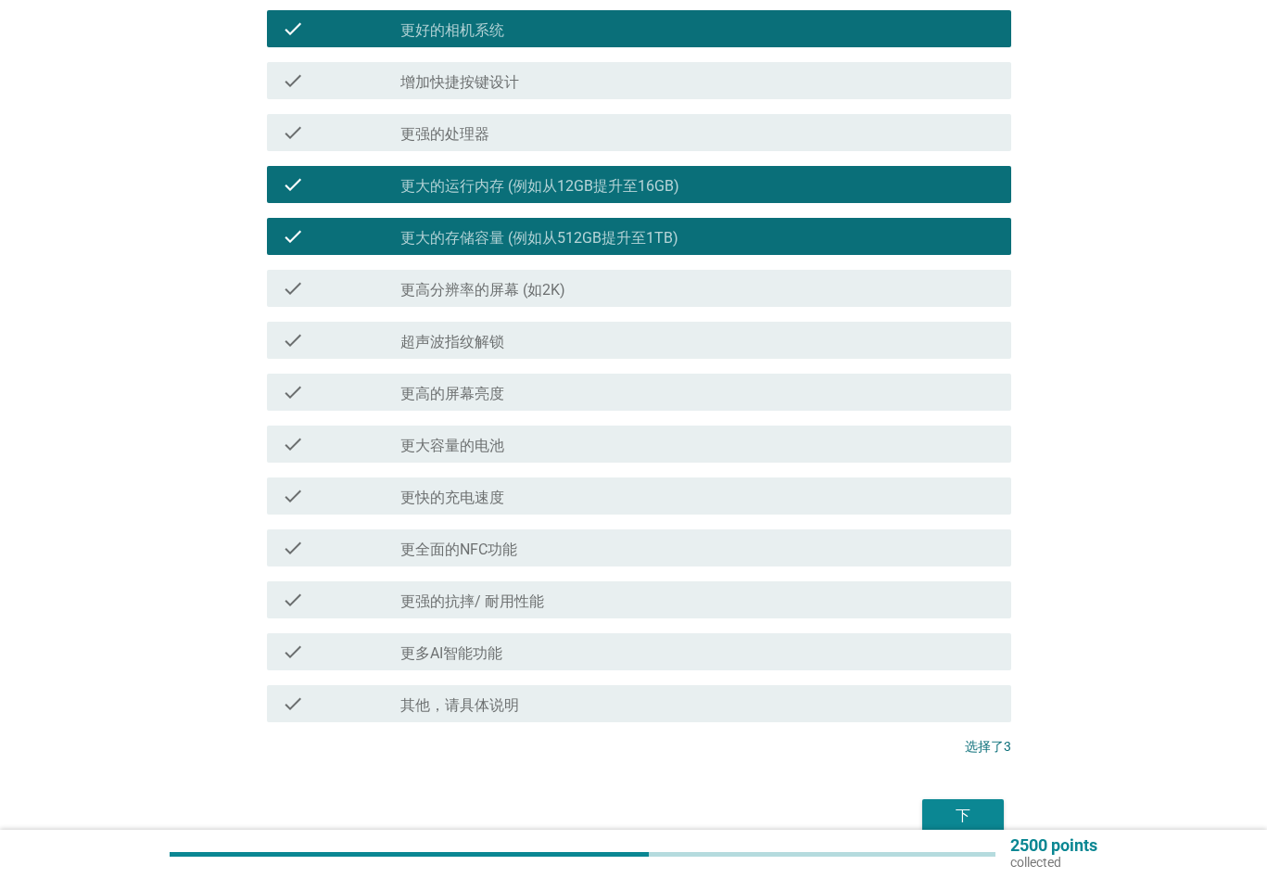
scroll to position [278, 0]
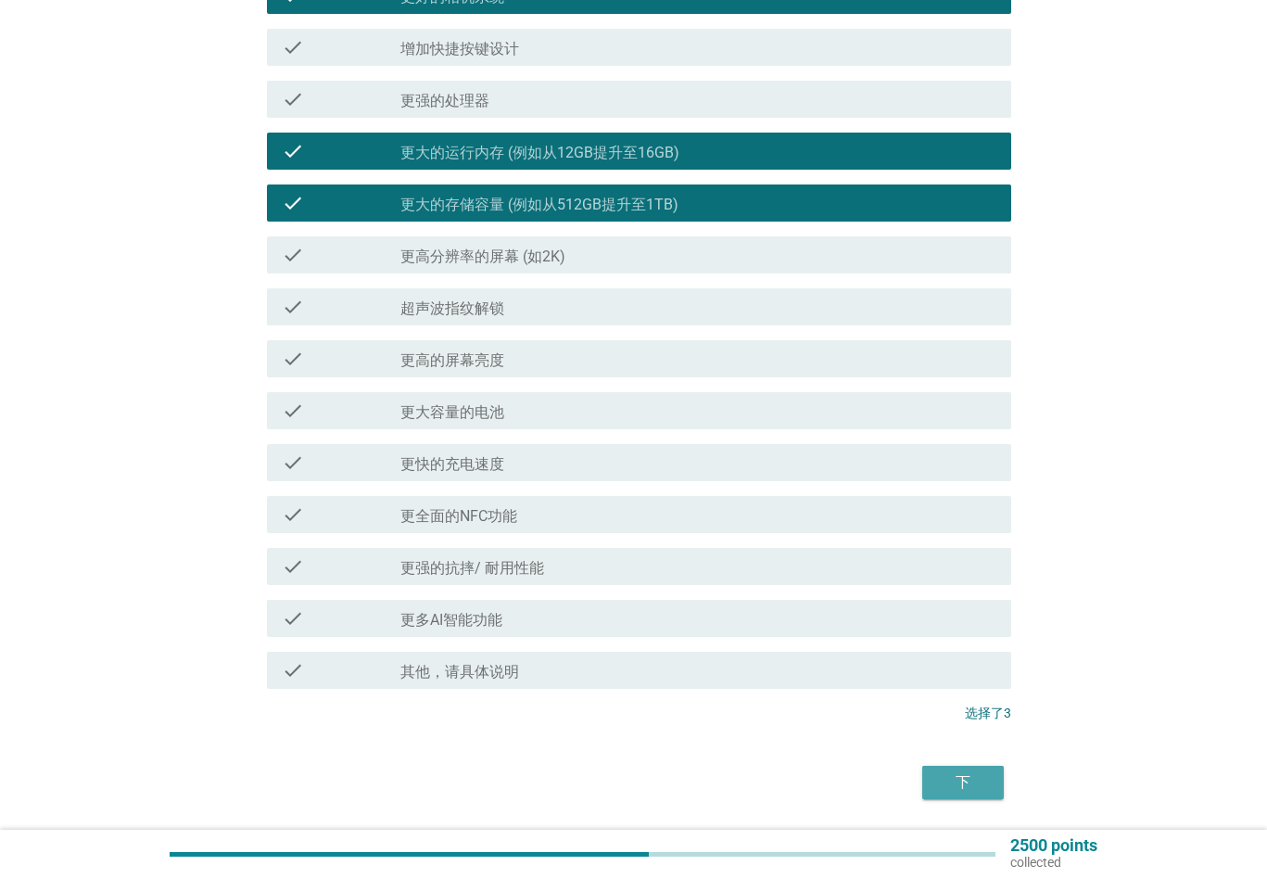
click at [969, 776] on div "下" at bounding box center [963, 782] width 52 height 22
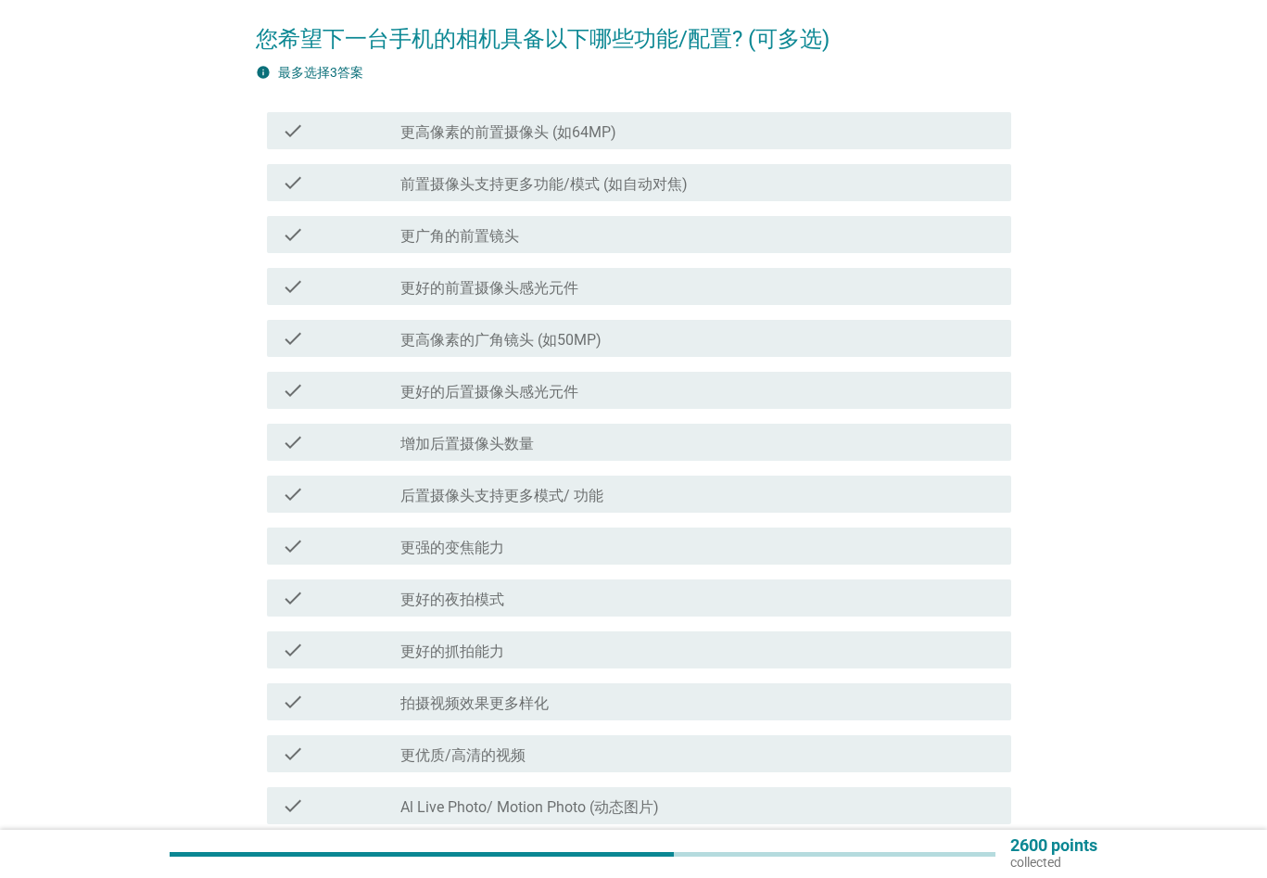
scroll to position [185, 0]
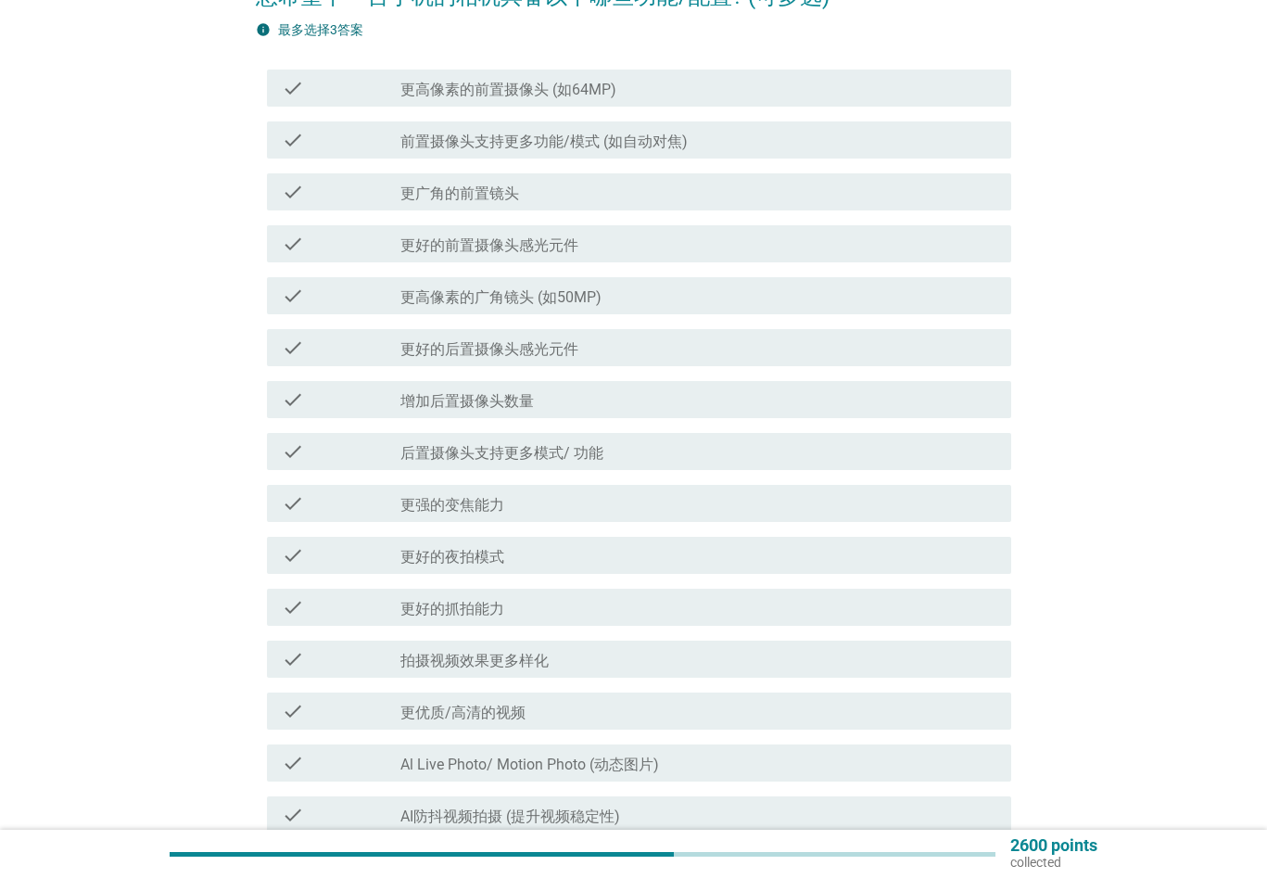
click at [604, 94] on label "更高像素的前置摄像头 (如64MP)" at bounding box center [508, 90] width 216 height 19
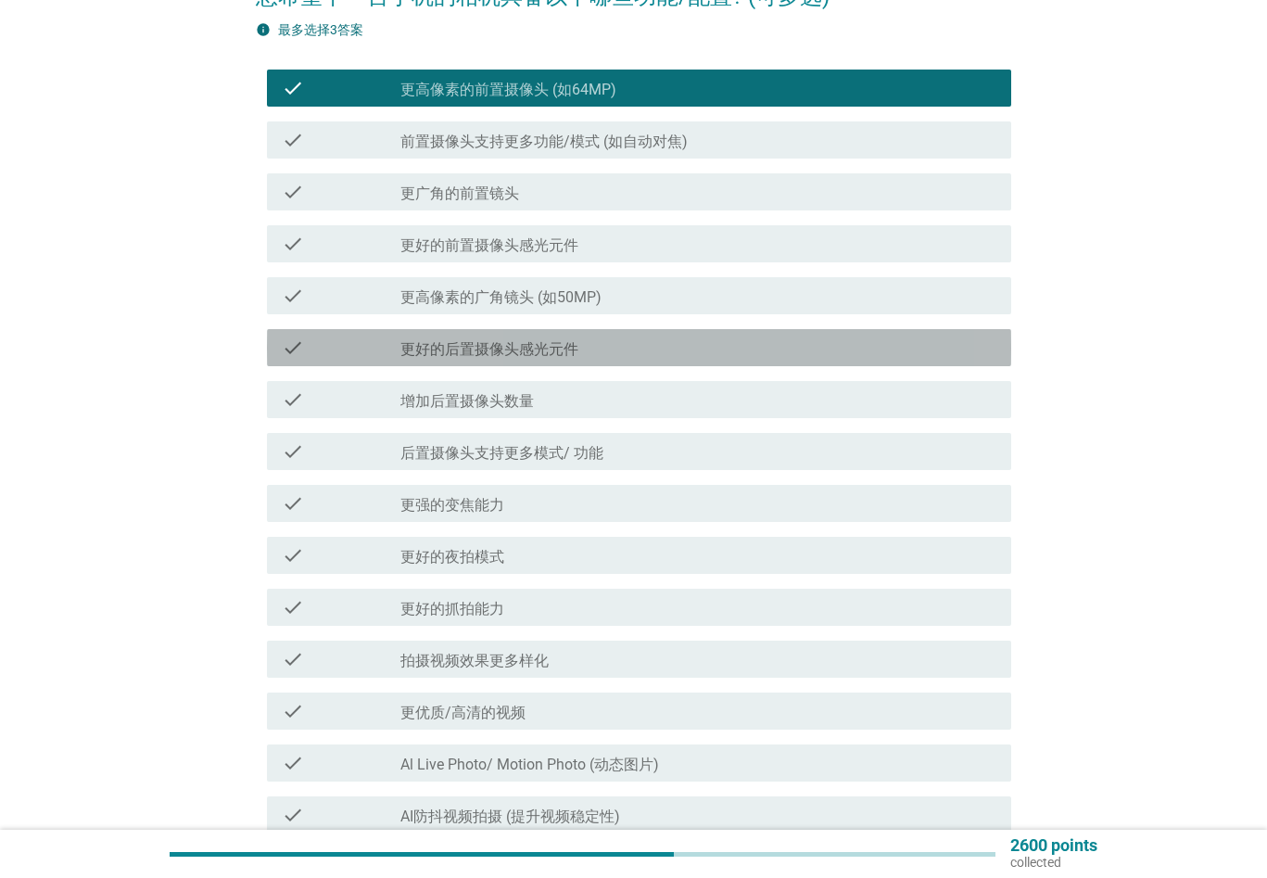
click at [717, 350] on div "check_box_outline_blank 更好的后置摄像头感光元件" at bounding box center [698, 347] width 596 height 22
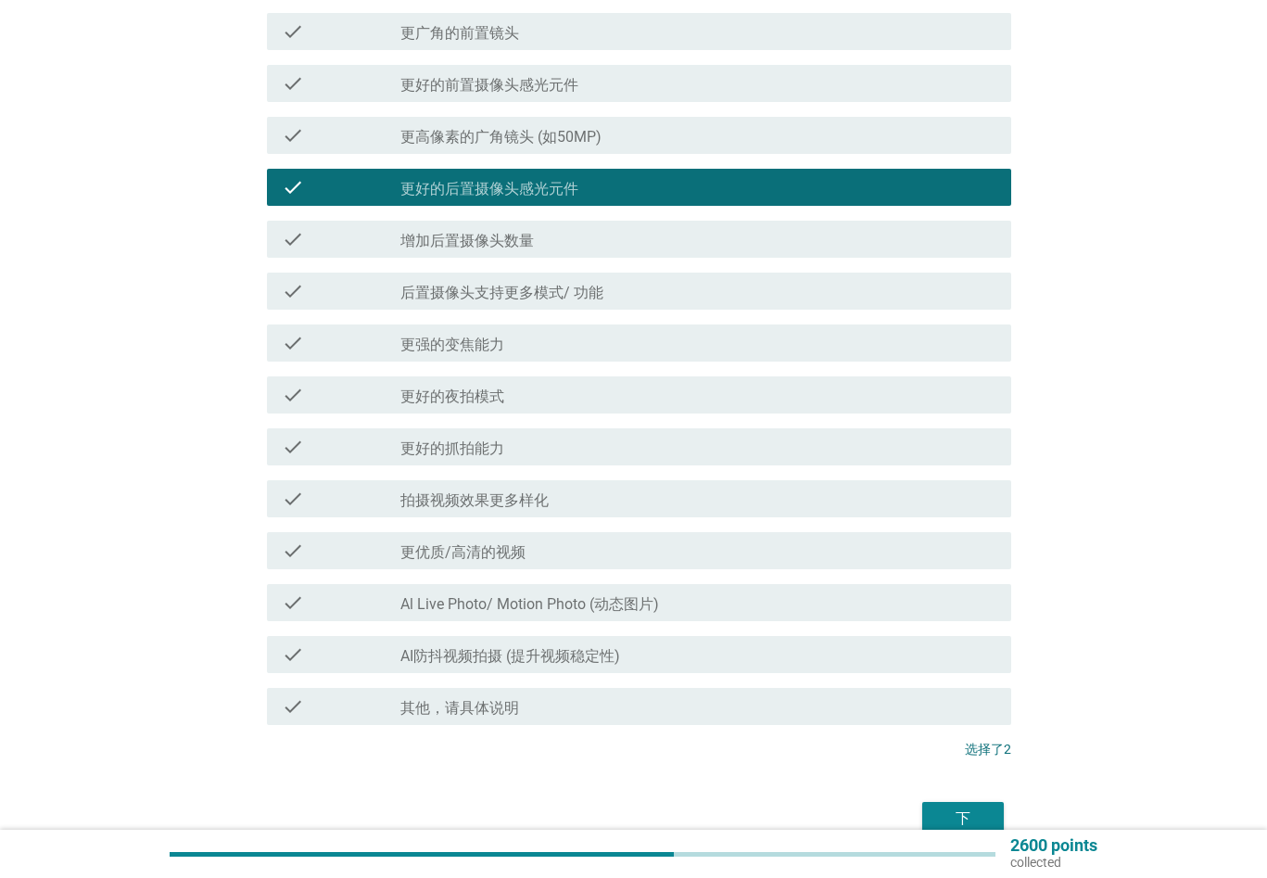
scroll to position [371, 0]
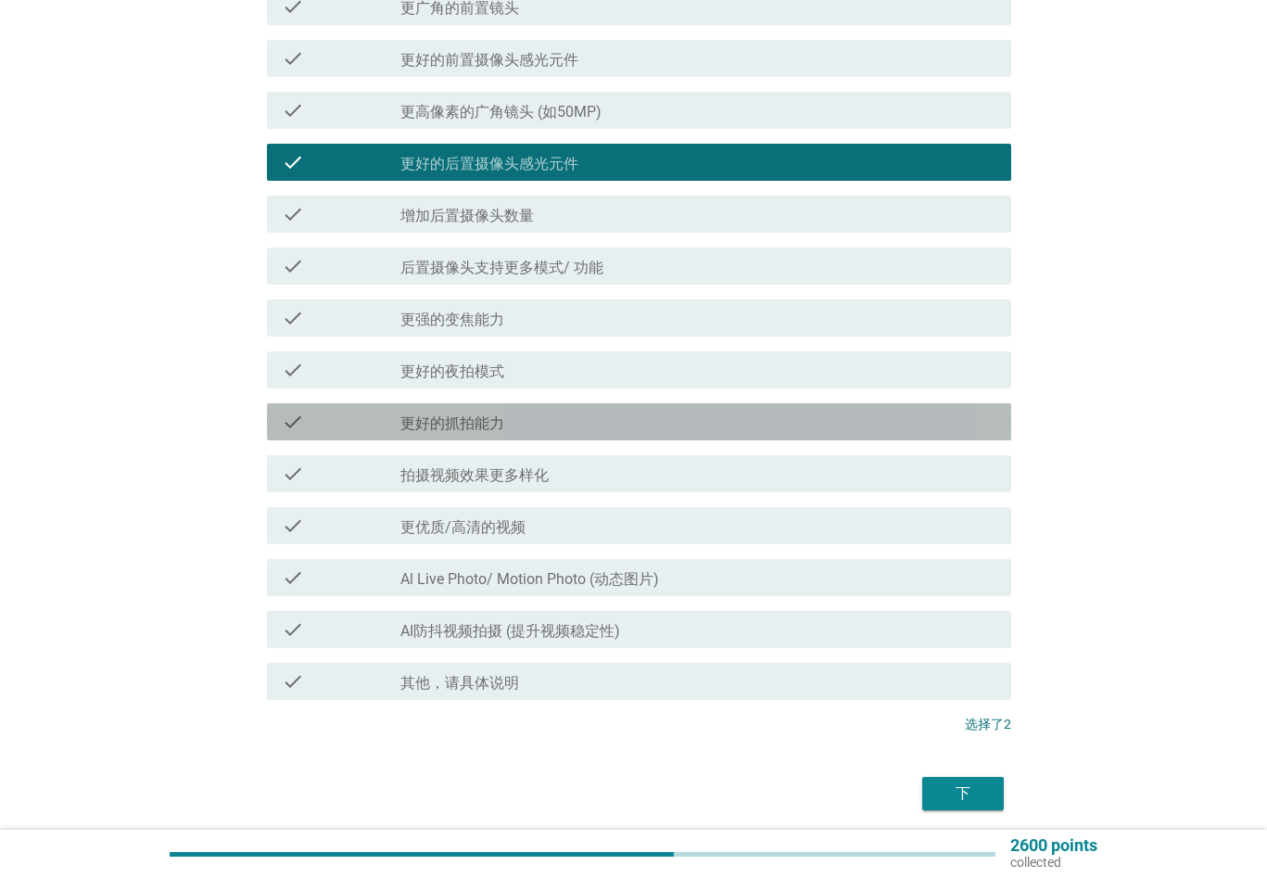
click at [599, 423] on div "check_box_outline_blank 更好的抓拍能力" at bounding box center [698, 422] width 596 height 22
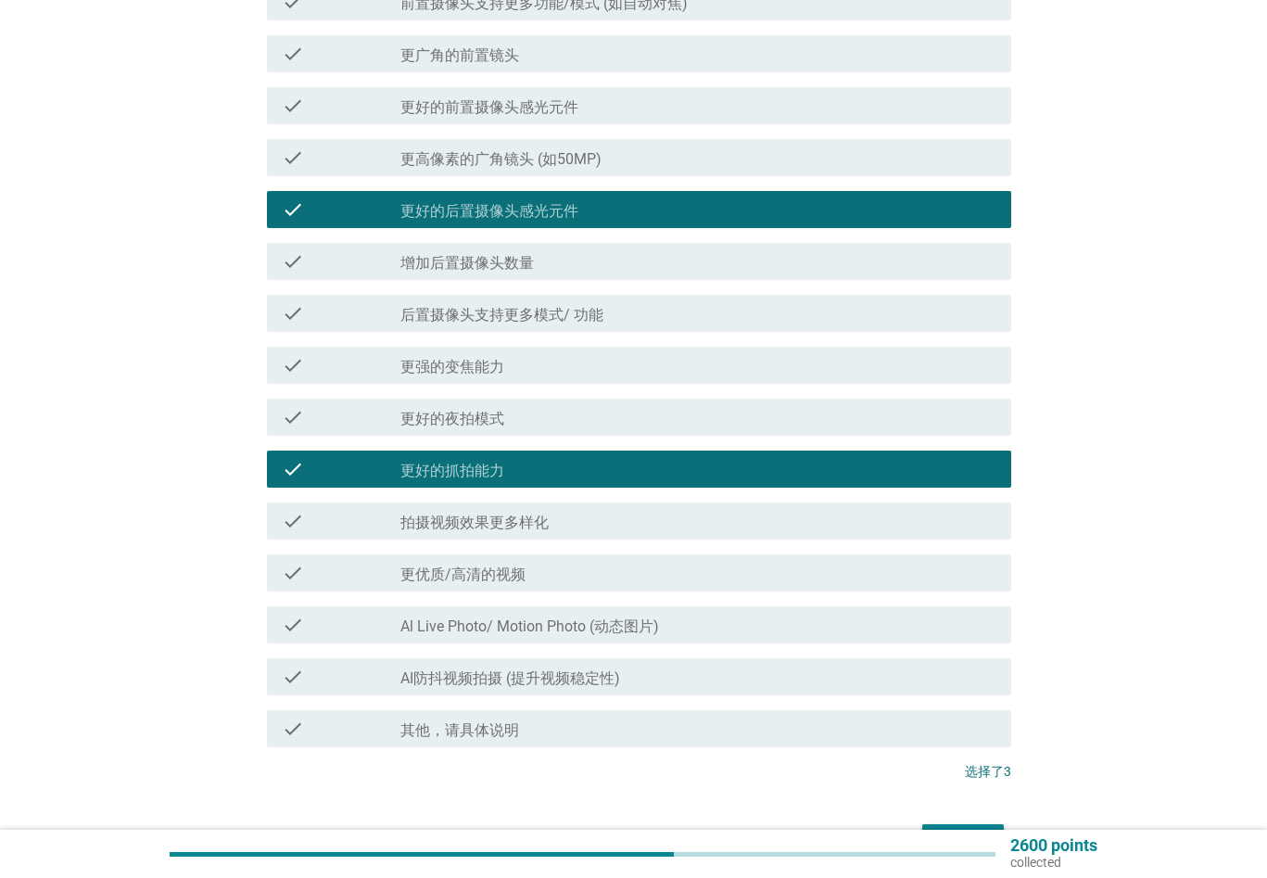
scroll to position [440, 0]
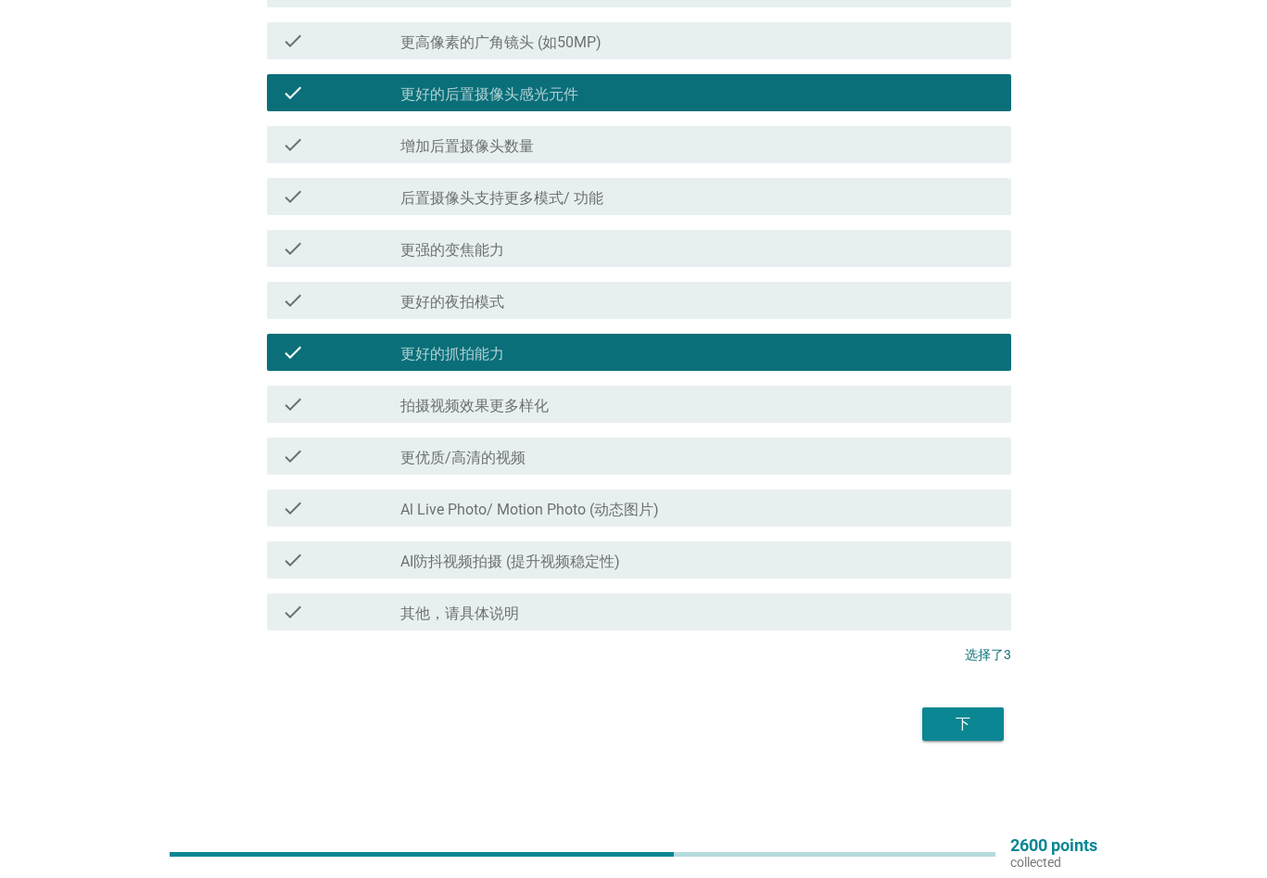
click at [560, 567] on label "AI防抖视频拍摄 (提升视频稳定性)" at bounding box center [510, 561] width 220 height 19
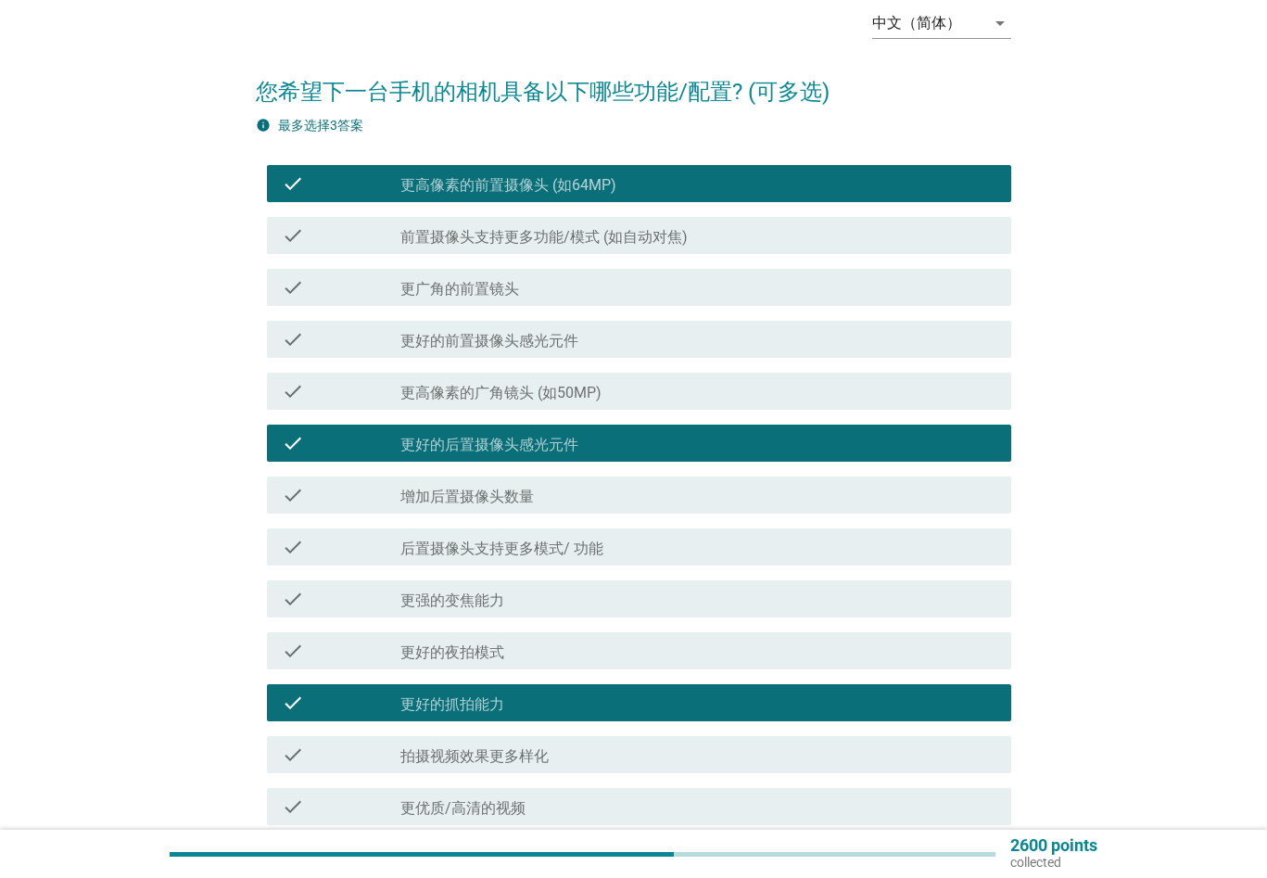
scroll to position [0, 0]
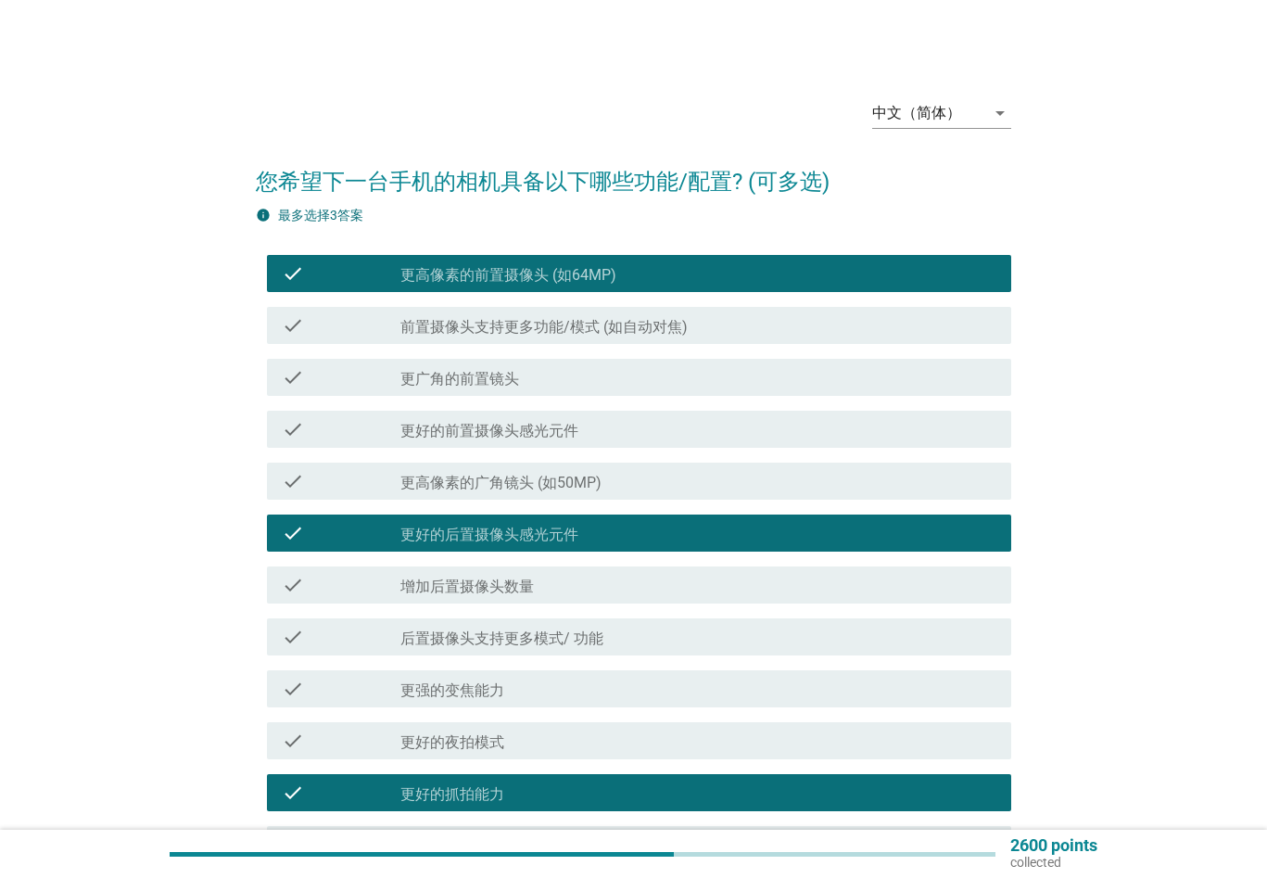
click at [586, 538] on div "check_box_outline_blank 更好的后置摄像头感光元件" at bounding box center [698, 533] width 596 height 22
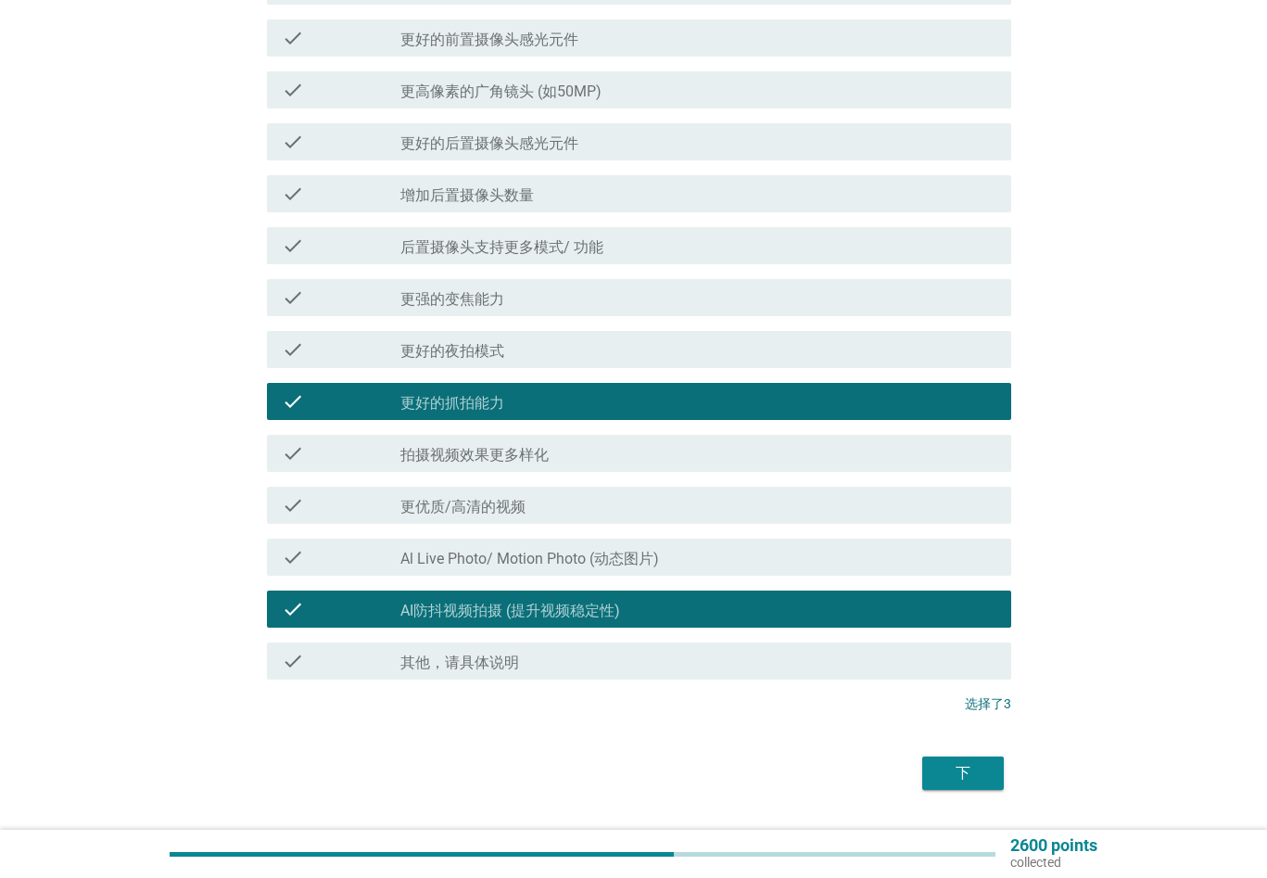
scroll to position [440, 0]
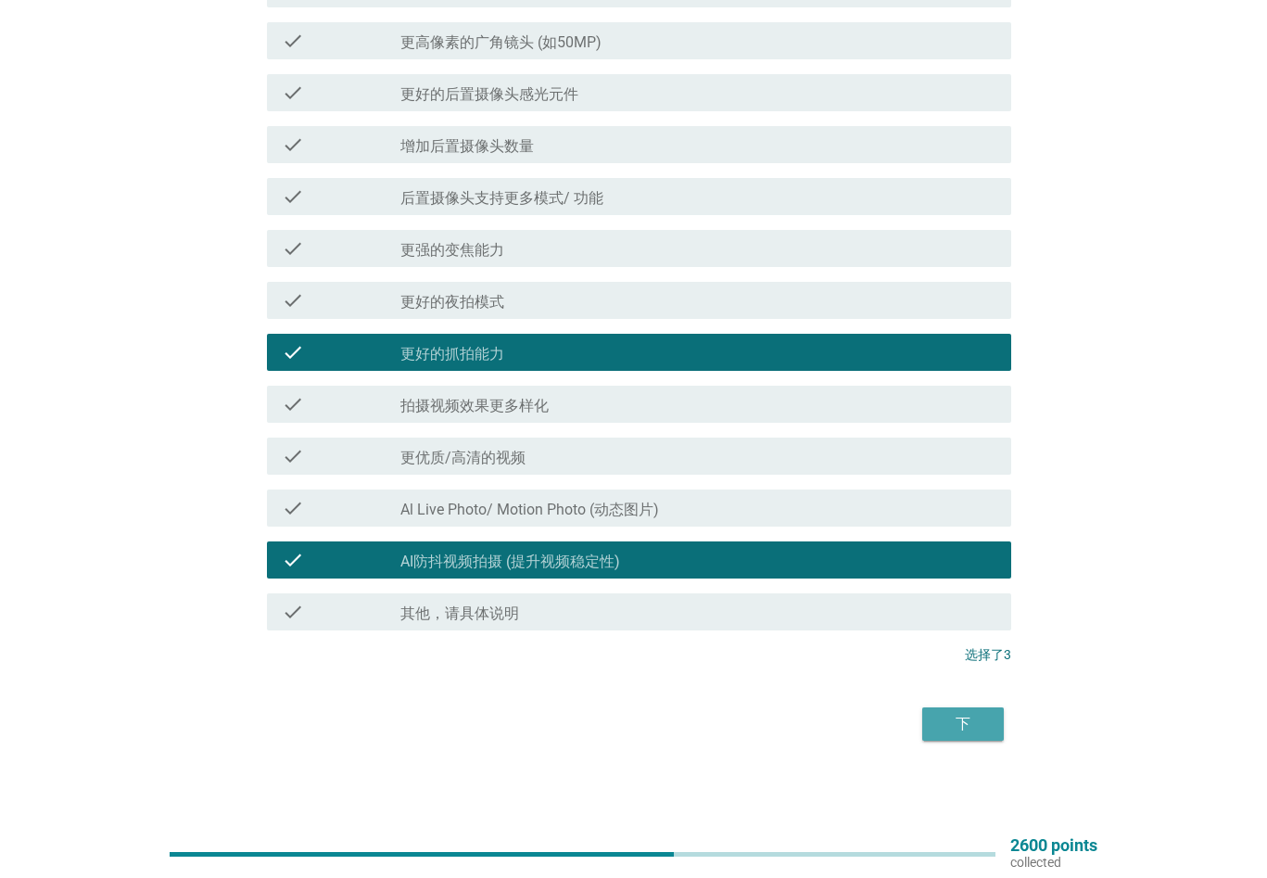
click at [962, 722] on div "下" at bounding box center [963, 724] width 52 height 22
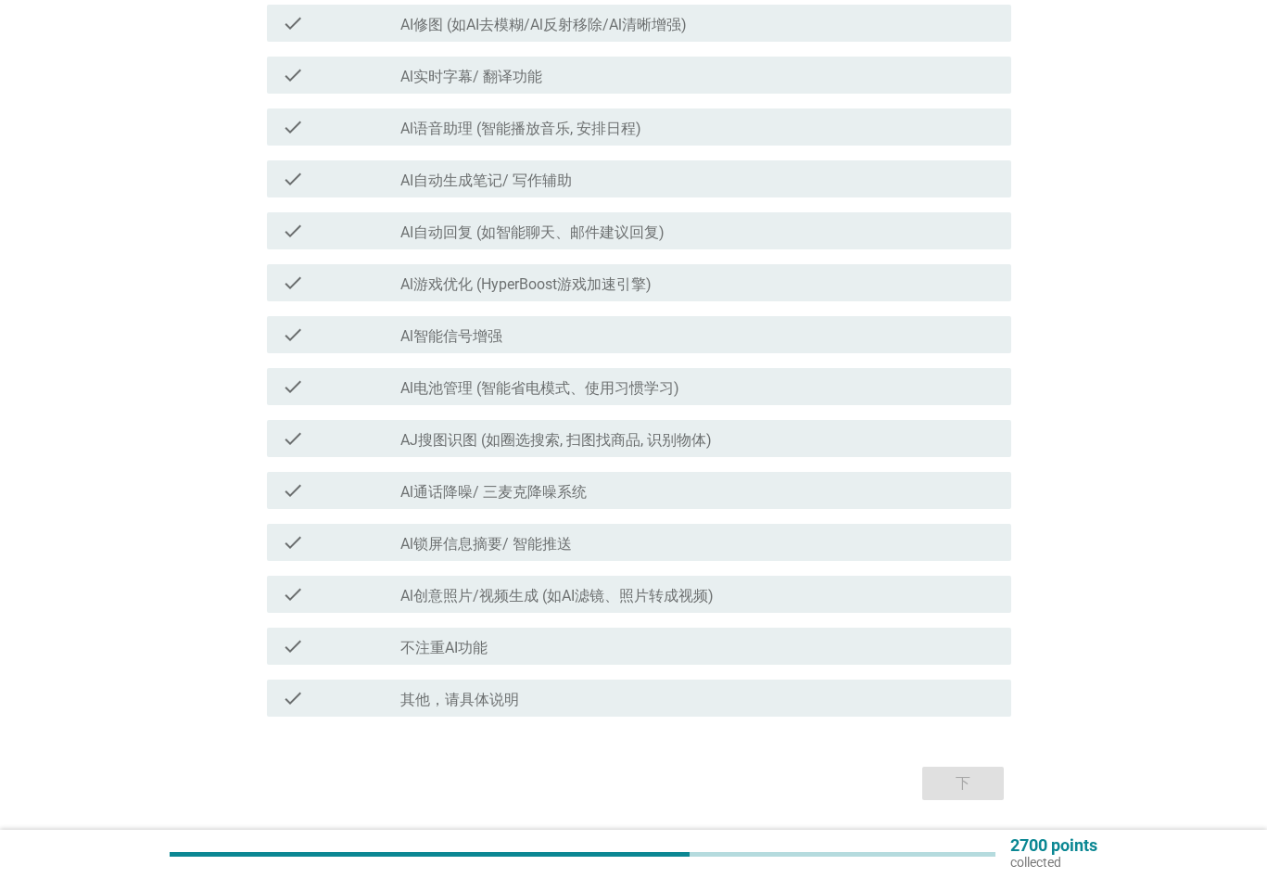
scroll to position [371, 0]
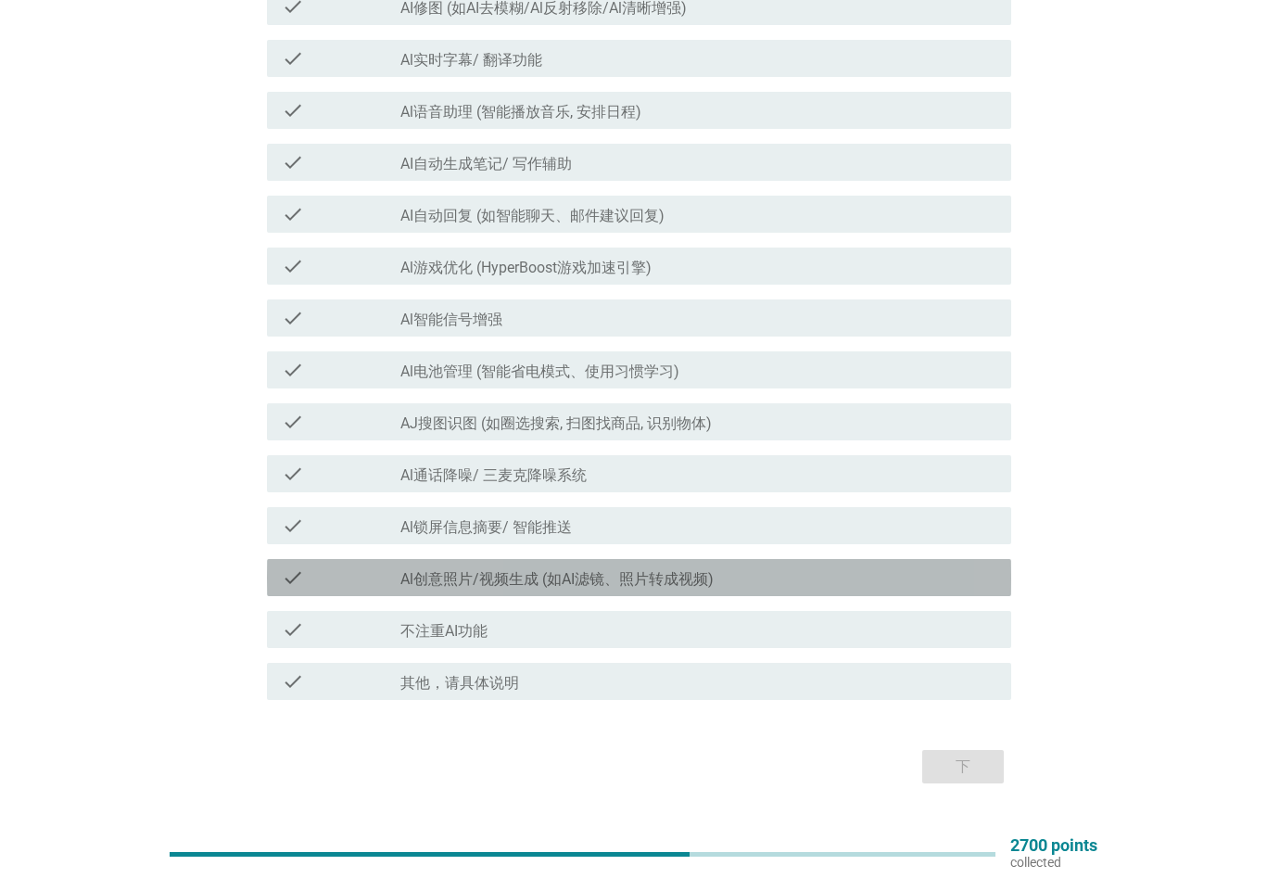
click at [756, 575] on div "check_box_outline_blank Al创意照片/视频生成 (如AI滤镜、照片转成视频)" at bounding box center [698, 577] width 596 height 22
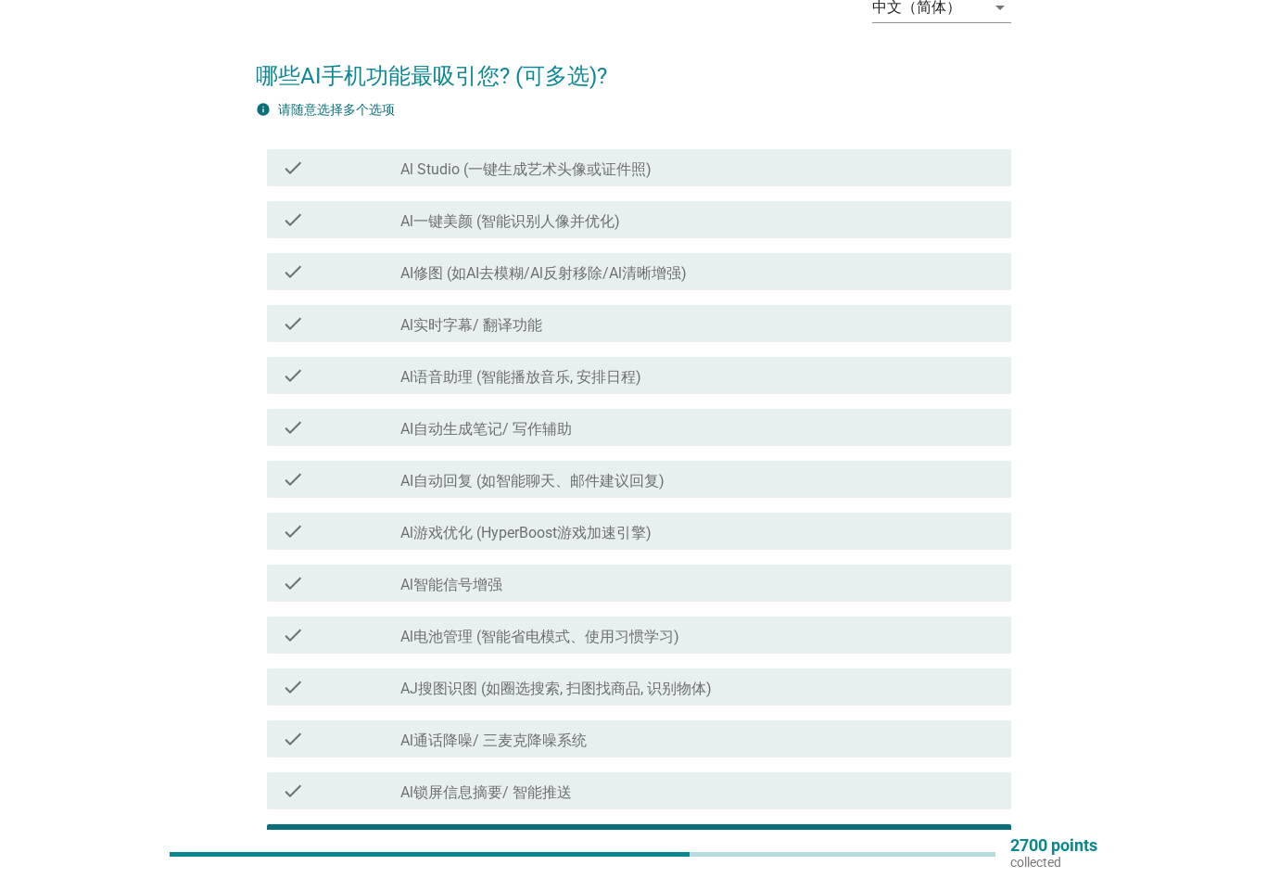
scroll to position [93, 0]
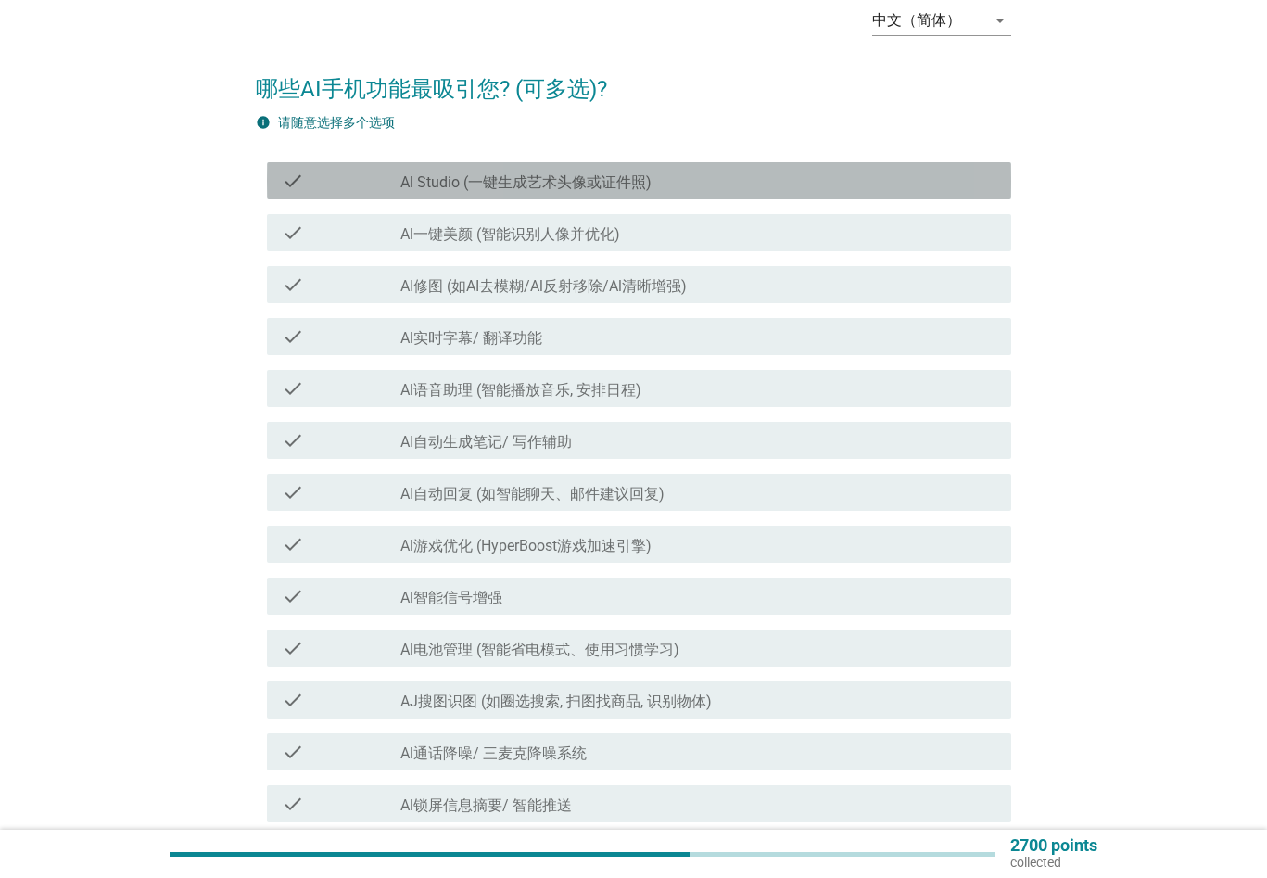
click at [690, 179] on div "check_box_outline_blank Al Studio (一键生成艺术头像或证件照)" at bounding box center [698, 181] width 596 height 22
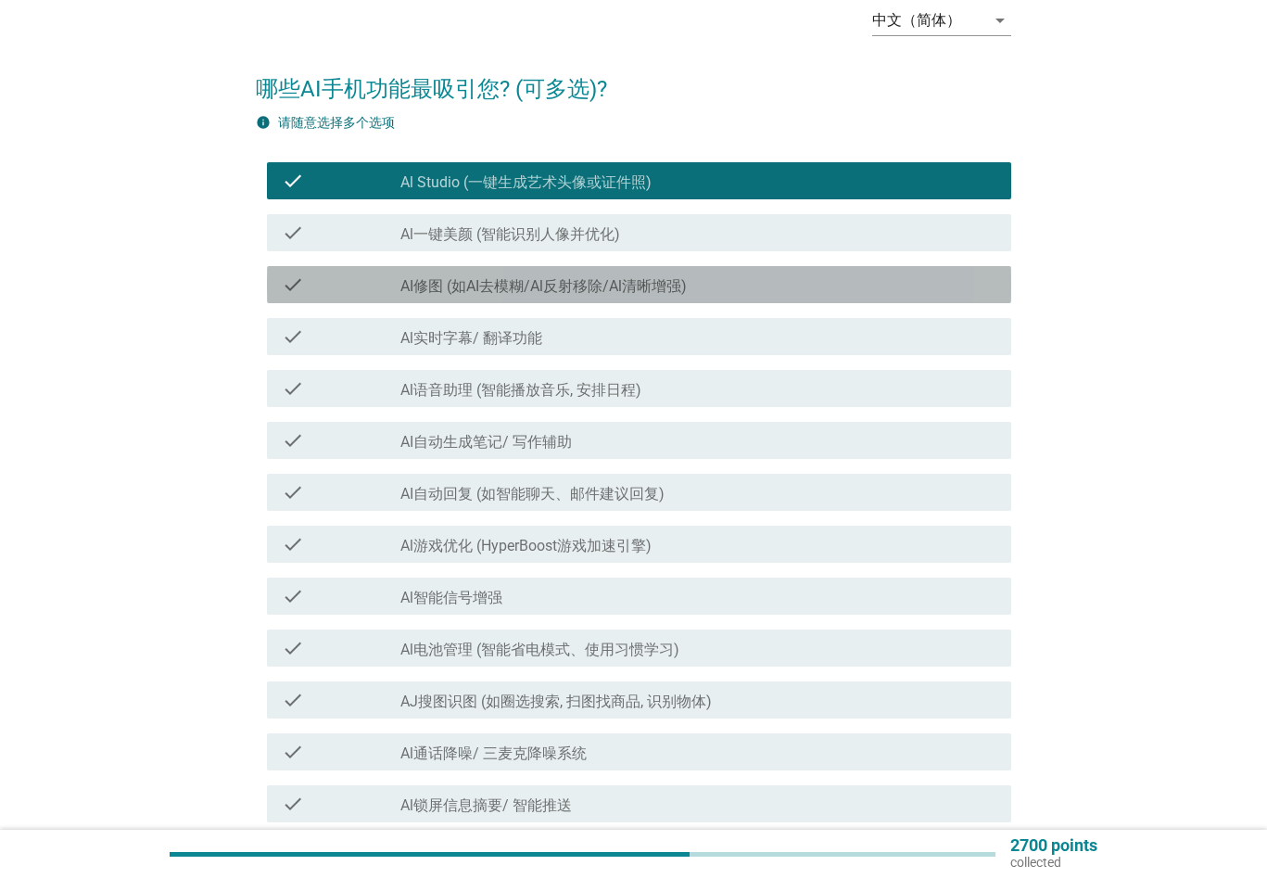
click at [711, 291] on div "check_box_outline_blank AI修图 (如AI去模糊/Al反射移除/Al清晰增强)" at bounding box center [698, 284] width 596 height 22
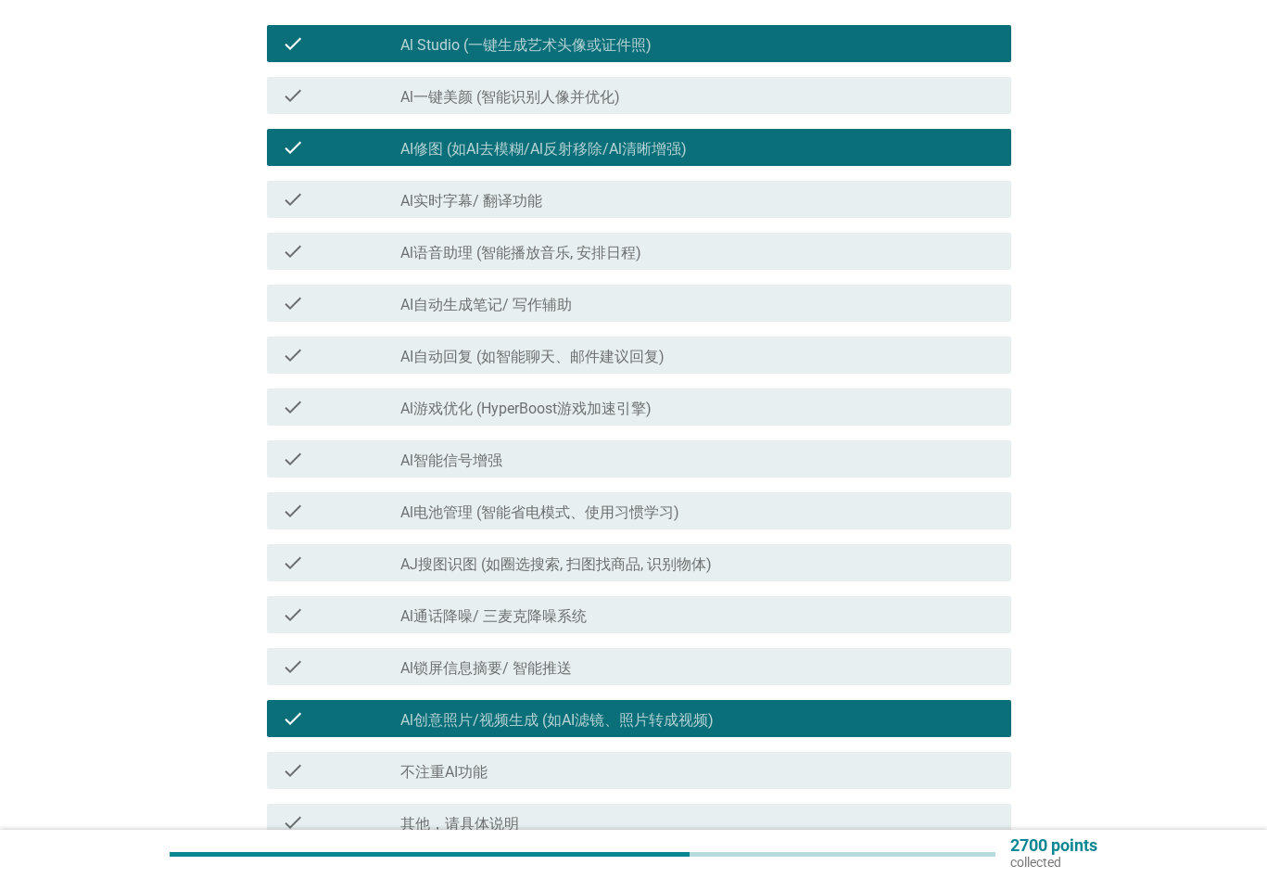
scroll to position [413, 0]
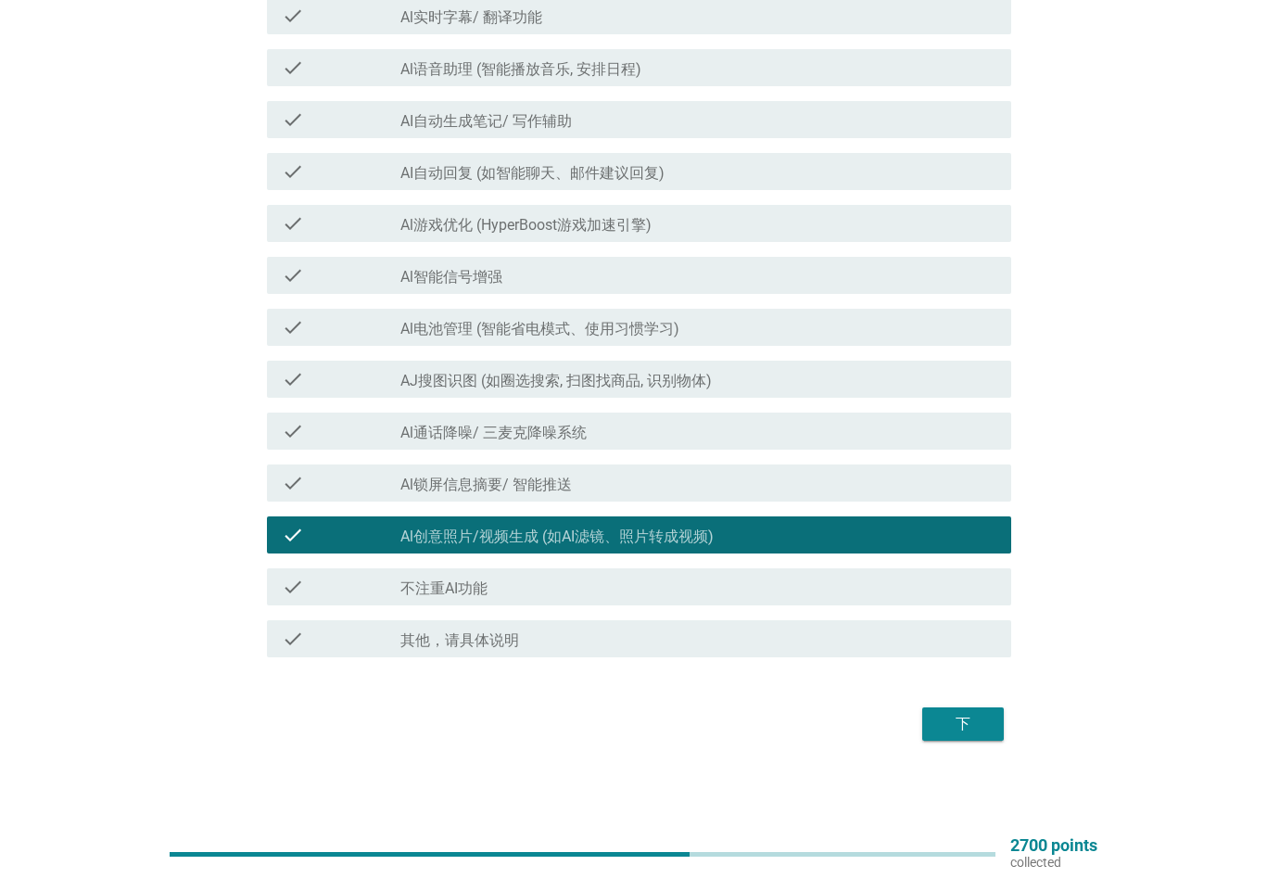
click at [947, 703] on div "下" at bounding box center [633, 723] width 755 height 44
click at [958, 716] on div "下" at bounding box center [963, 724] width 52 height 22
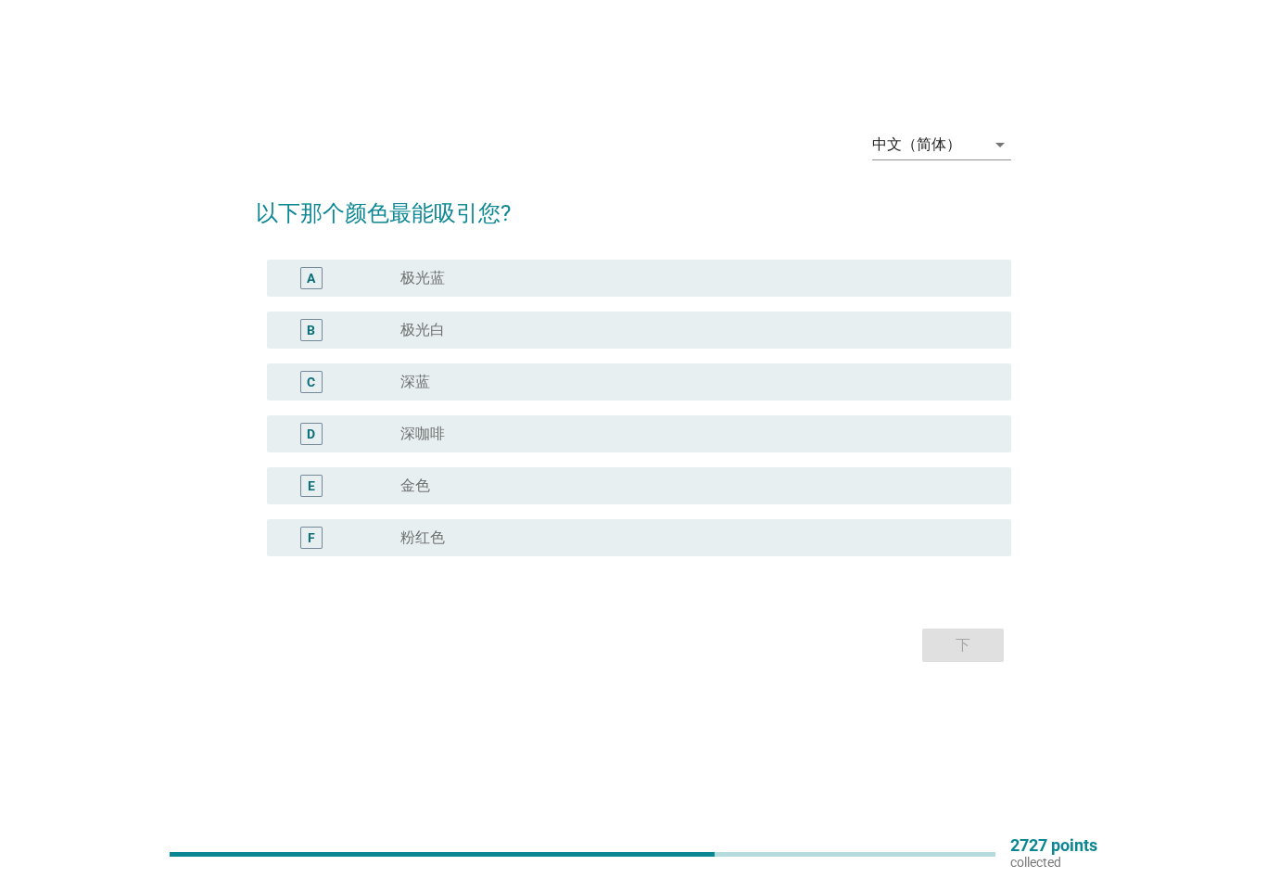
scroll to position [0, 0]
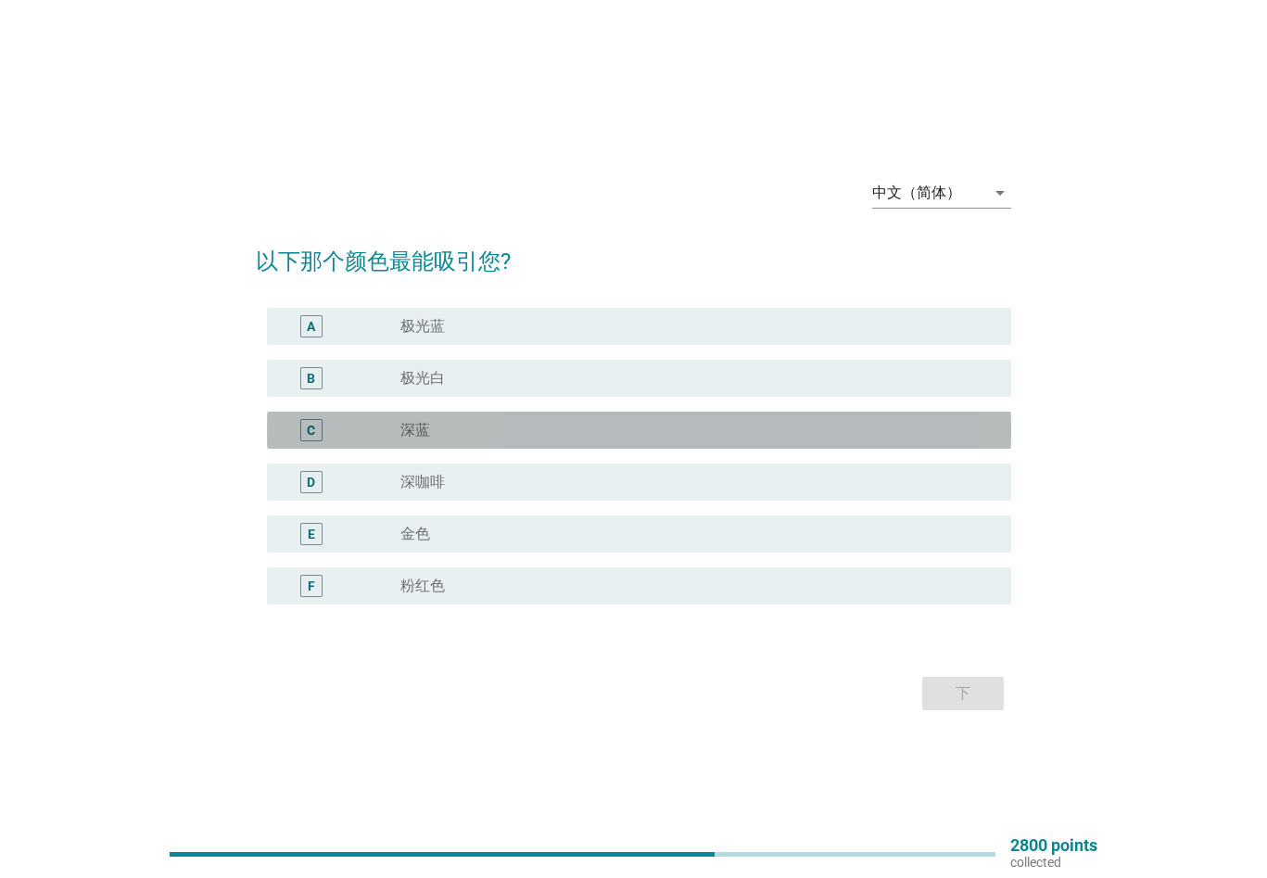
click at [703, 421] on div "radio_button_unchecked 深蓝" at bounding box center [690, 430] width 581 height 19
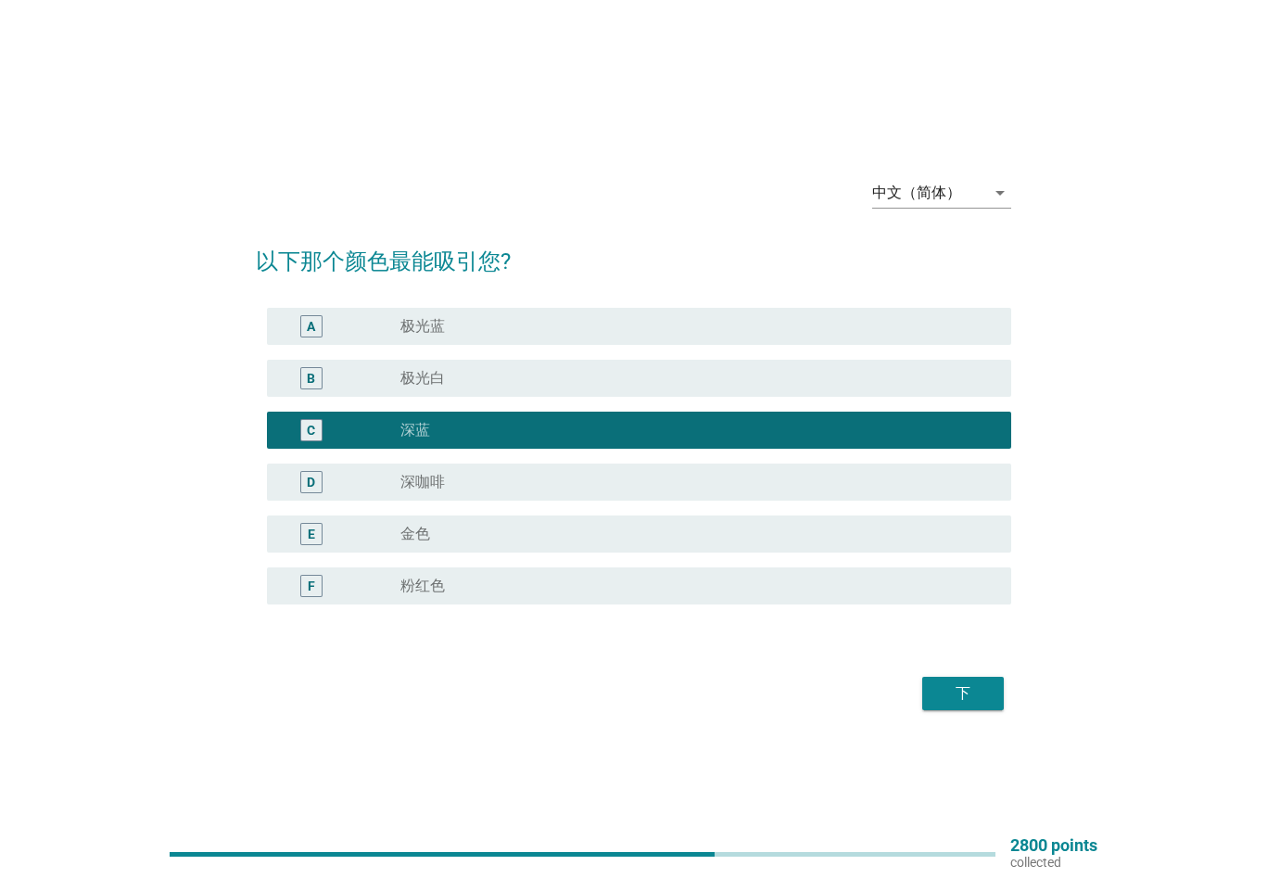
click at [677, 531] on div "radio_button_unchecked 金色" at bounding box center [690, 533] width 581 height 19
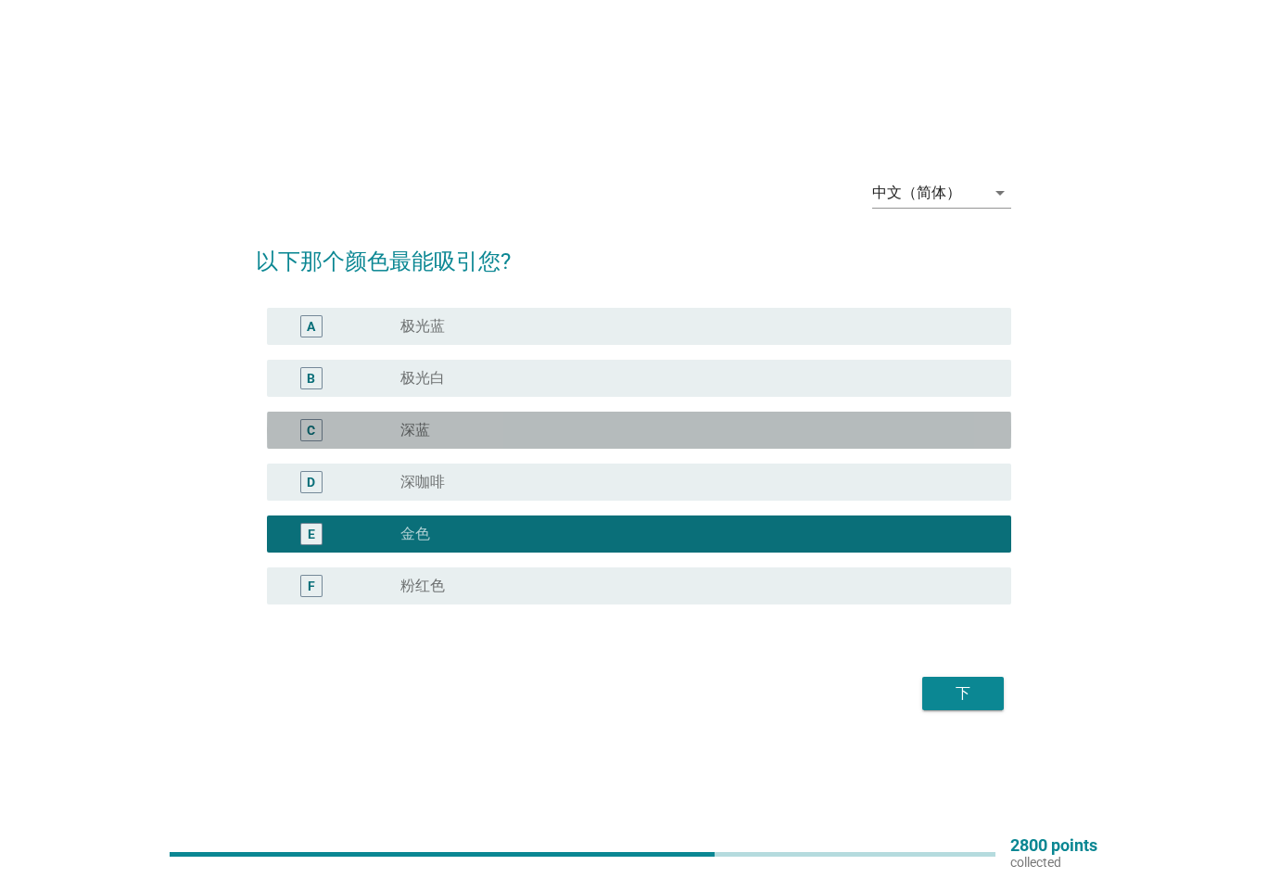
click at [636, 439] on div "radio_button_unchecked 深蓝" at bounding box center [698, 430] width 596 height 22
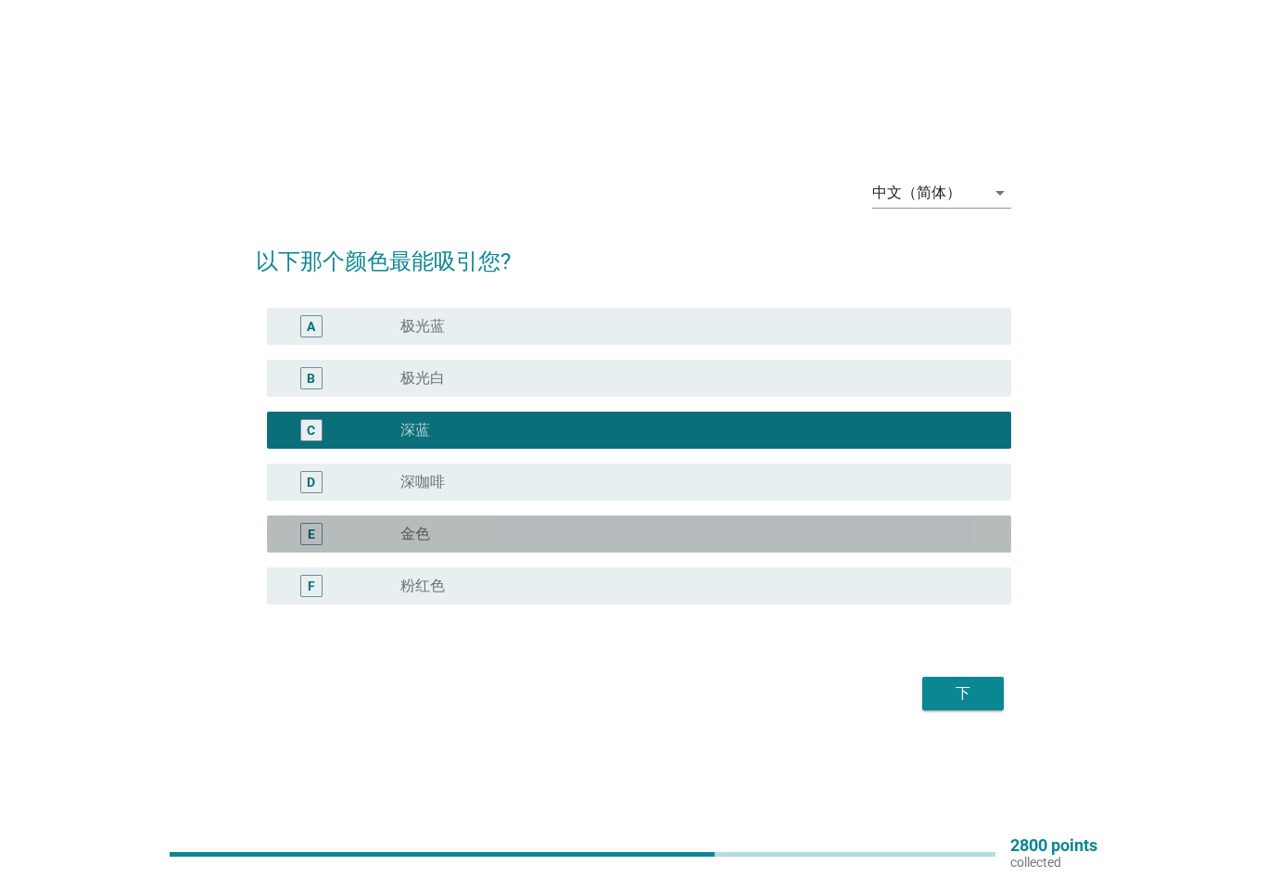
click at [492, 527] on div "radio_button_unchecked 金色" at bounding box center [690, 533] width 581 height 19
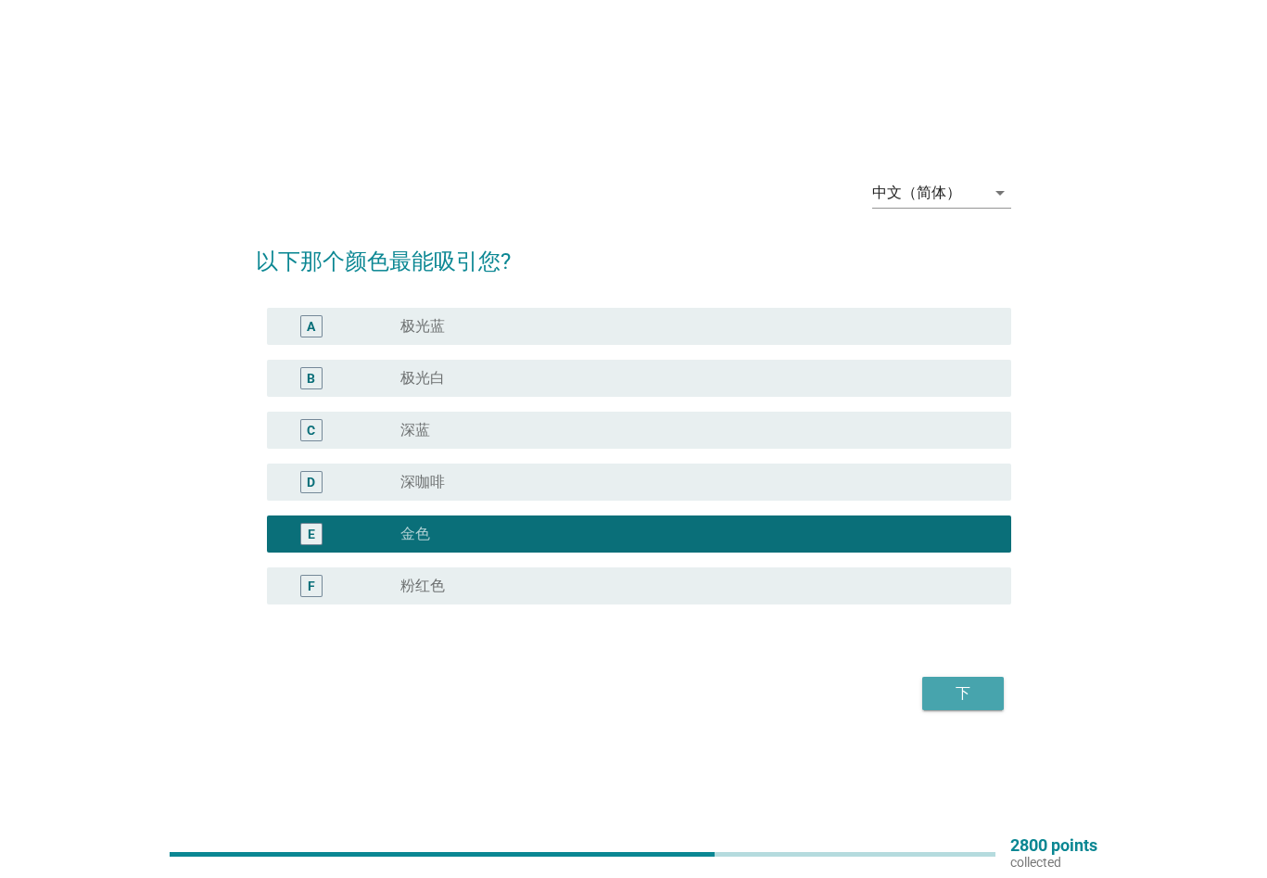
click at [944, 686] on div "下" at bounding box center [963, 693] width 52 height 22
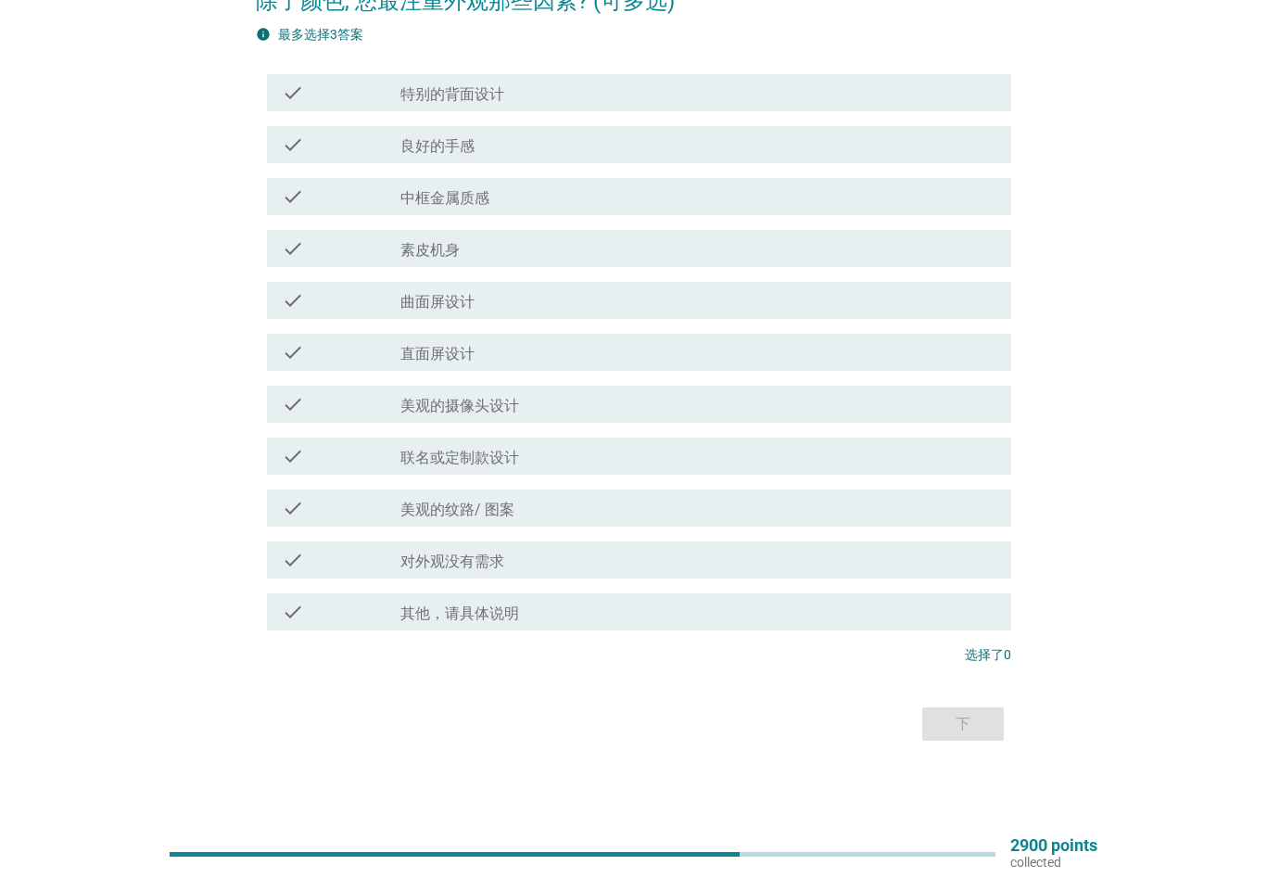
scroll to position [88, 0]
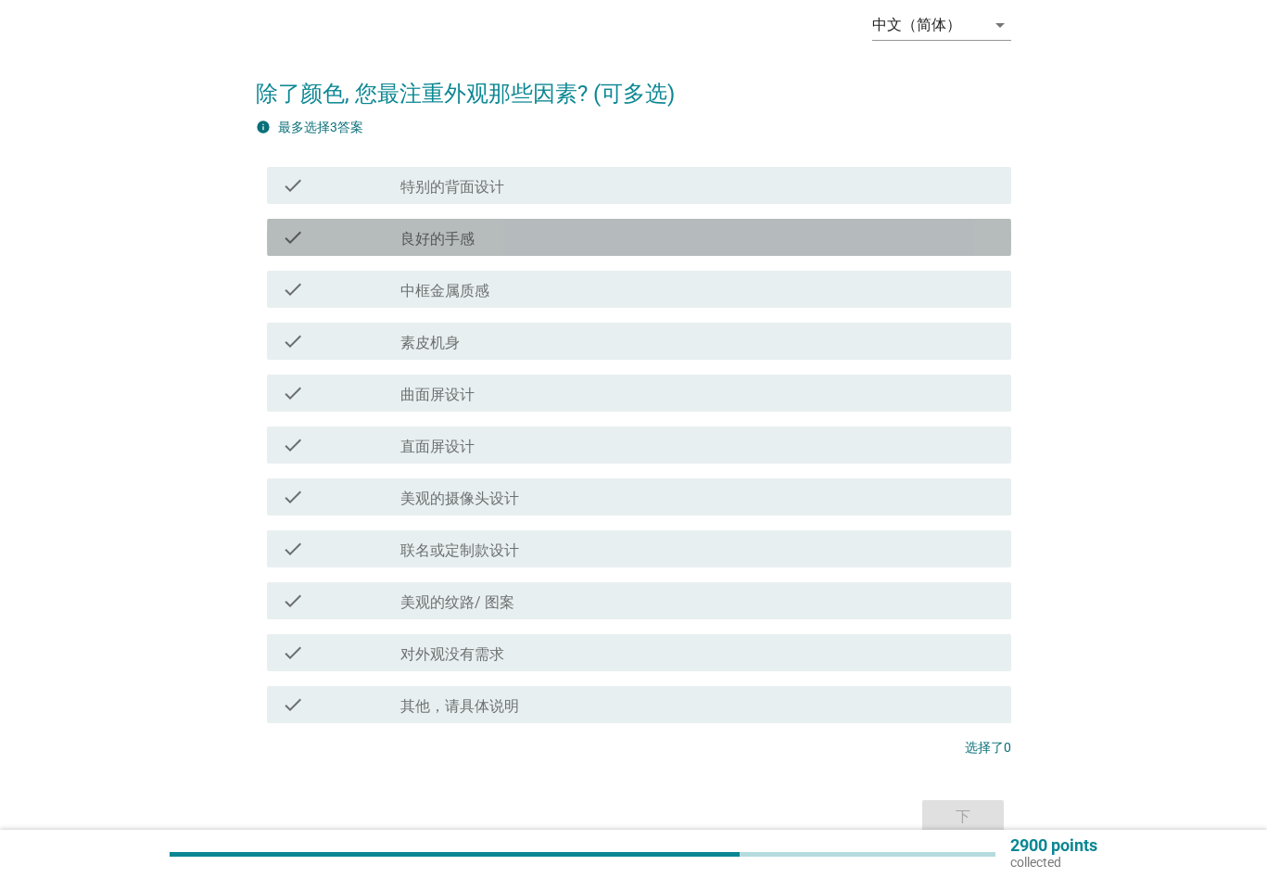
click at [497, 230] on div "check_box_outline_blank 良好的手感" at bounding box center [698, 237] width 596 height 22
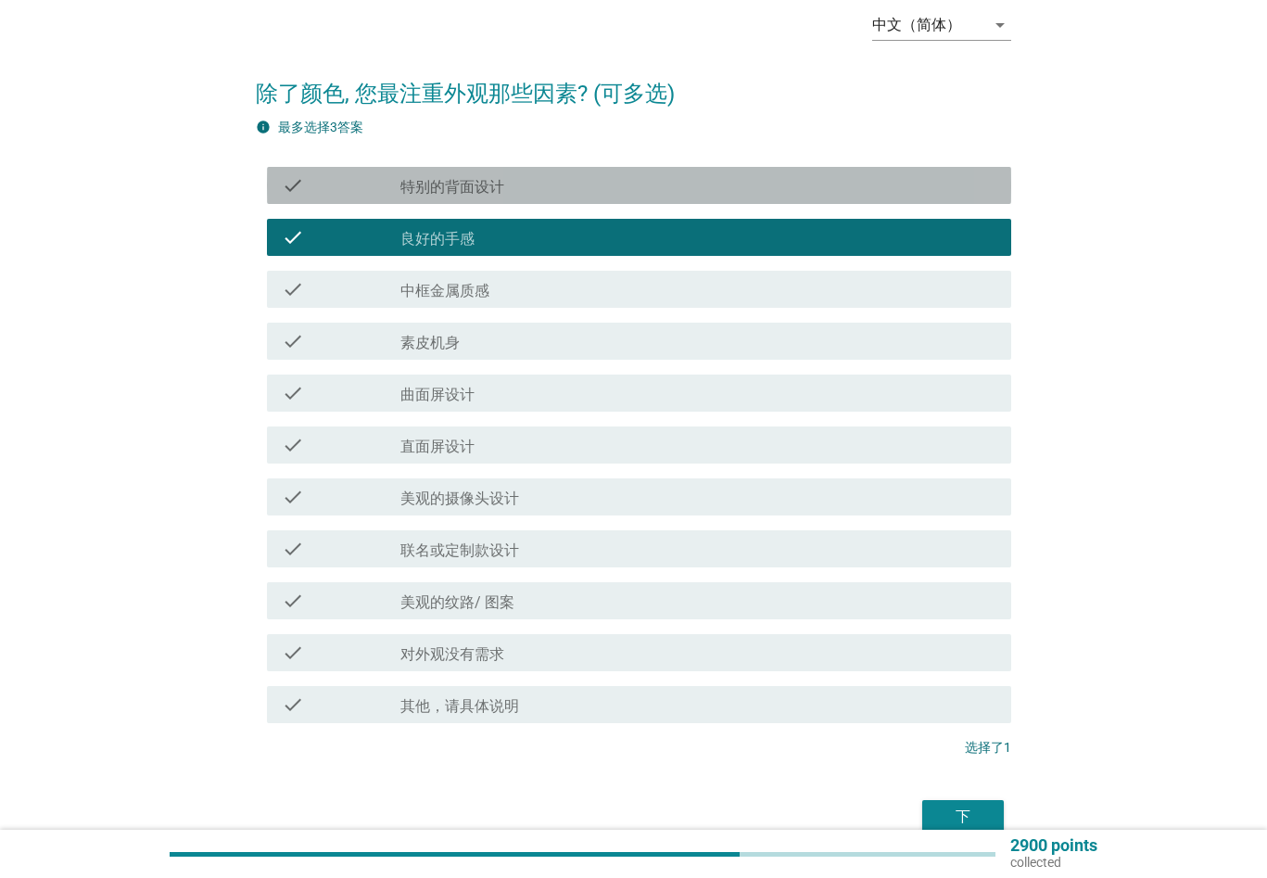
click at [500, 188] on label "特别的背面设计" at bounding box center [452, 187] width 104 height 19
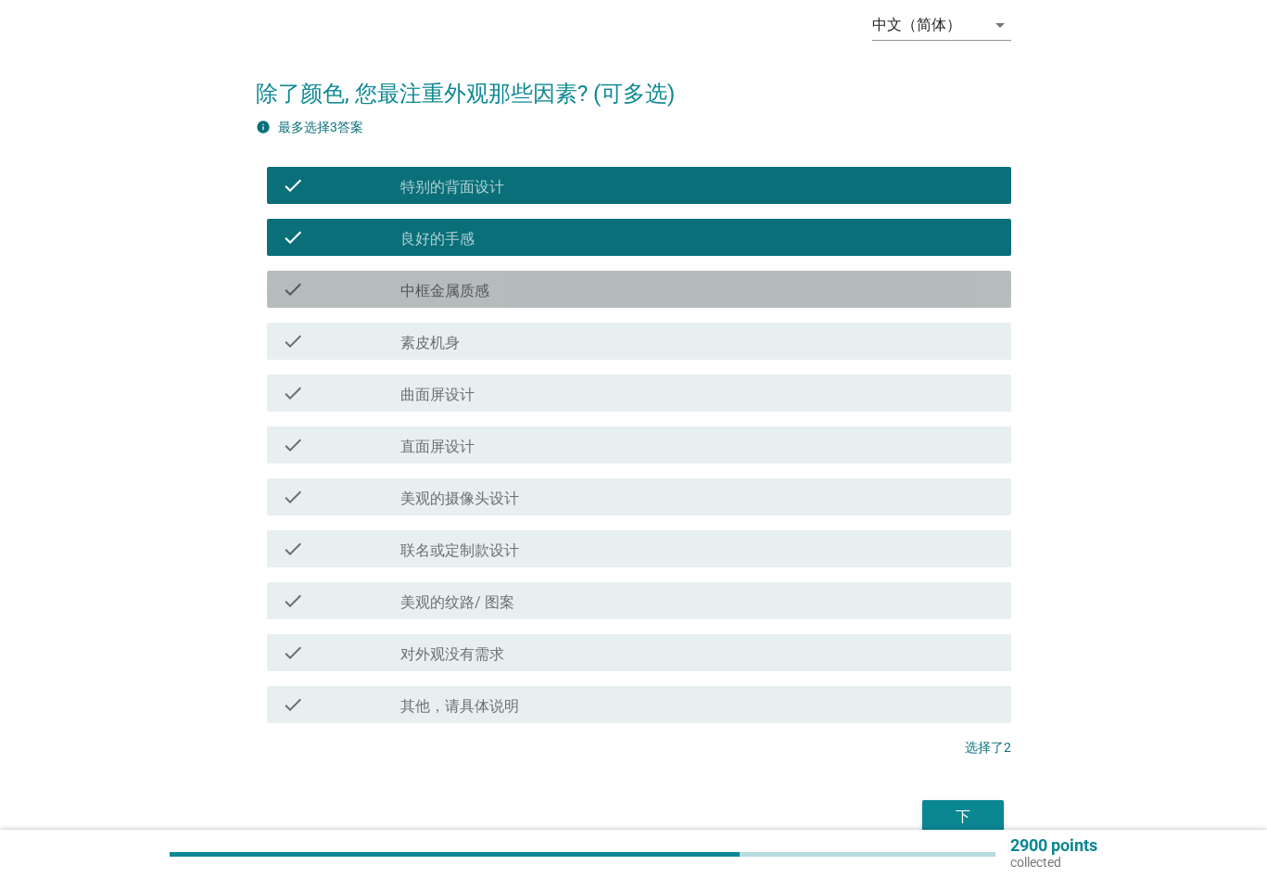
click at [524, 283] on div "check_box_outline_blank 中框金属质感" at bounding box center [698, 289] width 596 height 22
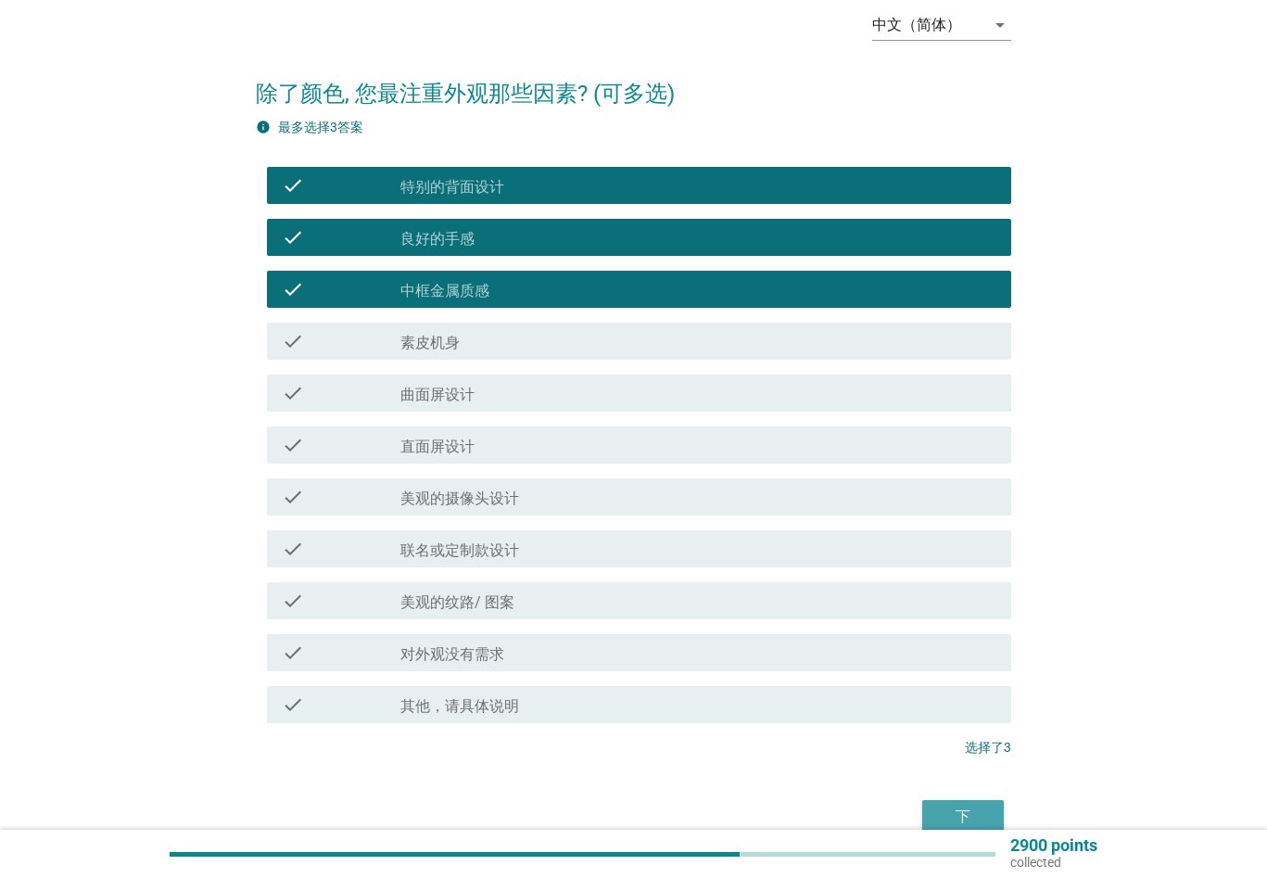
click at [966, 812] on div "下" at bounding box center [963, 816] width 52 height 22
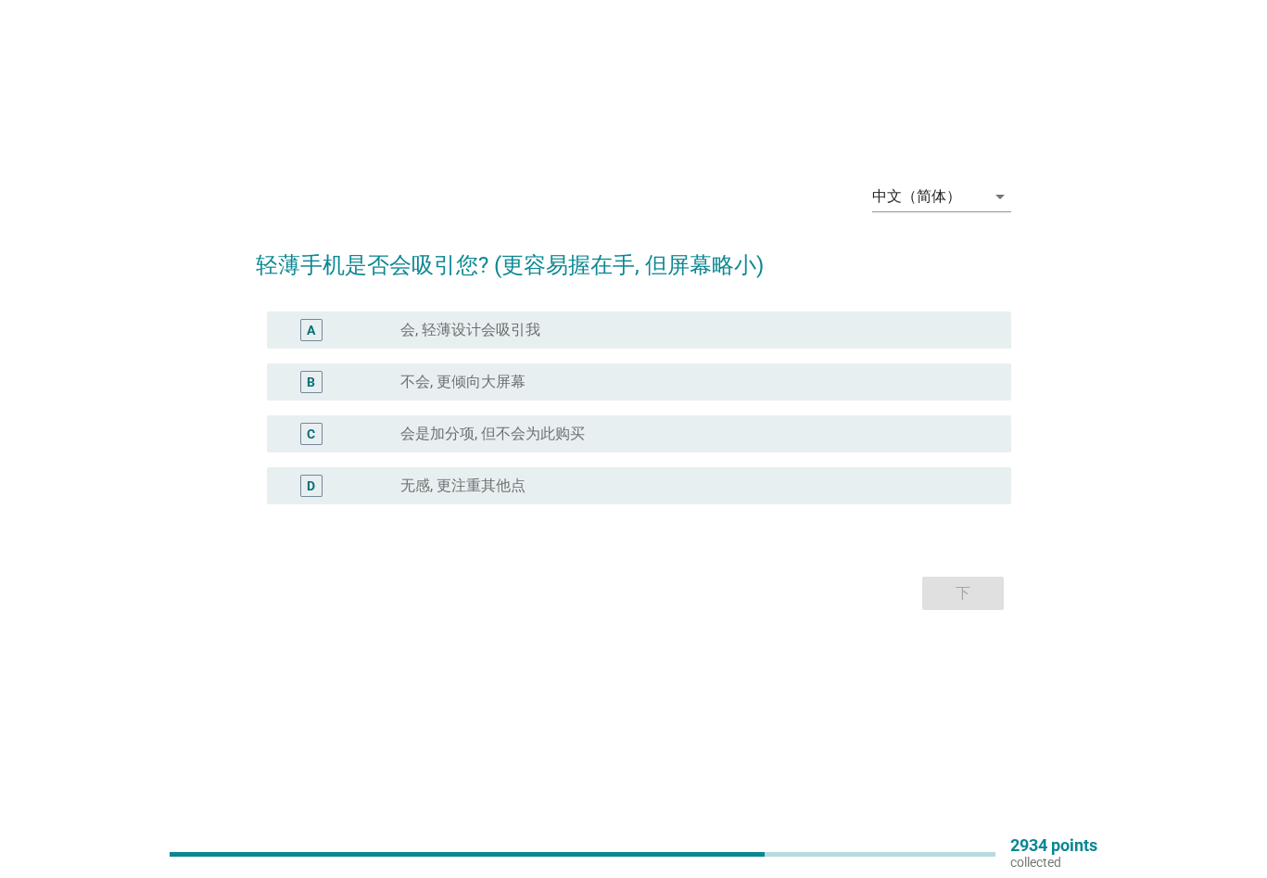
scroll to position [0, 0]
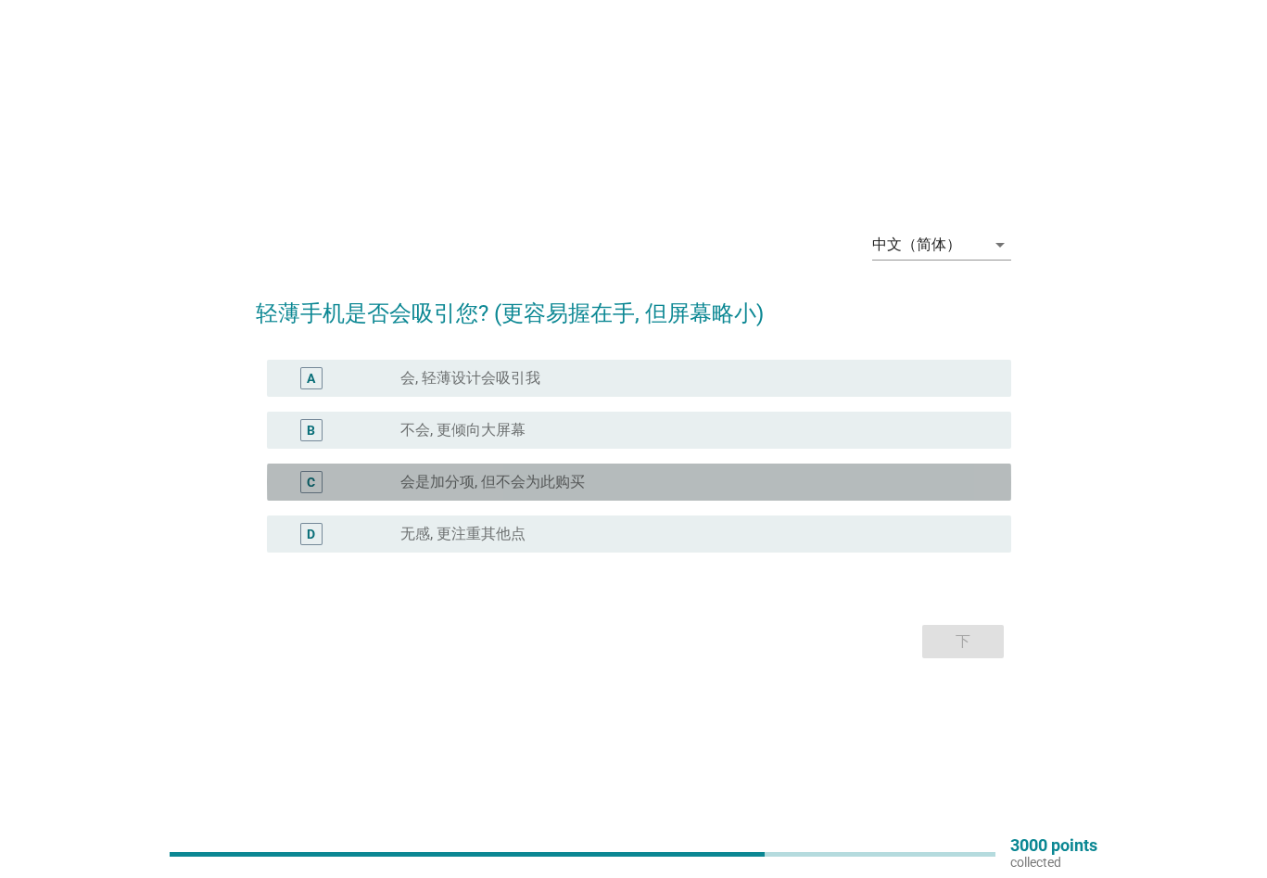
click at [583, 490] on label "会是加分项, 但不会为此购买" at bounding box center [492, 482] width 184 height 19
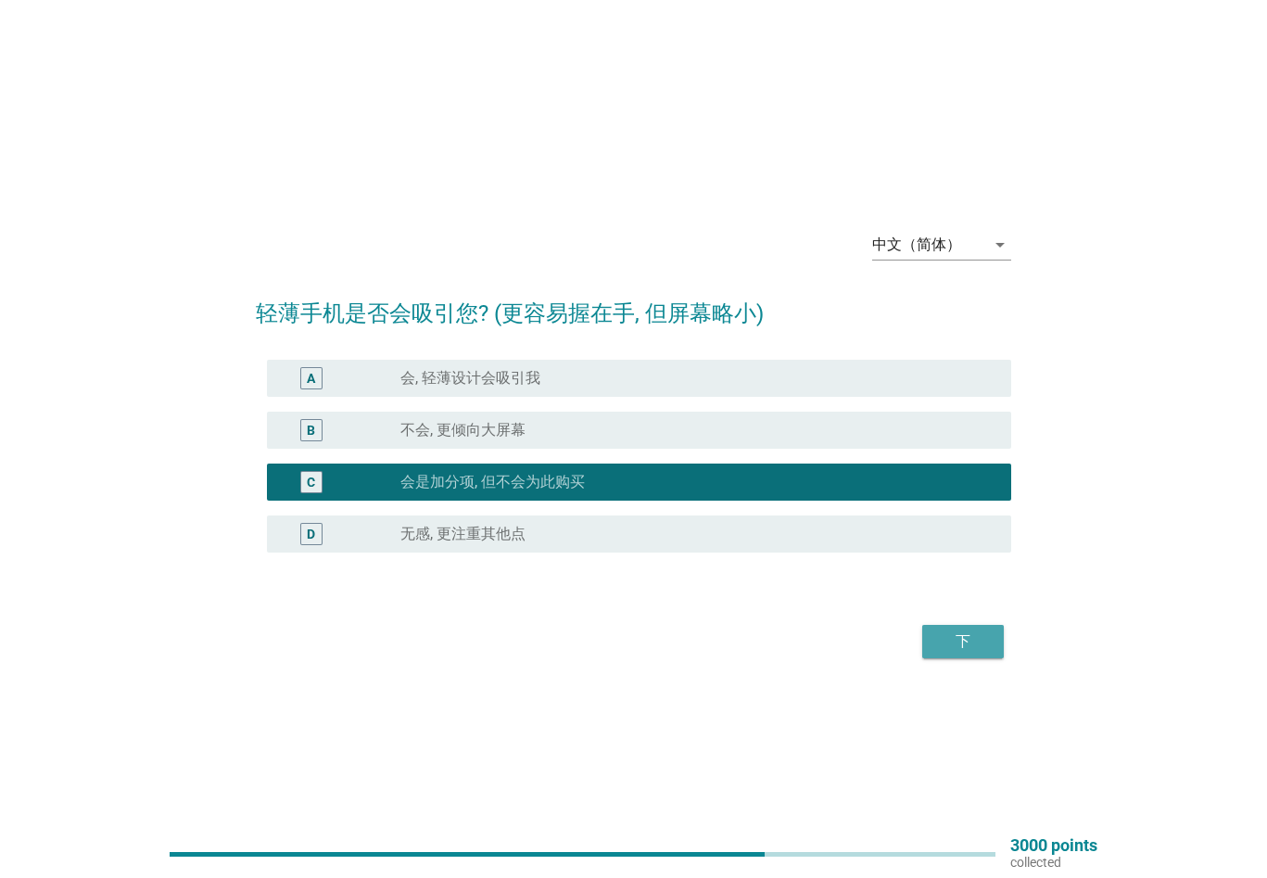
click at [944, 644] on div "下" at bounding box center [963, 641] width 52 height 22
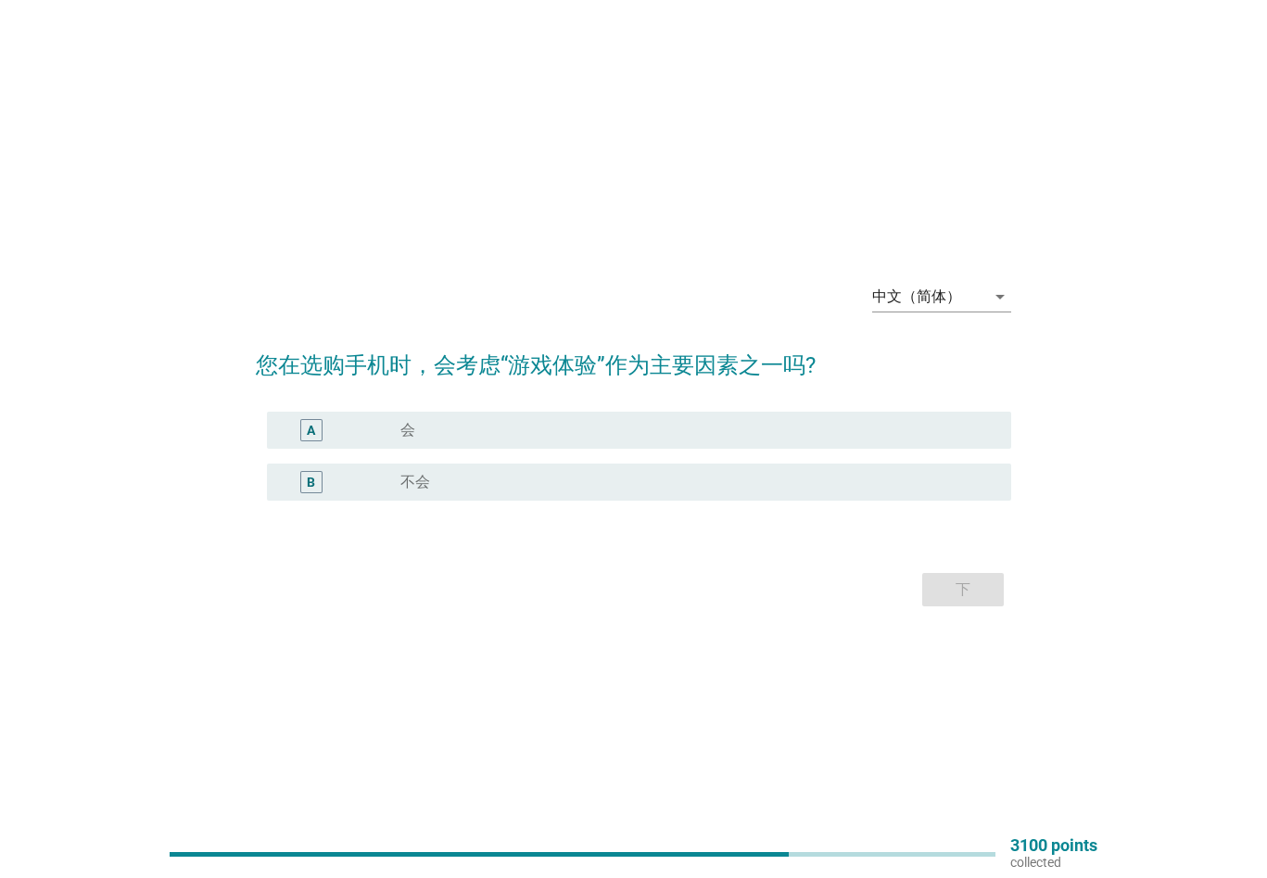
click at [403, 476] on label "不会" at bounding box center [415, 482] width 30 height 19
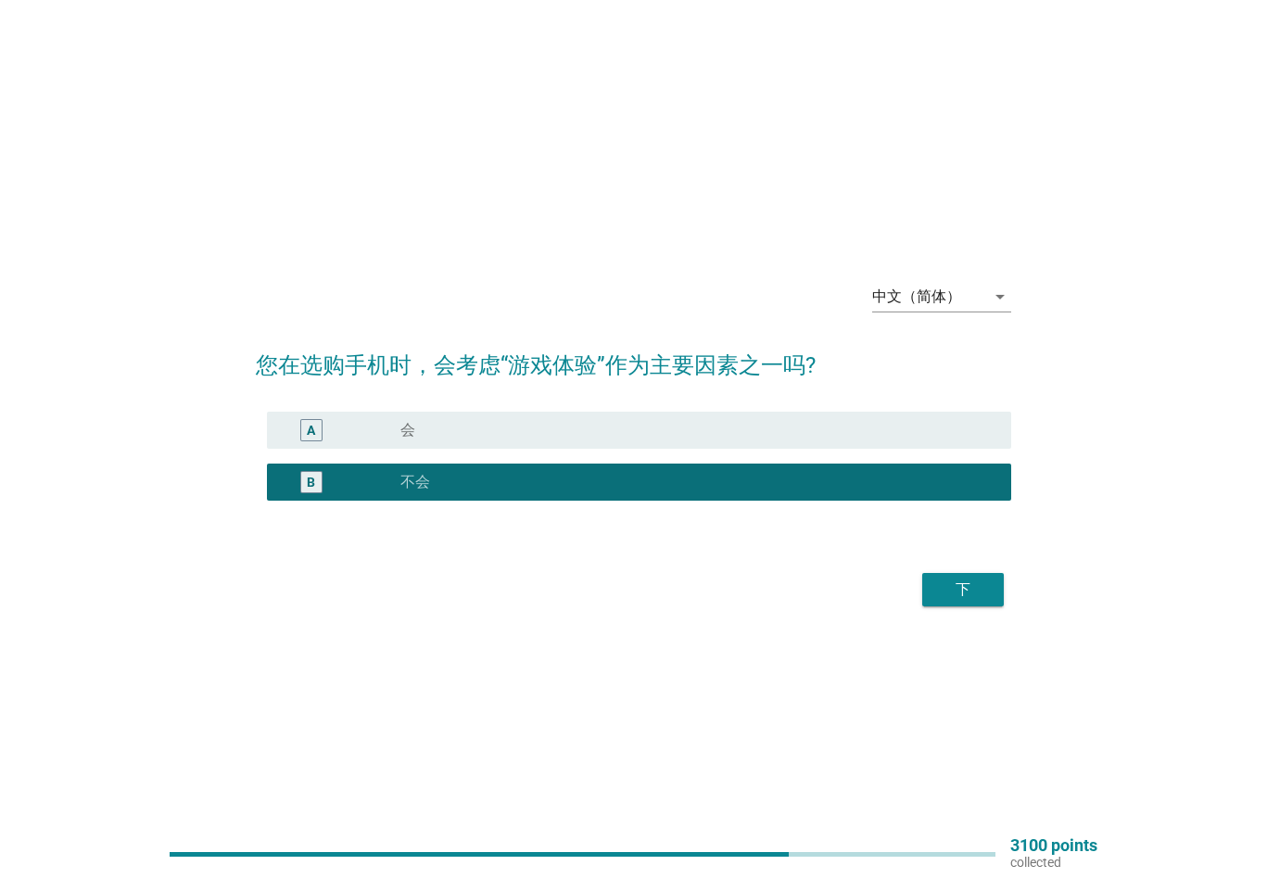
click at [972, 588] on div "下" at bounding box center [963, 589] width 52 height 22
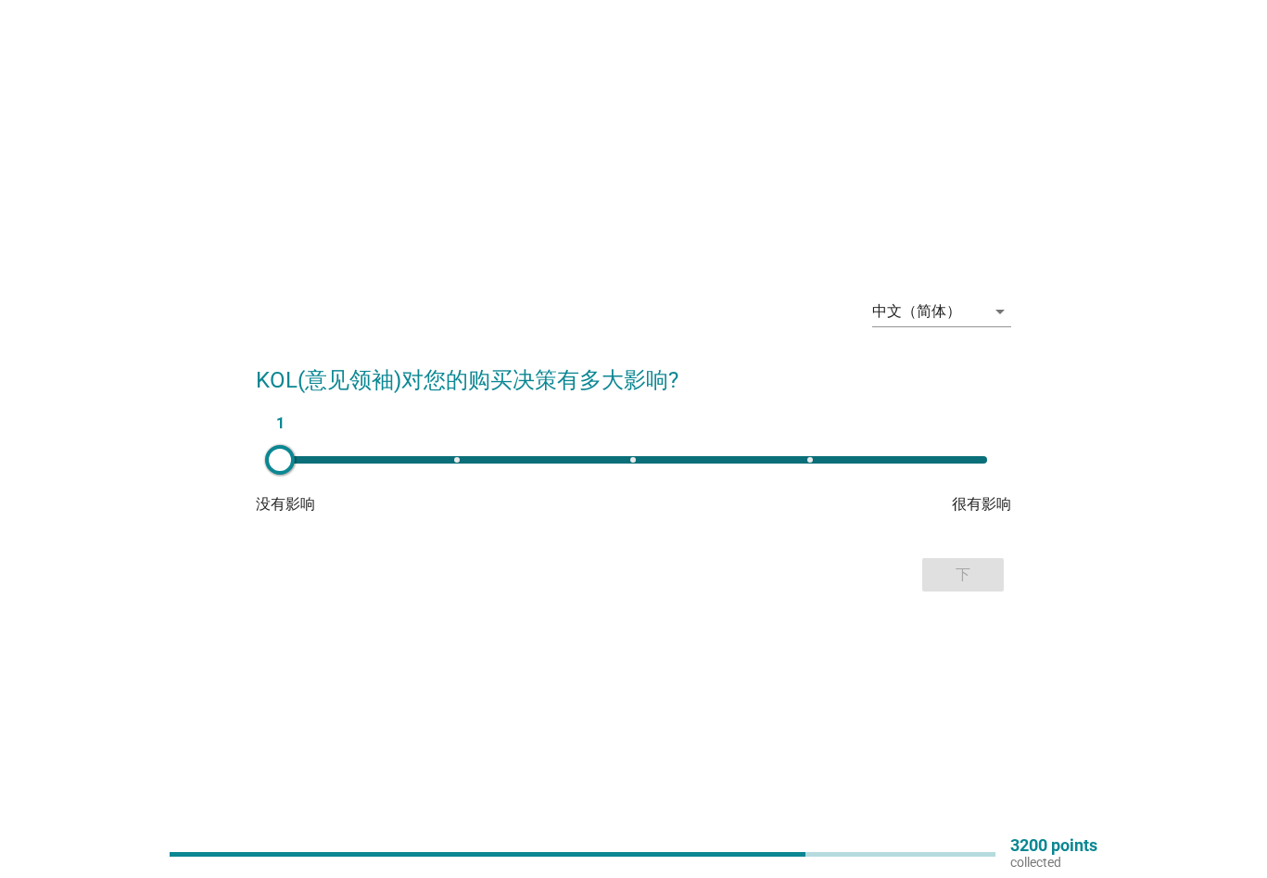
click at [813, 456] on div "1" at bounding box center [633, 459] width 707 height 7
click at [631, 465] on div "4" at bounding box center [633, 459] width 737 height 37
type input "3"
click at [978, 565] on div "下" at bounding box center [963, 574] width 52 height 22
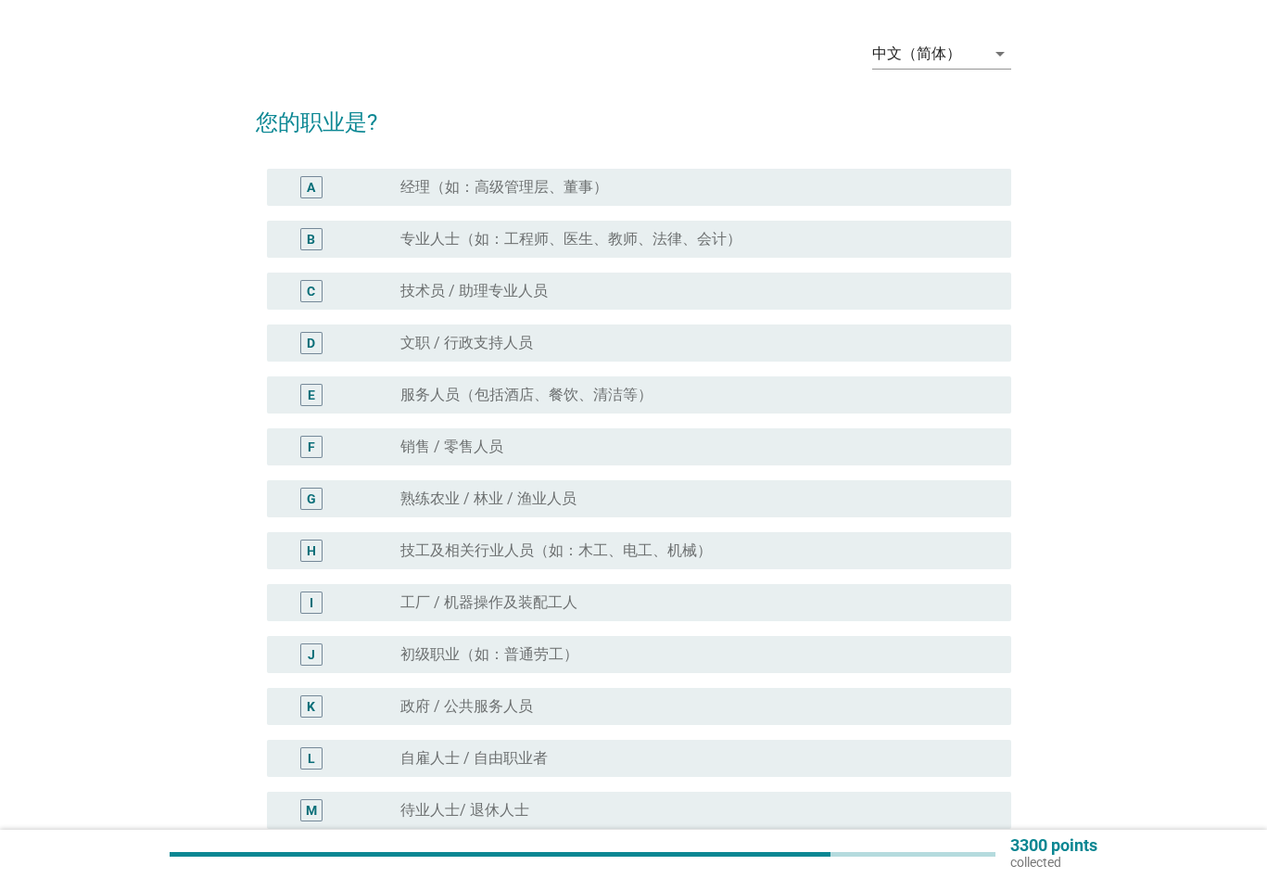
scroll to position [93, 0]
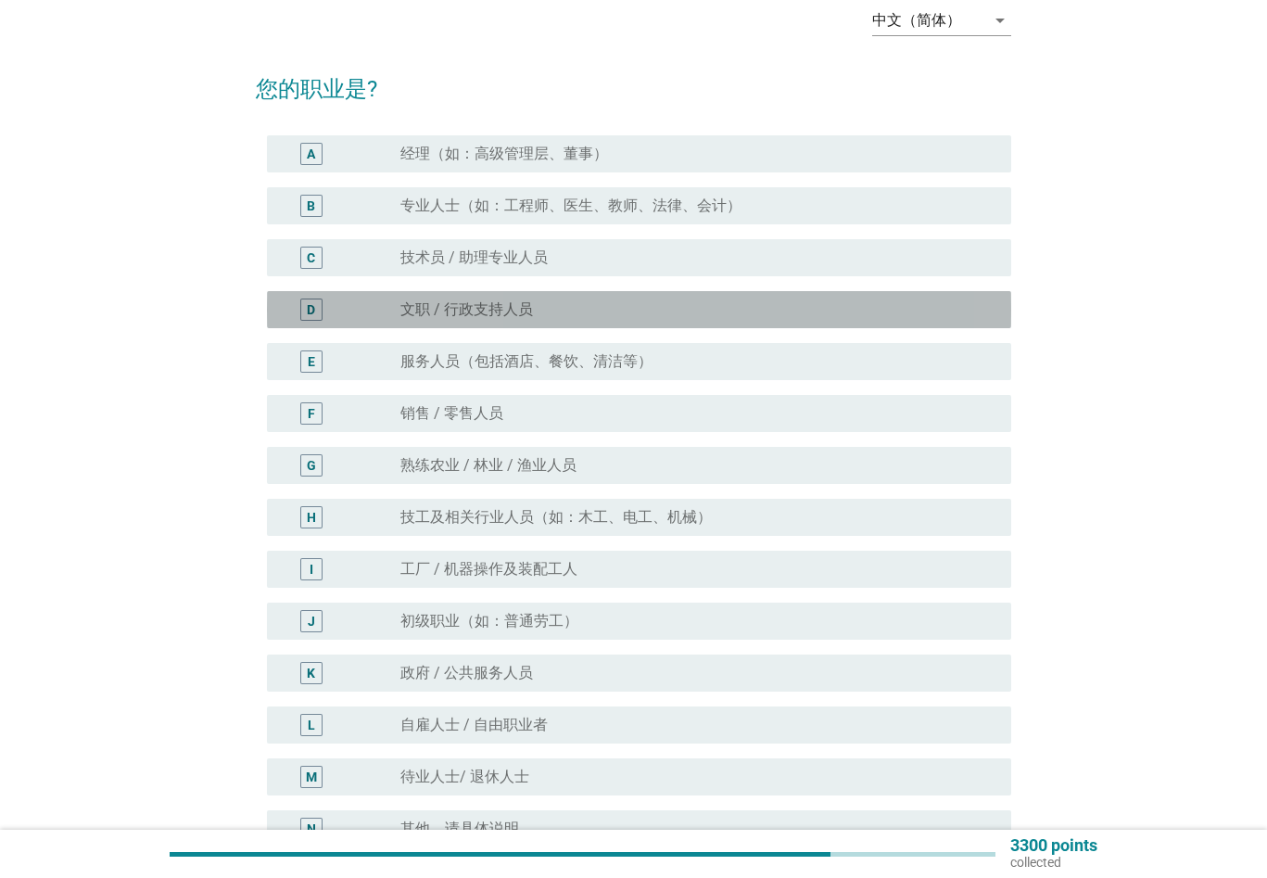
click at [592, 293] on div "D radio_button_unchecked 文职 / 行政支持人员" at bounding box center [639, 309] width 744 height 37
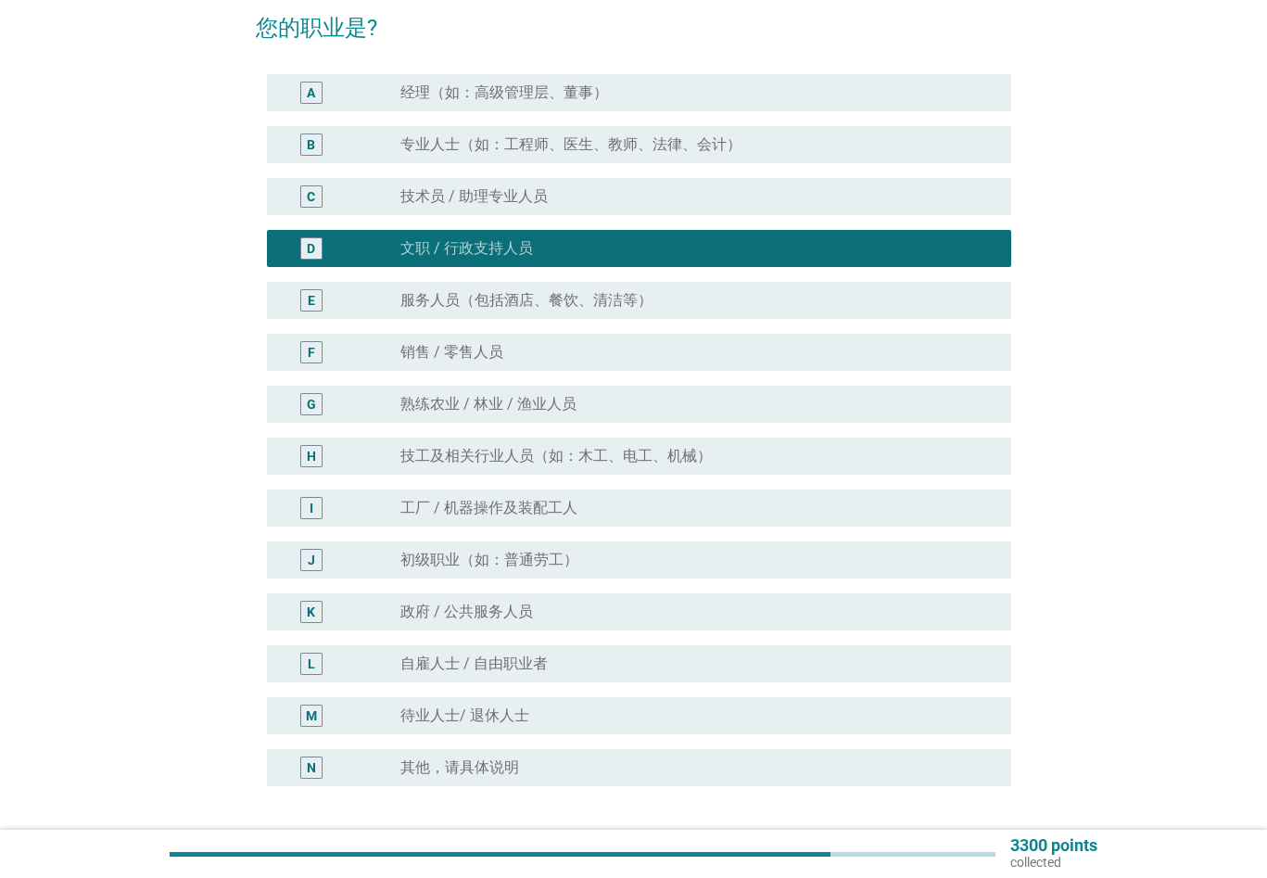
scroll to position [305, 0]
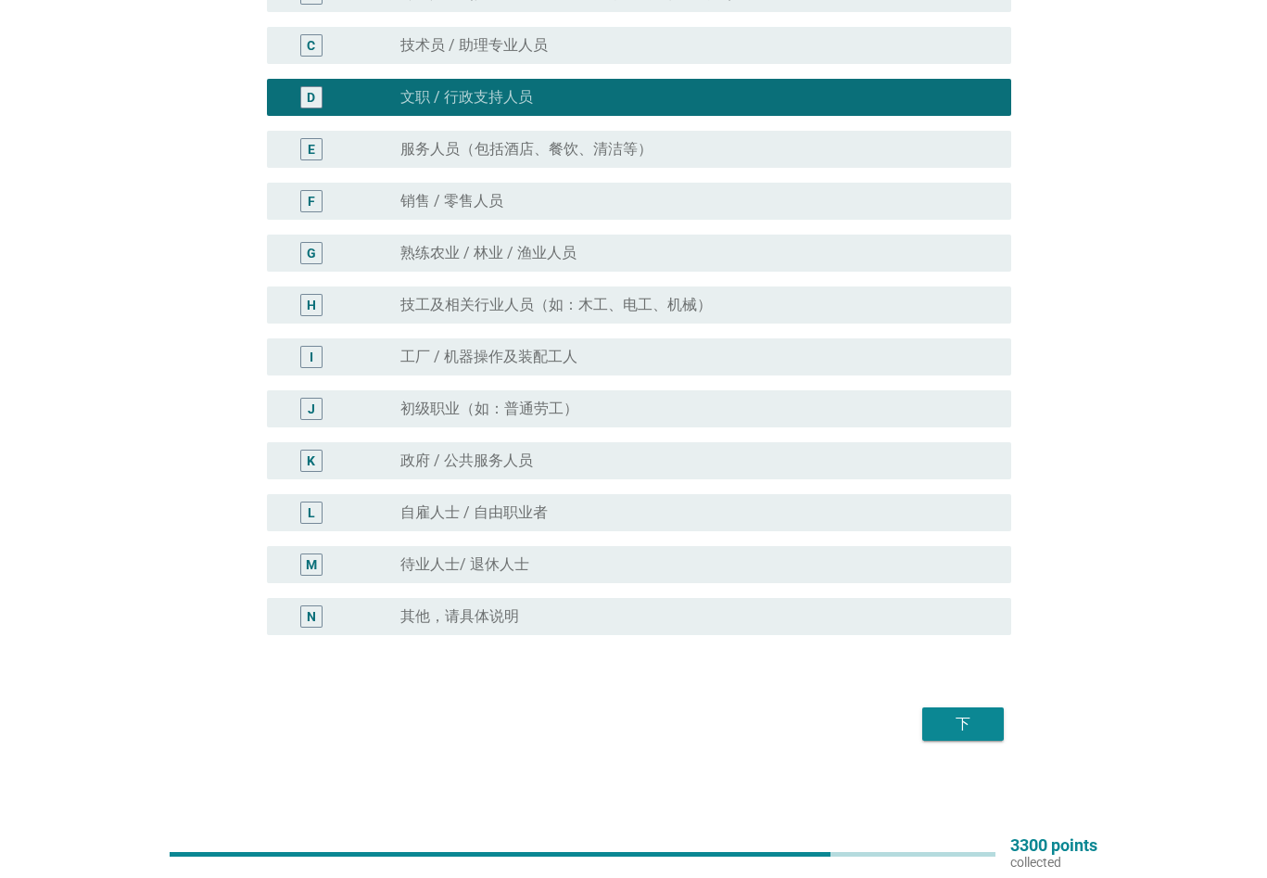
click at [957, 716] on div "下" at bounding box center [963, 724] width 52 height 22
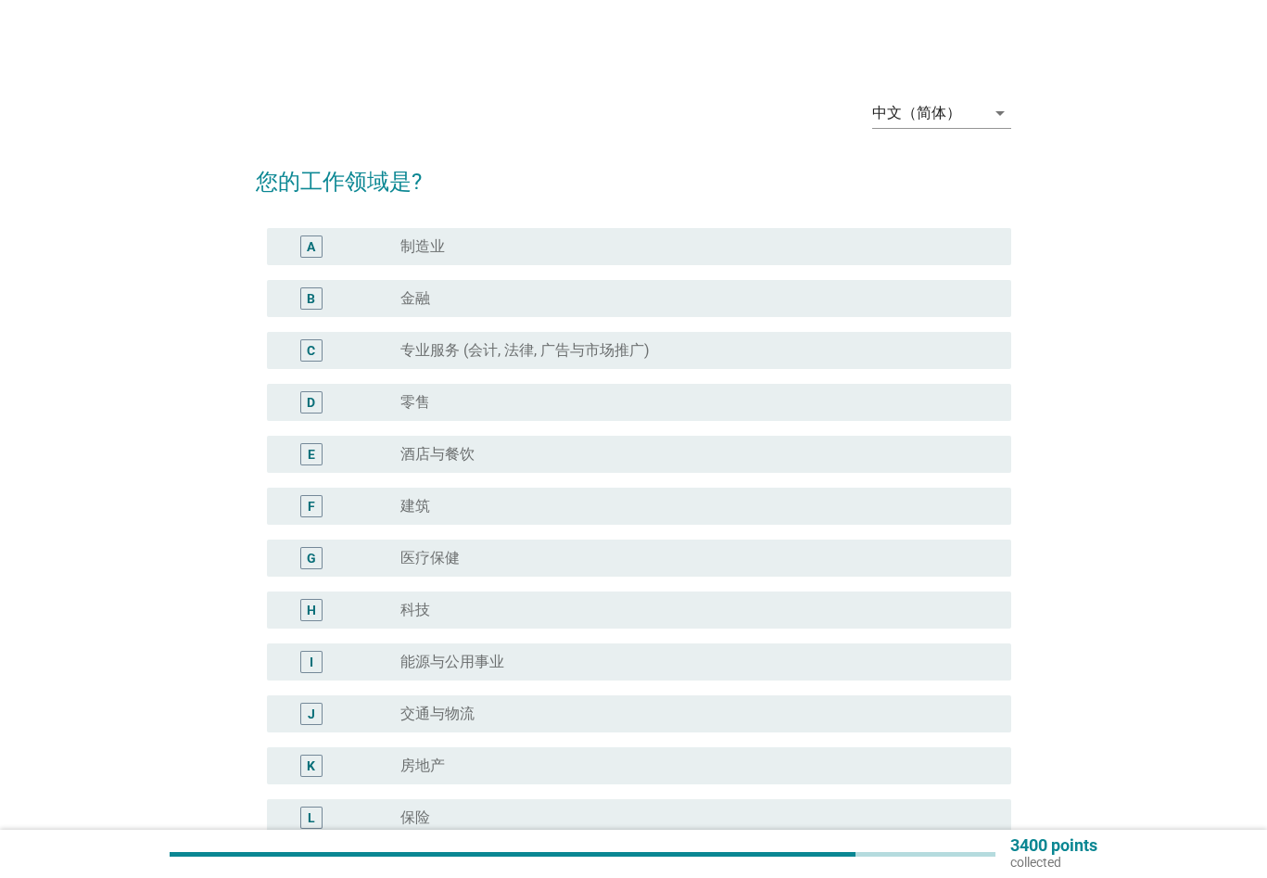
click at [631, 511] on div "radio_button_unchecked 建筑" at bounding box center [690, 506] width 581 height 19
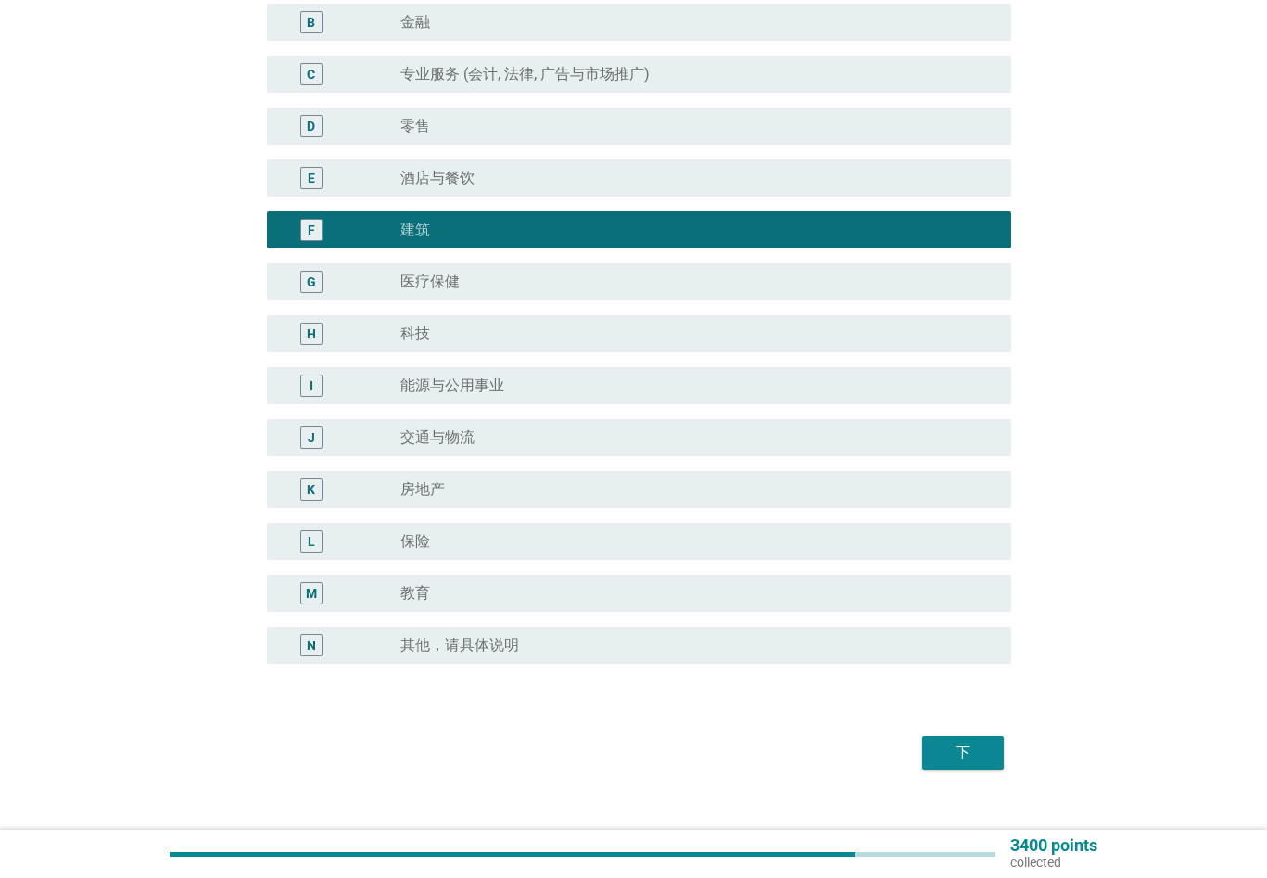
scroll to position [278, 0]
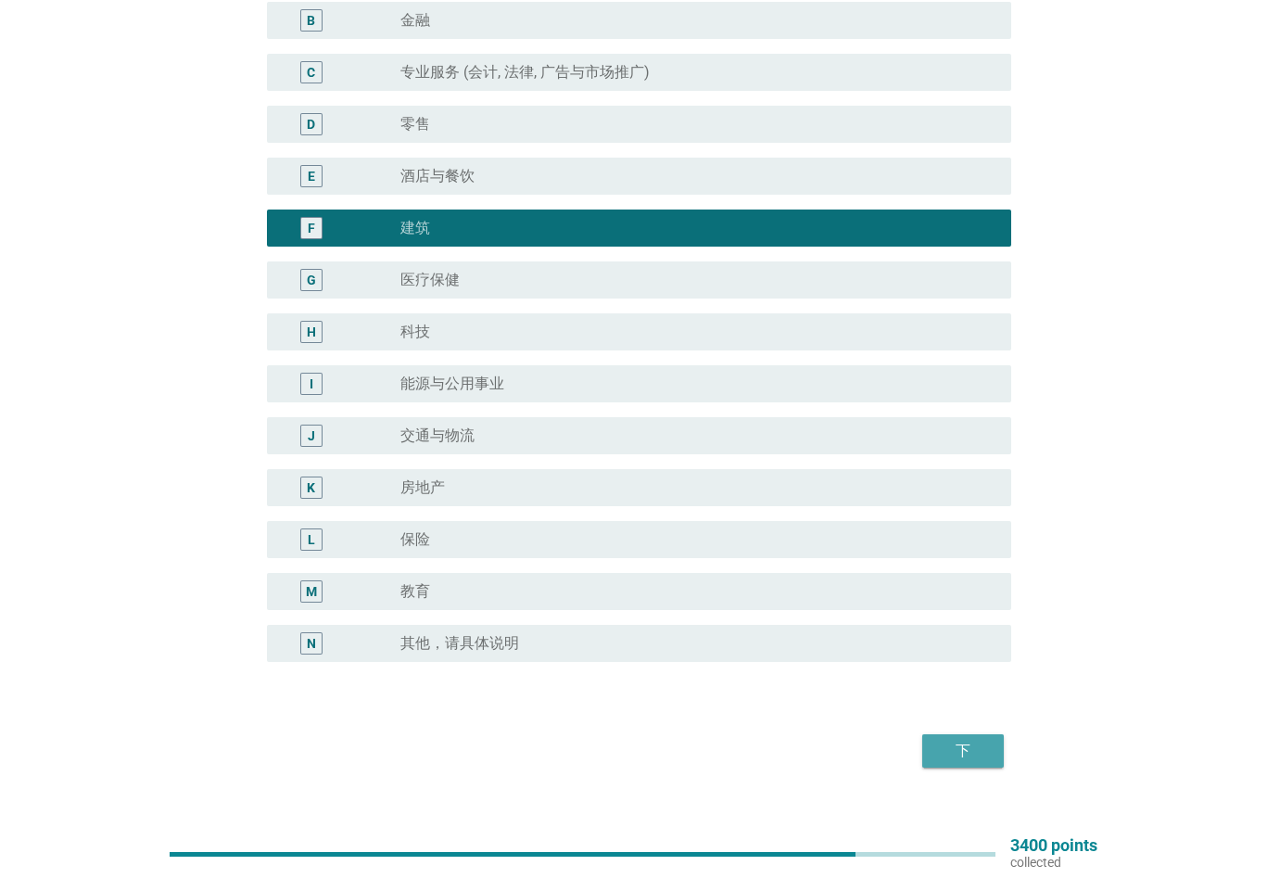
click at [966, 752] on div "下" at bounding box center [963, 750] width 52 height 22
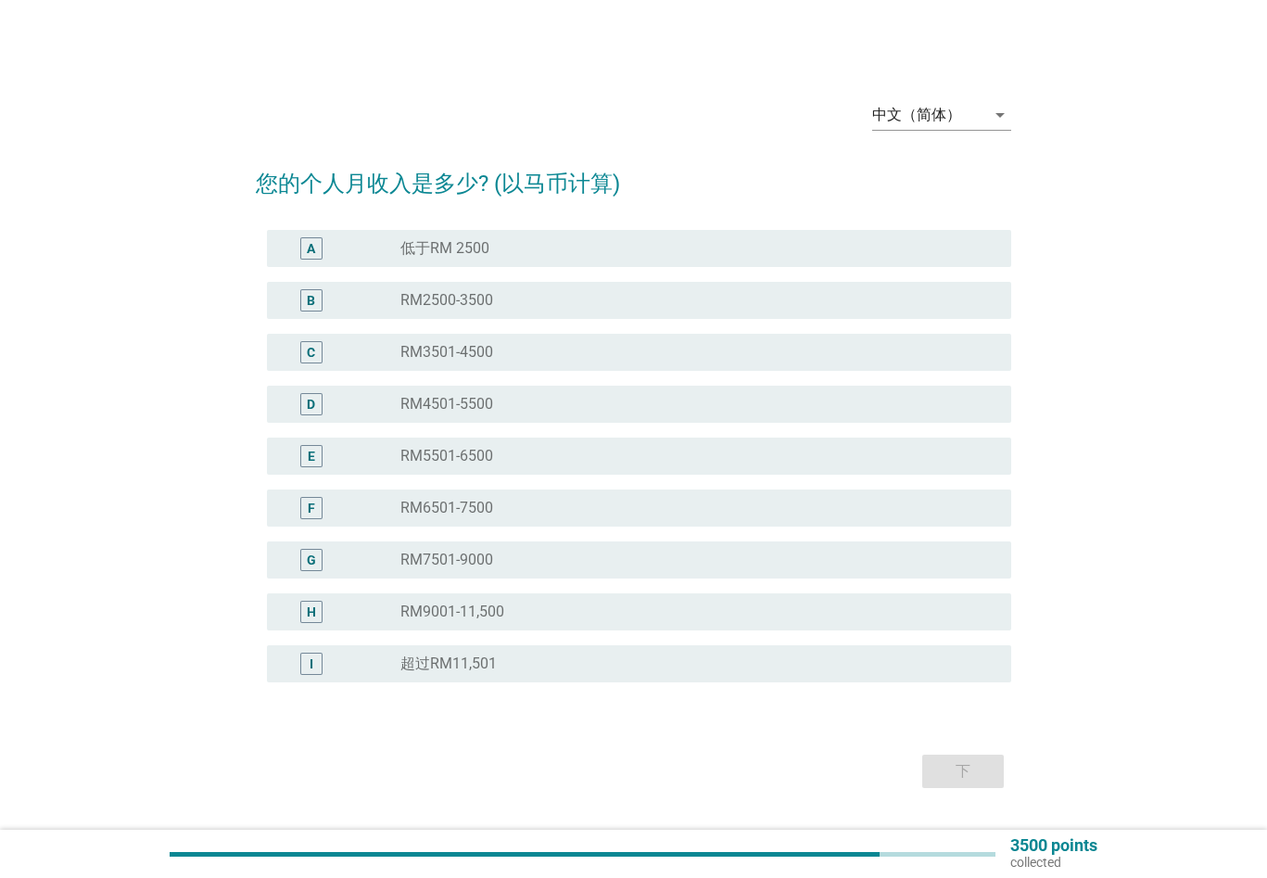
click at [504, 297] on div "radio_button_unchecked RM2500-3500" at bounding box center [690, 300] width 581 height 19
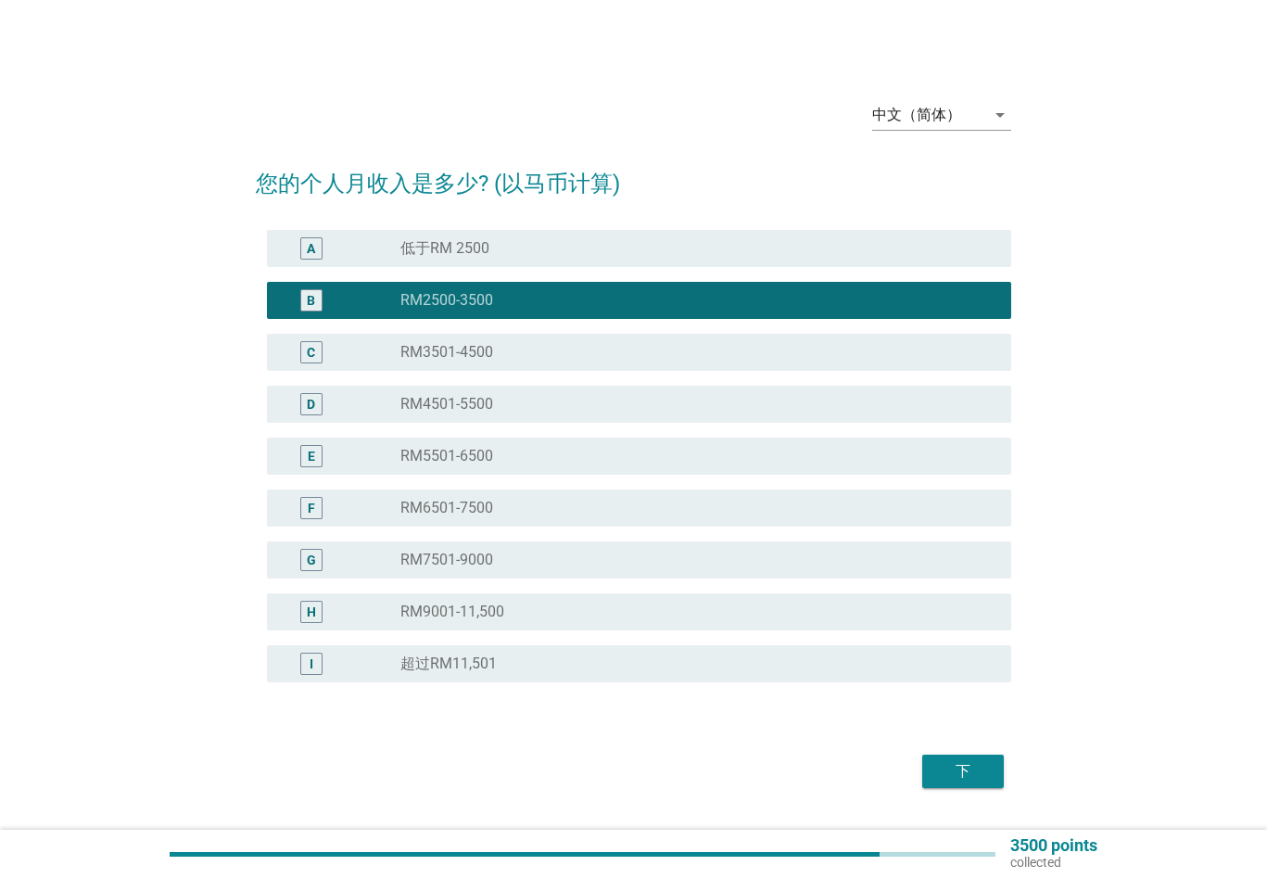
click at [497, 254] on div "radio_button_unchecked 低于RM 2500" at bounding box center [690, 248] width 581 height 19
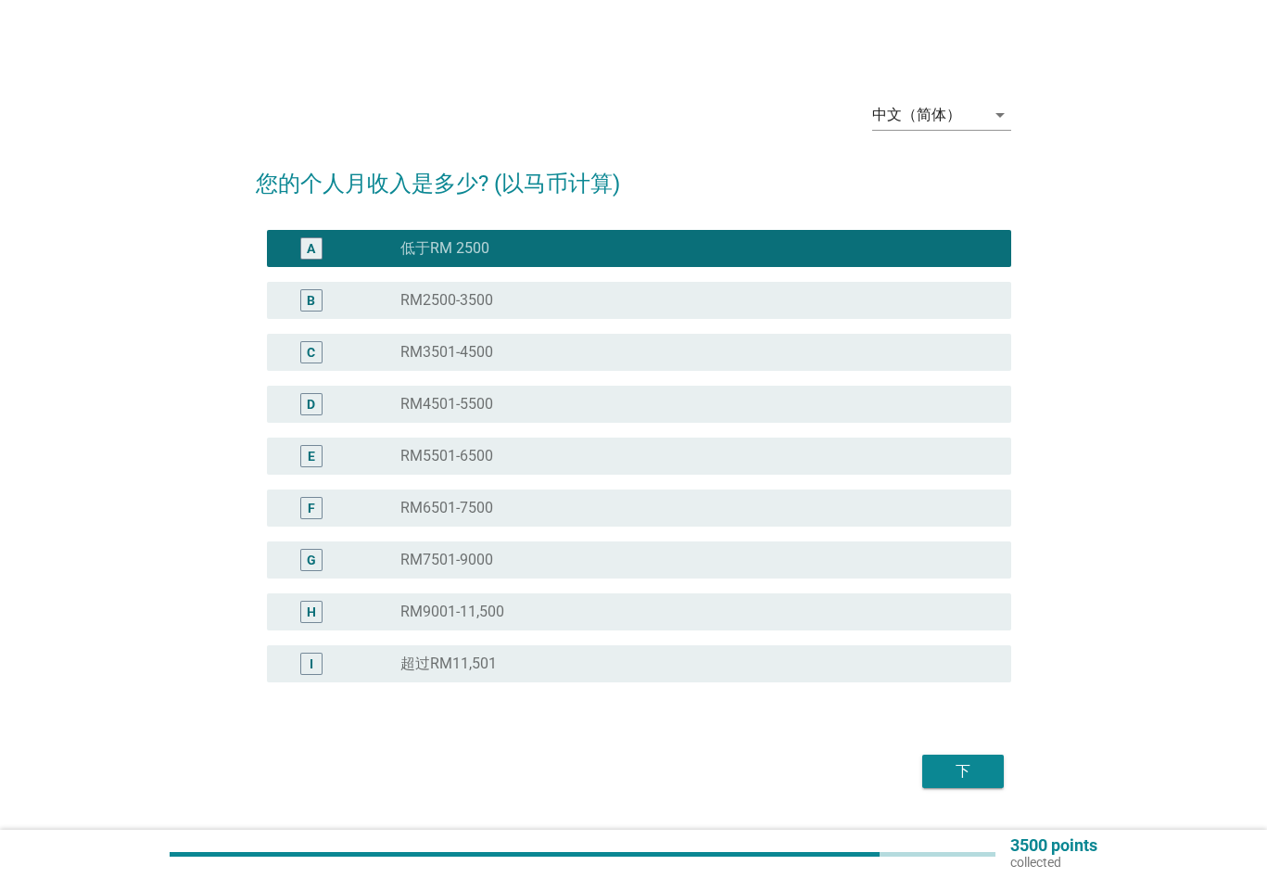
click at [958, 769] on div "下" at bounding box center [963, 771] width 52 height 22
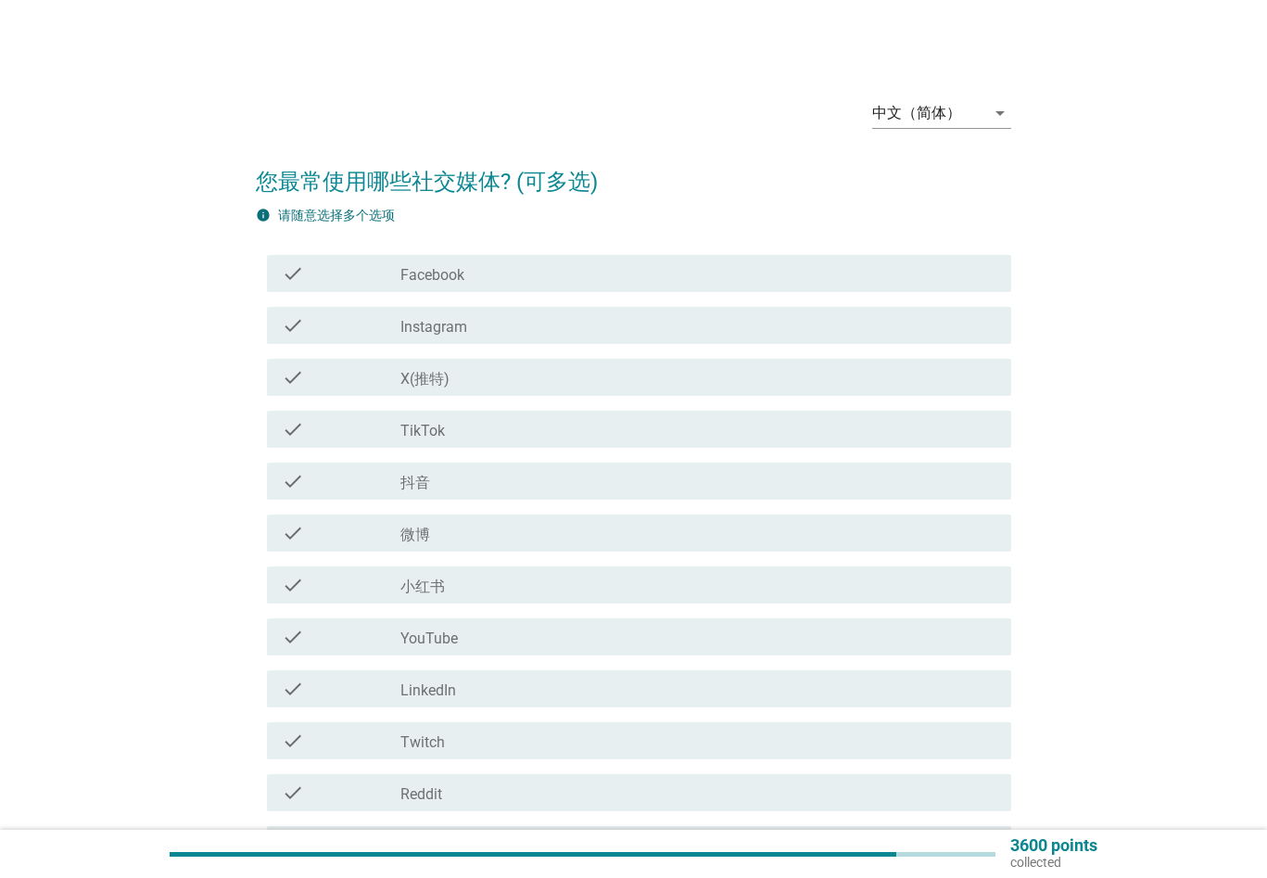
click at [431, 256] on div "check check_box_outline_blank Facebook" at bounding box center [639, 273] width 744 height 37
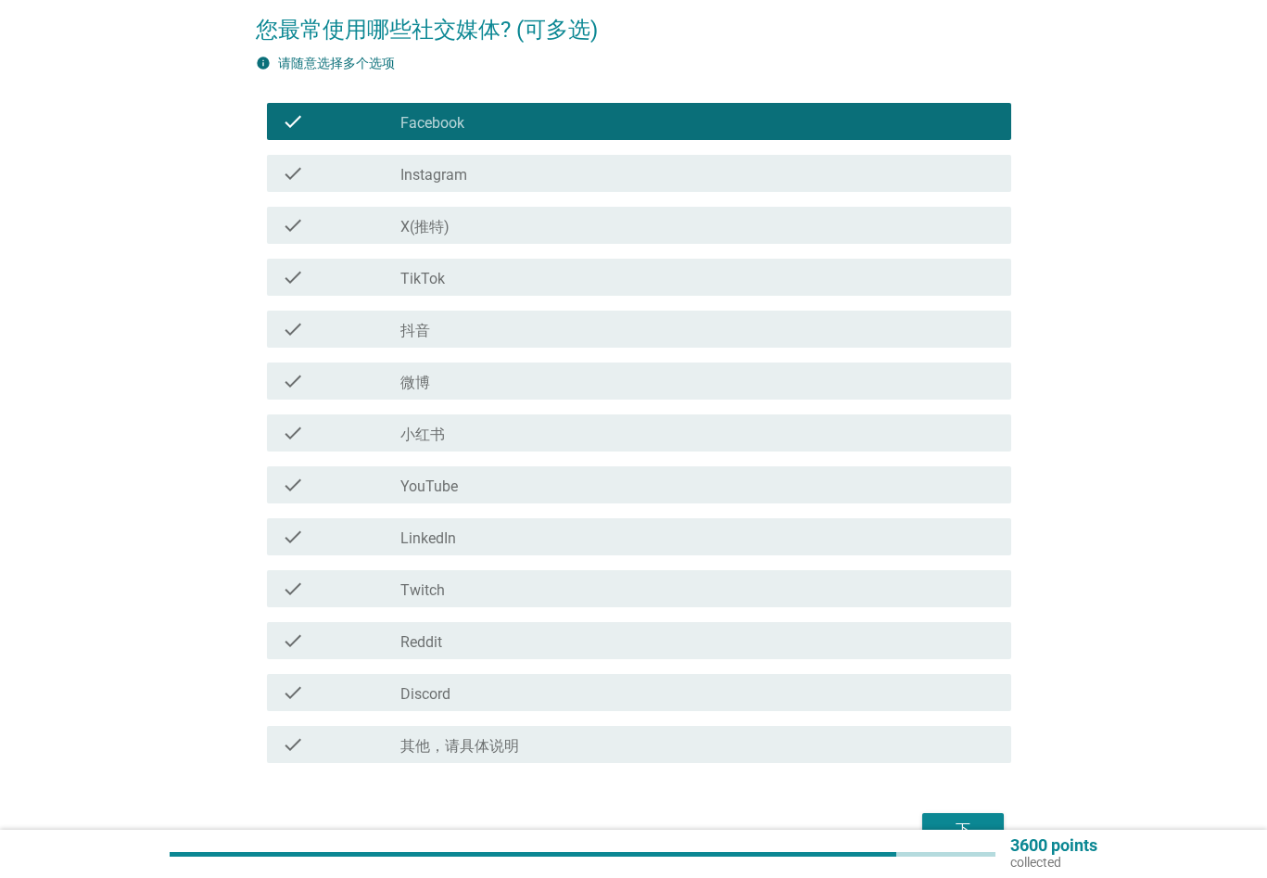
scroll to position [185, 0]
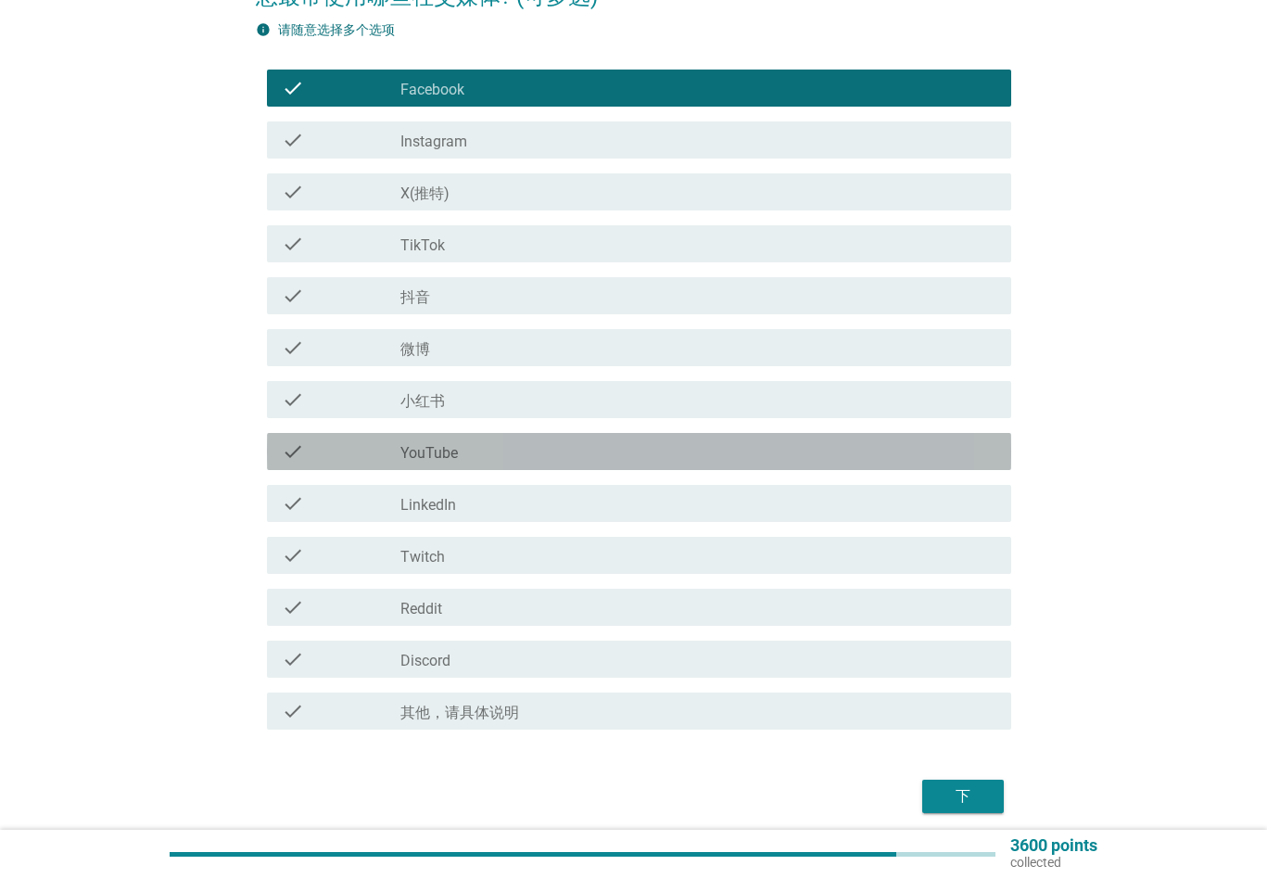
click at [529, 455] on div "check_box_outline_blank YouTube" at bounding box center [698, 451] width 596 height 22
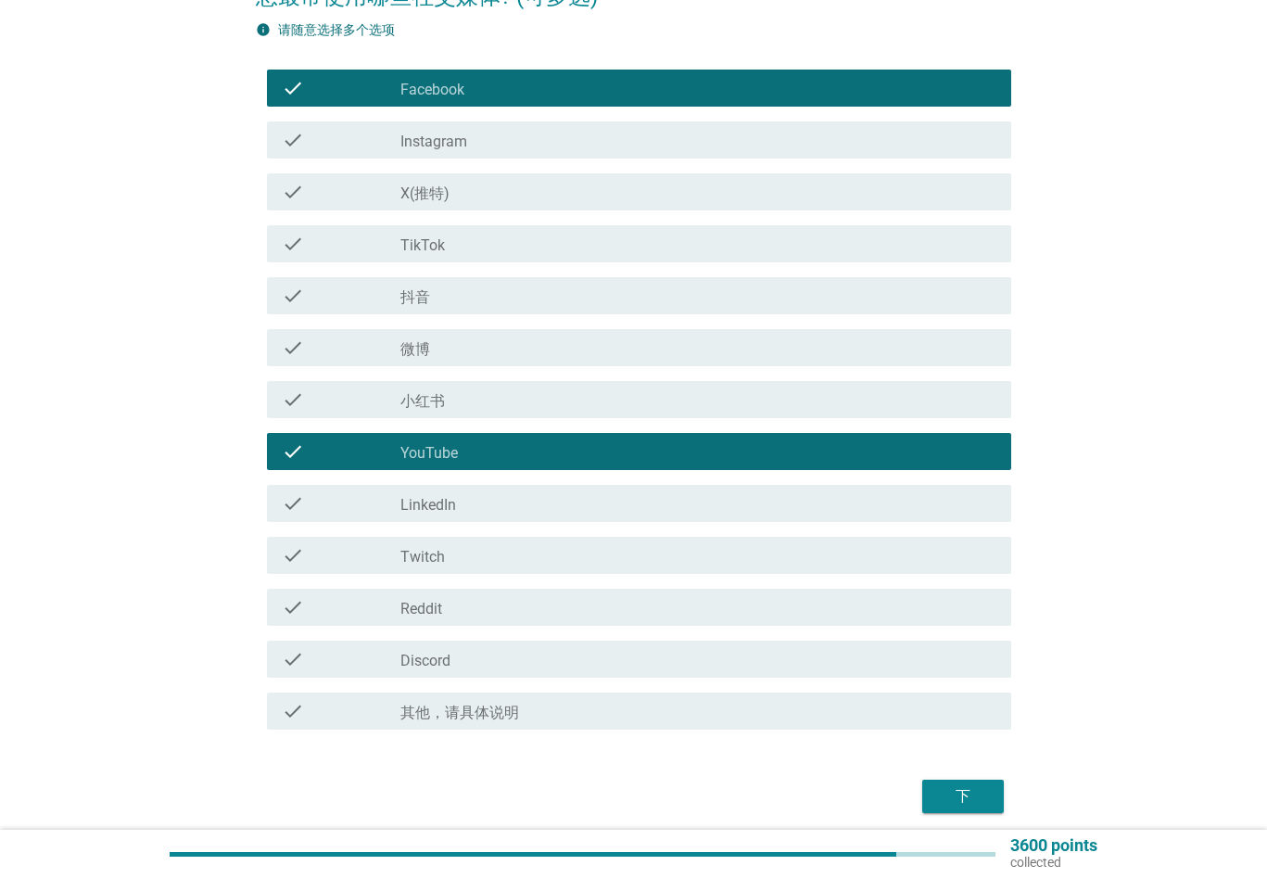
click at [935, 793] on button "下" at bounding box center [963, 795] width 82 height 33
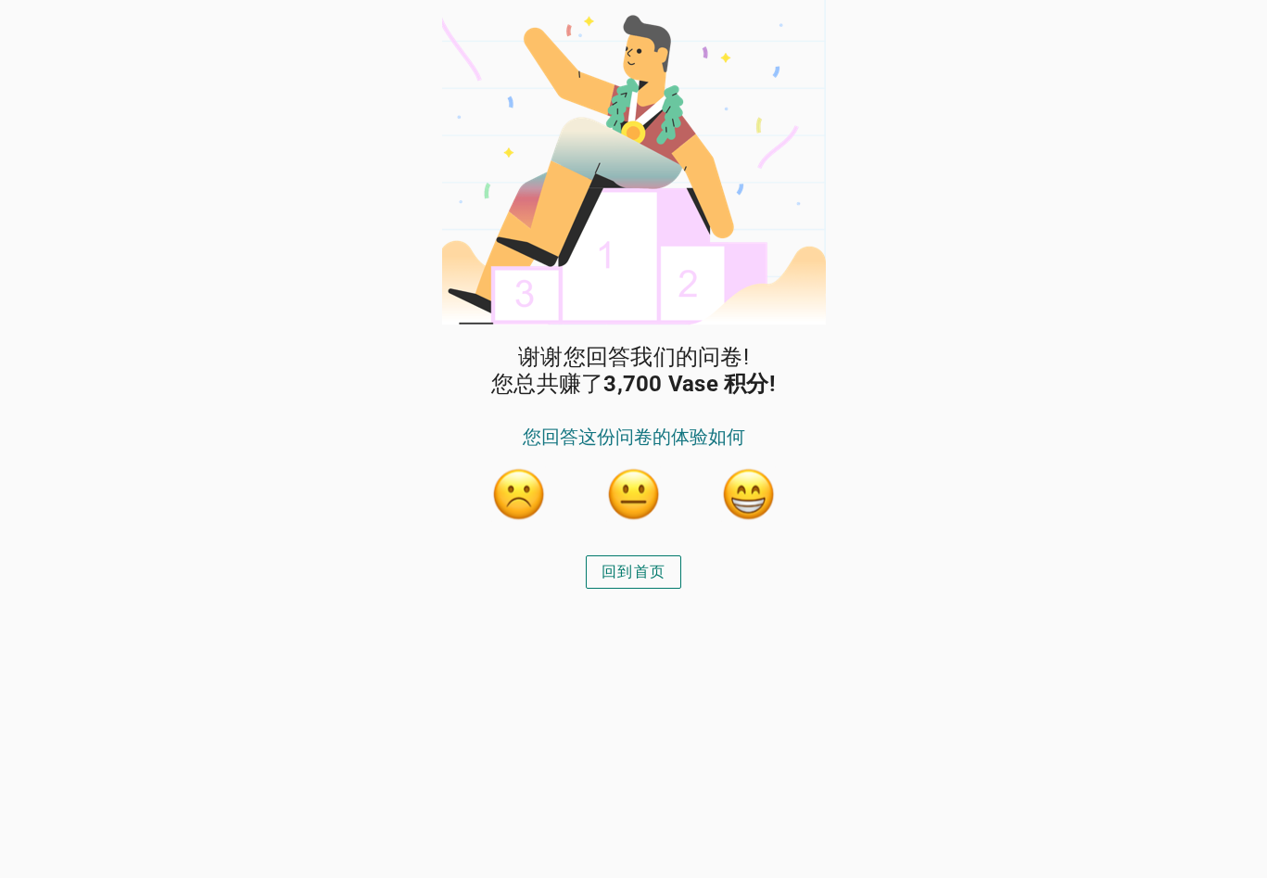
click at [661, 578] on div "回到首页" at bounding box center [633, 572] width 64 height 22
